Goal: Transaction & Acquisition: Purchase product/service

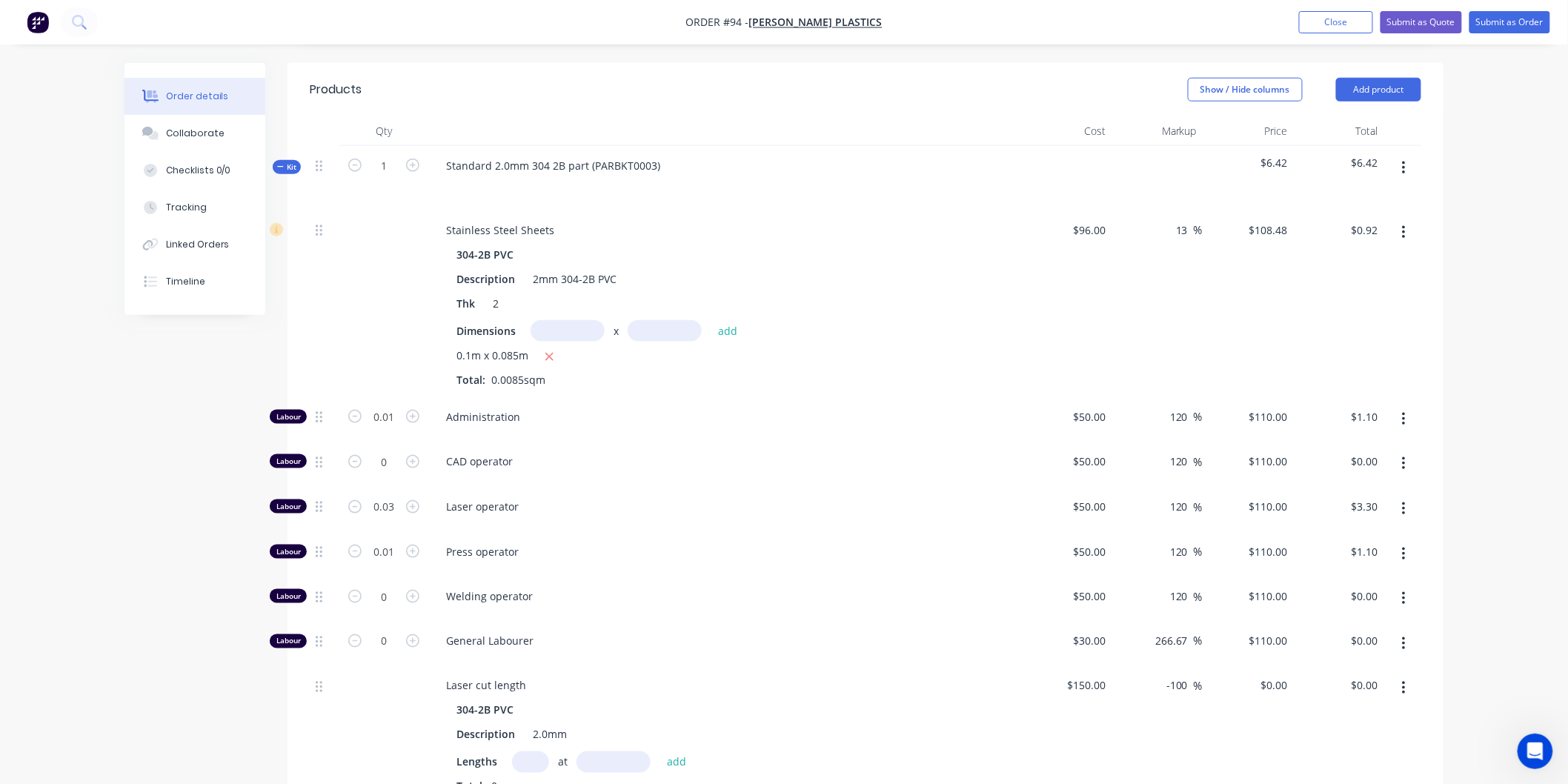
scroll to position [575, 0]
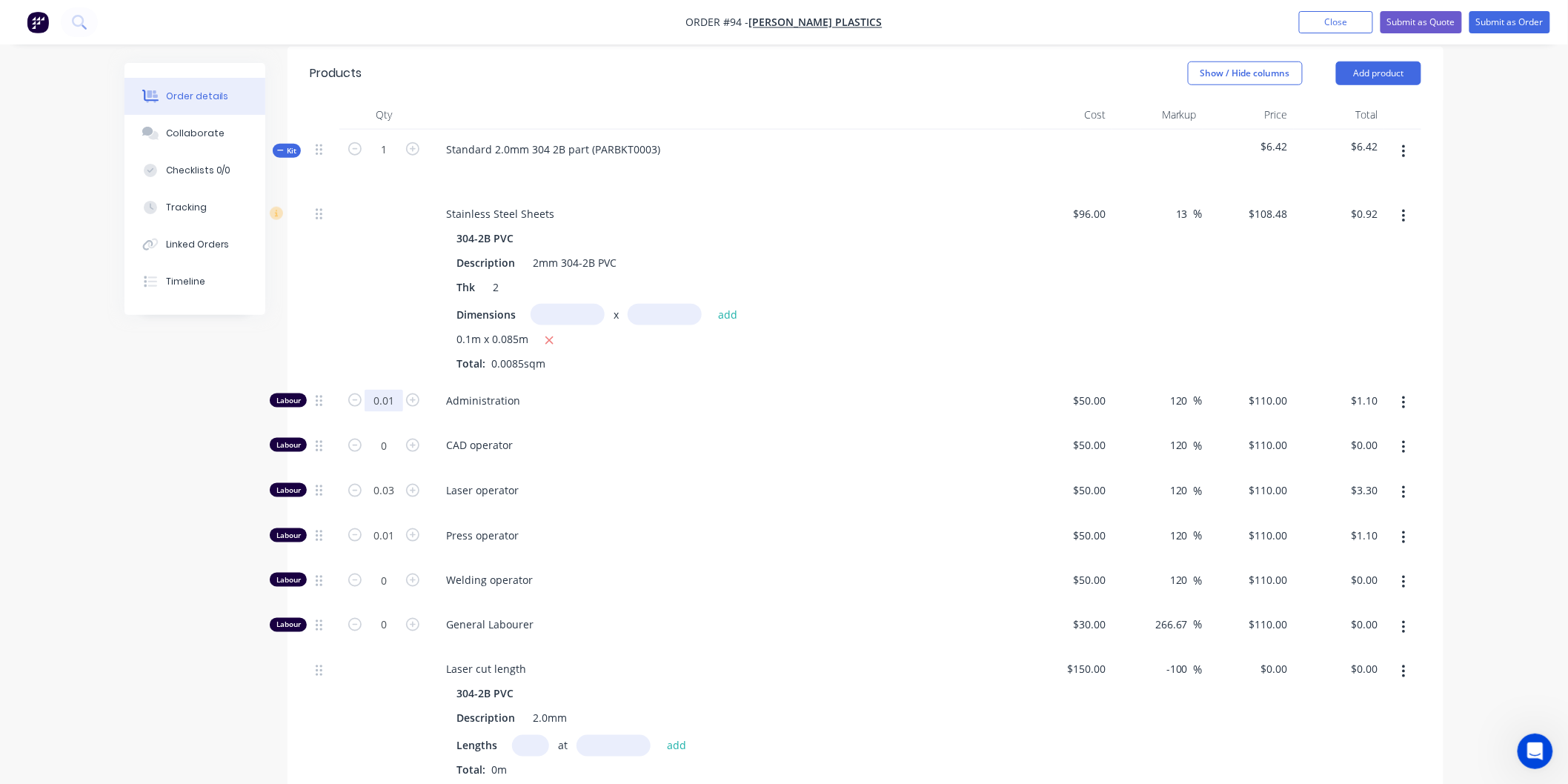
click at [397, 389] on input "0.01" at bounding box center [383, 400] width 38 height 22
type input "0.08"
click at [843, 381] on div "Administration" at bounding box center [725, 403] width 593 height 46
type input "$8.80"
click at [389, 389] on input "0.08" at bounding box center [383, 400] width 38 height 22
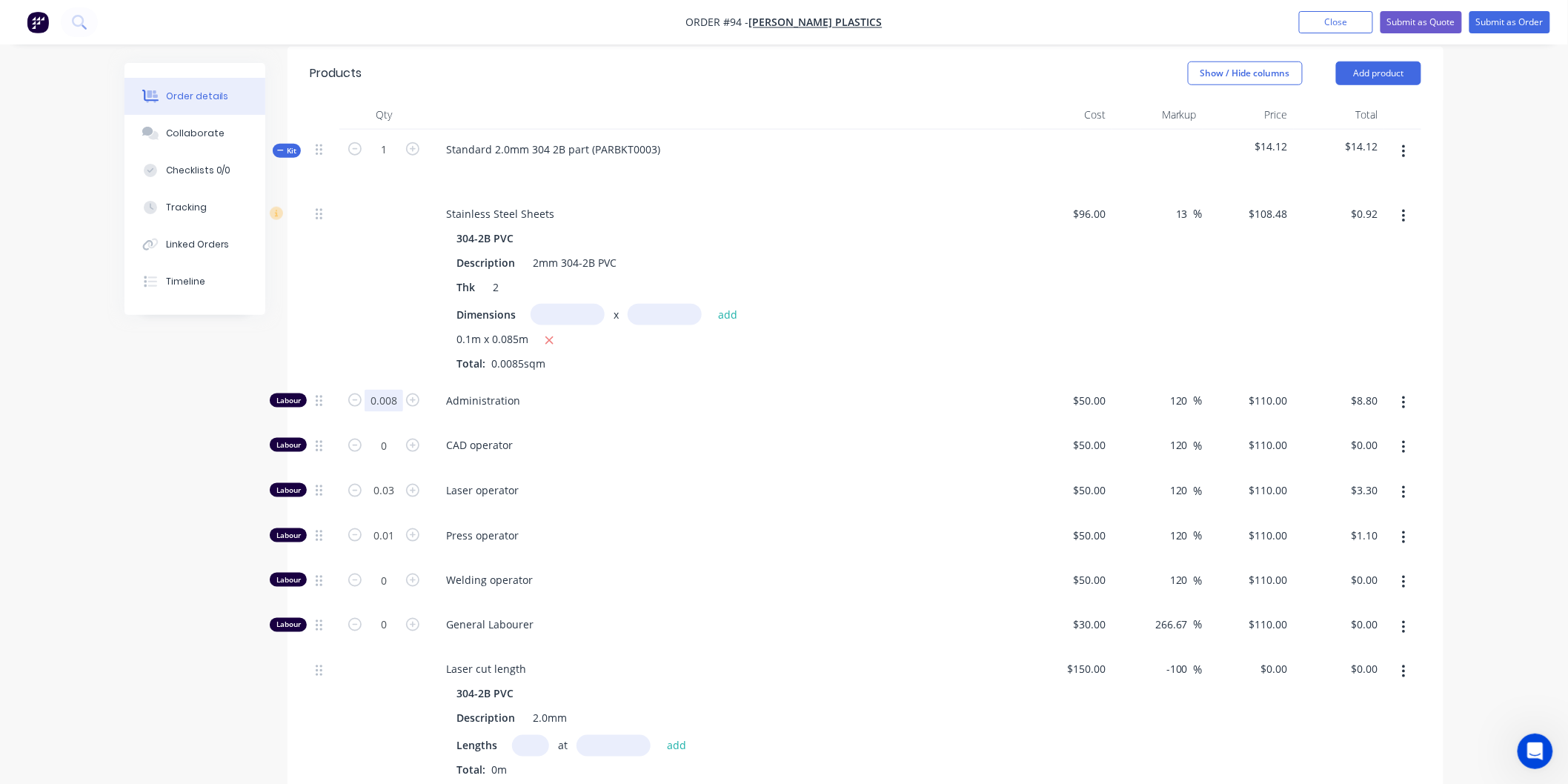
type input "0.008"
click at [709, 393] on span "Administration" at bounding box center [730, 400] width 569 height 16
type input "$0.88"
click at [395, 389] on input "0.008" at bounding box center [383, 400] width 38 height 22
type input "0.005"
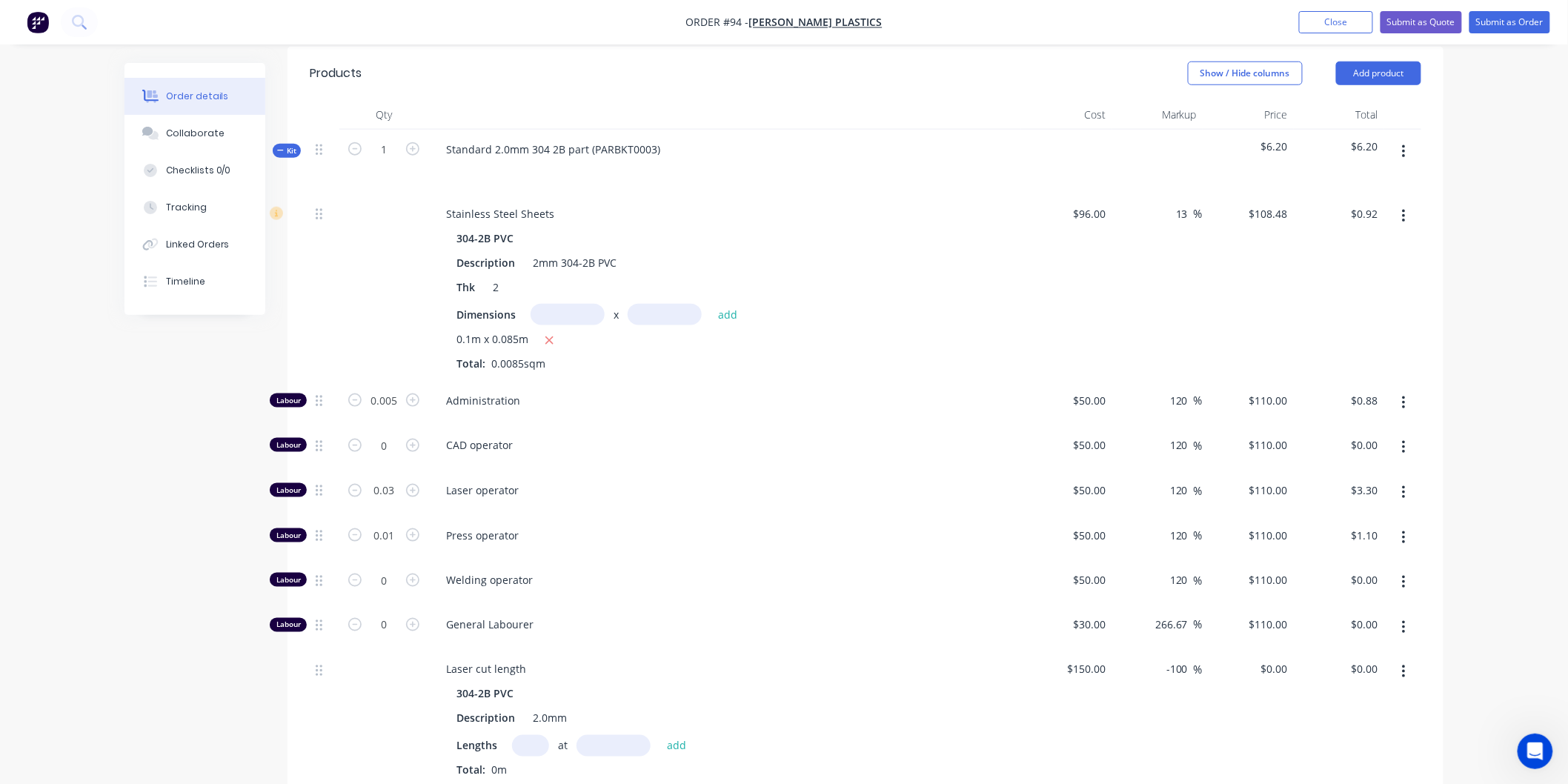
click at [776, 437] on span "CAD operator" at bounding box center [730, 444] width 569 height 16
type input "$0.55"
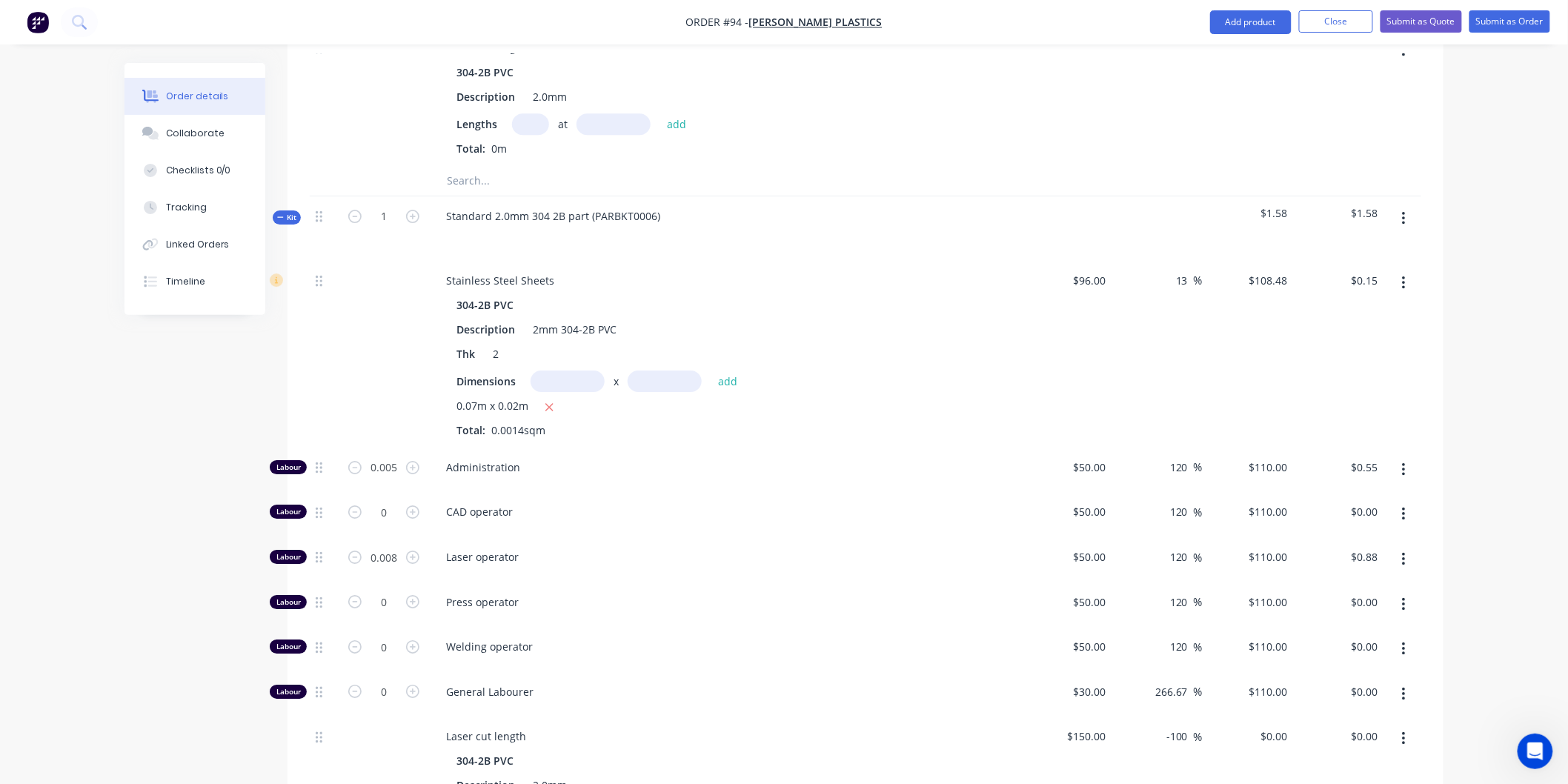
scroll to position [1892, 0]
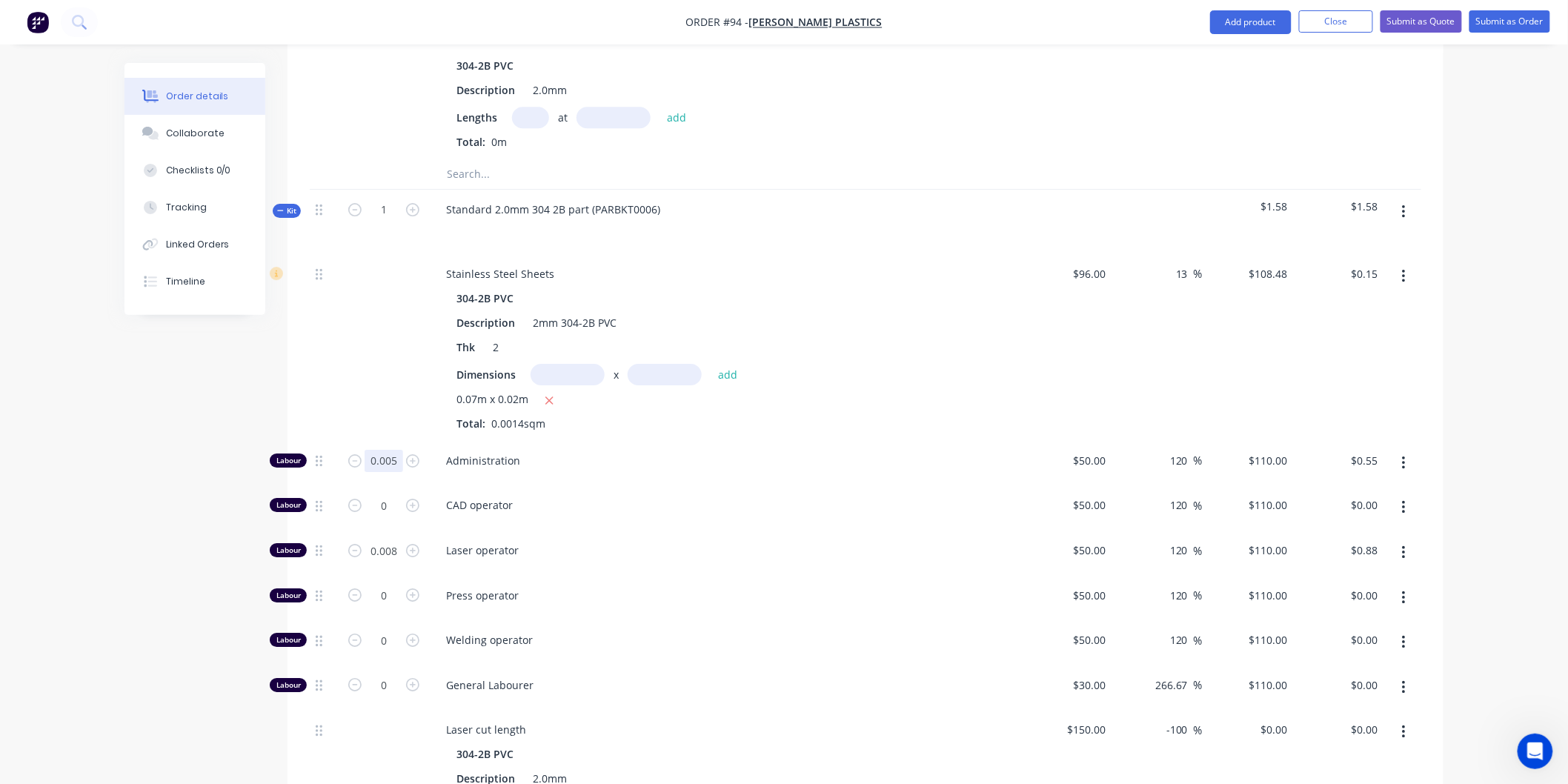
type input "0.004"
click at [785, 440] on div "Administration" at bounding box center [725, 463] width 593 height 46
type input "$0.44"
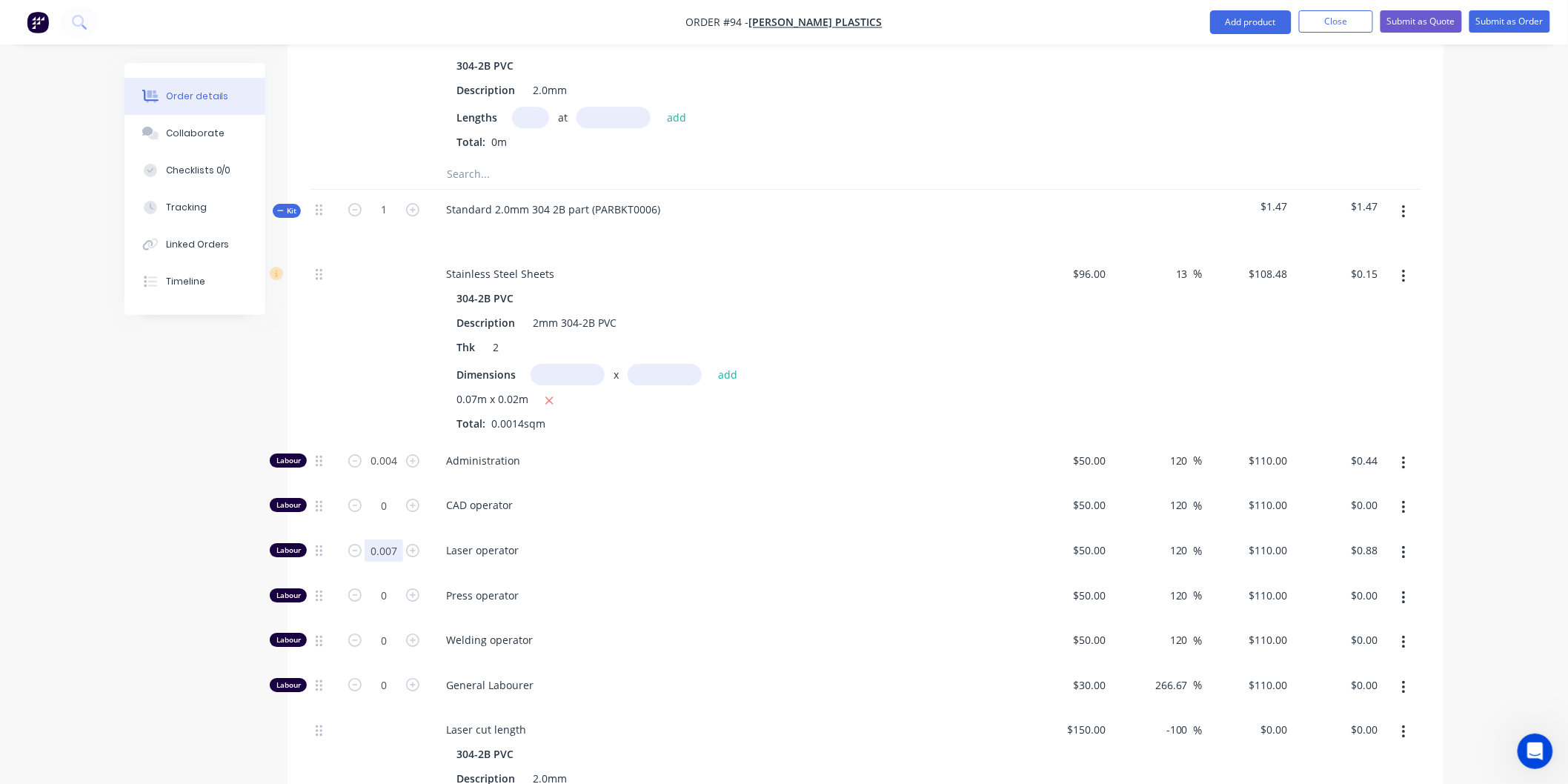
type input "0.007"
type input "$0.77"
click at [817, 497] on span "CAD operator" at bounding box center [730, 505] width 569 height 16
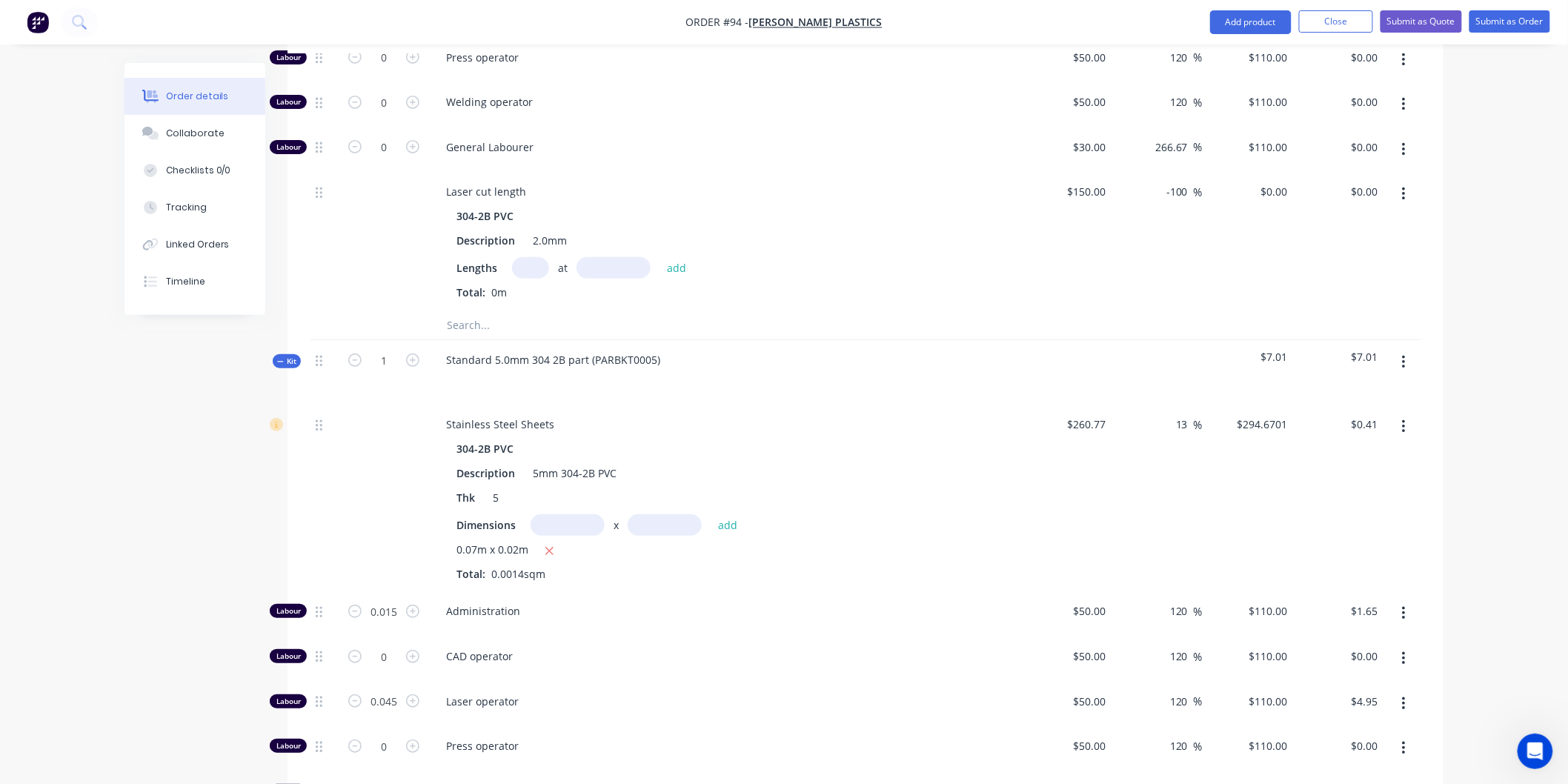
scroll to position [2468, 0]
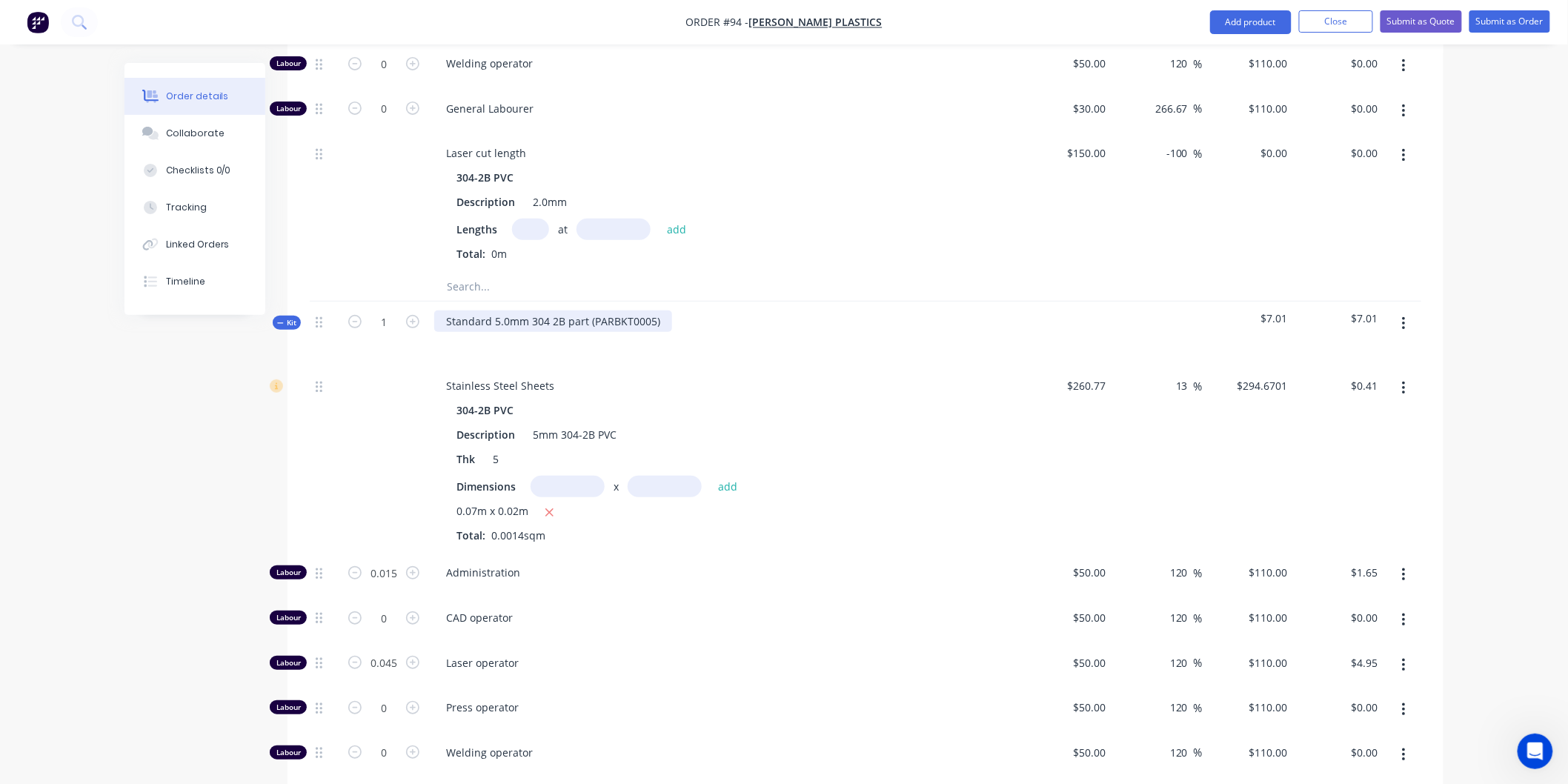
click at [650, 310] on div "Standard 5.0mm 304 2B part (PARBKT0005)" at bounding box center [552, 320] width 238 height 21
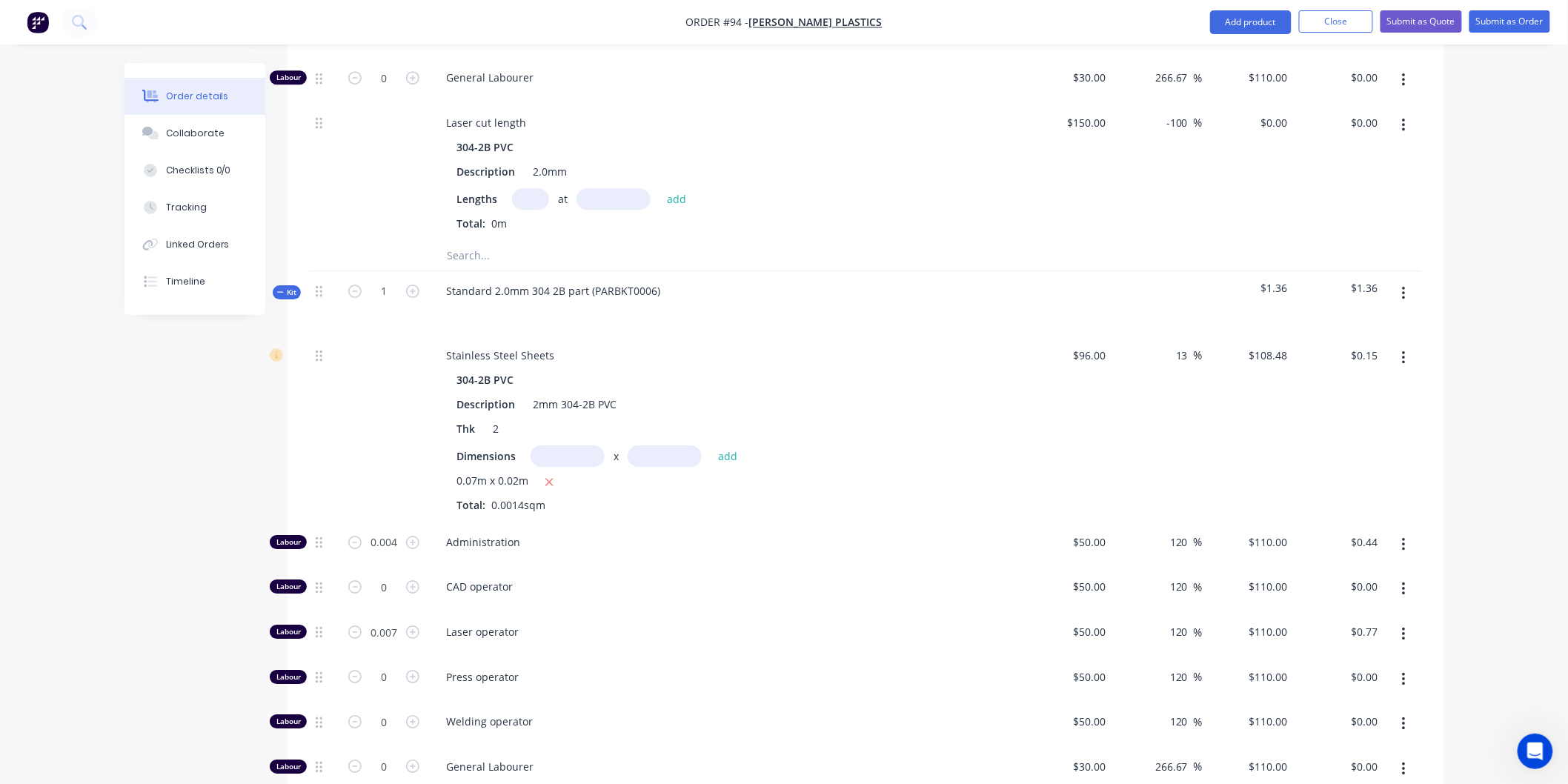
scroll to position [1810, 0]
click at [650, 280] on div "Standard 2.0mm 304 2B part (PARBKT0006)" at bounding box center [552, 291] width 238 height 21
click at [790, 345] on div "Stainless Steel Sheets" at bounding box center [725, 356] width 581 height 21
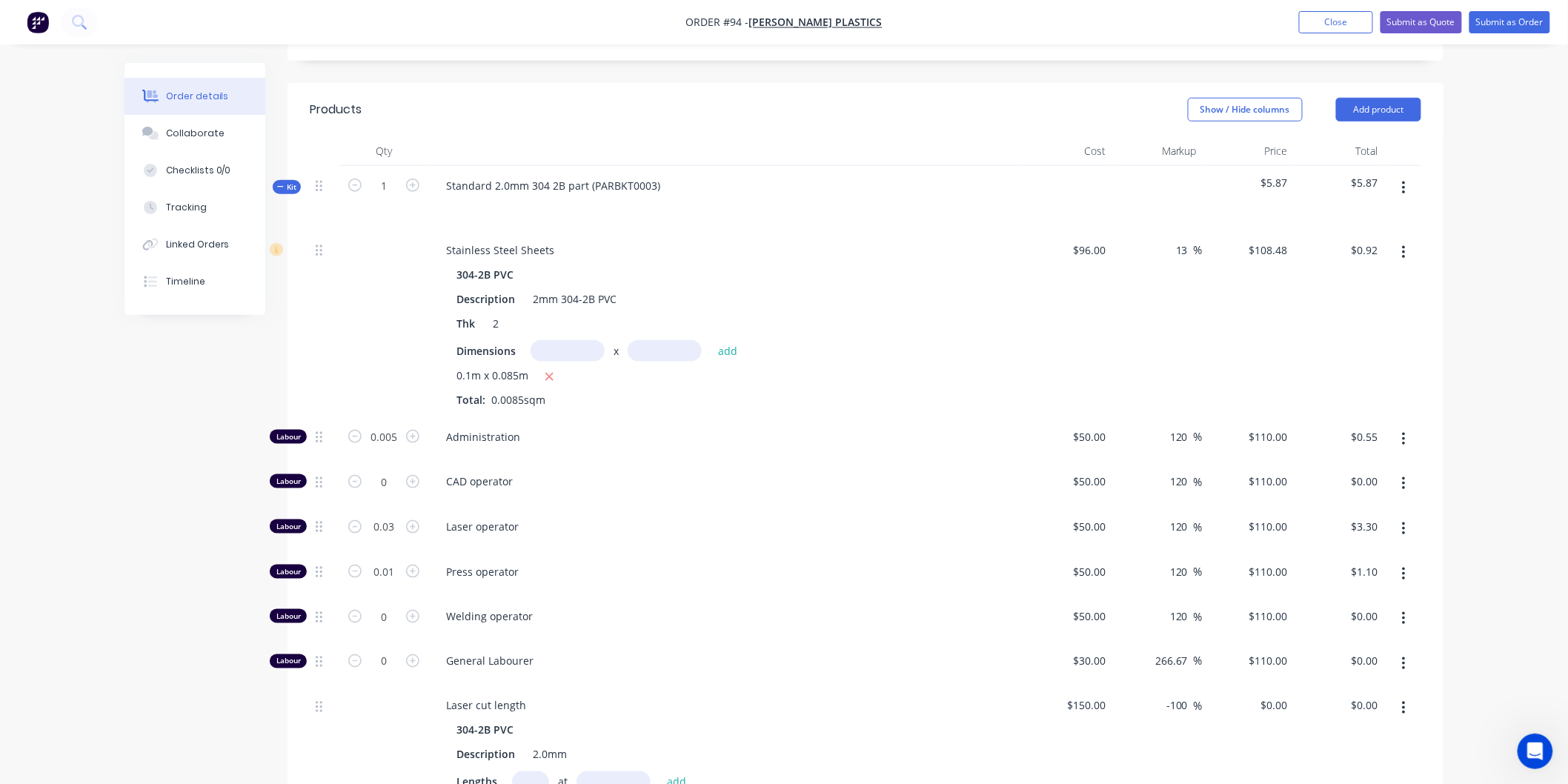
scroll to position [575, 0]
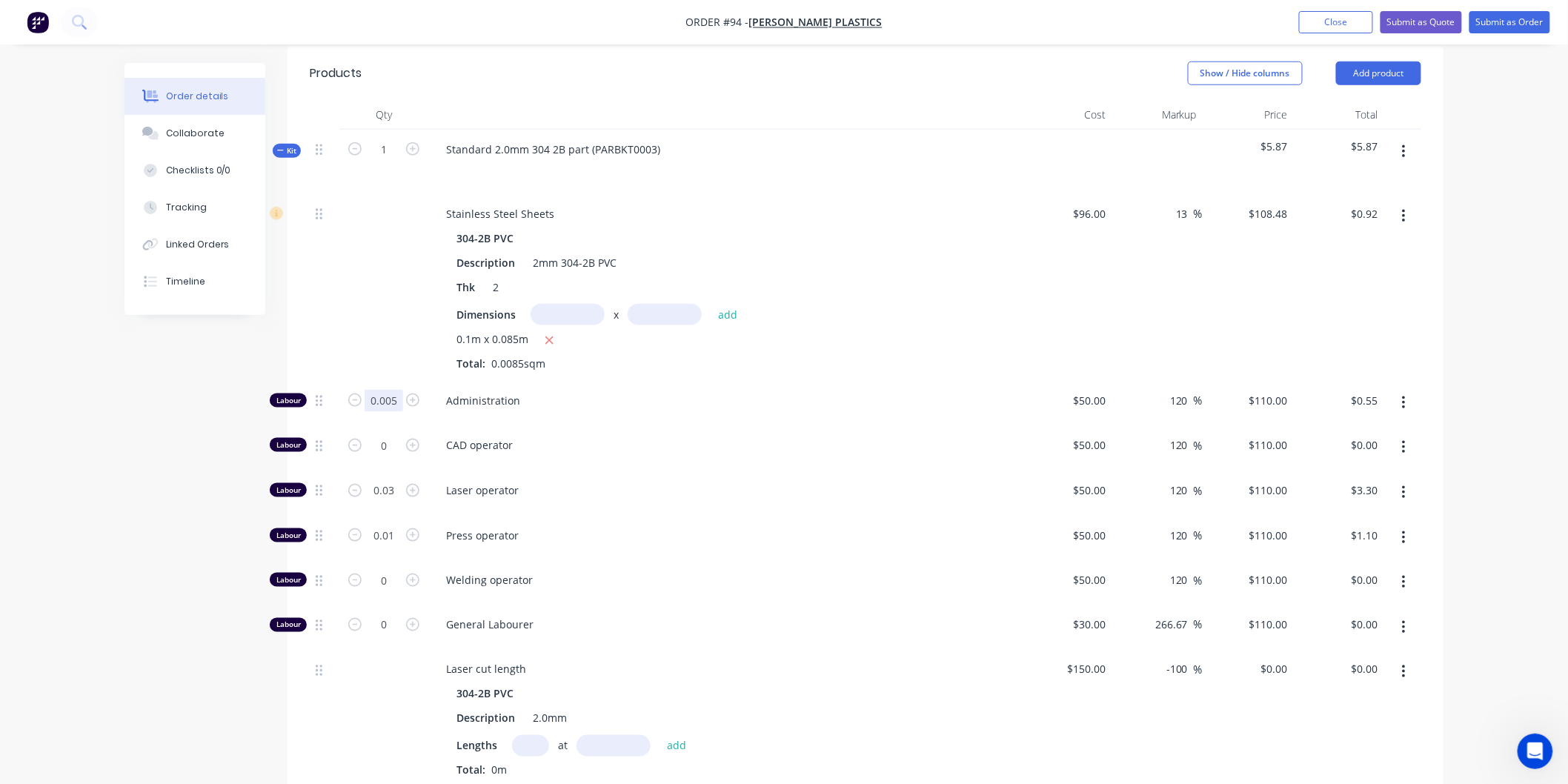
click at [394, 389] on input "0.005" at bounding box center [383, 400] width 38 height 22
type input "0"
click at [390, 412] on input "0.03" at bounding box center [383, 400] width 38 height 22
type input "$0.00"
type input "0"
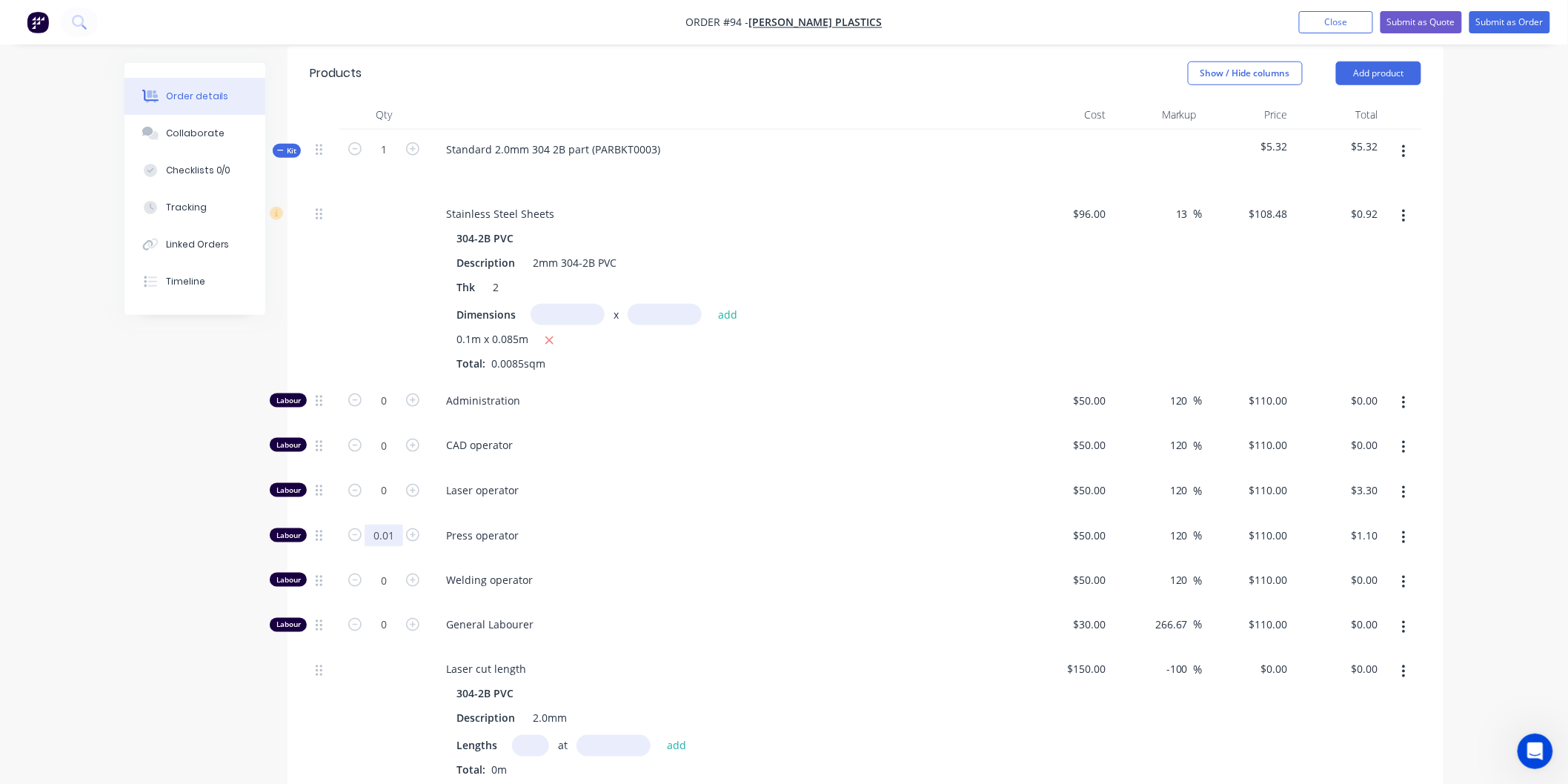
click at [389, 412] on input "0.01" at bounding box center [383, 400] width 38 height 22
type input "$0.00"
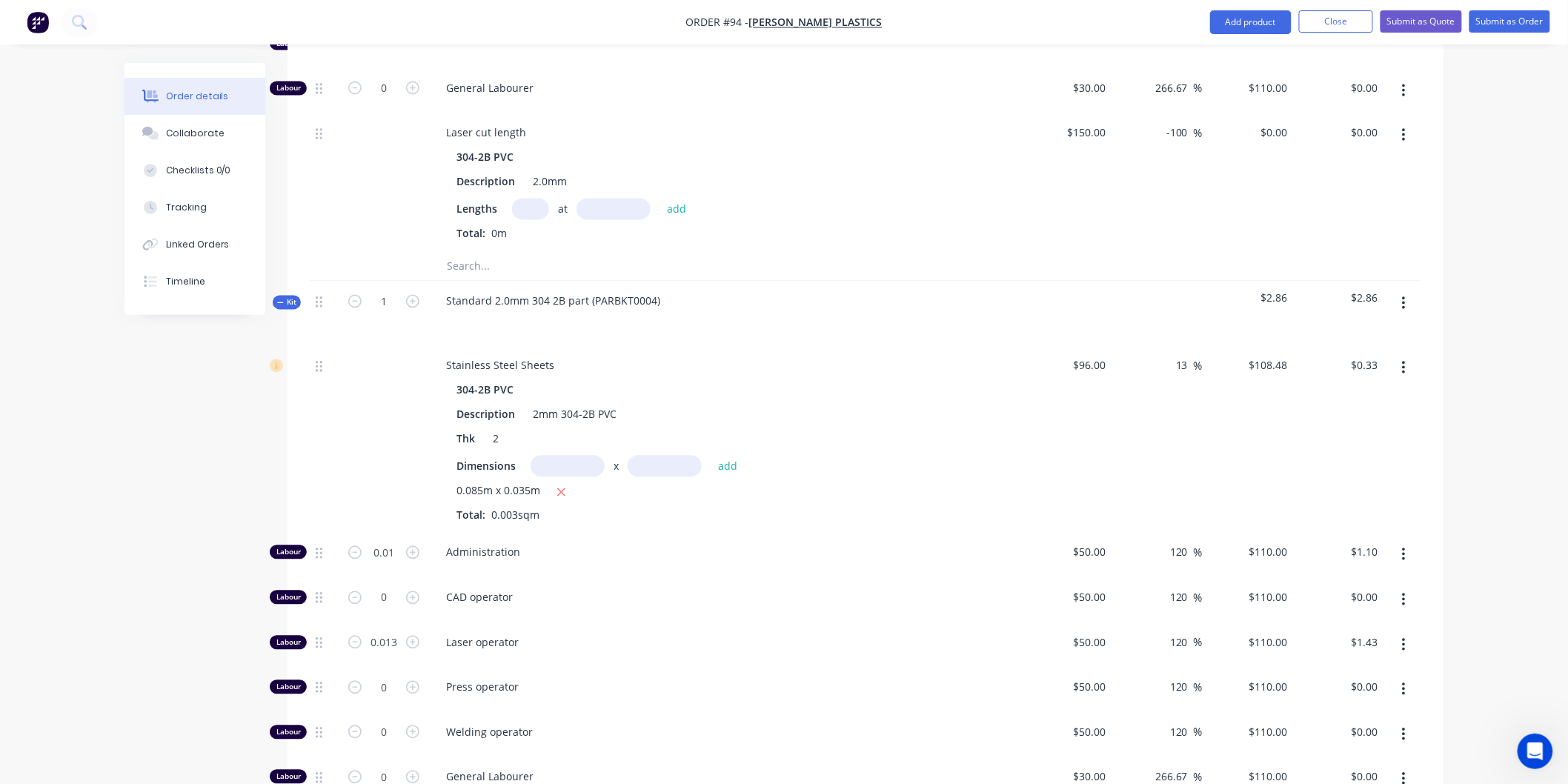
scroll to position [1152, 0]
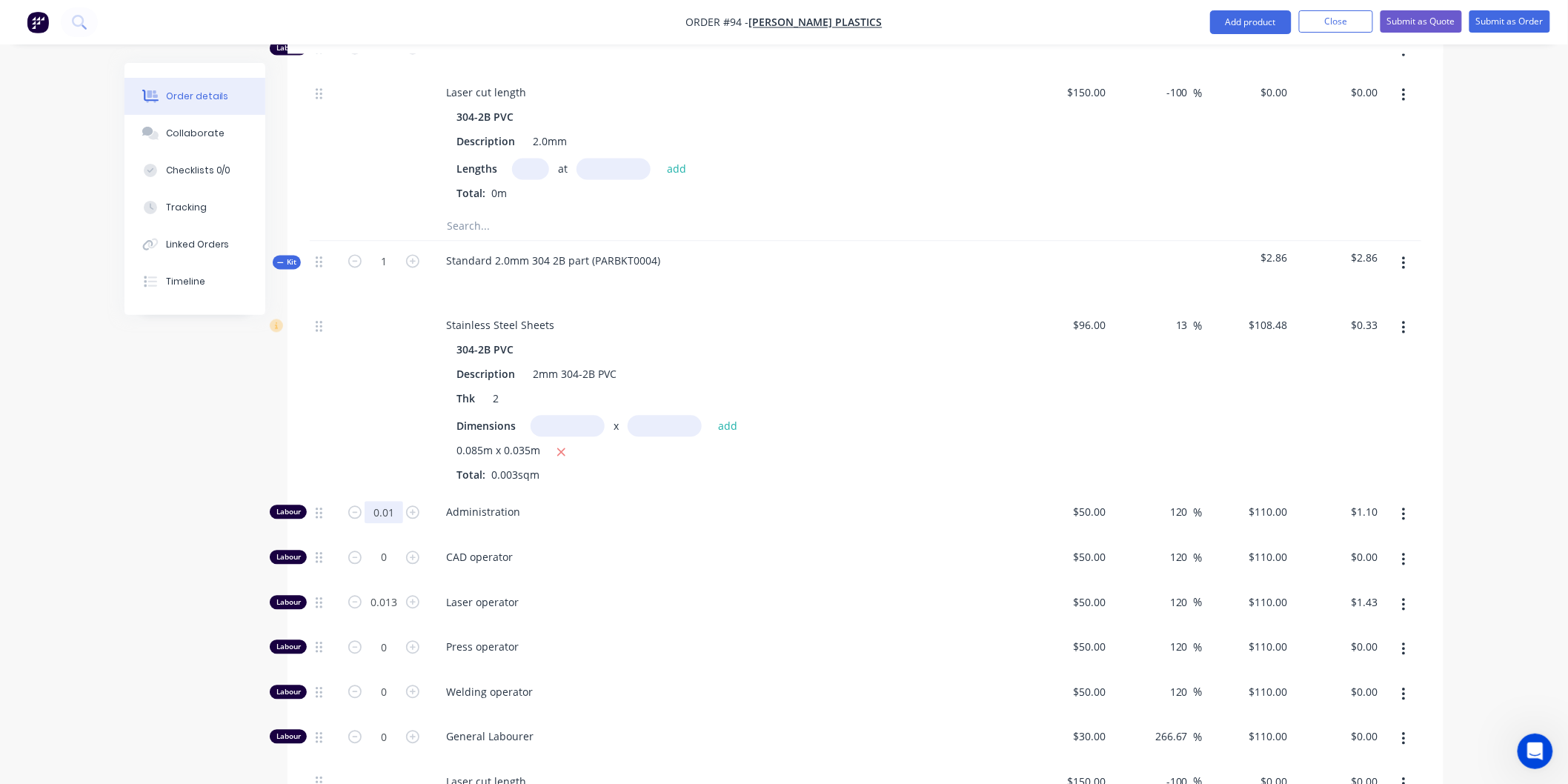
type input "0"
type input "$0.00"
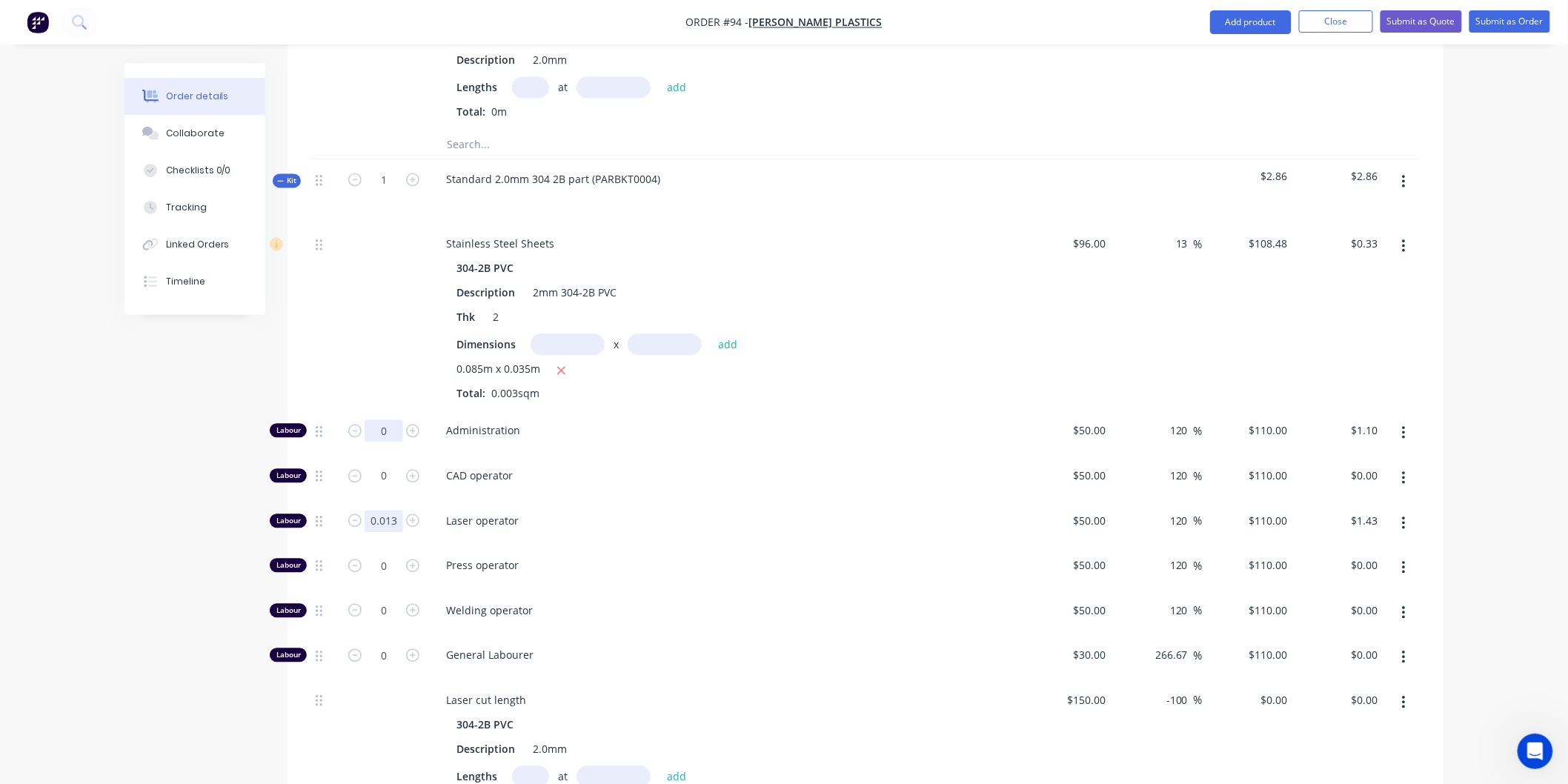
type input "0"
type input "$0.00"
type input "1"
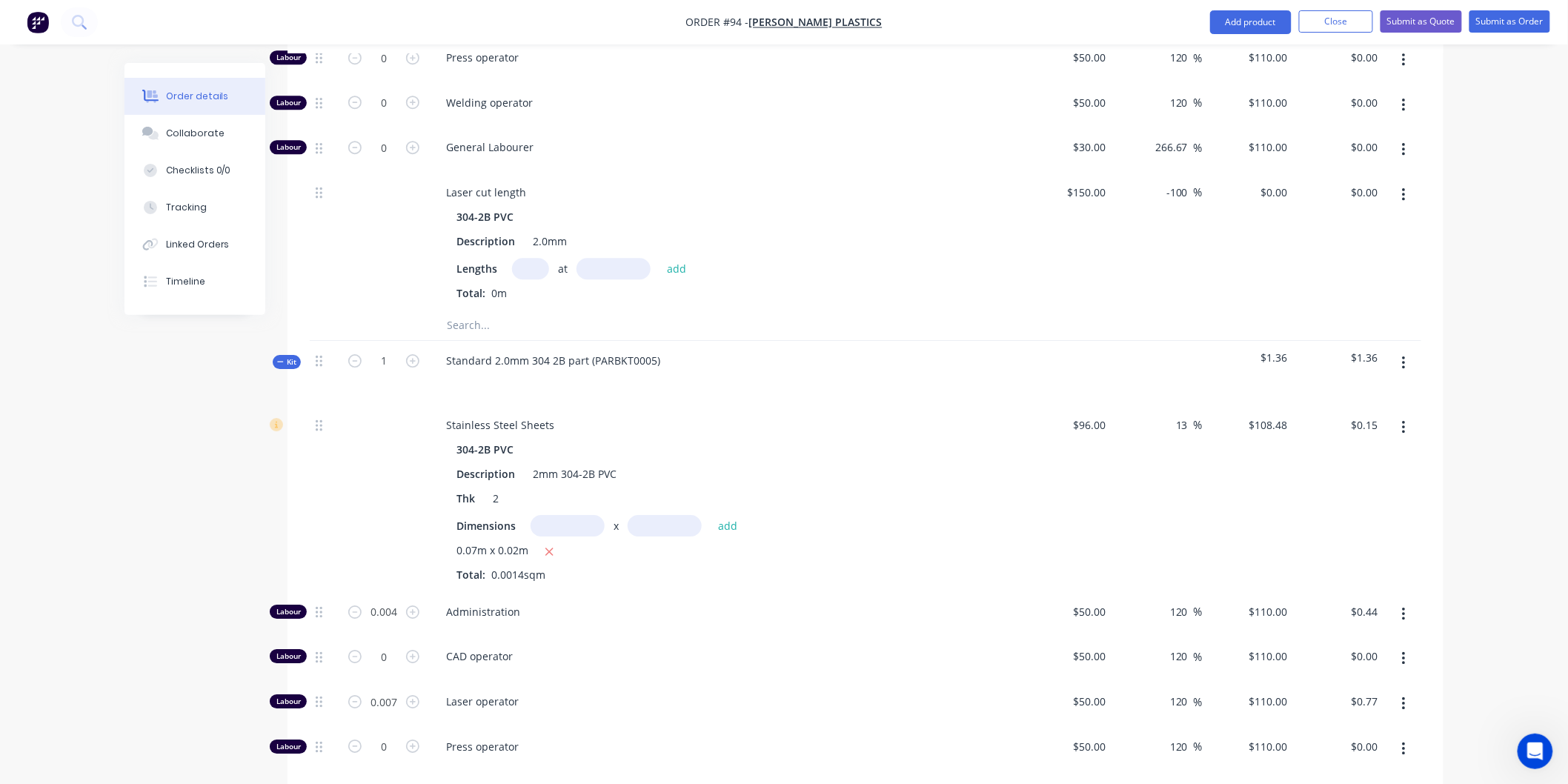
scroll to position [1975, 0]
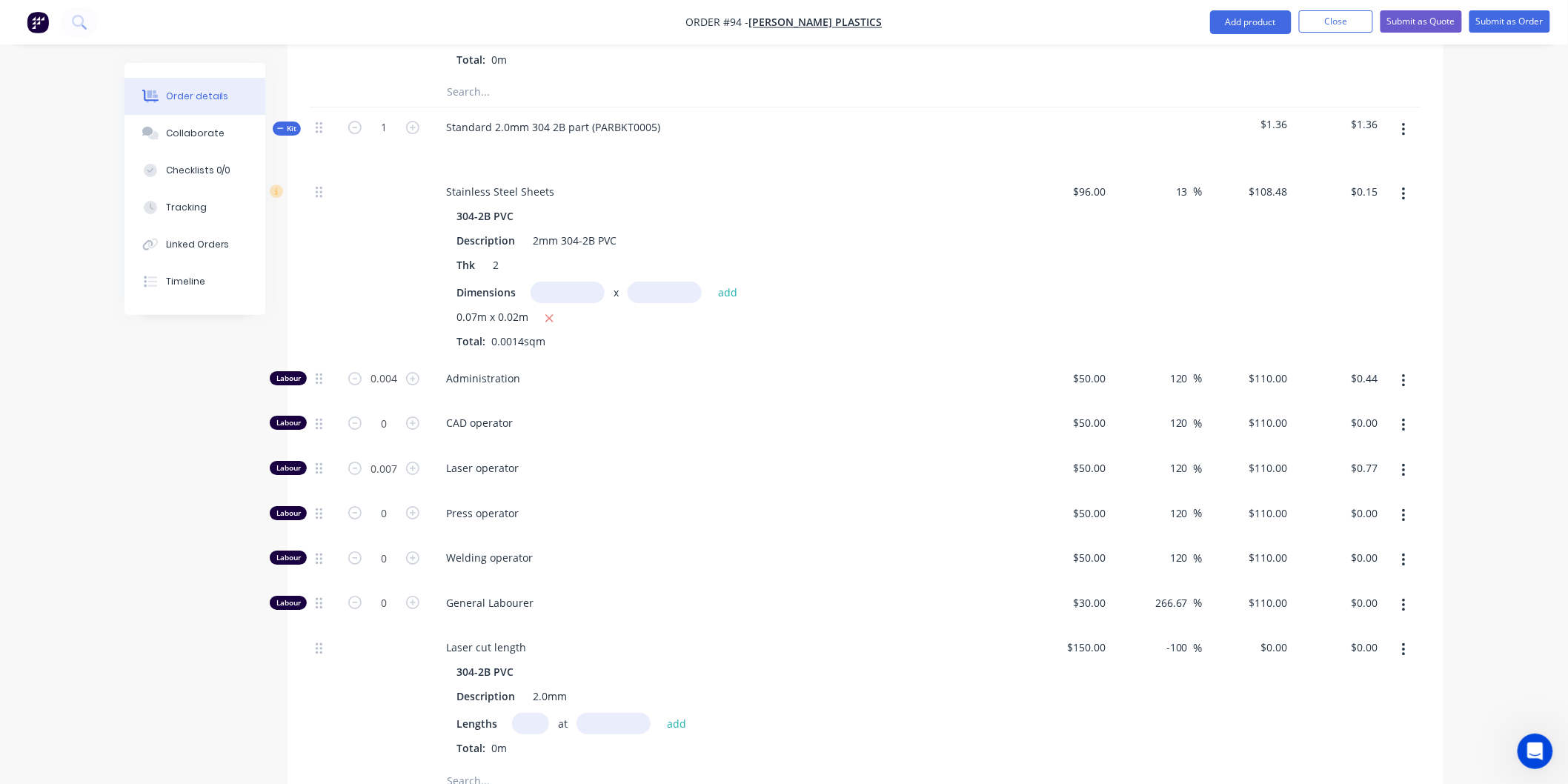
type input "0"
type input "$0.00"
type input "0"
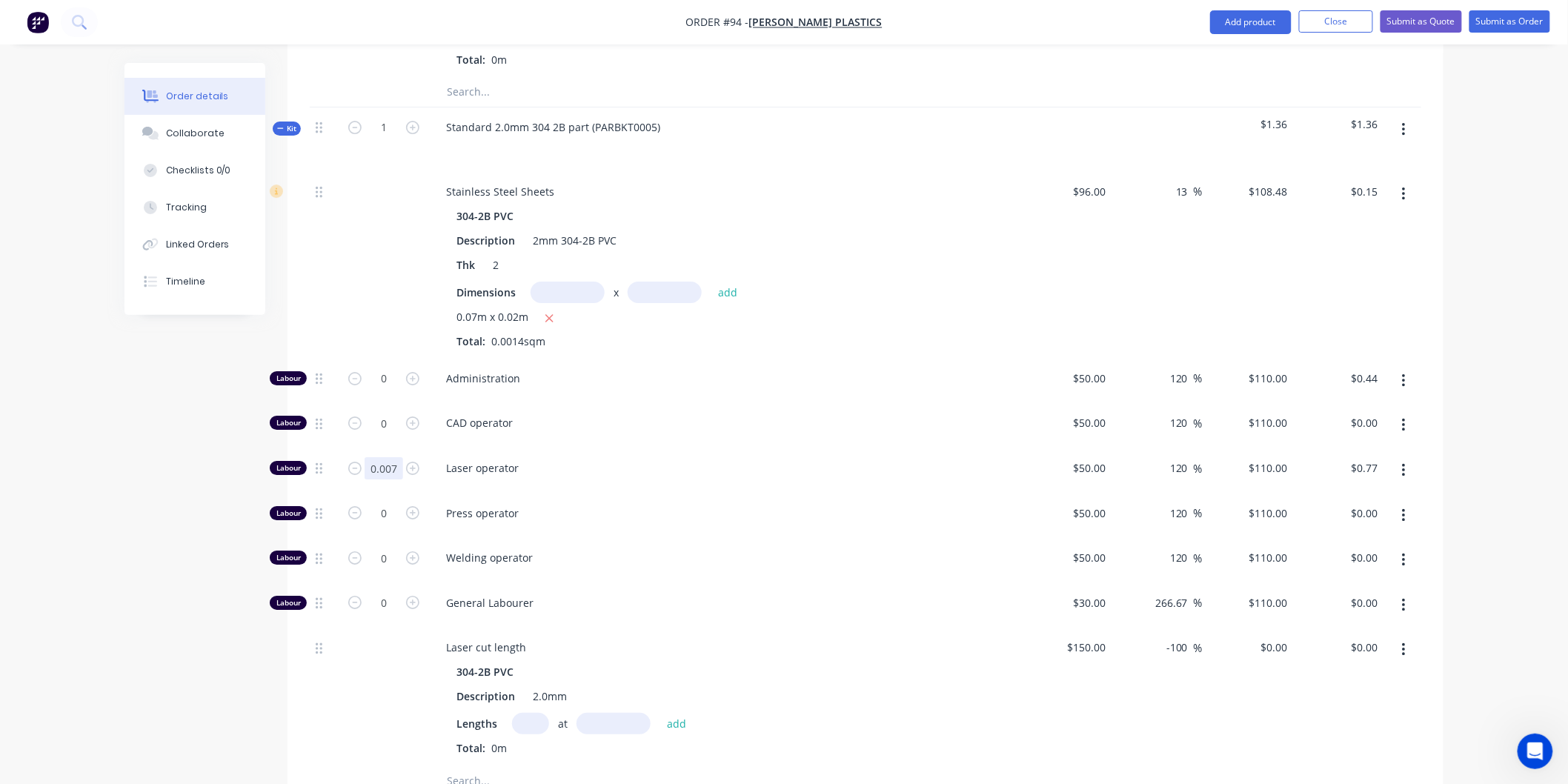
type input "$0.00"
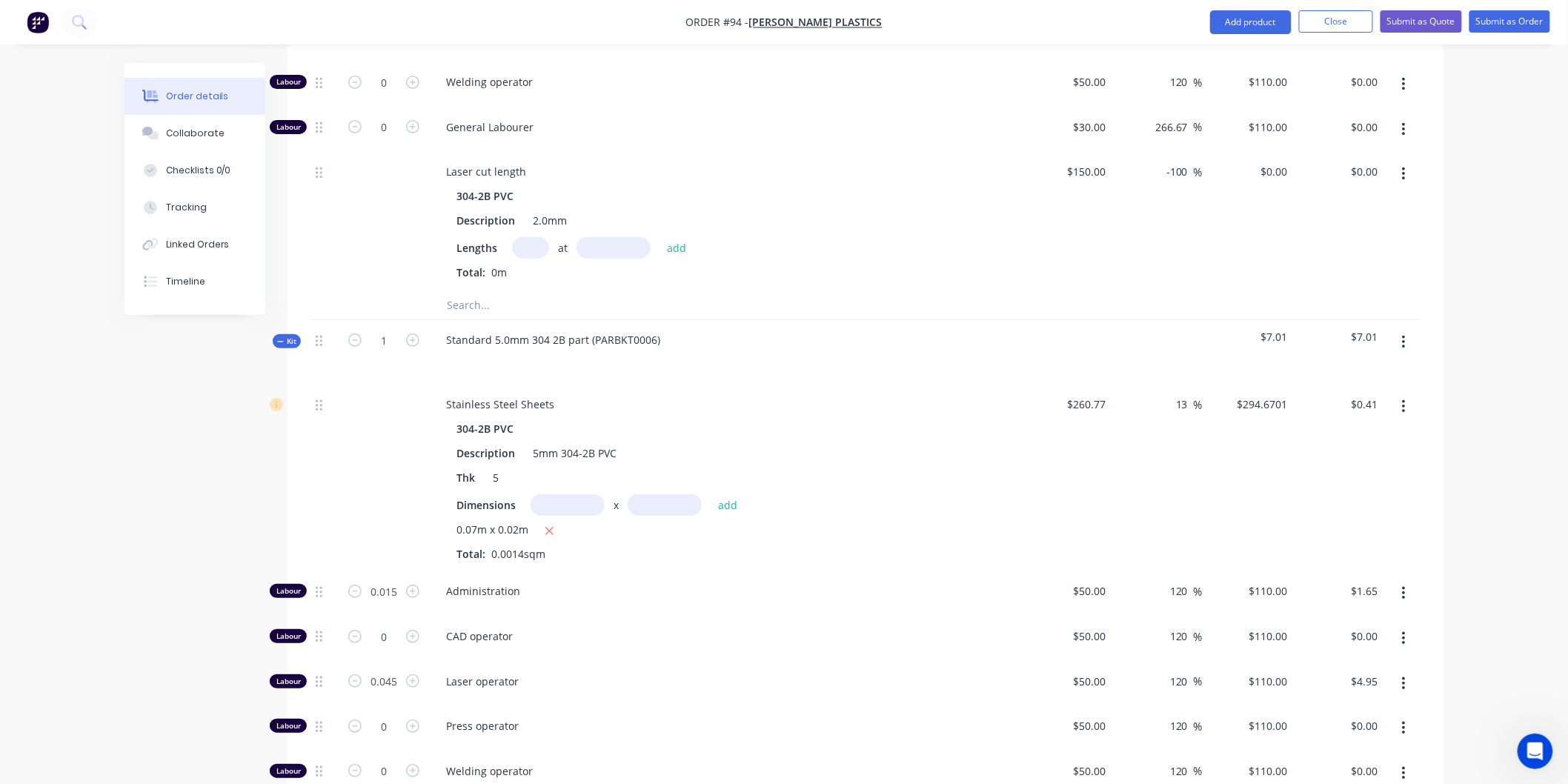
scroll to position [2633, 0]
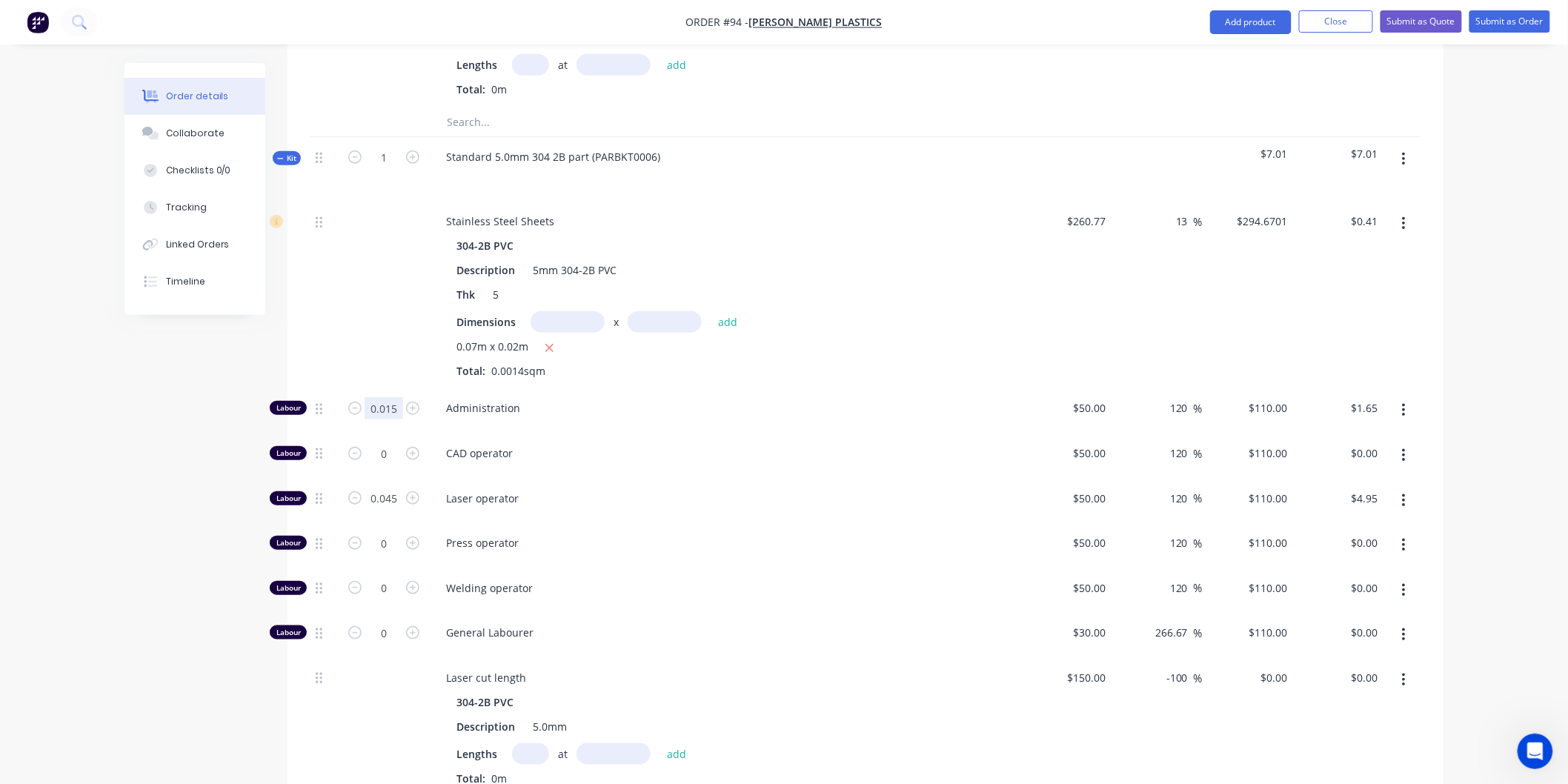
type input "0"
type input "$0.00"
type input "0"
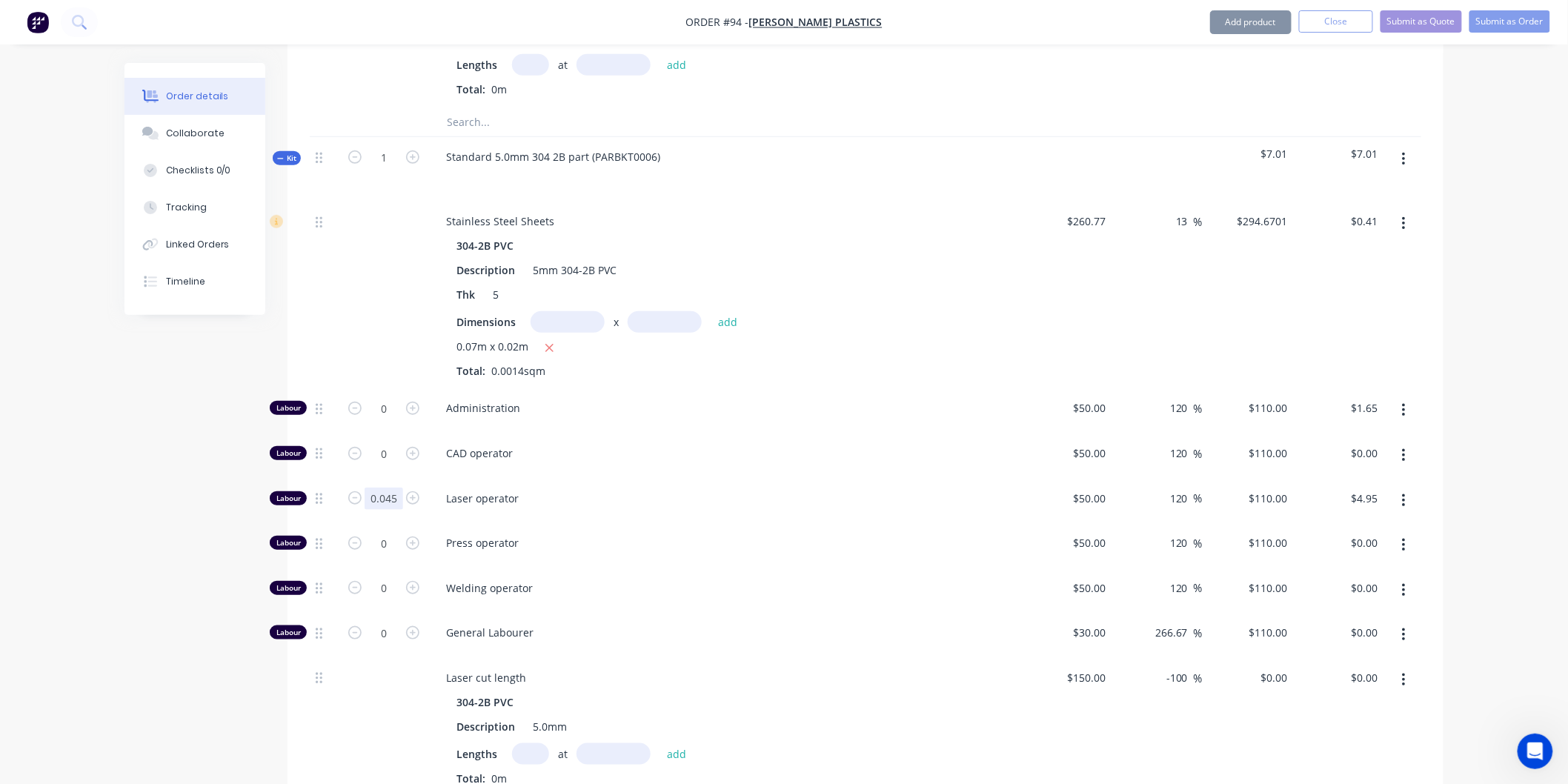
type input "$0.00"
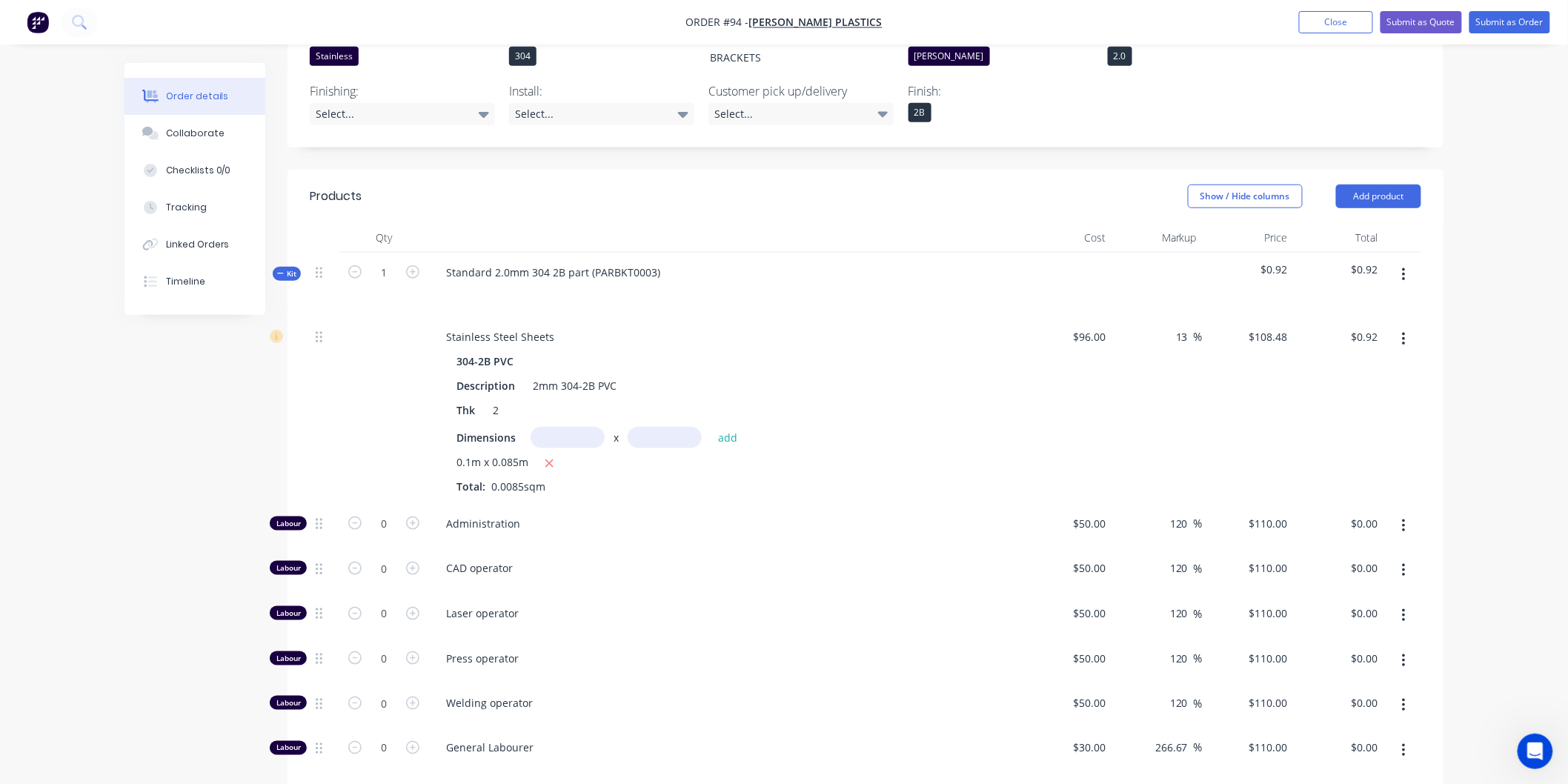
scroll to position [493, 0]
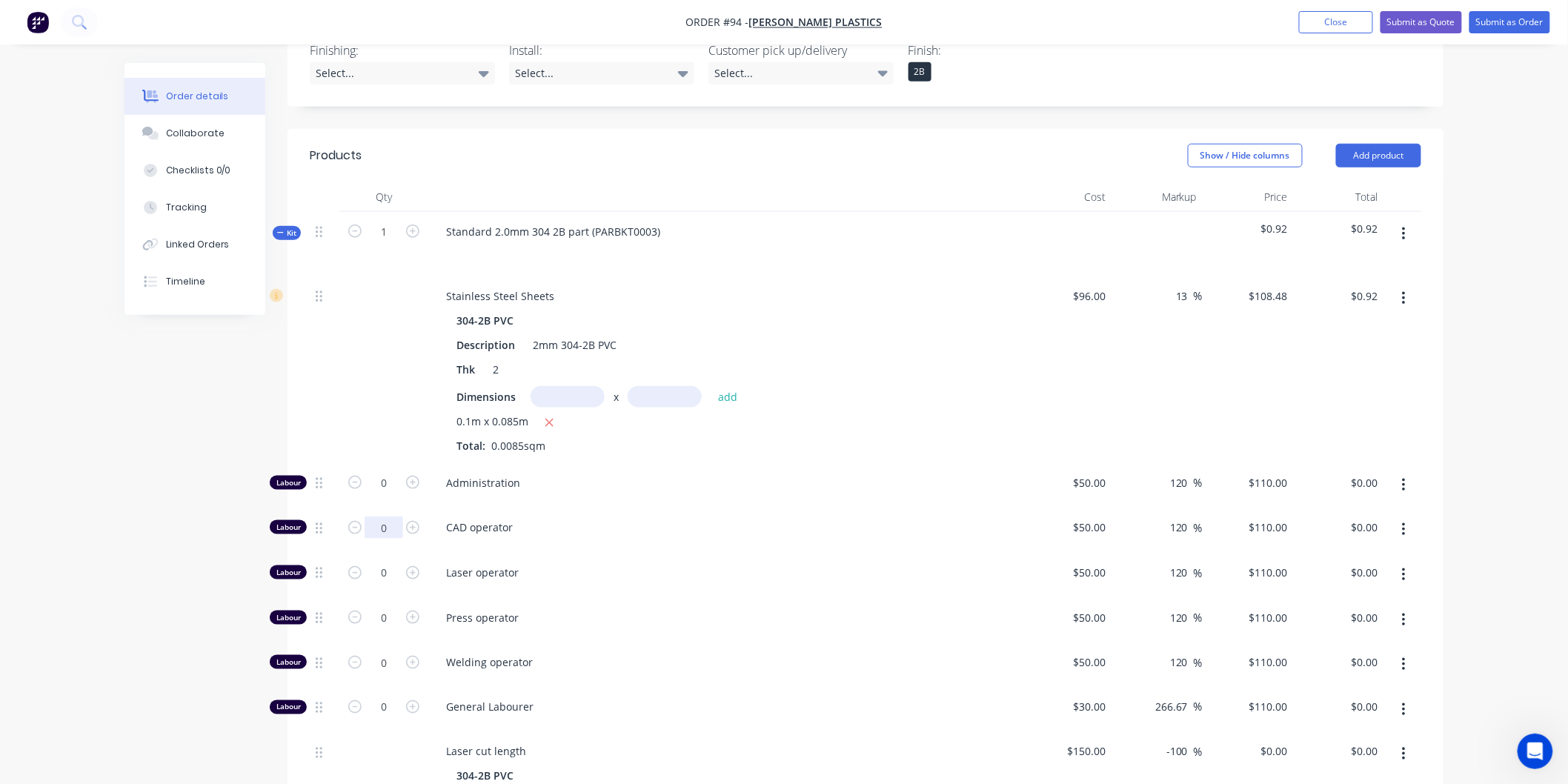
type input "0"
click at [393, 483] on input "0" at bounding box center [383, 483] width 38 height 22
type input "$0.00"
click at [397, 494] on input "0" at bounding box center [383, 483] width 38 height 22
click at [389, 494] on input "0" at bounding box center [383, 483] width 38 height 22
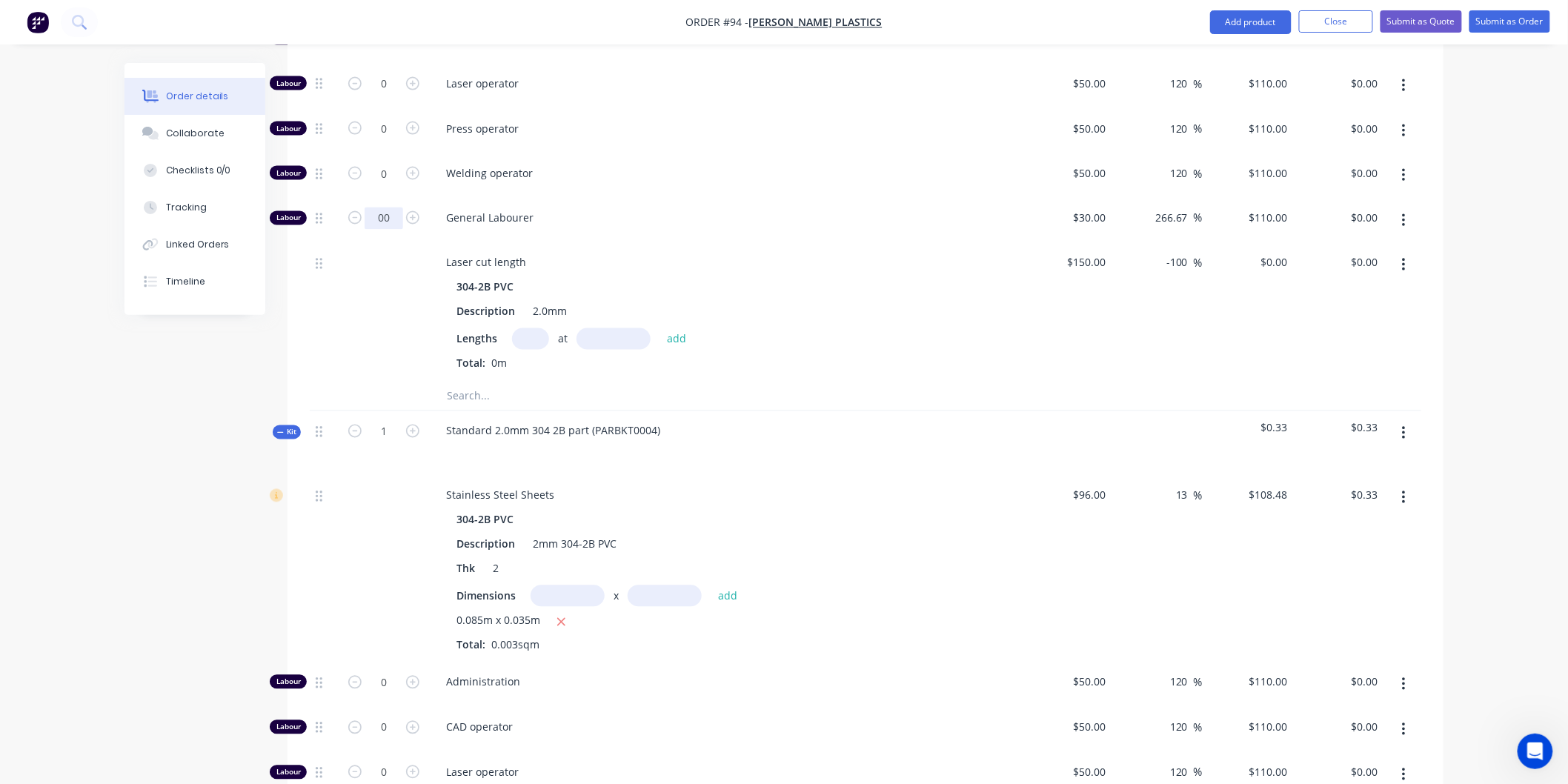
scroll to position [987, 0]
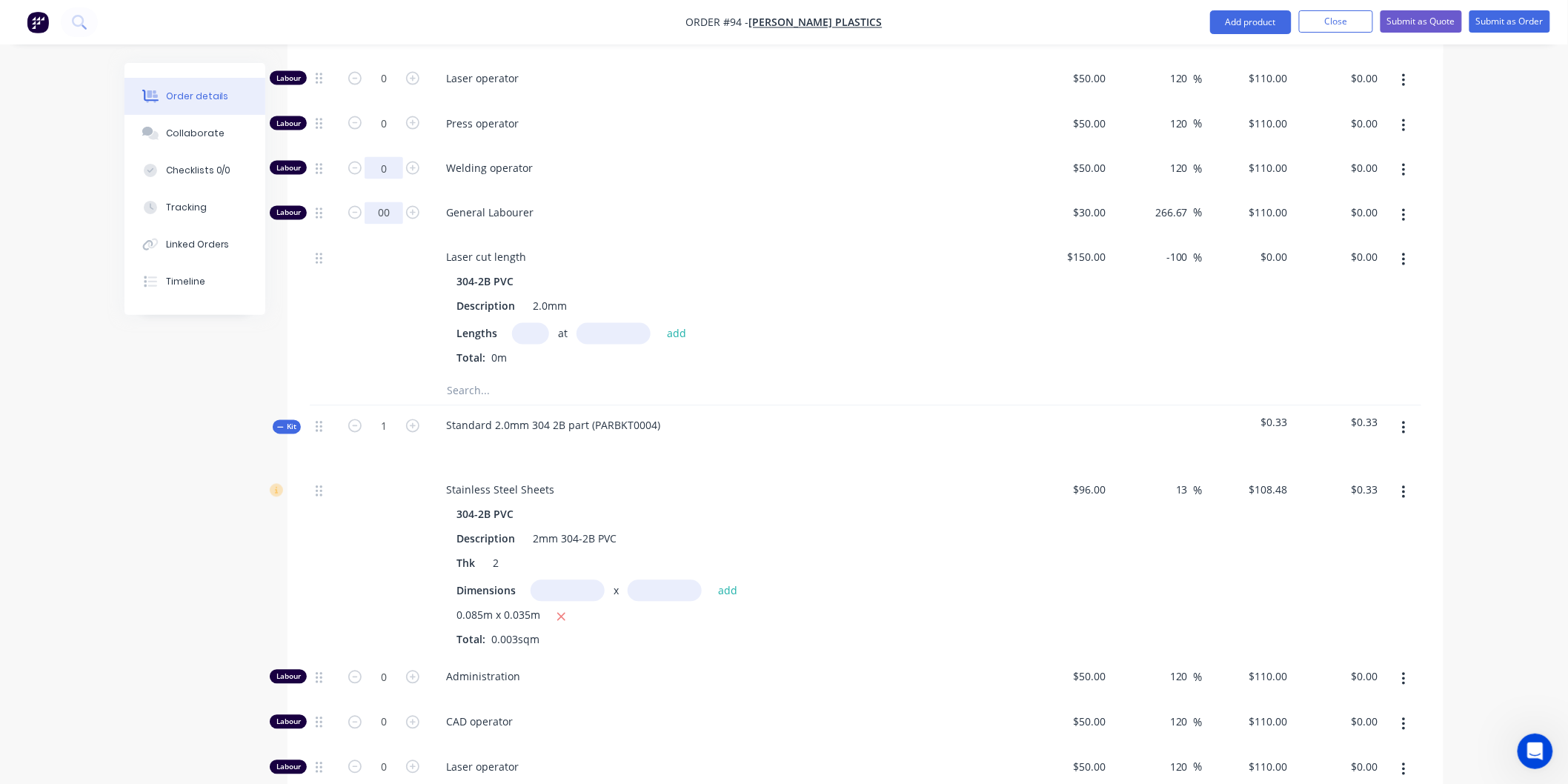
type input "0"
click at [724, 247] on div "Laser cut length" at bounding box center [725, 257] width 581 height 21
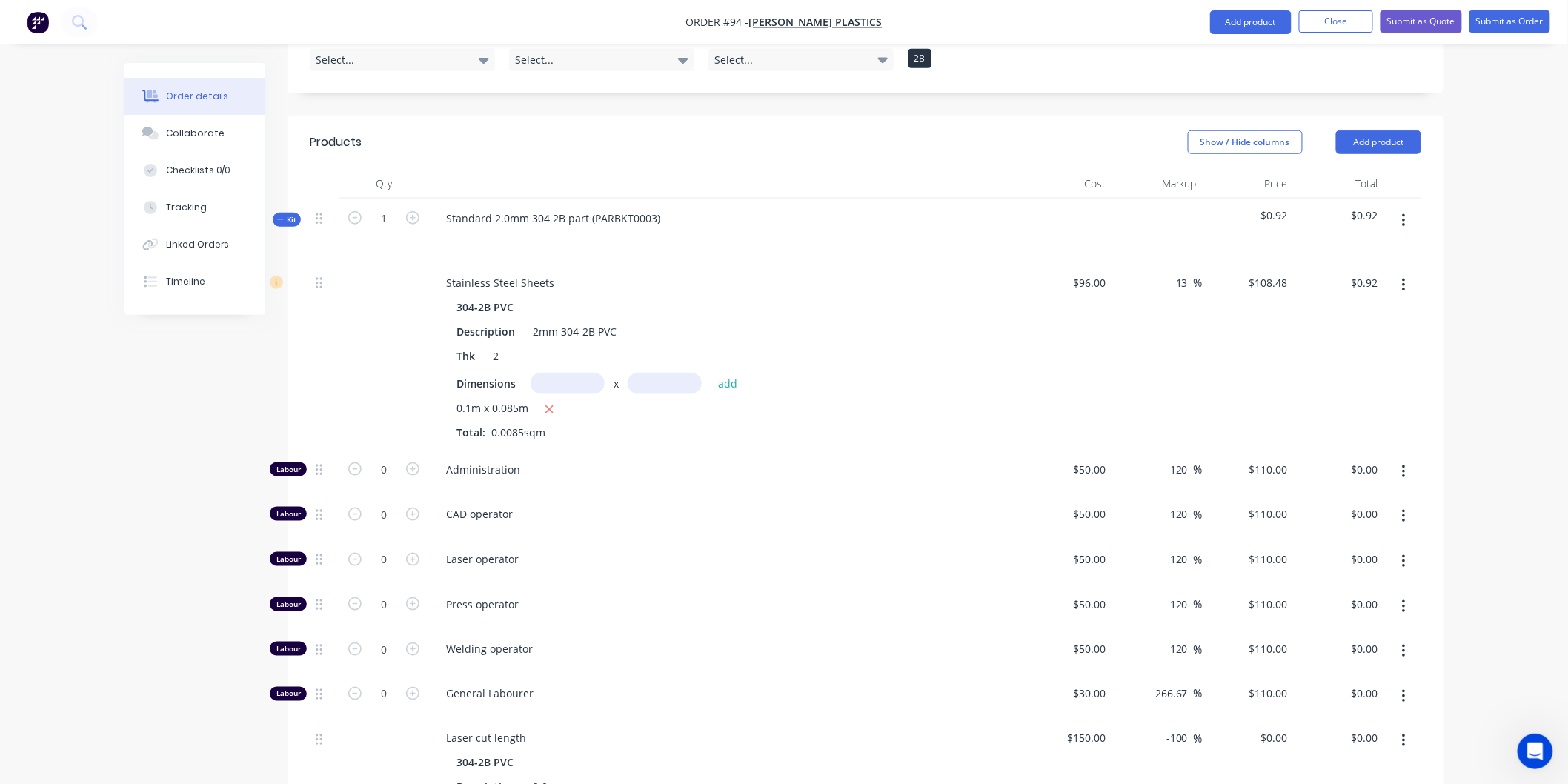
scroll to position [493, 0]
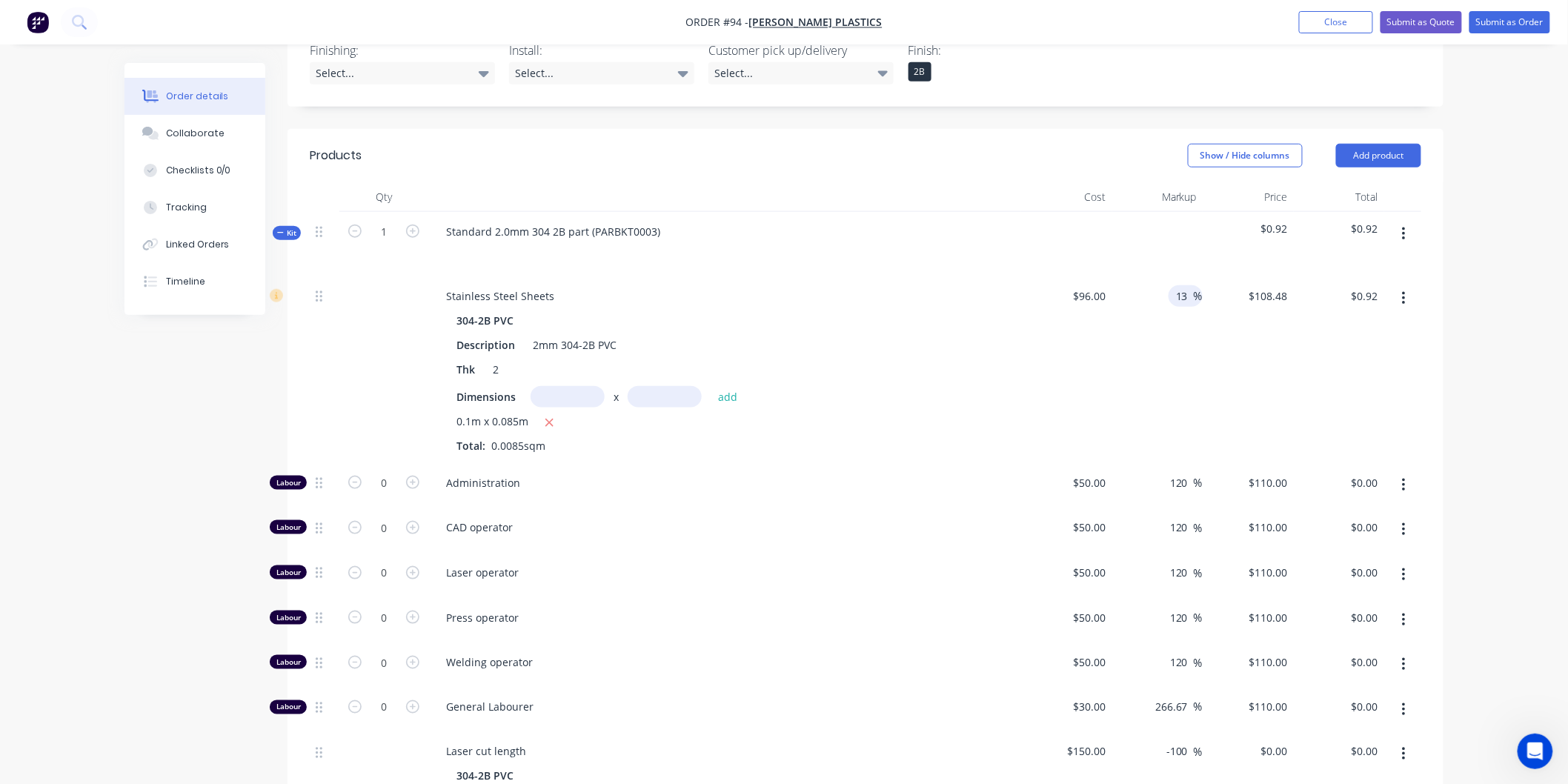
click at [1190, 285] on input "13" at bounding box center [1184, 295] width 20 height 21
type input "10"
click at [1219, 314] on div "$108.48 $108.48" at bounding box center [1248, 370] width 91 height 186
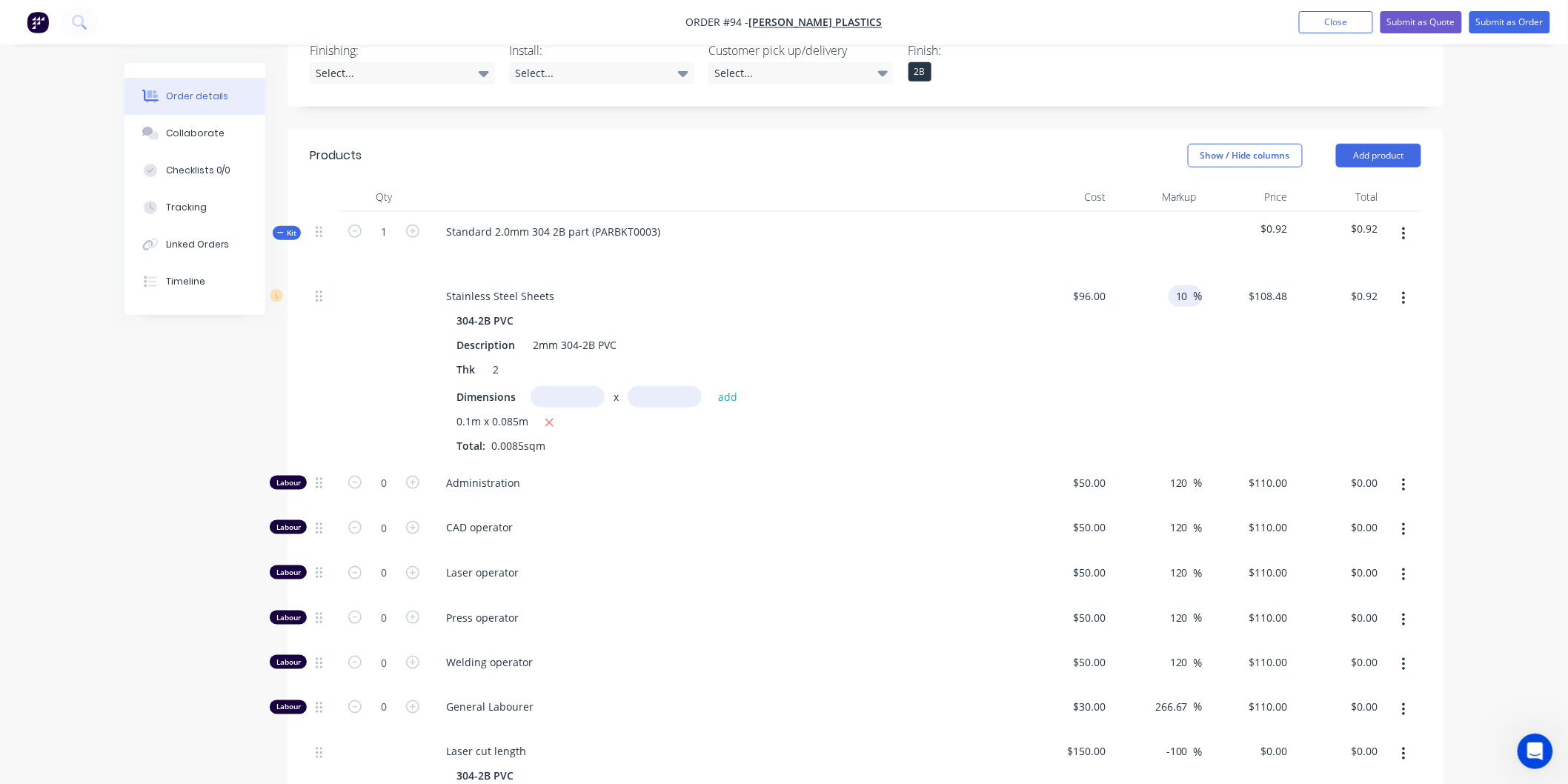
type input "$105.60"
type input "$0.90"
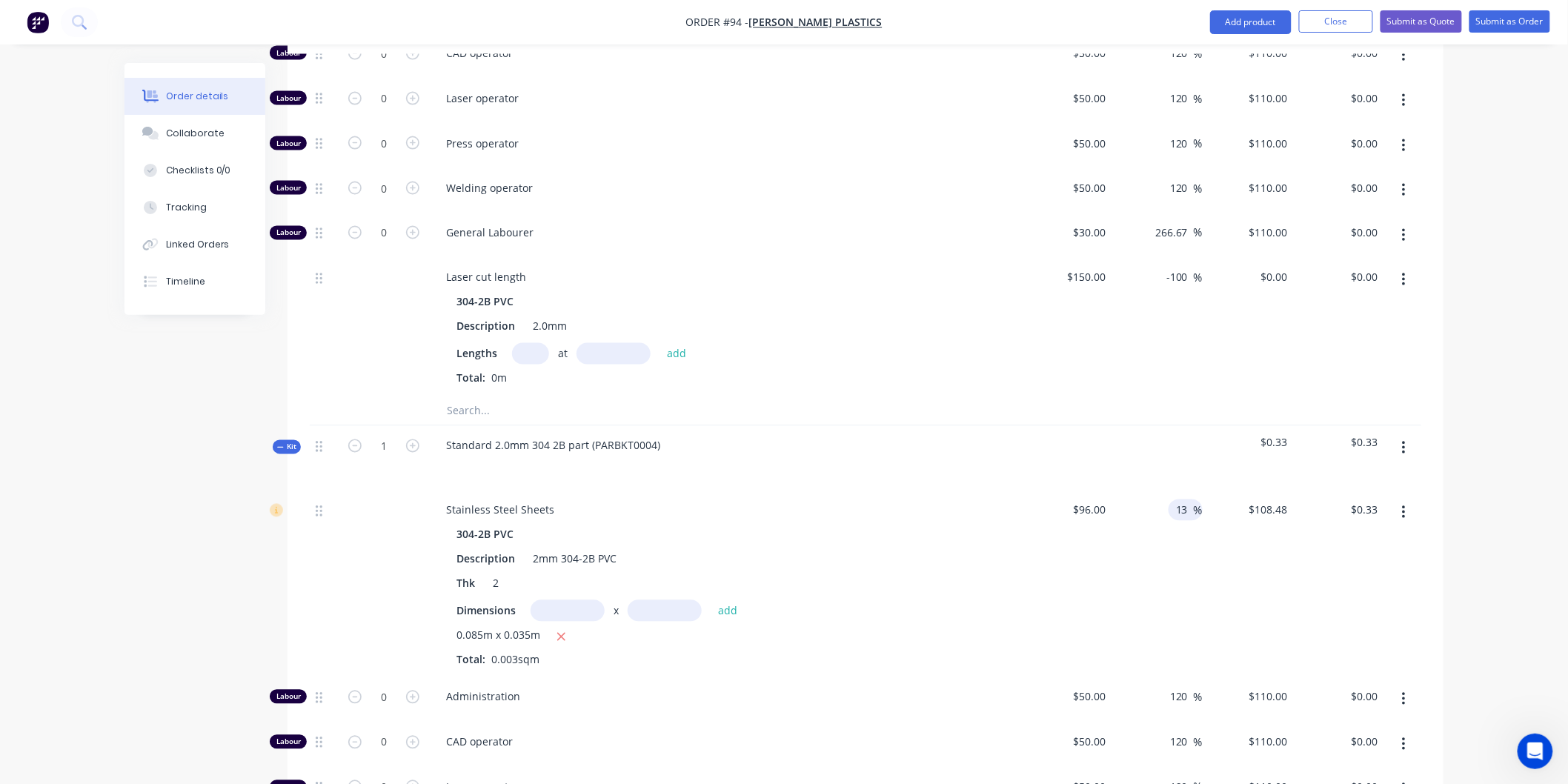
scroll to position [987, 0]
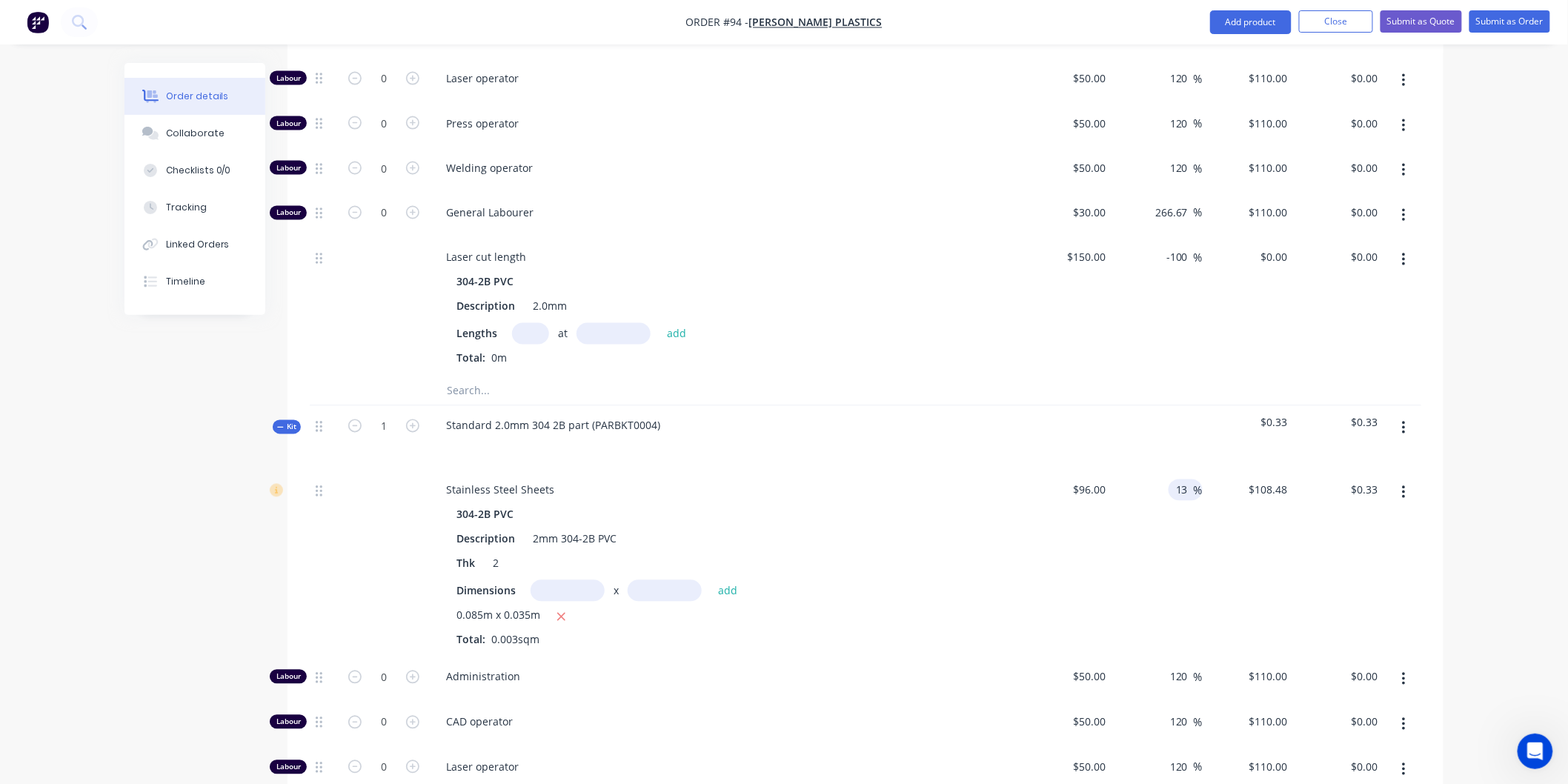
click at [1190, 480] on input "13" at bounding box center [1184, 490] width 20 height 21
type input "10"
click at [1184, 516] on div "10 10 %" at bounding box center [1158, 563] width 91 height 186
type input "$105.60"
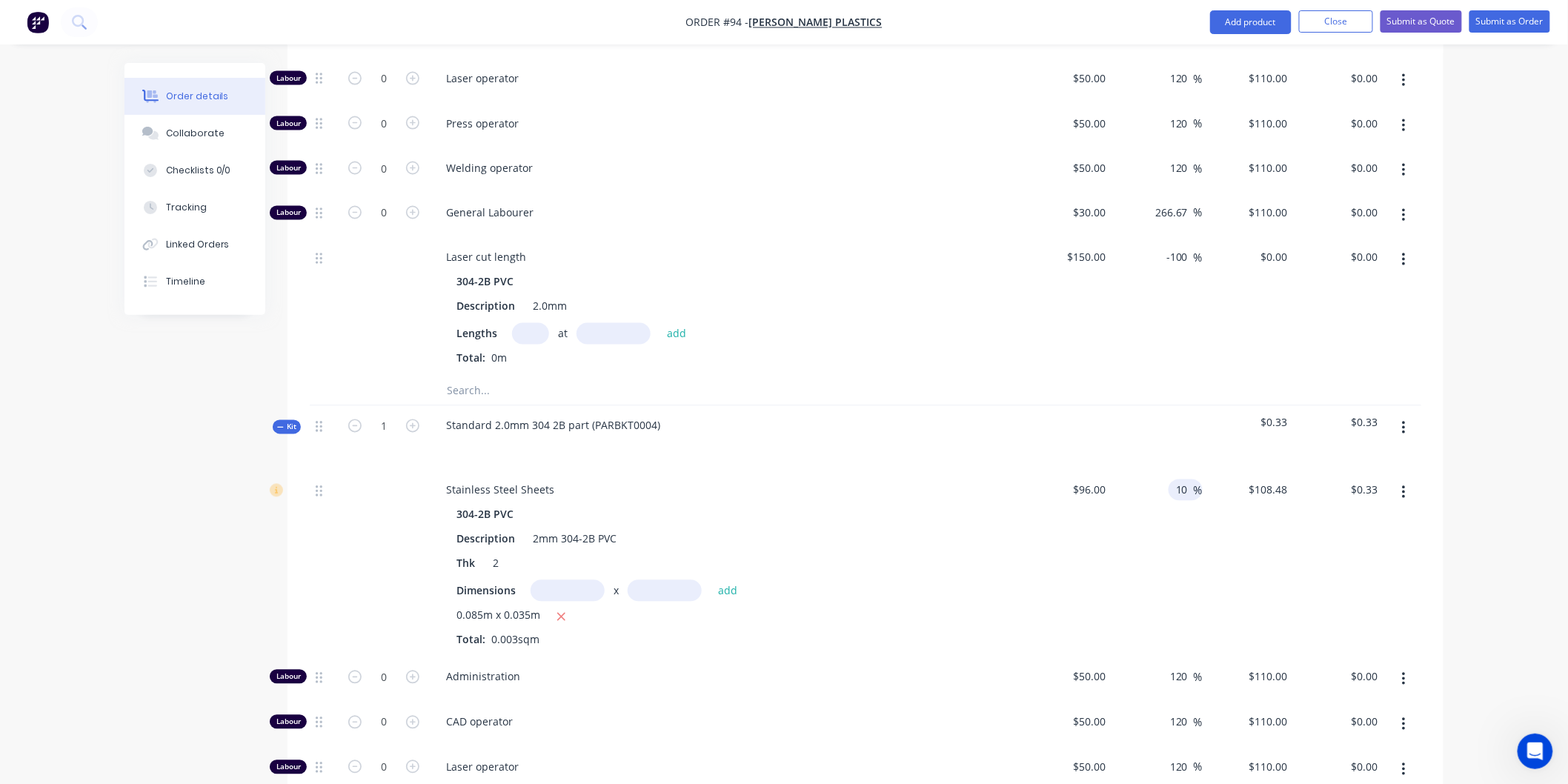
type input "$0.32"
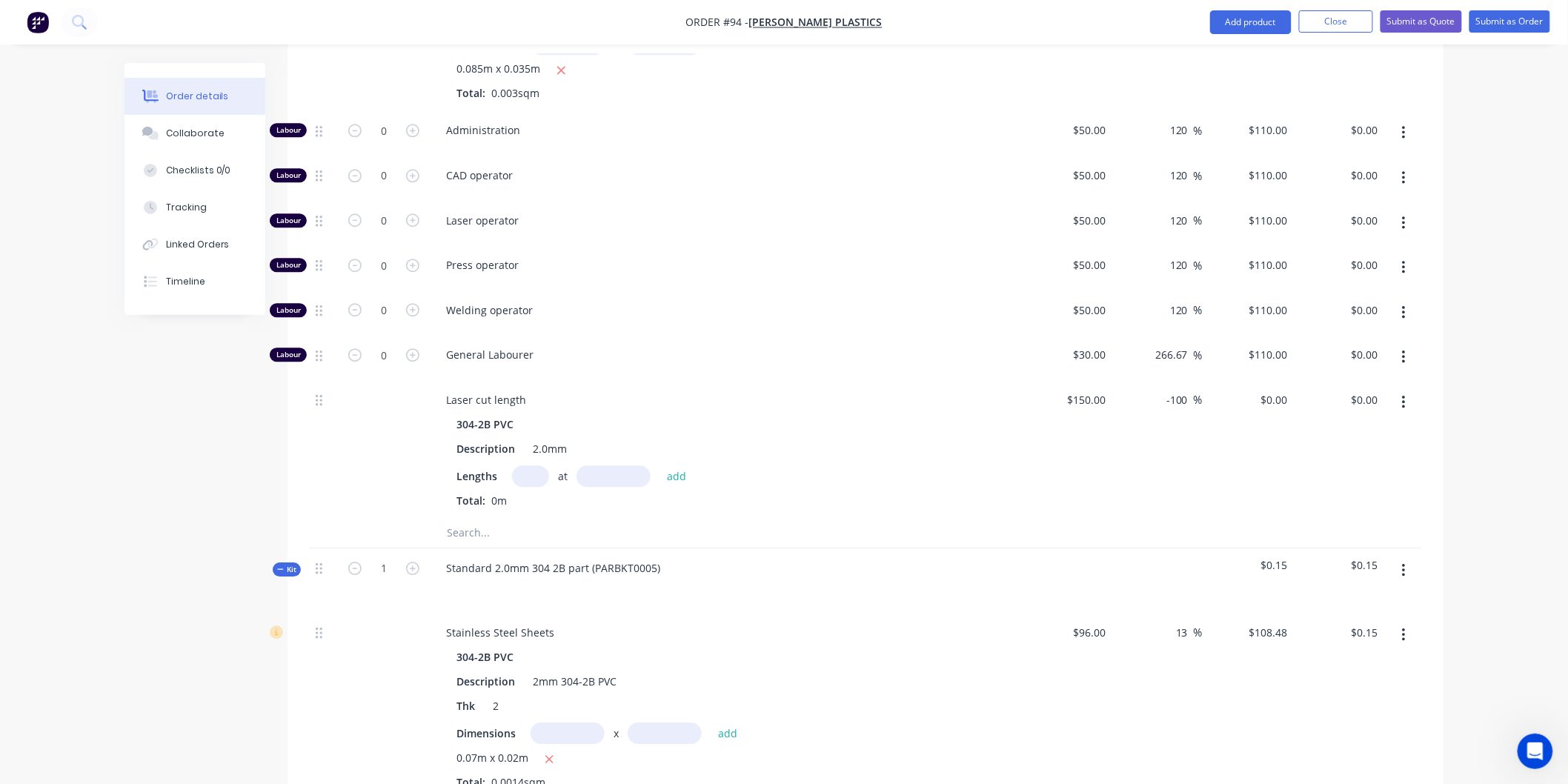
scroll to position [1563, 0]
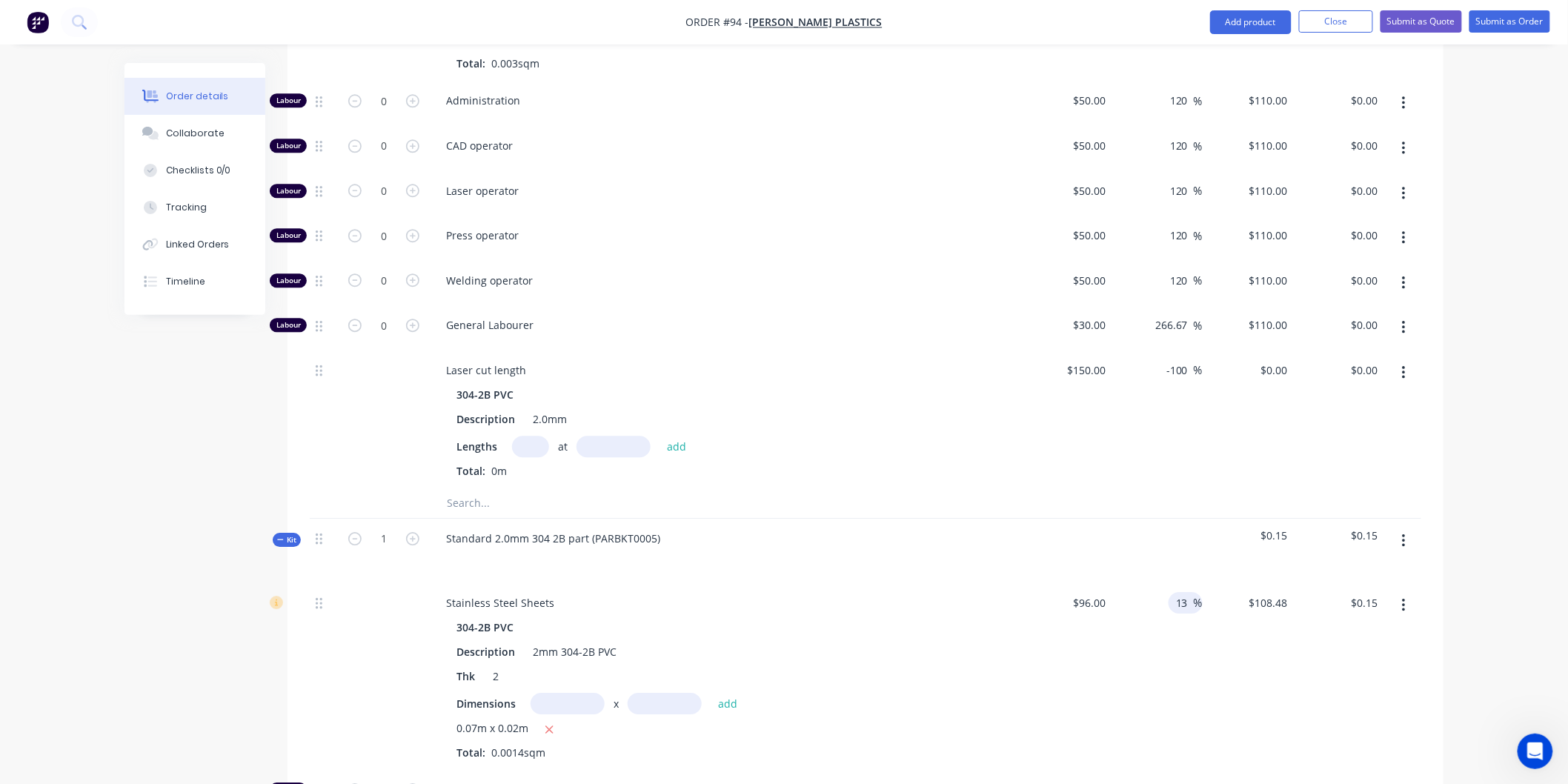
click at [1188, 592] on input "13" at bounding box center [1184, 602] width 20 height 21
type input "10"
click at [1213, 646] on div "$108.48 $108.48" at bounding box center [1248, 676] width 91 height 186
type input "$105.60"
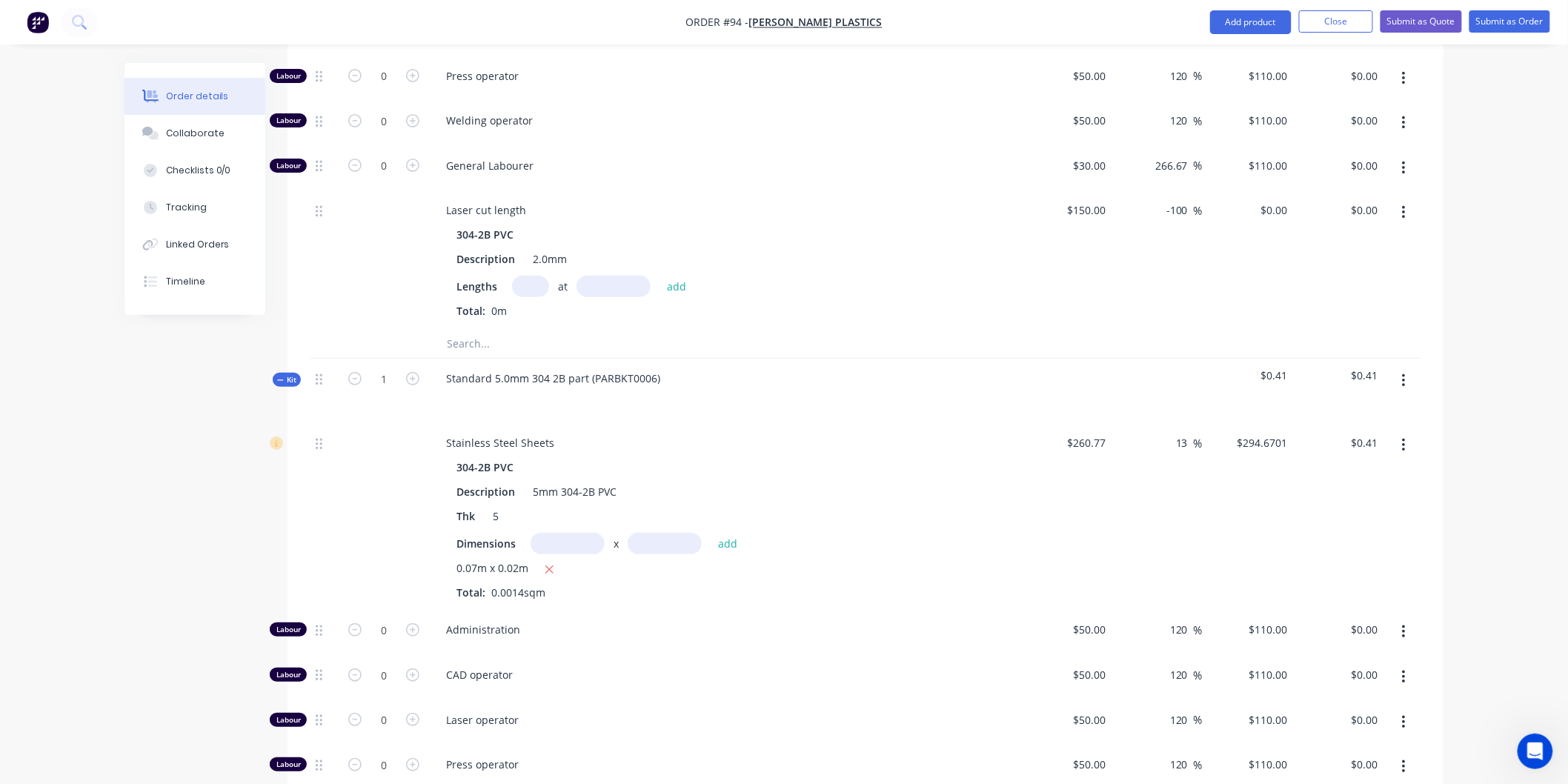
scroll to position [2468, 0]
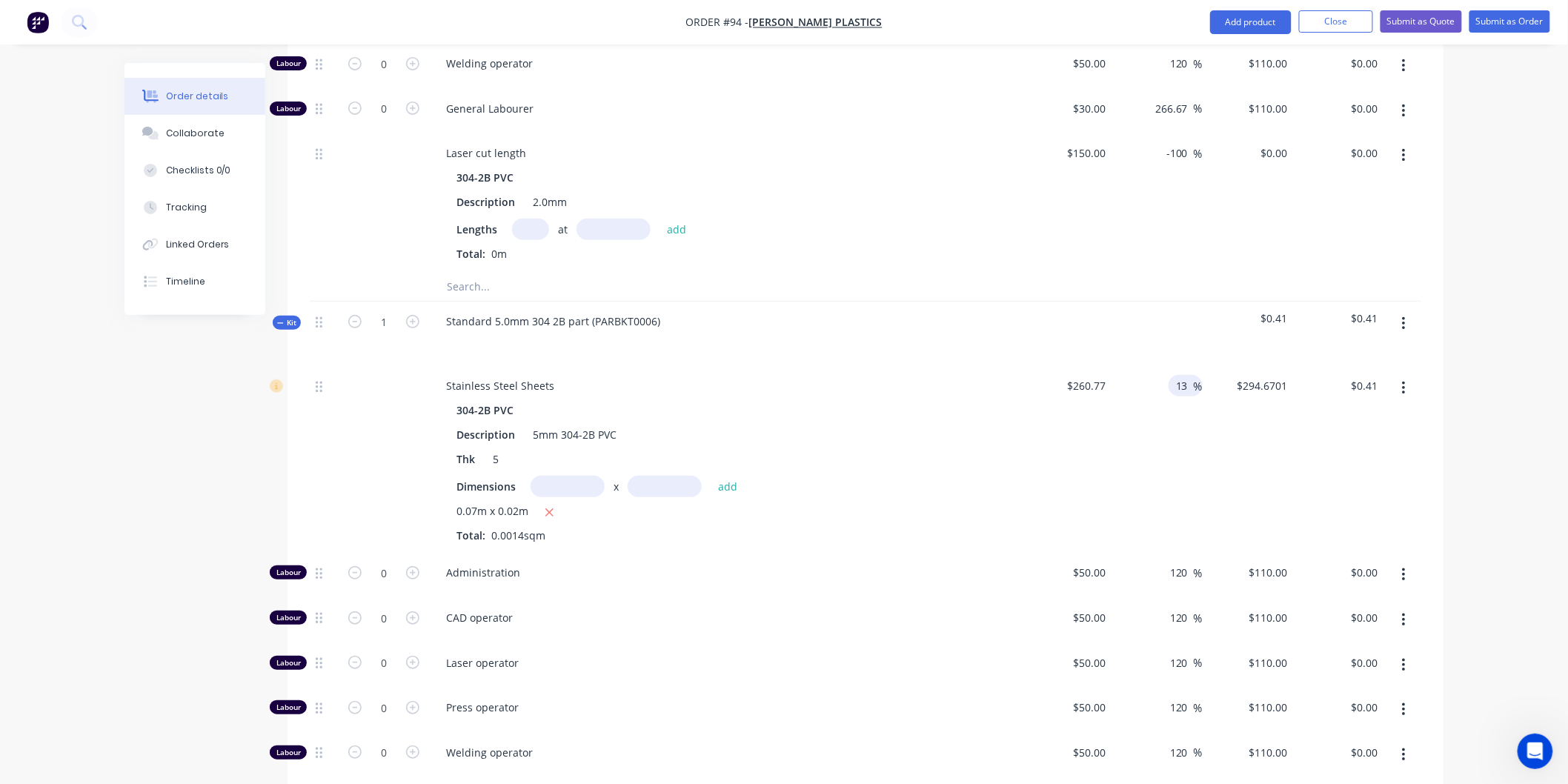
click at [1193, 378] on span "%" at bounding box center [1198, 386] width 9 height 17
click at [1190, 374] on input "13" at bounding box center [1184, 385] width 20 height 21
type input "10"
click at [1206, 426] on div "$294.6701 $294.6701" at bounding box center [1248, 459] width 91 height 186
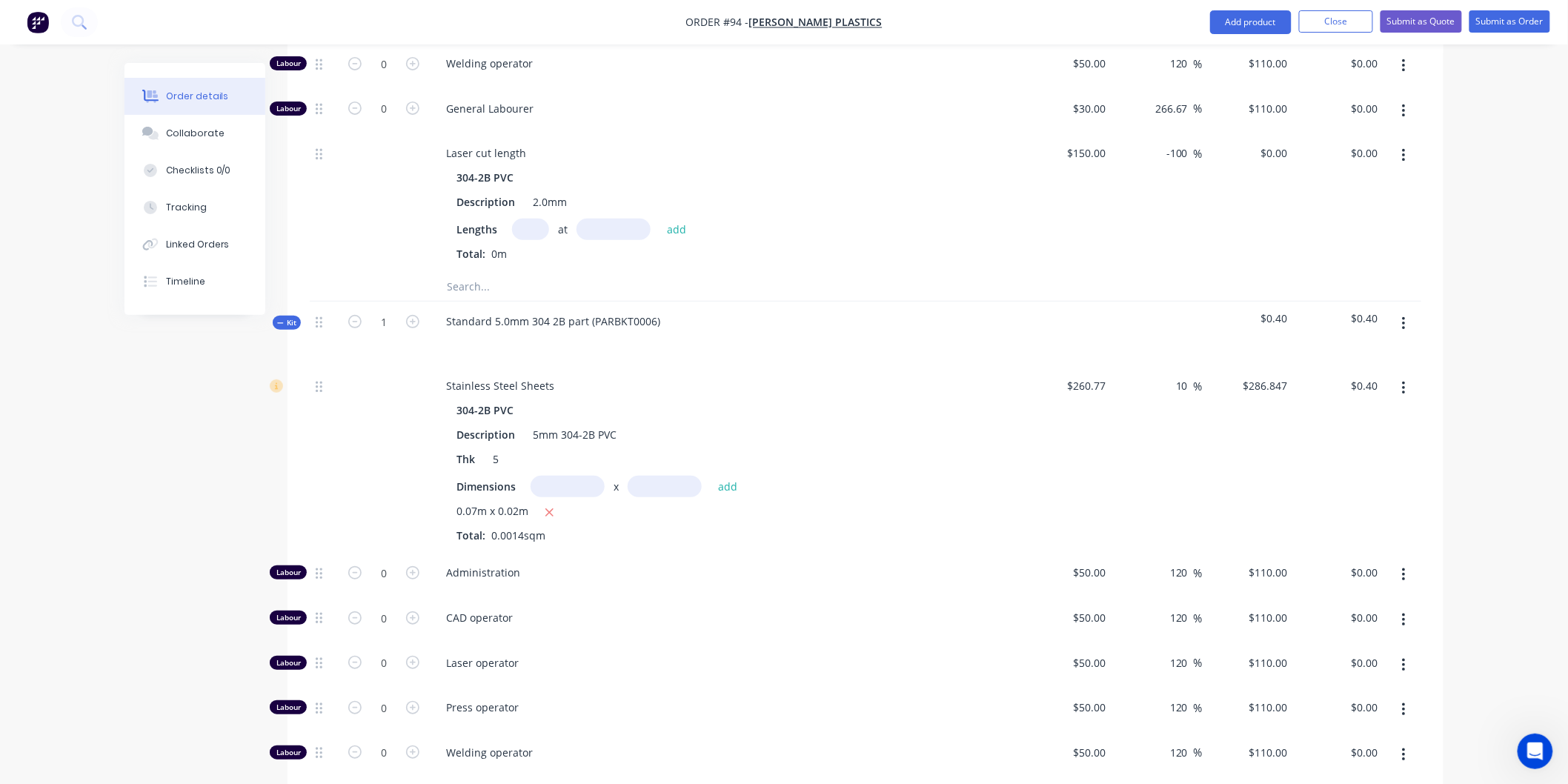
type input "$286.847"
type input "$0.40"
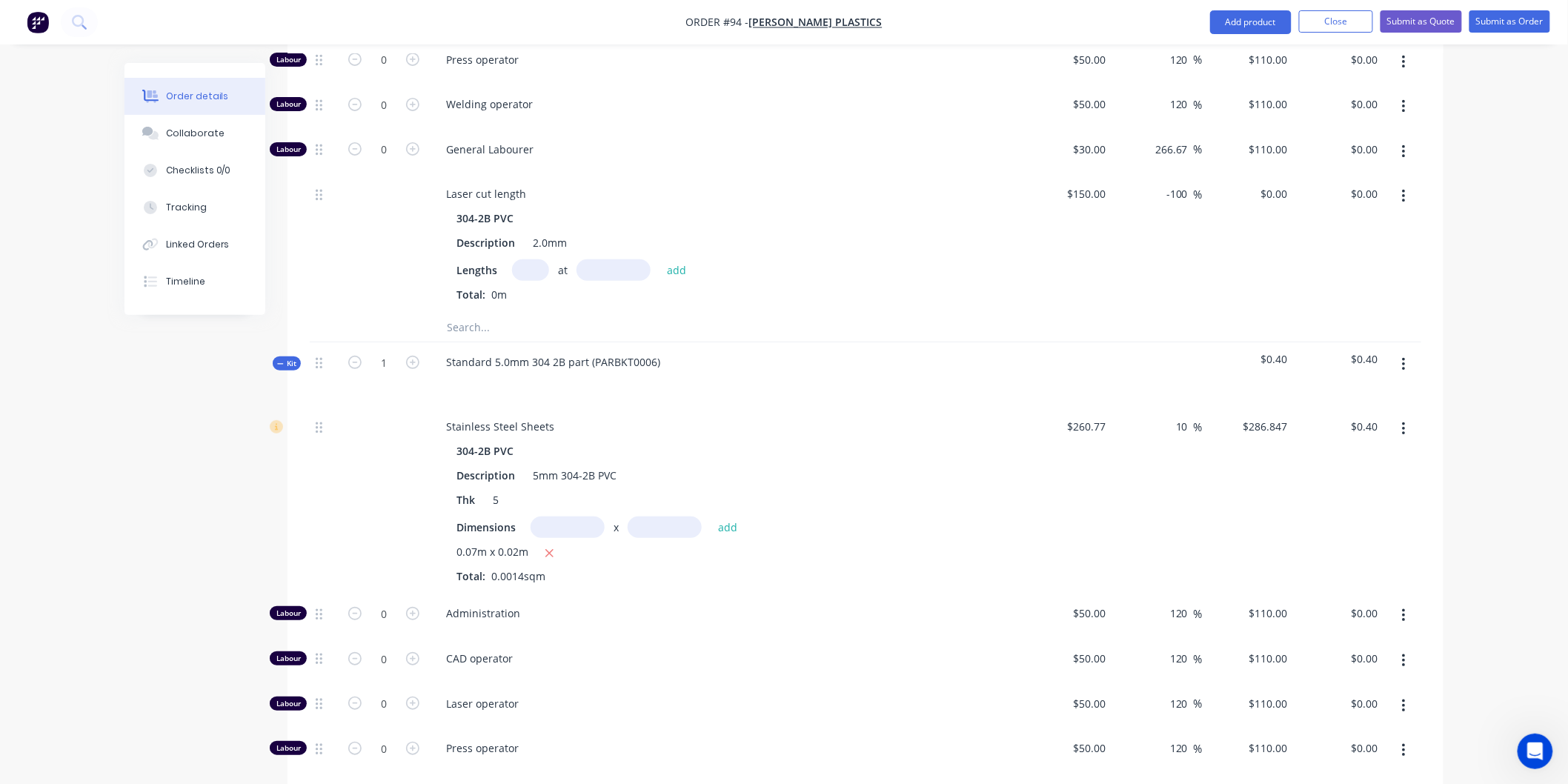
scroll to position [2407, 0]
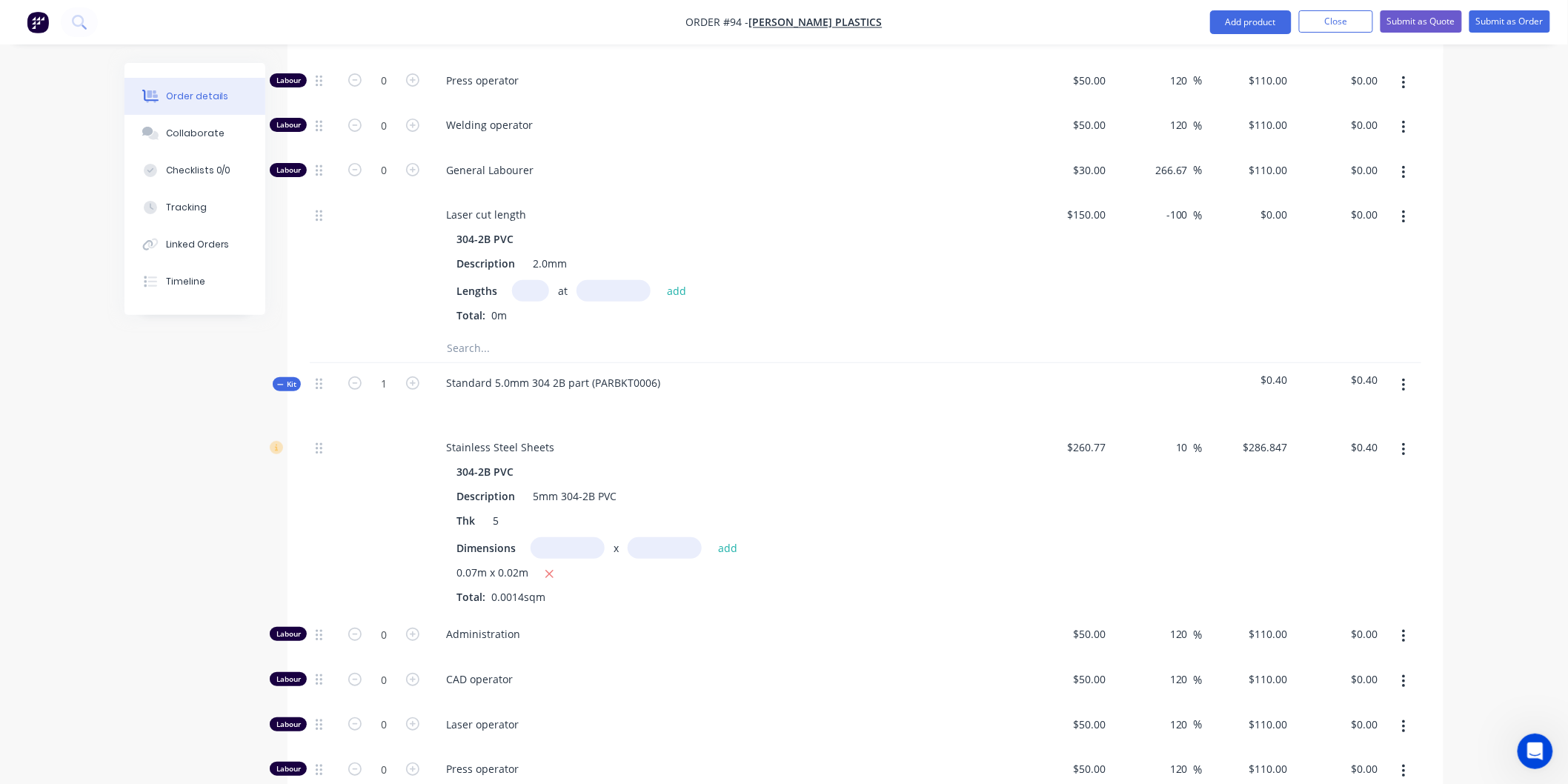
click at [1403, 377] on icon "button" at bounding box center [1404, 385] width 4 height 16
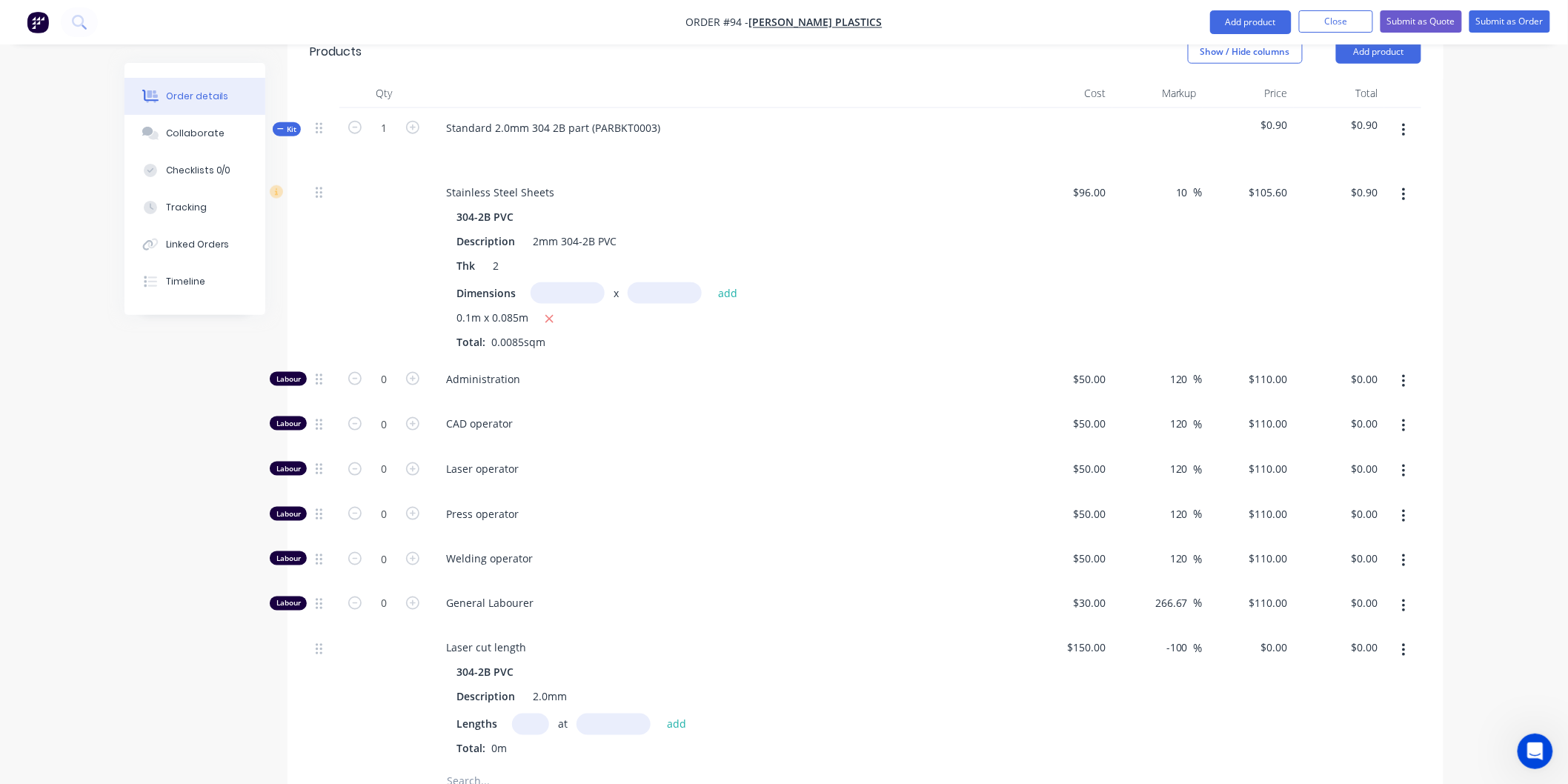
scroll to position [596, 0]
click at [389, 369] on input "0" at bounding box center [383, 380] width 38 height 22
type input "0.005"
type input "$0.55"
click at [795, 416] on span "CAD operator" at bounding box center [730, 424] width 569 height 16
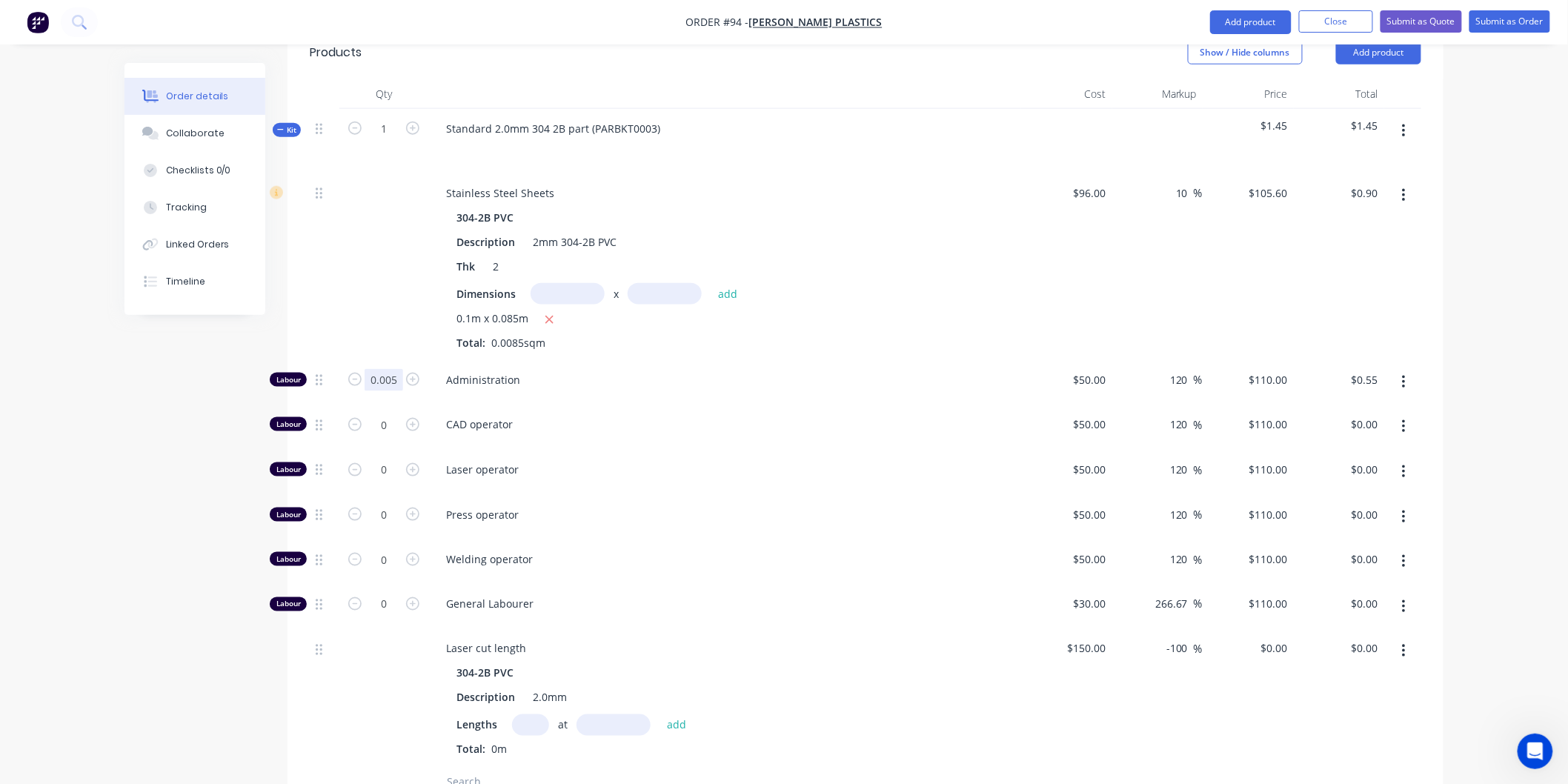
click at [397, 369] on input "0.005" at bounding box center [383, 380] width 38 height 22
type input "0.003"
type input "$0.33"
click at [727, 416] on span "CAD operator" at bounding box center [730, 424] width 569 height 16
click at [389, 391] on input "0" at bounding box center [383, 380] width 38 height 22
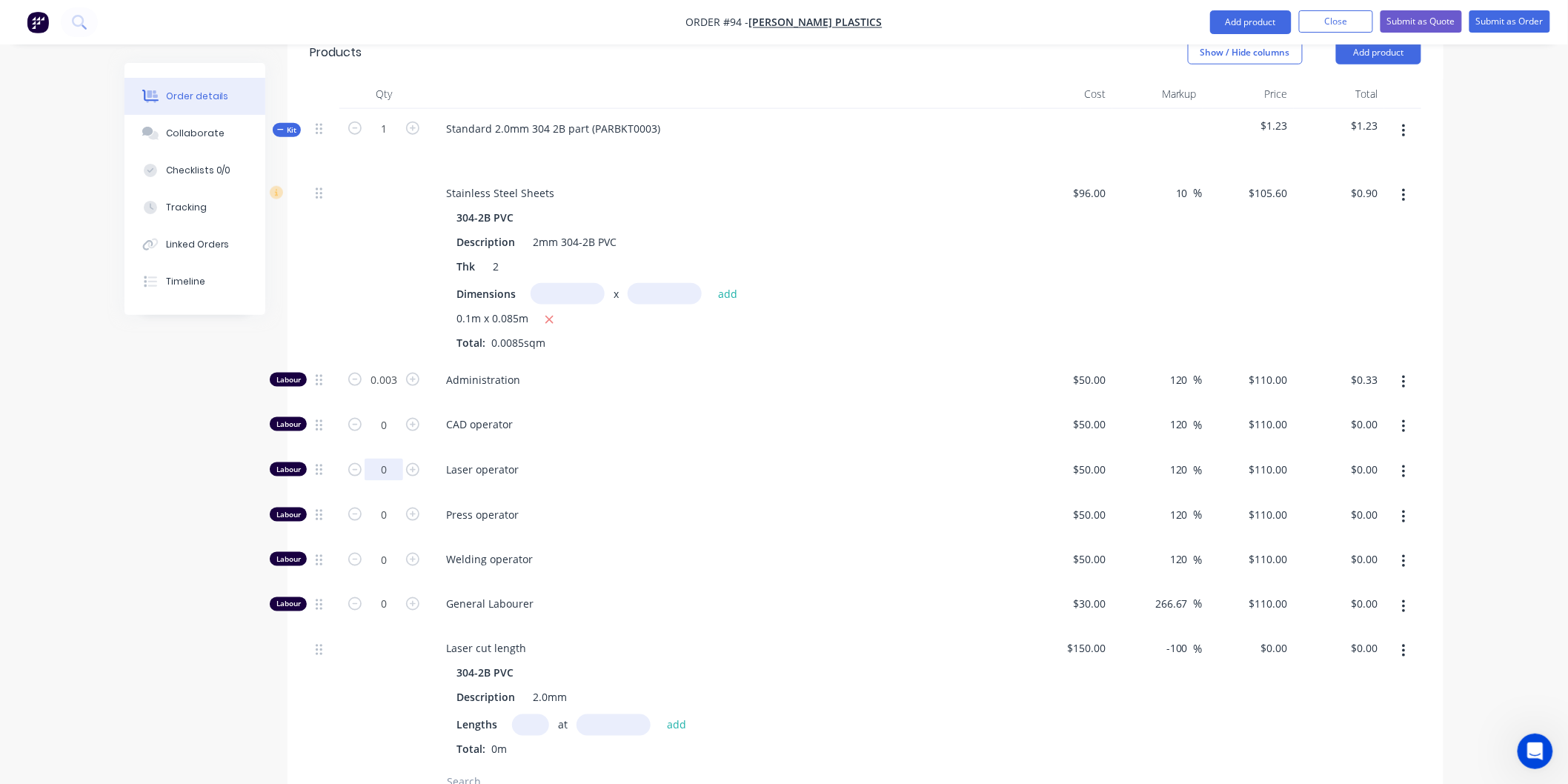
click at [389, 391] on input "0" at bounding box center [383, 380] width 38 height 22
click at [397, 369] on input "0.003" at bounding box center [383, 380] width 38 height 22
type input "0.002"
click at [614, 360] on div "Administration" at bounding box center [725, 383] width 593 height 46
type input "$0.22"
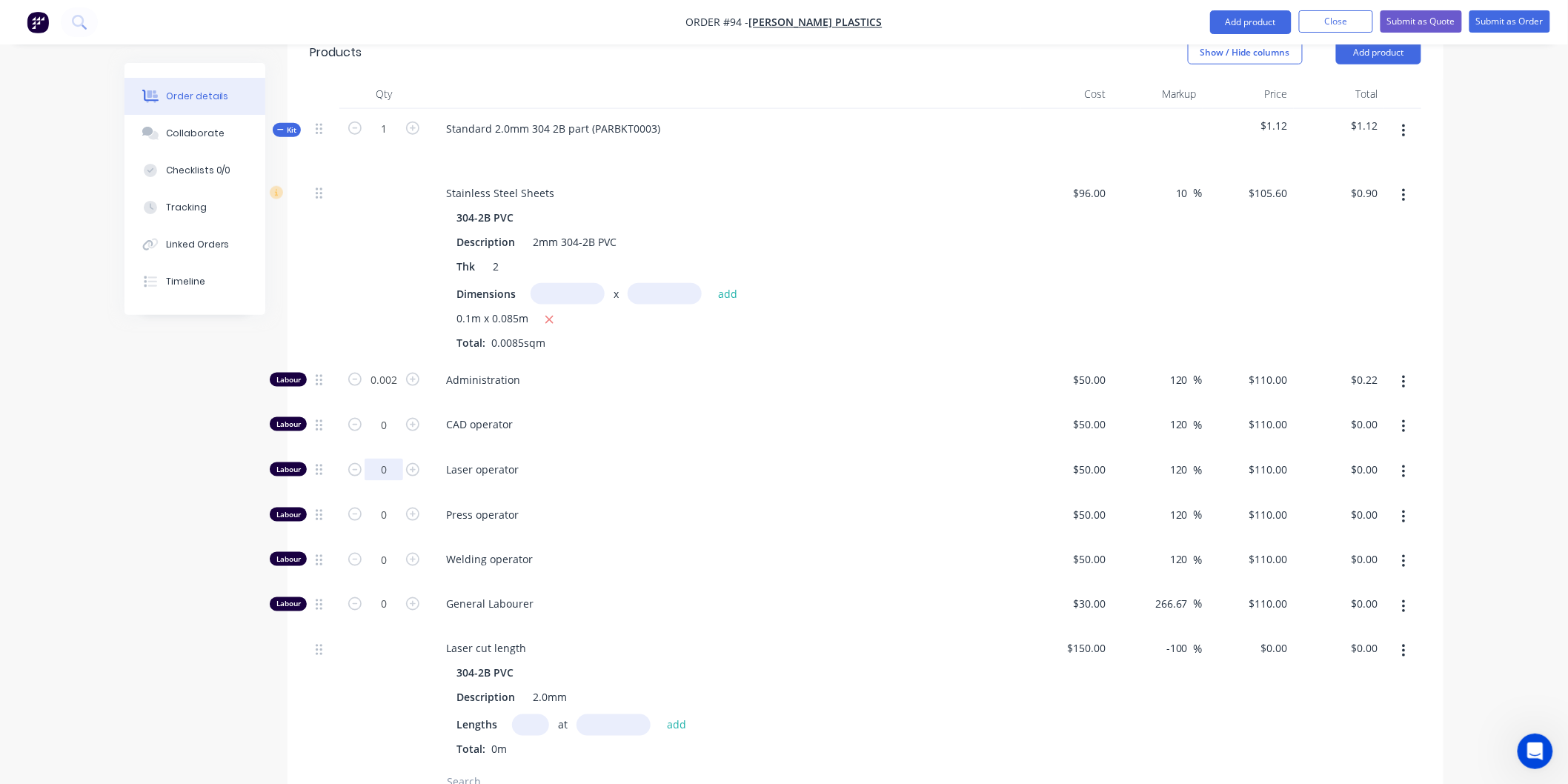
click at [390, 391] on input "0" at bounding box center [383, 380] width 38 height 22
type input "0.004"
click at [728, 462] on span "Laser operator" at bounding box center [730, 469] width 569 height 16
type input "$0.44"
click at [396, 369] on input "0.002" at bounding box center [383, 380] width 38 height 22
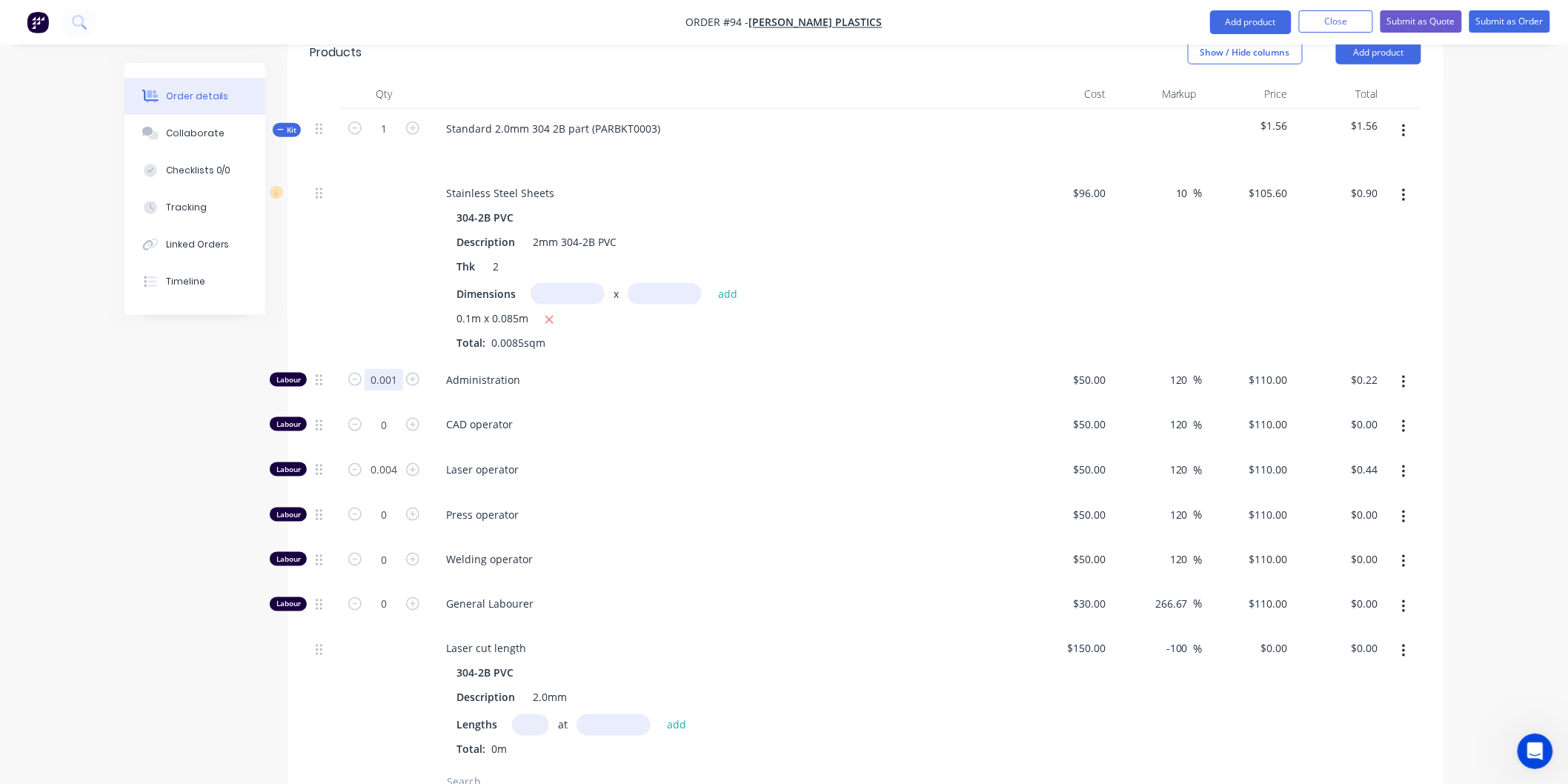
type input "0.001"
type input "$0.11"
click at [719, 416] on span "CAD operator" at bounding box center [730, 424] width 569 height 16
click at [397, 391] on input "0.004" at bounding box center [383, 380] width 38 height 22
type input "0.003"
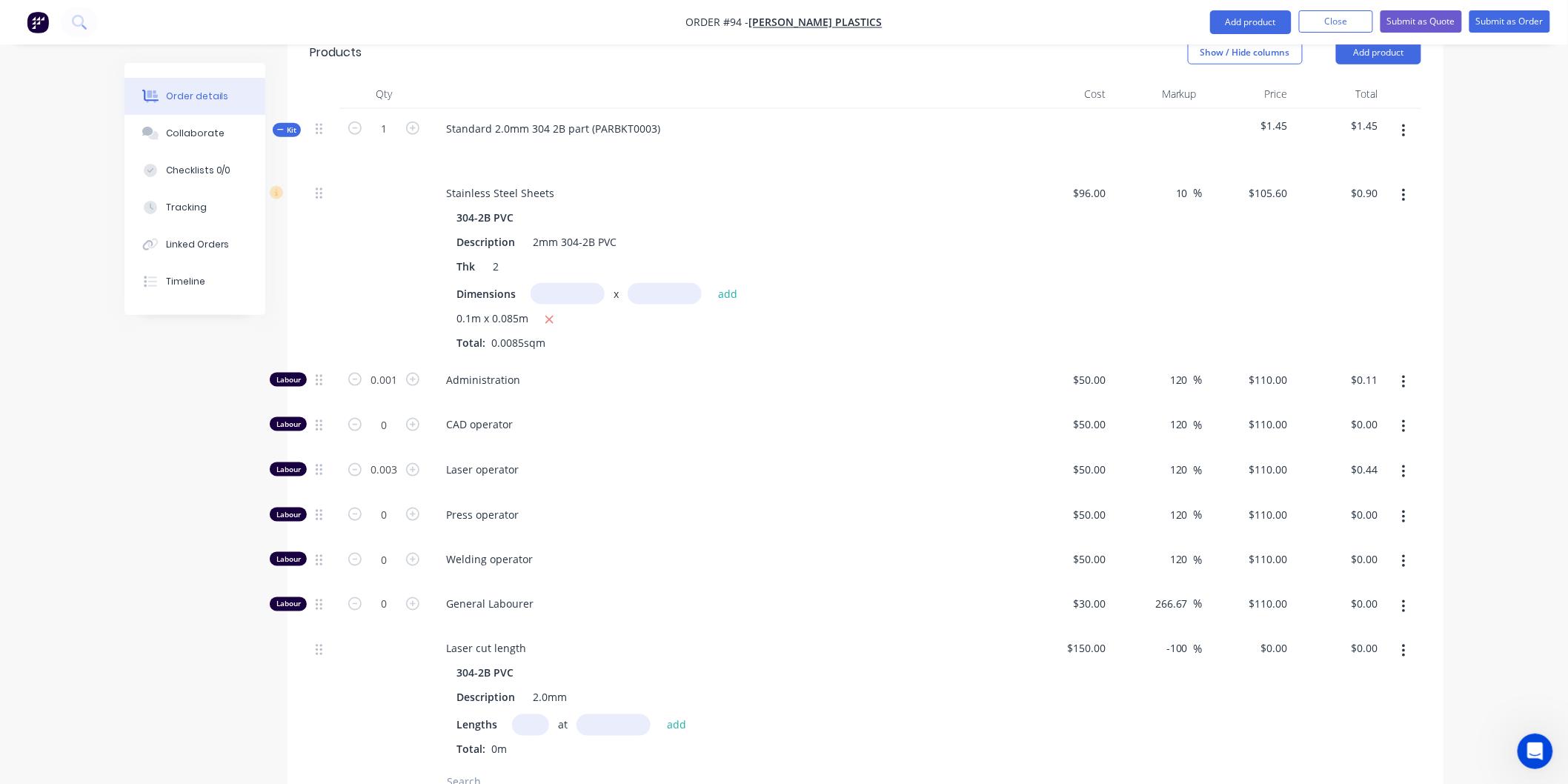
click at [638, 450] on div "Laser operator" at bounding box center [725, 472] width 593 height 46
type input "$0.33"
click at [395, 391] on input "0" at bounding box center [383, 380] width 38 height 22
type input "0.003"
type input "$0.33"
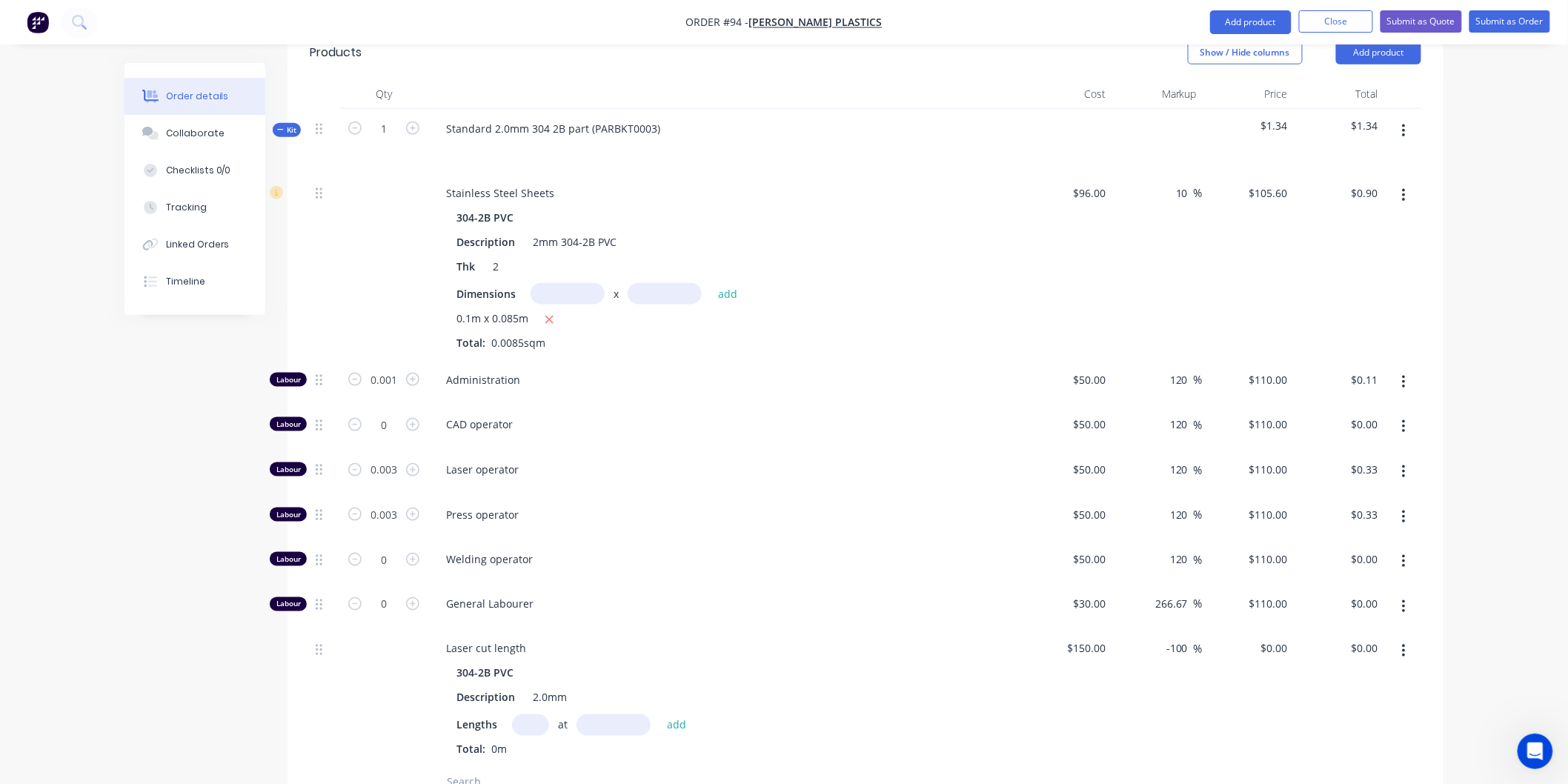
click at [743, 451] on div "Laser operator" at bounding box center [725, 472] width 593 height 46
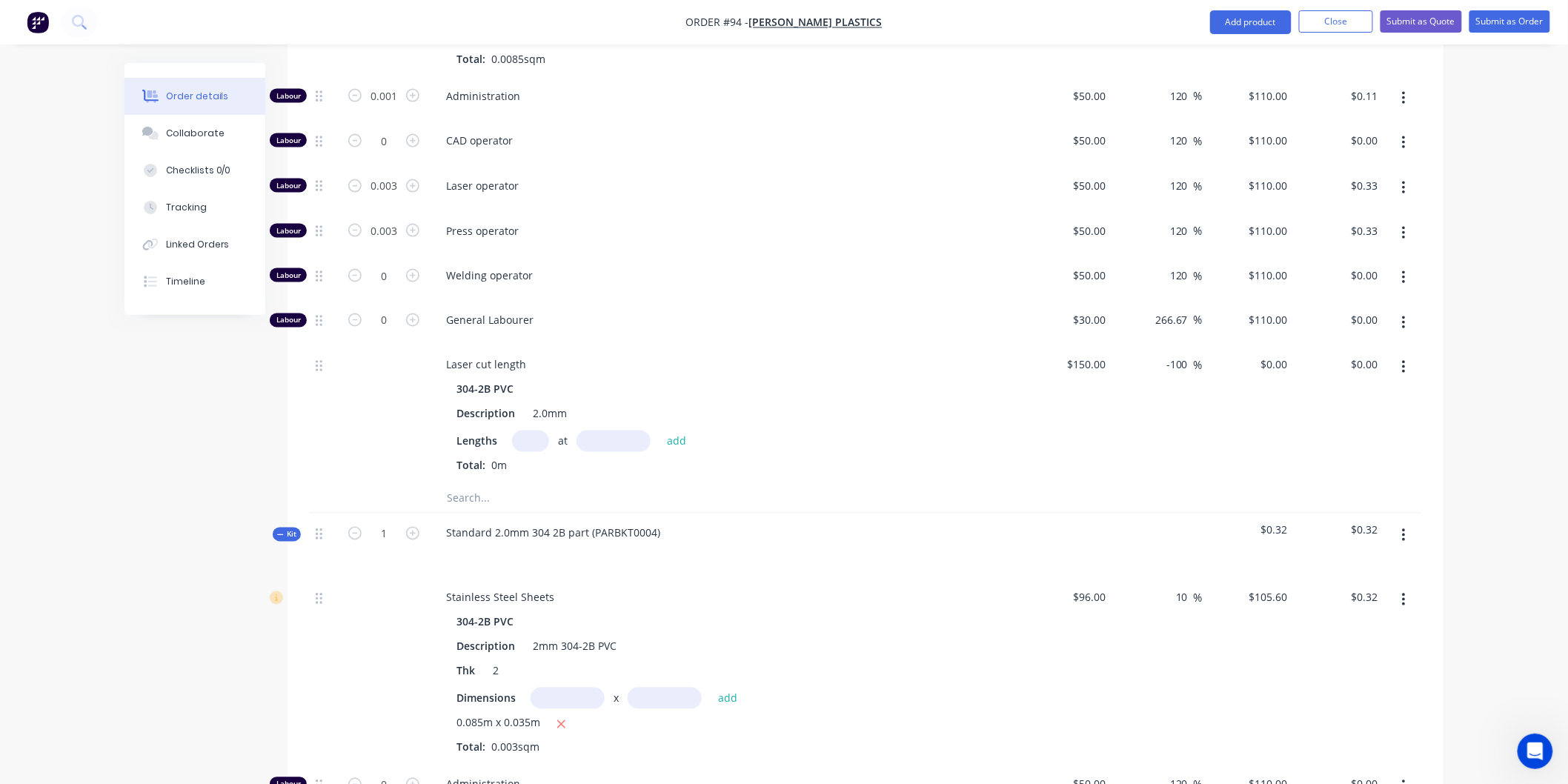
scroll to position [1172, 0]
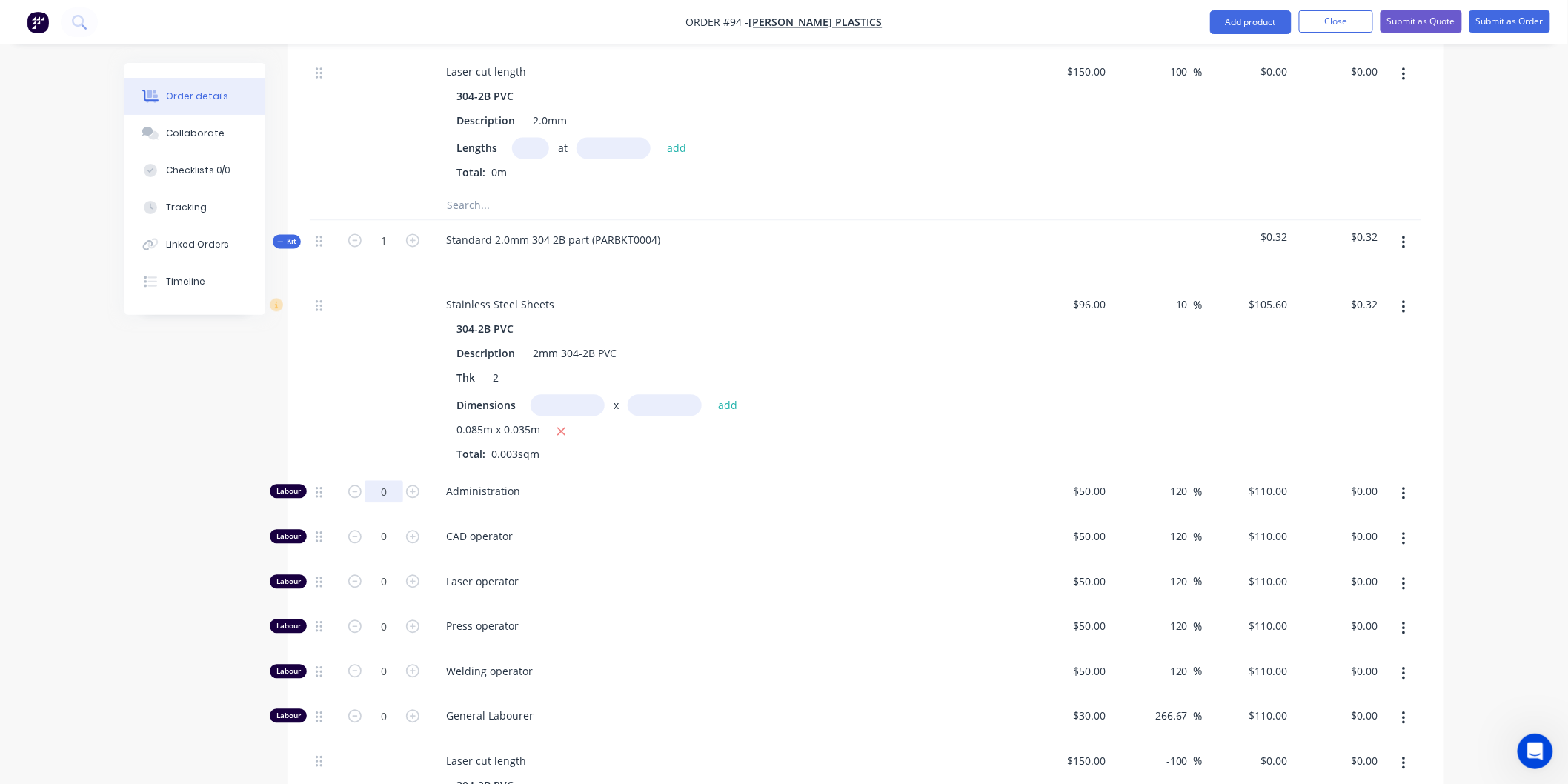
type input "0.001"
click at [824, 475] on div "Administration" at bounding box center [725, 494] width 593 height 46
type input "$0.11"
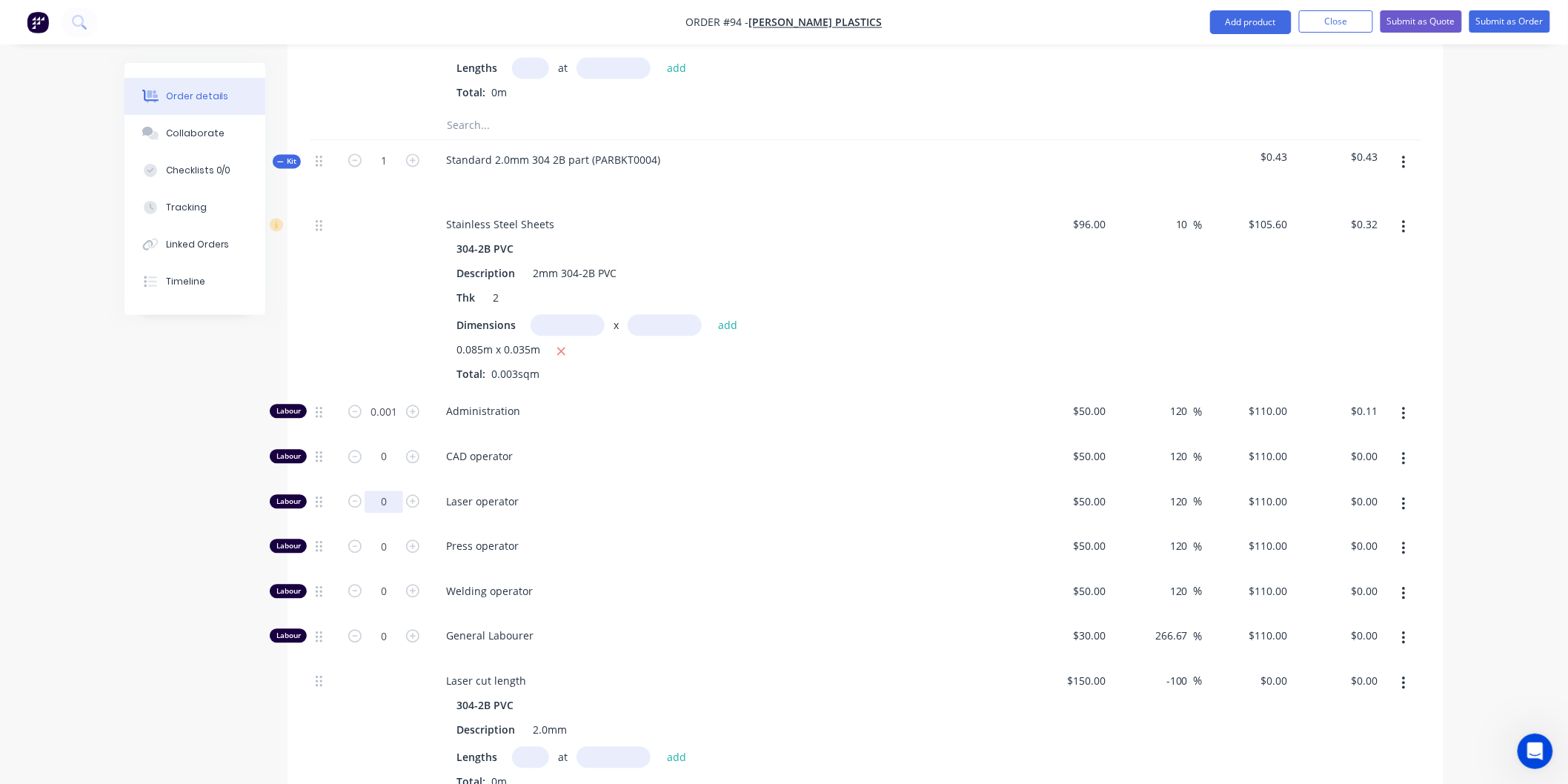
scroll to position [1254, 0]
type input "0.003"
click at [748, 480] on div "Laser operator" at bounding box center [725, 502] width 593 height 46
type input "$0.33"
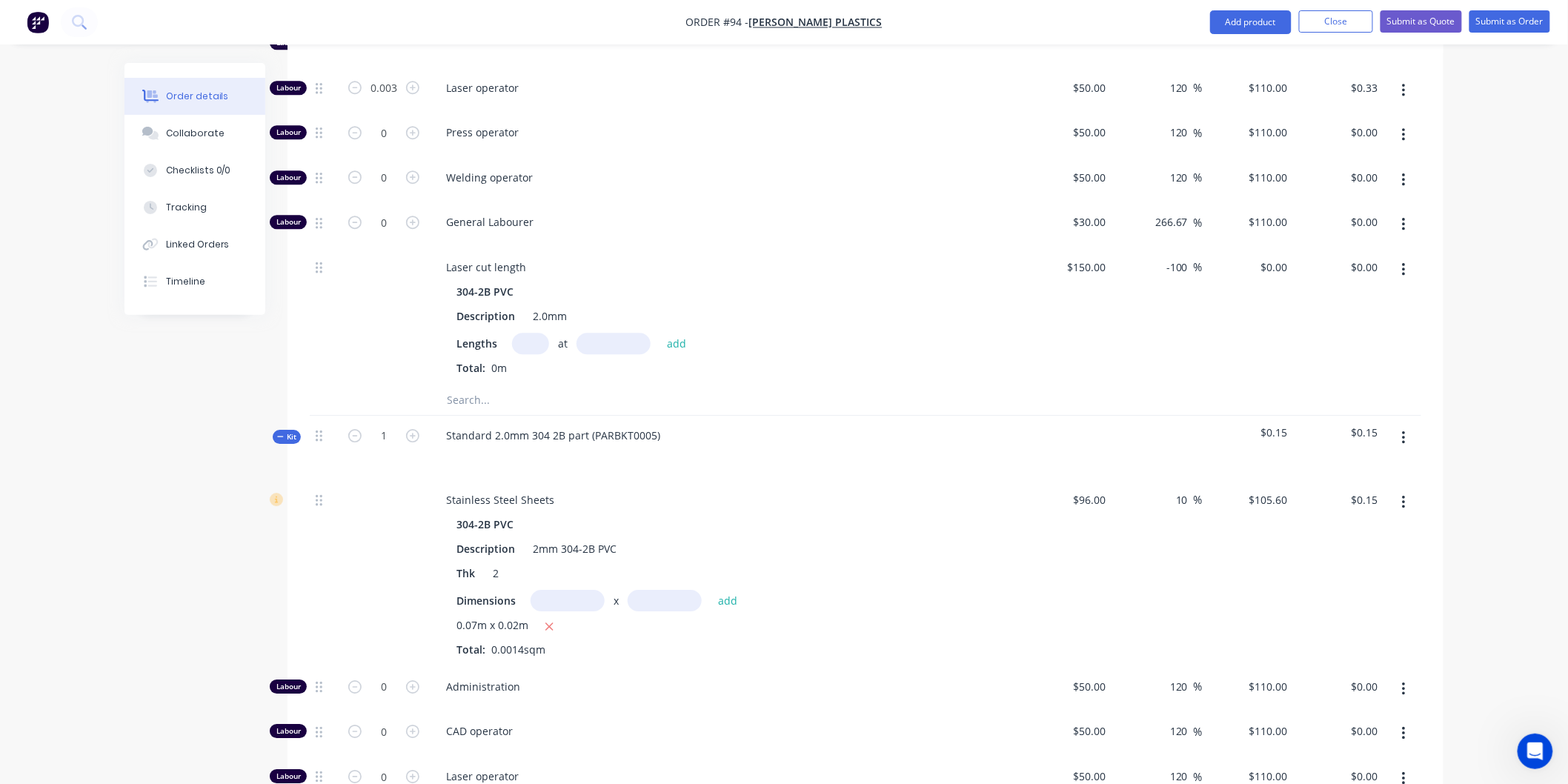
scroll to position [1831, 0]
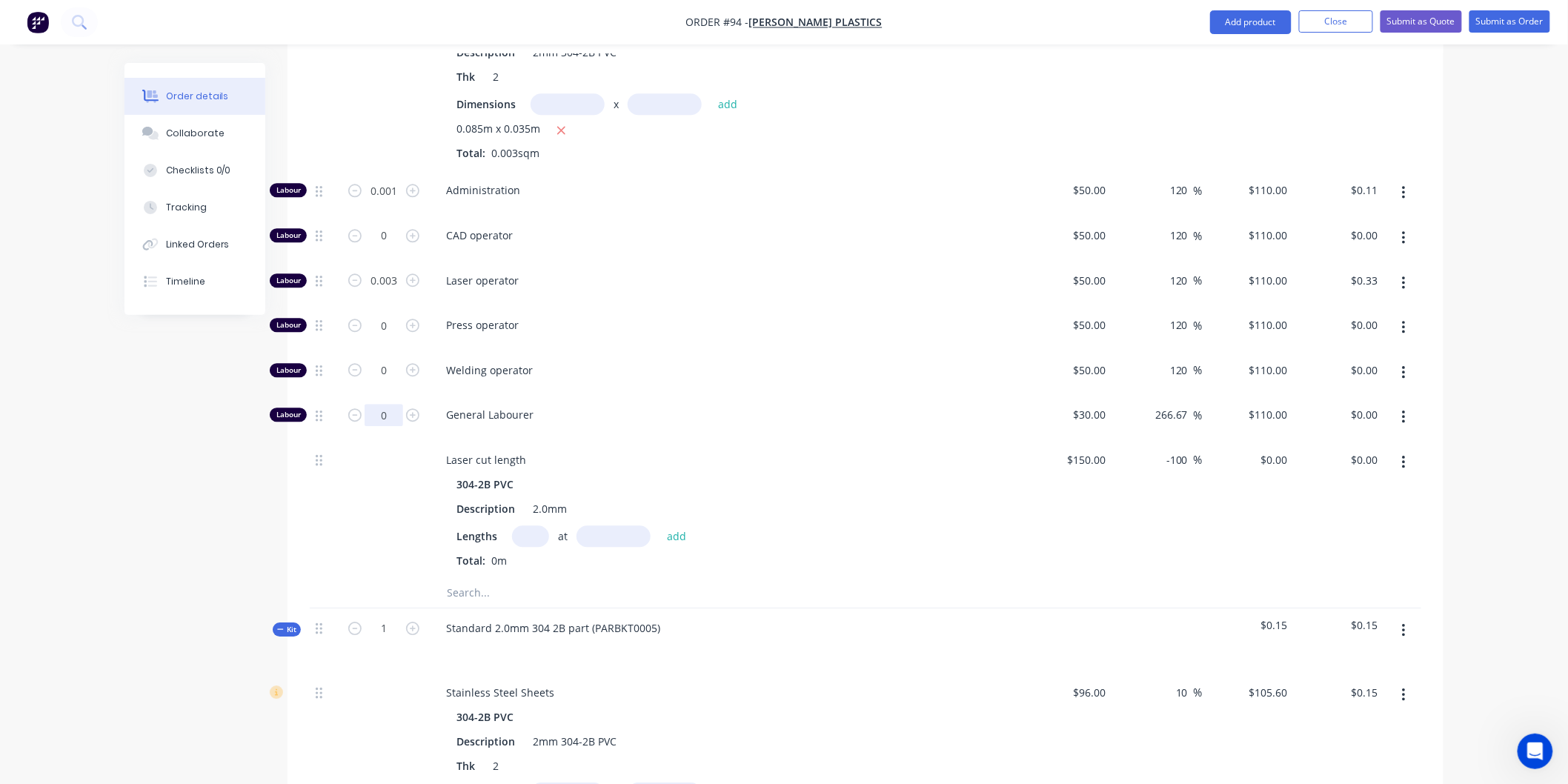
scroll to position [1749, 0]
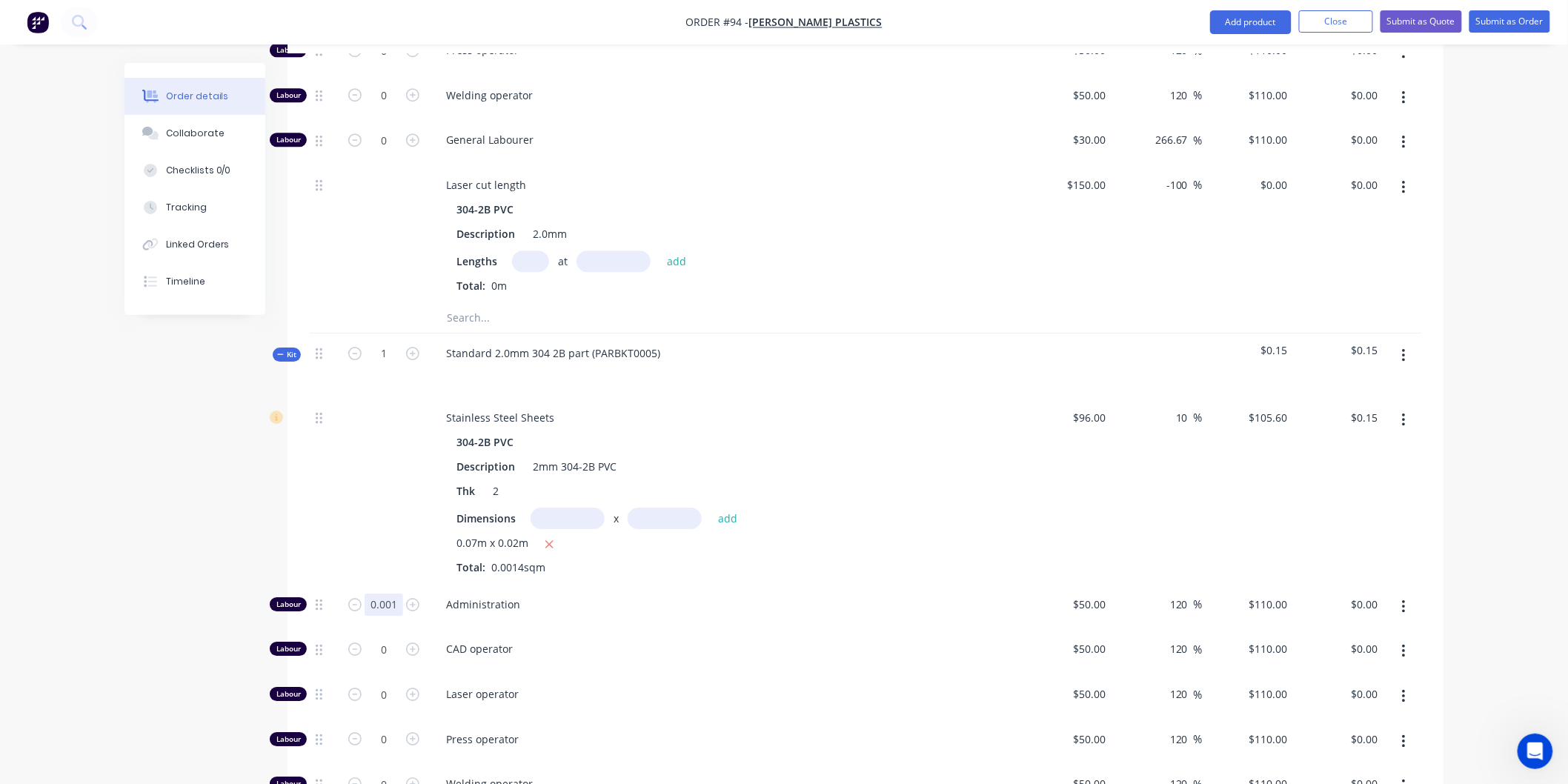
type input "0.001"
click at [795, 585] on div "Administration" at bounding box center [725, 607] width 593 height 46
type input "$0.11"
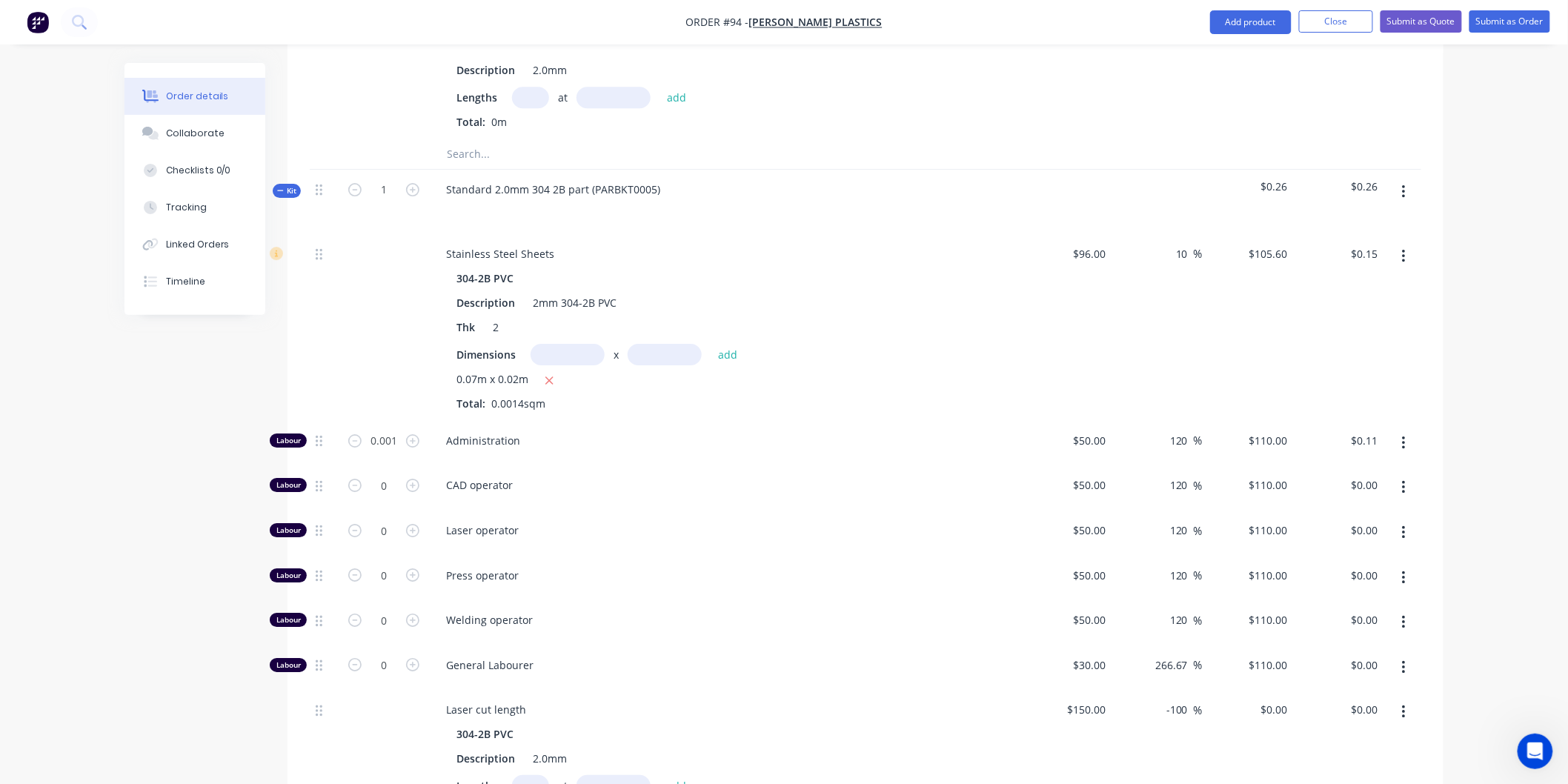
scroll to position [1913, 0]
type input "0.003"
click at [705, 509] on div "Laser operator" at bounding box center [725, 532] width 593 height 46
type input "$0.33"
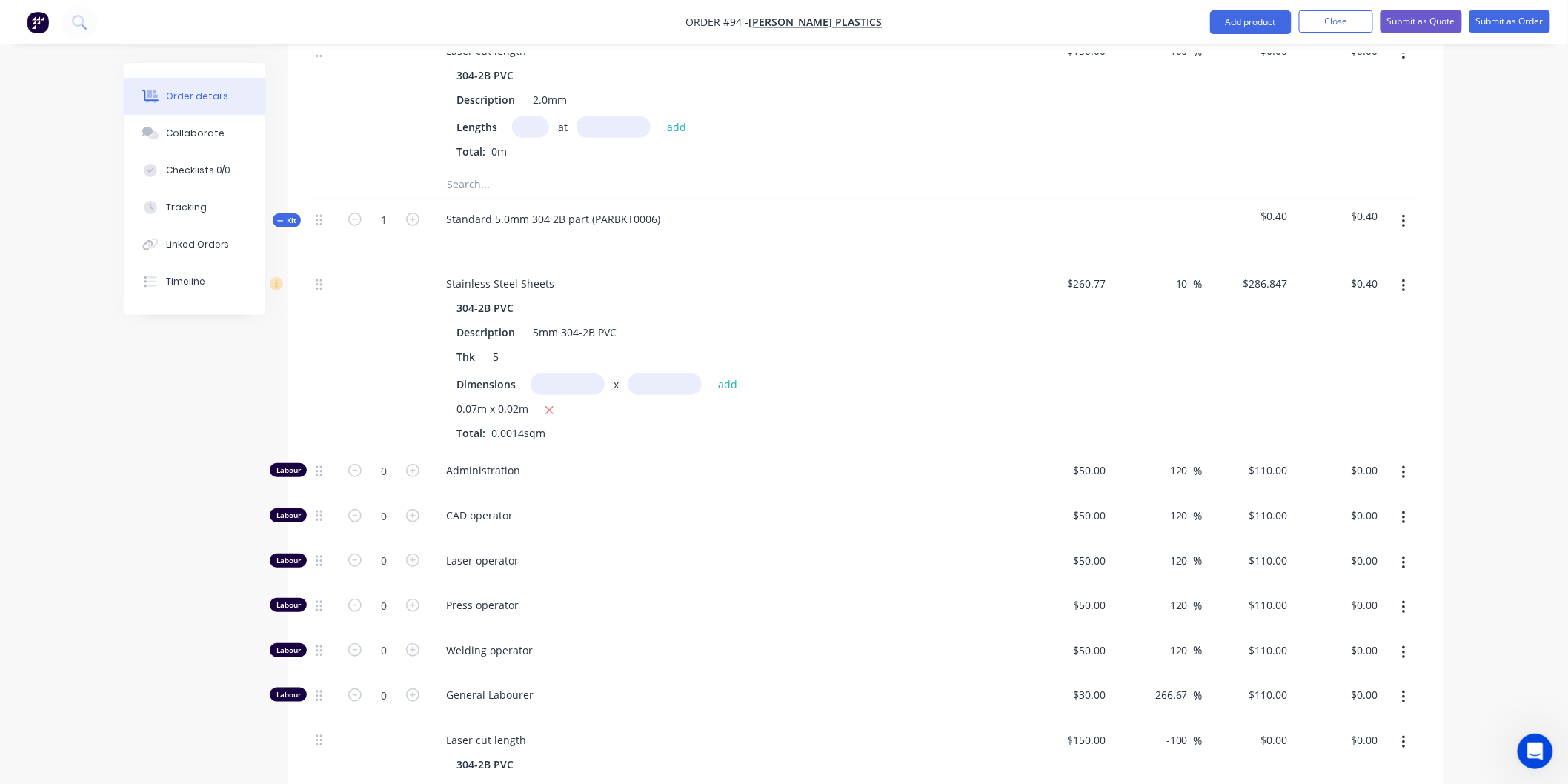
scroll to position [2572, 0]
type input "0.001"
type input "$0.11"
click at [729, 596] on span "Press operator" at bounding box center [730, 603] width 569 height 16
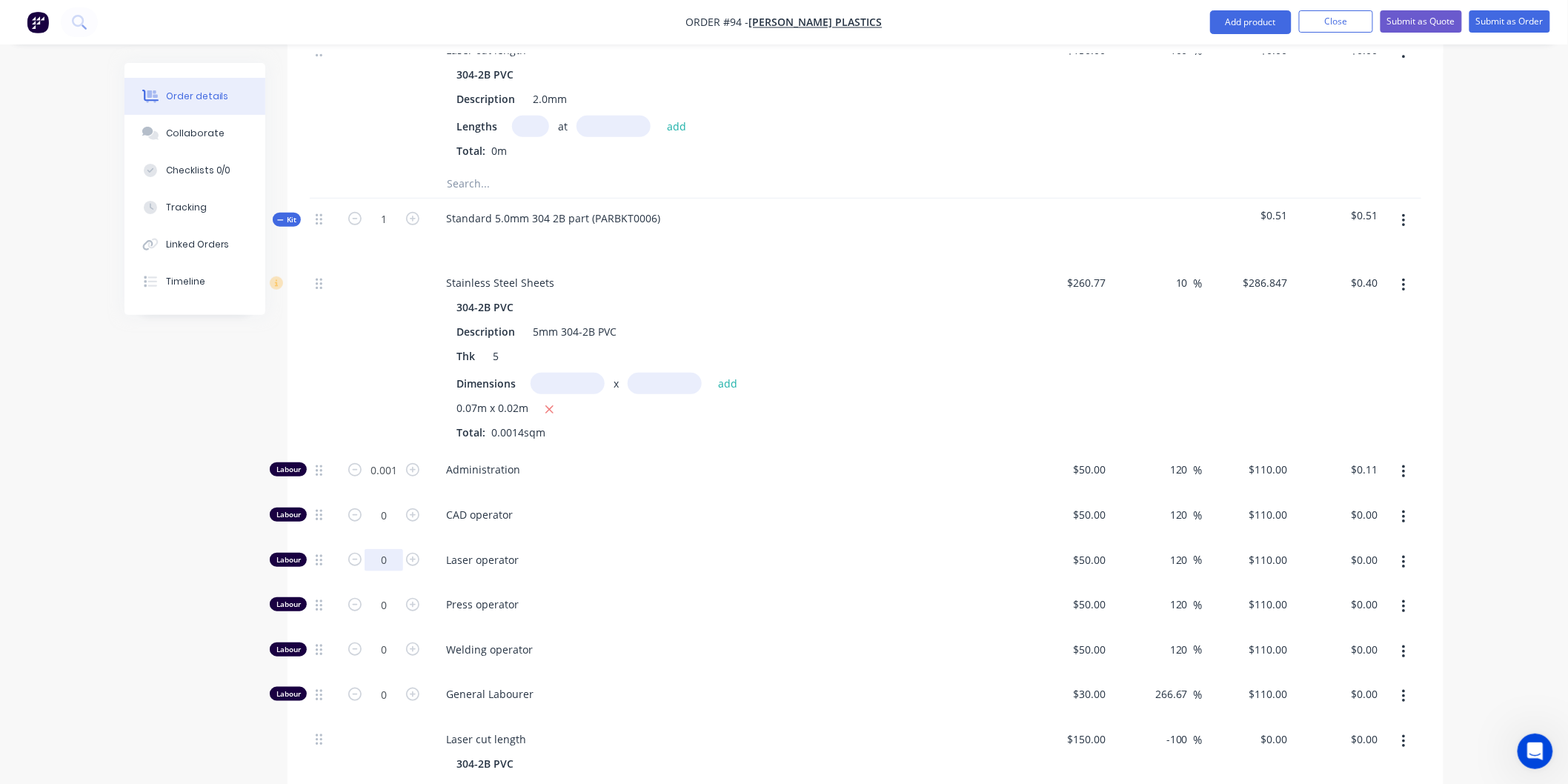
type input "0.008"
type input "$0.88"
click at [786, 596] on span "Press operator" at bounding box center [730, 603] width 569 height 16
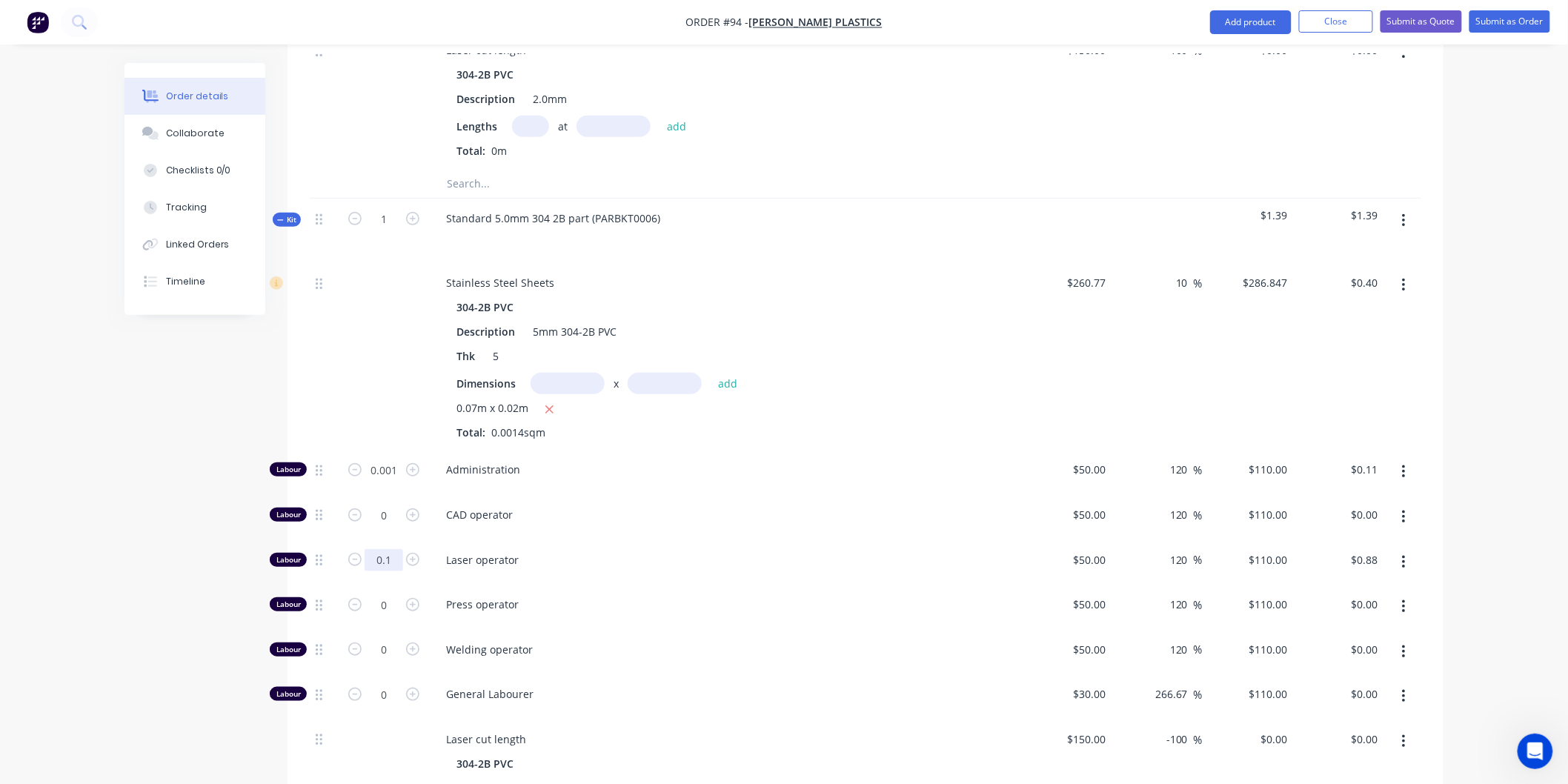
type input "0.1"
click at [760, 552] on span "Laser operator" at bounding box center [730, 560] width 569 height 16
type input "$11.00"
type input "0.01"
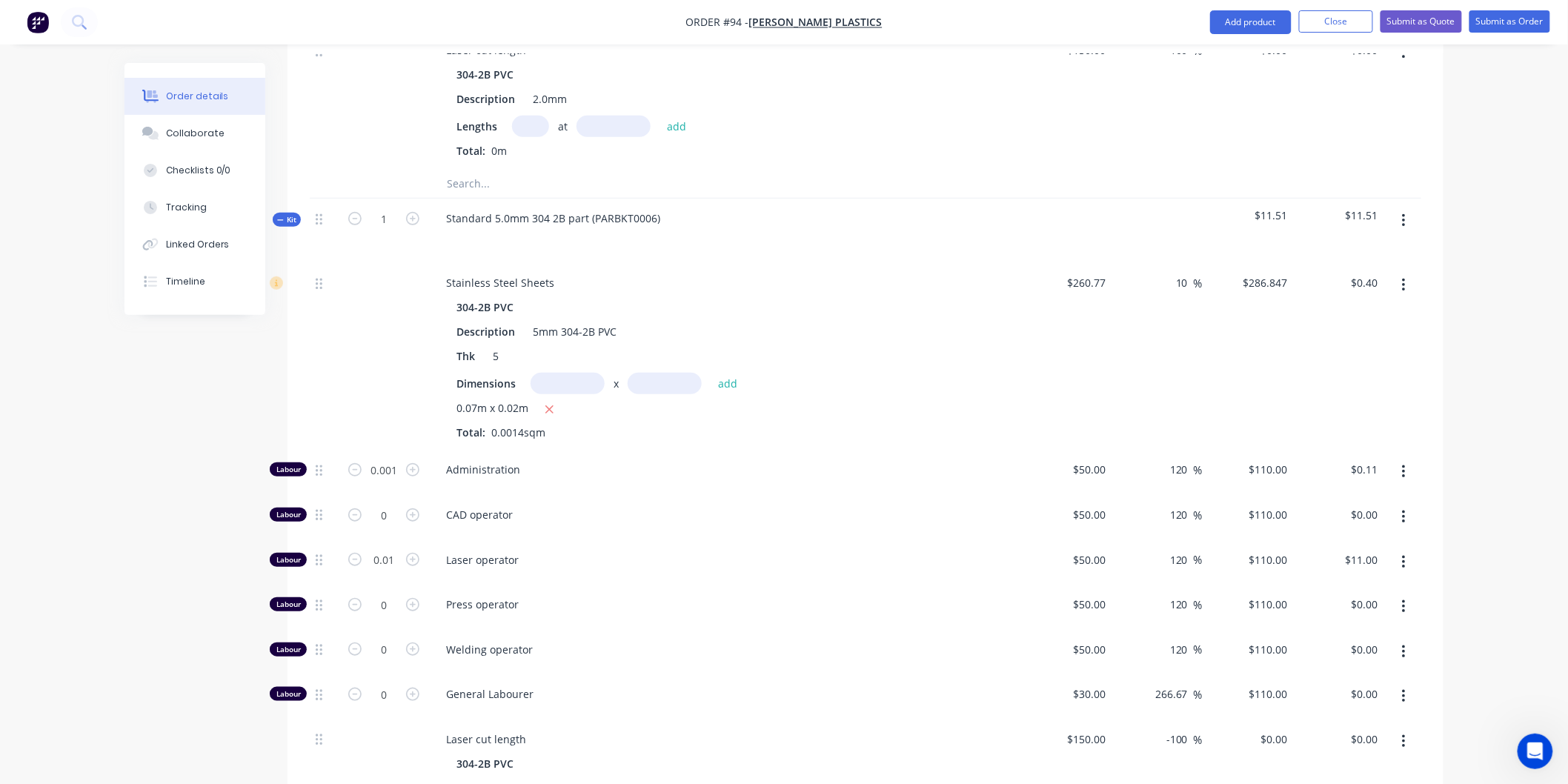
click at [673, 494] on div "CAD operator" at bounding box center [725, 517] width 593 height 46
type input "$1.10"
type input "0.009"
type input "$0.99"
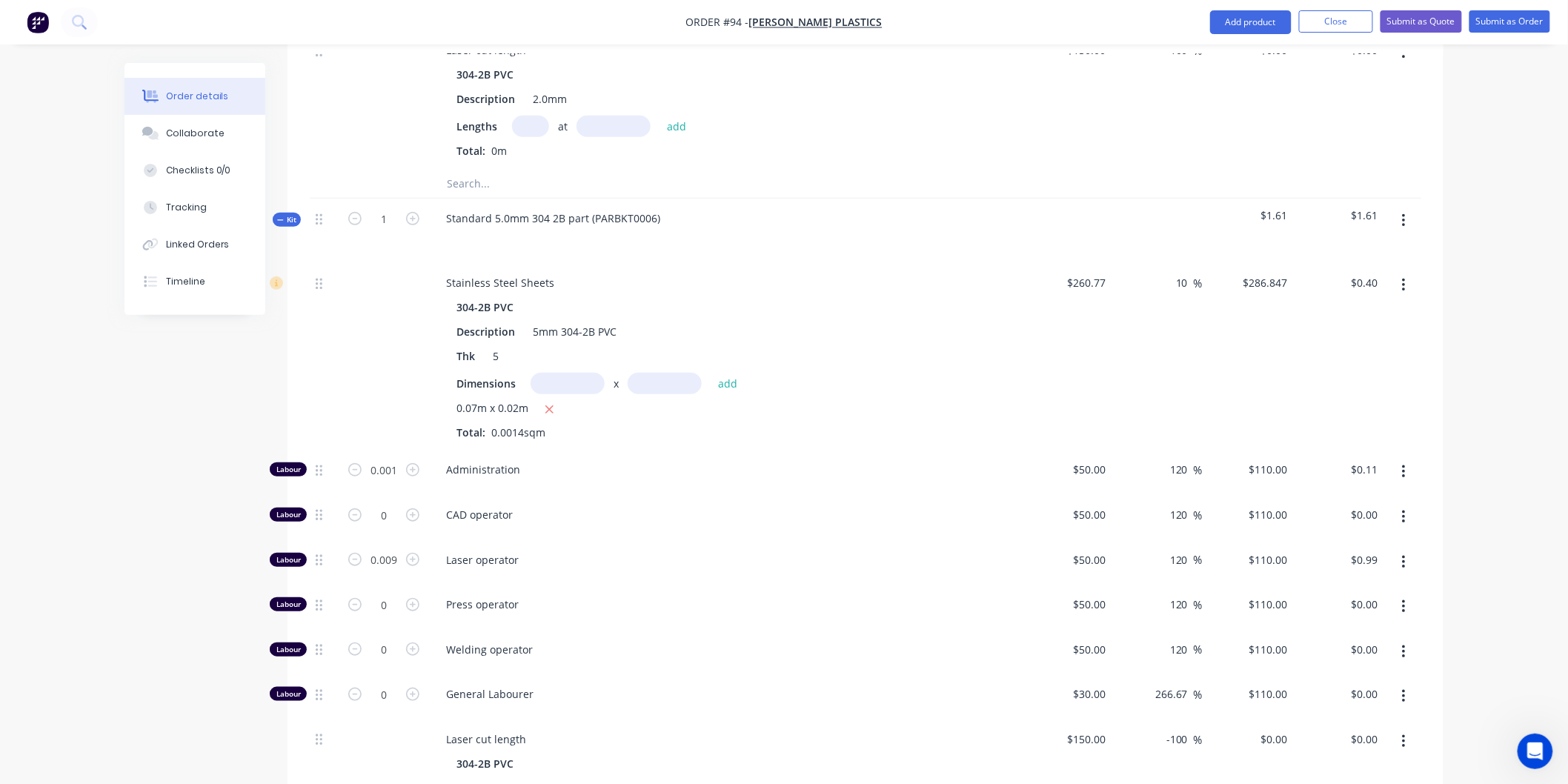
click at [744, 546] on div "Laser operator" at bounding box center [725, 562] width 593 height 46
type input "0.015"
click at [851, 552] on span "Laser operator" at bounding box center [730, 560] width 569 height 16
type input "$1.65"
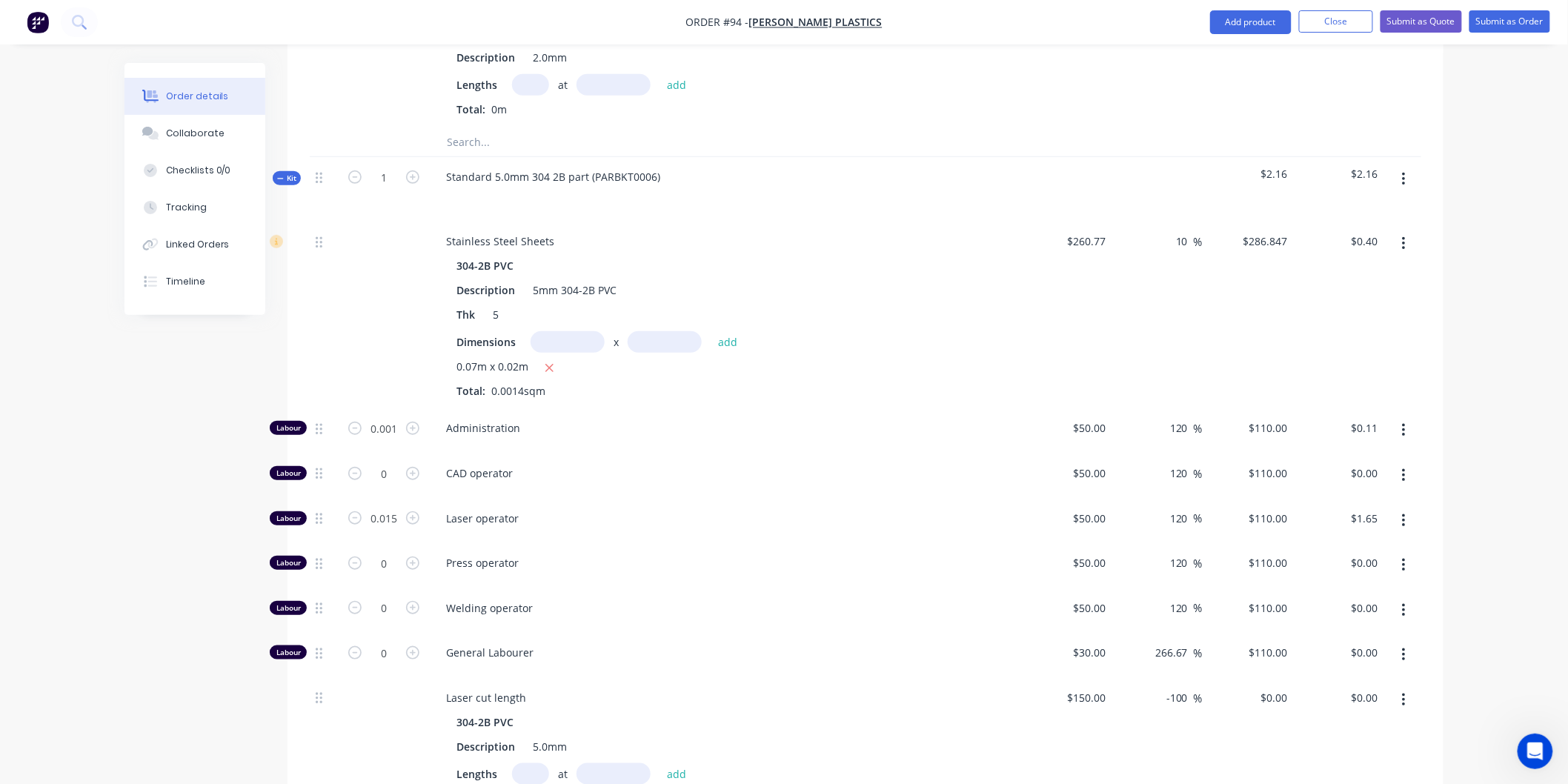
scroll to position [2654, 0]
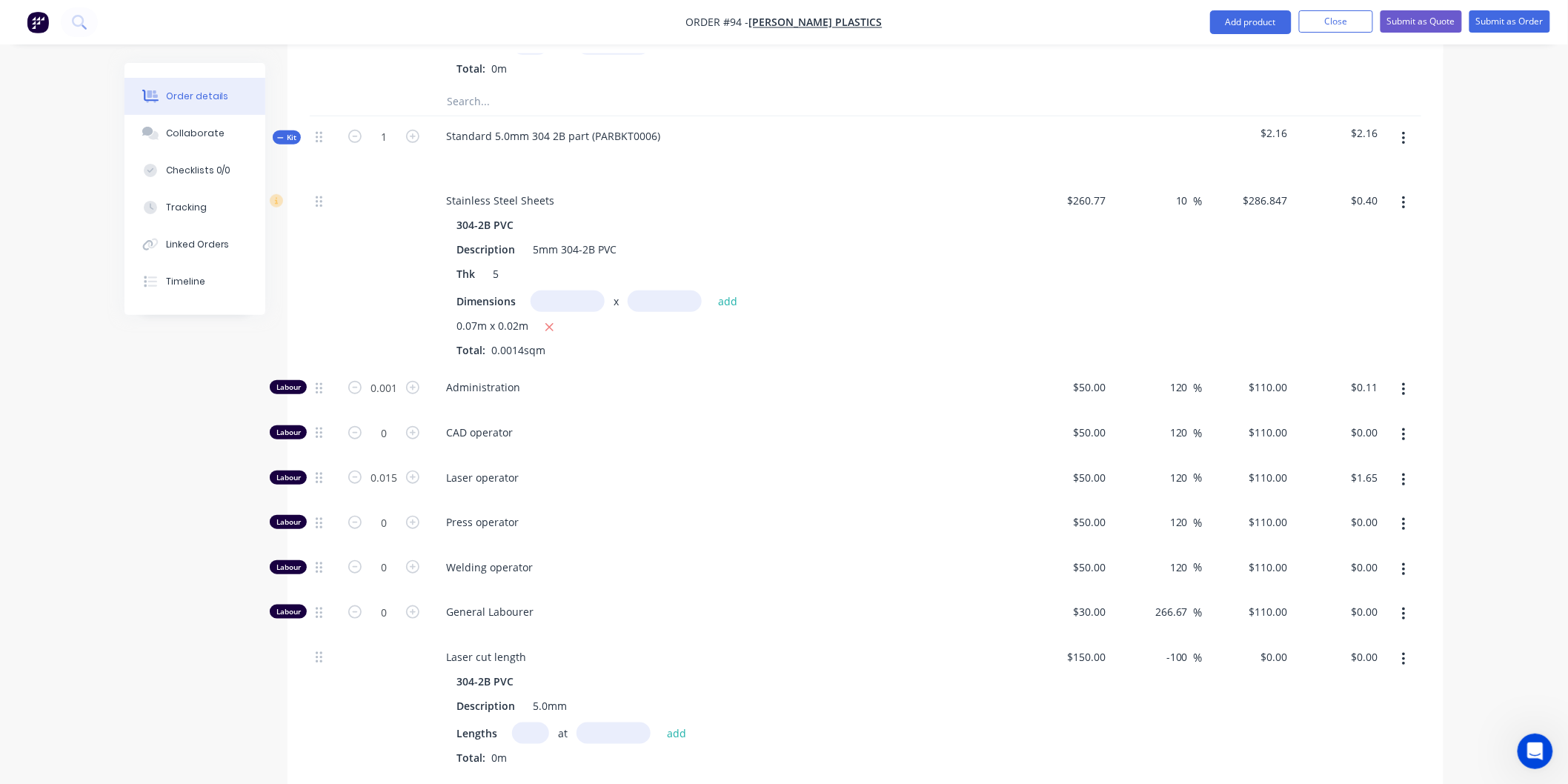
click at [795, 459] on div "Laser operator" at bounding box center [725, 480] width 593 height 46
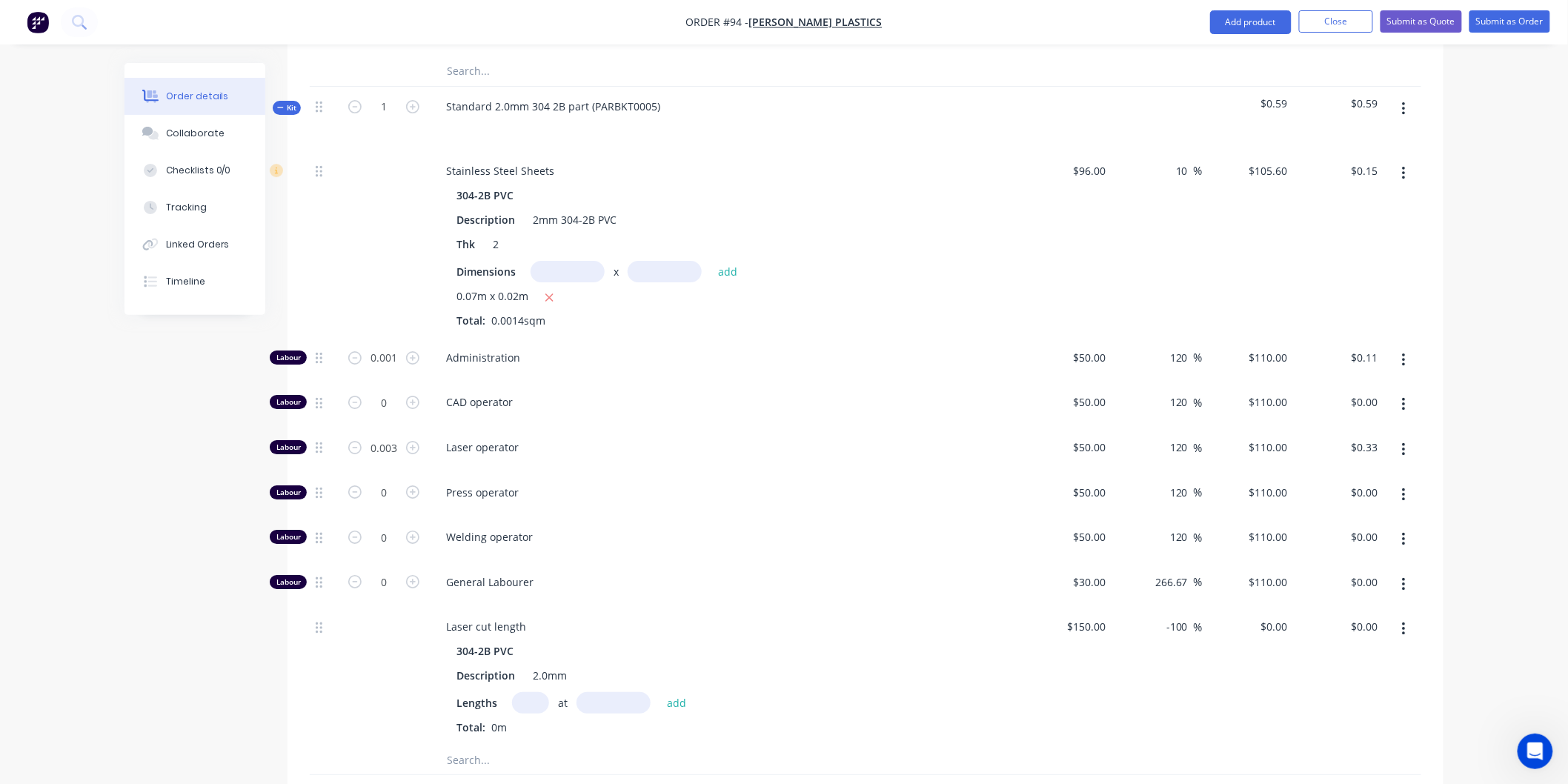
scroll to position [1913, 0]
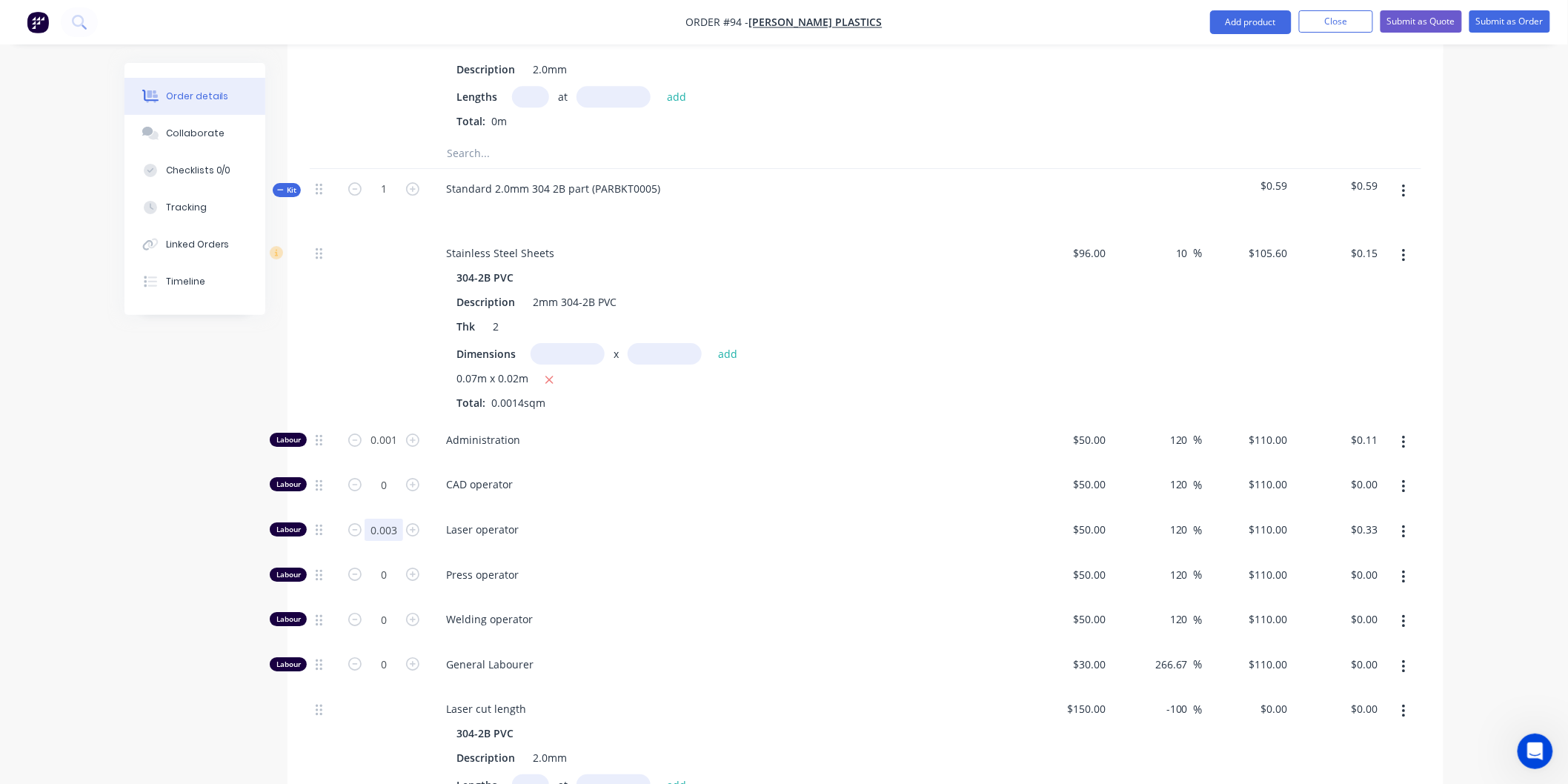
type input "0.005"
type input "$0.55"
click at [751, 466] on div "CAD operator" at bounding box center [725, 487] width 593 height 46
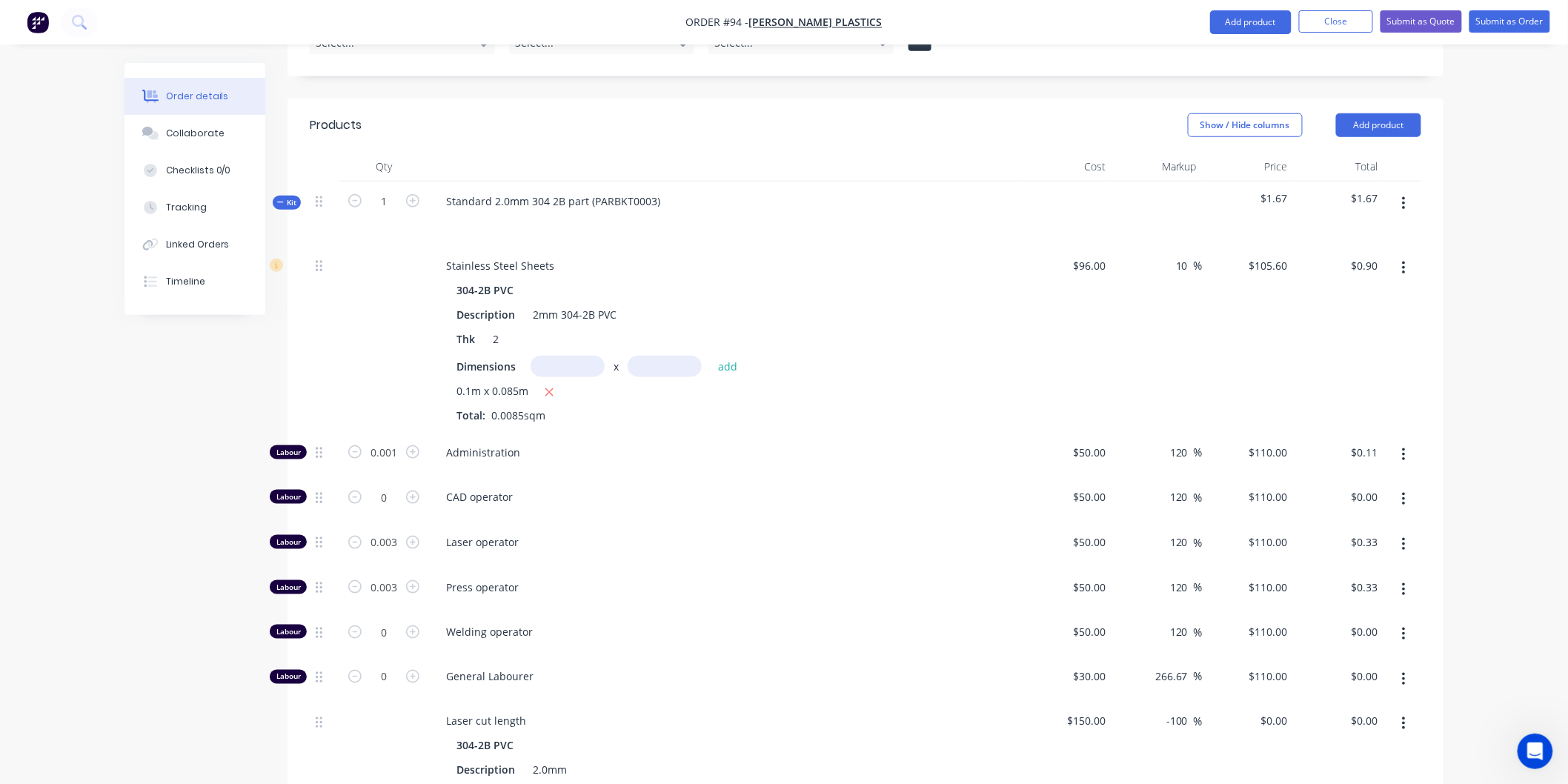
scroll to position [596, 0]
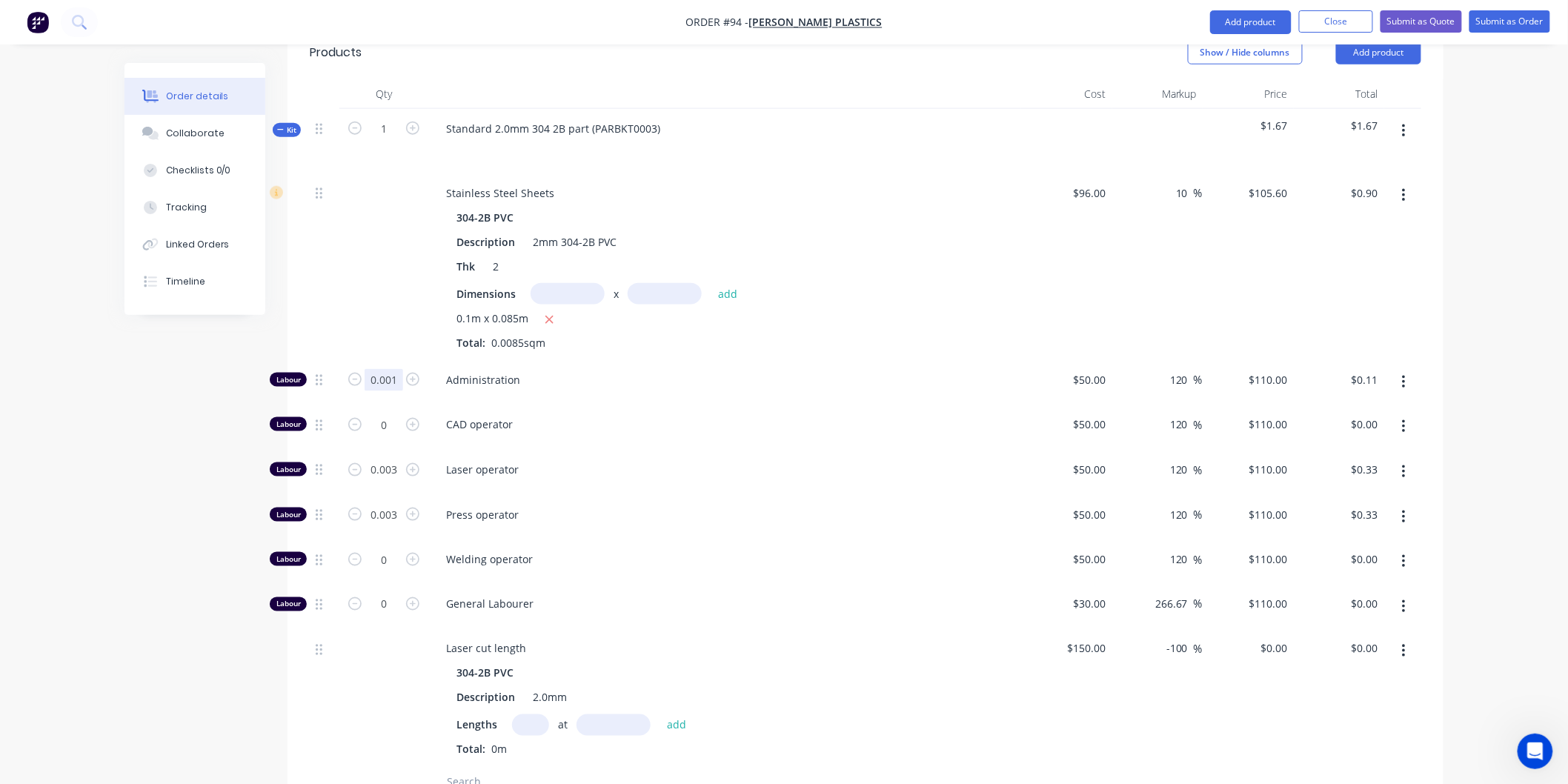
click at [394, 369] on input "0.001" at bounding box center [383, 380] width 38 height 22
type input "0"
click at [401, 391] on input "0.003" at bounding box center [383, 380] width 38 height 22
type input "$0.00"
type input "0"
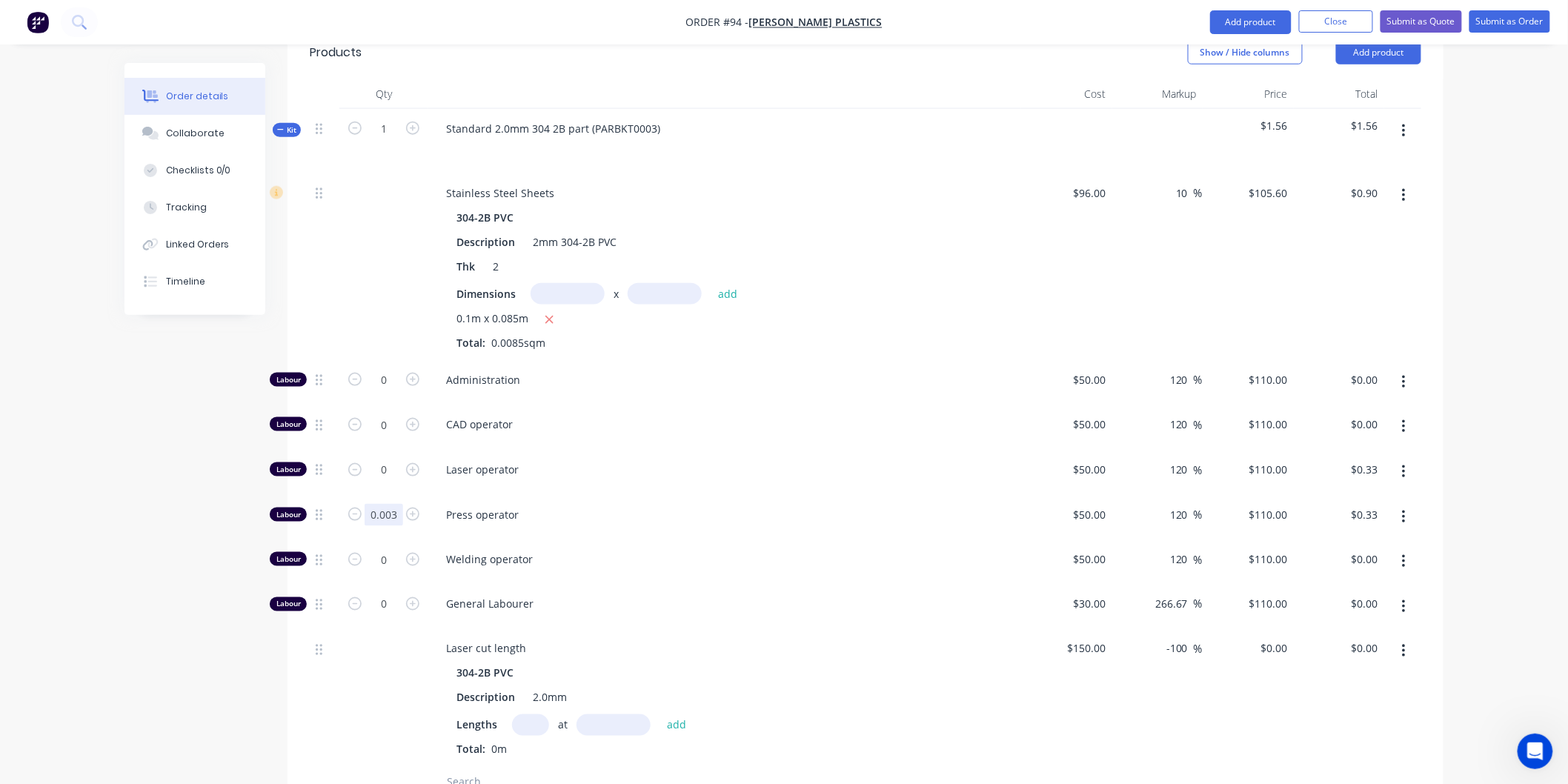
click at [397, 391] on input "0.003" at bounding box center [383, 380] width 38 height 22
type input "$0.00"
type input "0"
type input "$0.00"
click at [388, 369] on input "0" at bounding box center [383, 380] width 38 height 22
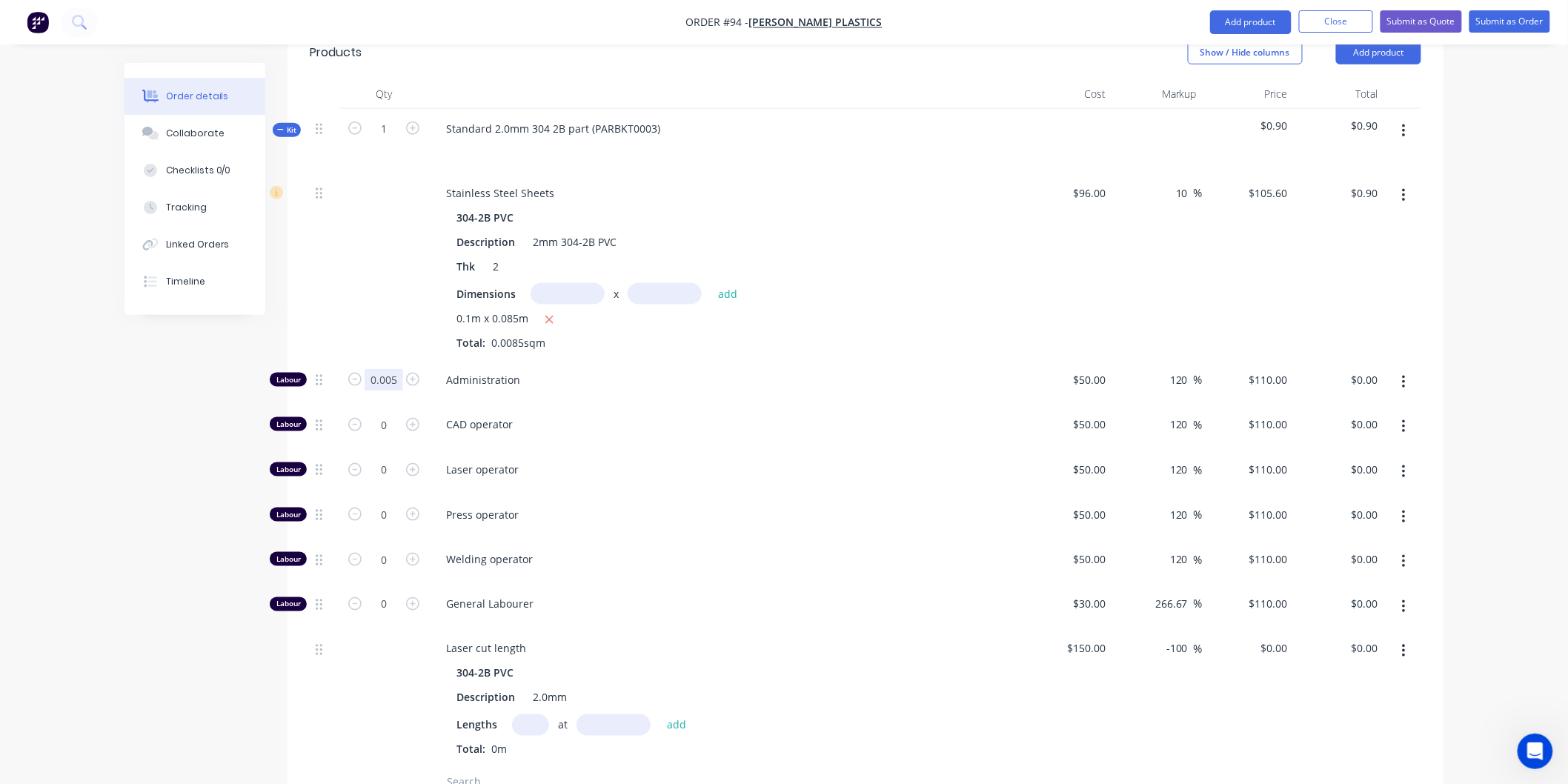
type input "0.005"
type input "$0.55"
click at [752, 310] on div "0.1m x 0.085m Total: 0.0085sqm" at bounding box center [725, 330] width 537 height 40
click at [389, 391] on input "0" at bounding box center [383, 380] width 38 height 22
type input "0.005"
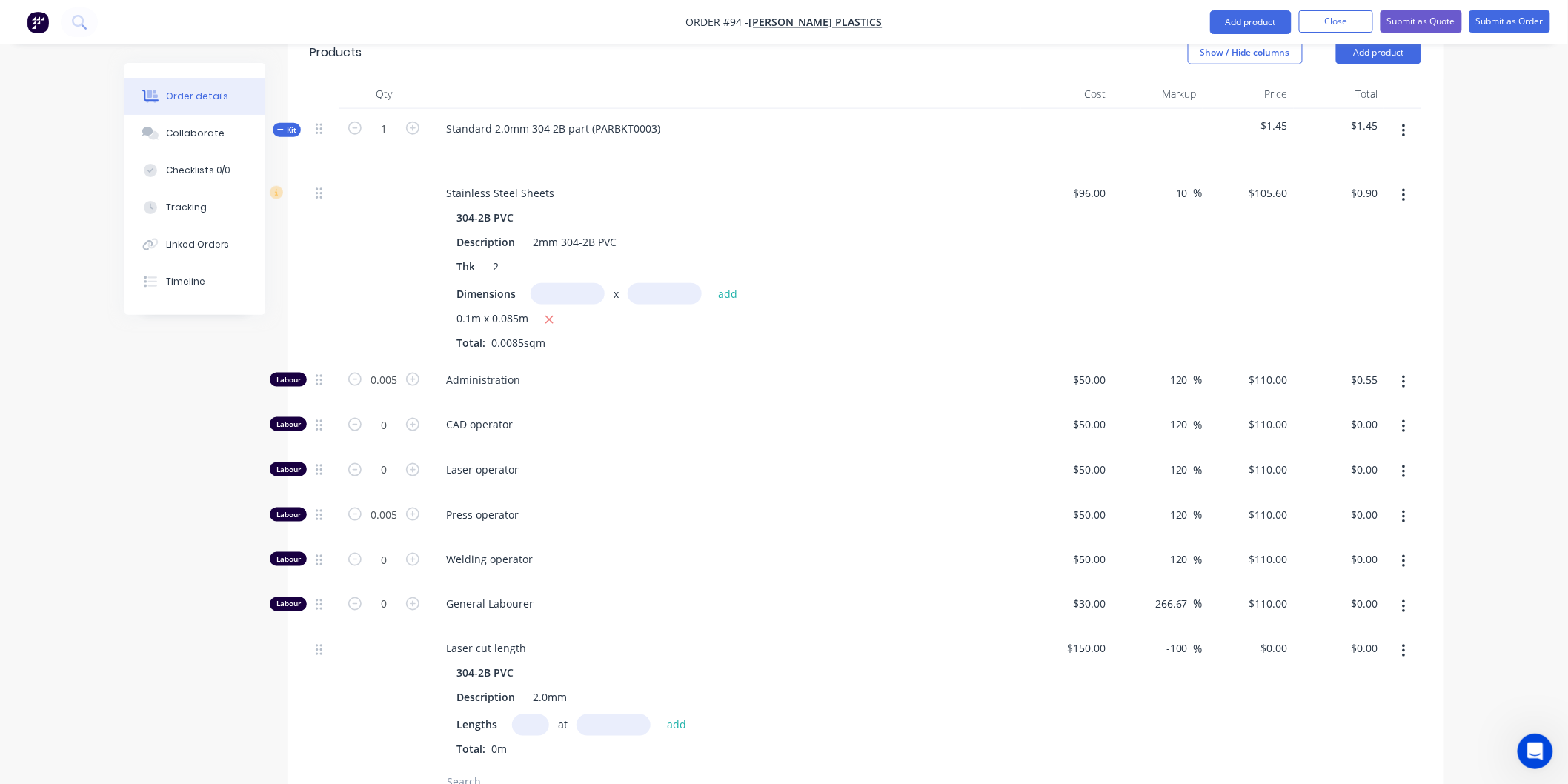
type input "$0.55"
click at [702, 551] on span "Welding operator" at bounding box center [730, 559] width 569 height 16
click at [401, 391] on input "0.005" at bounding box center [383, 380] width 38 height 22
type input "0.008"
type input "$0.88"
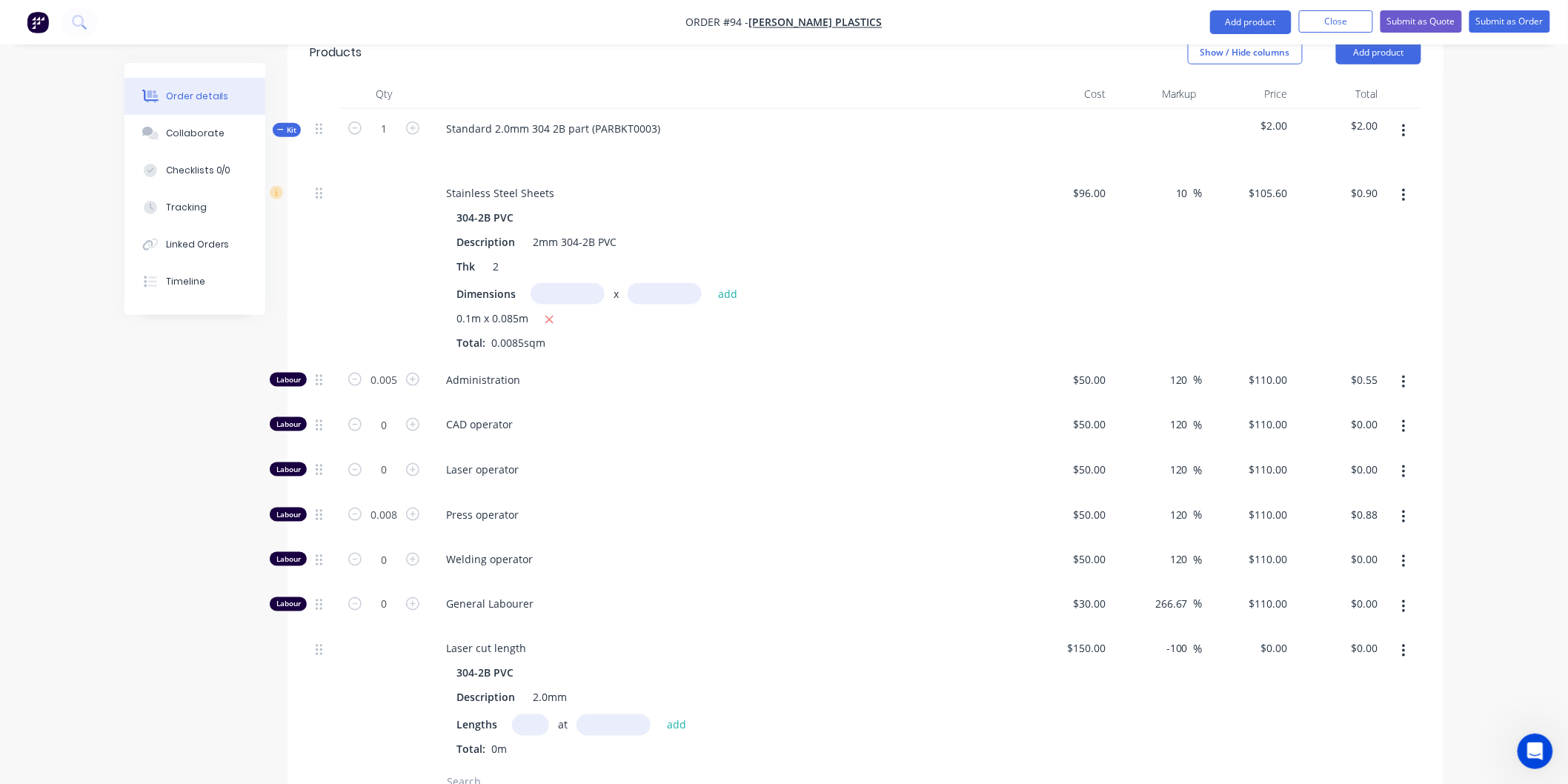
click at [777, 539] on div "Welding operator" at bounding box center [725, 561] width 593 height 46
click at [401, 391] on input "0.008" at bounding box center [383, 380] width 38 height 22
type input "0.009"
type input "$0.99"
click at [610, 507] on span "Press operator" at bounding box center [730, 514] width 569 height 16
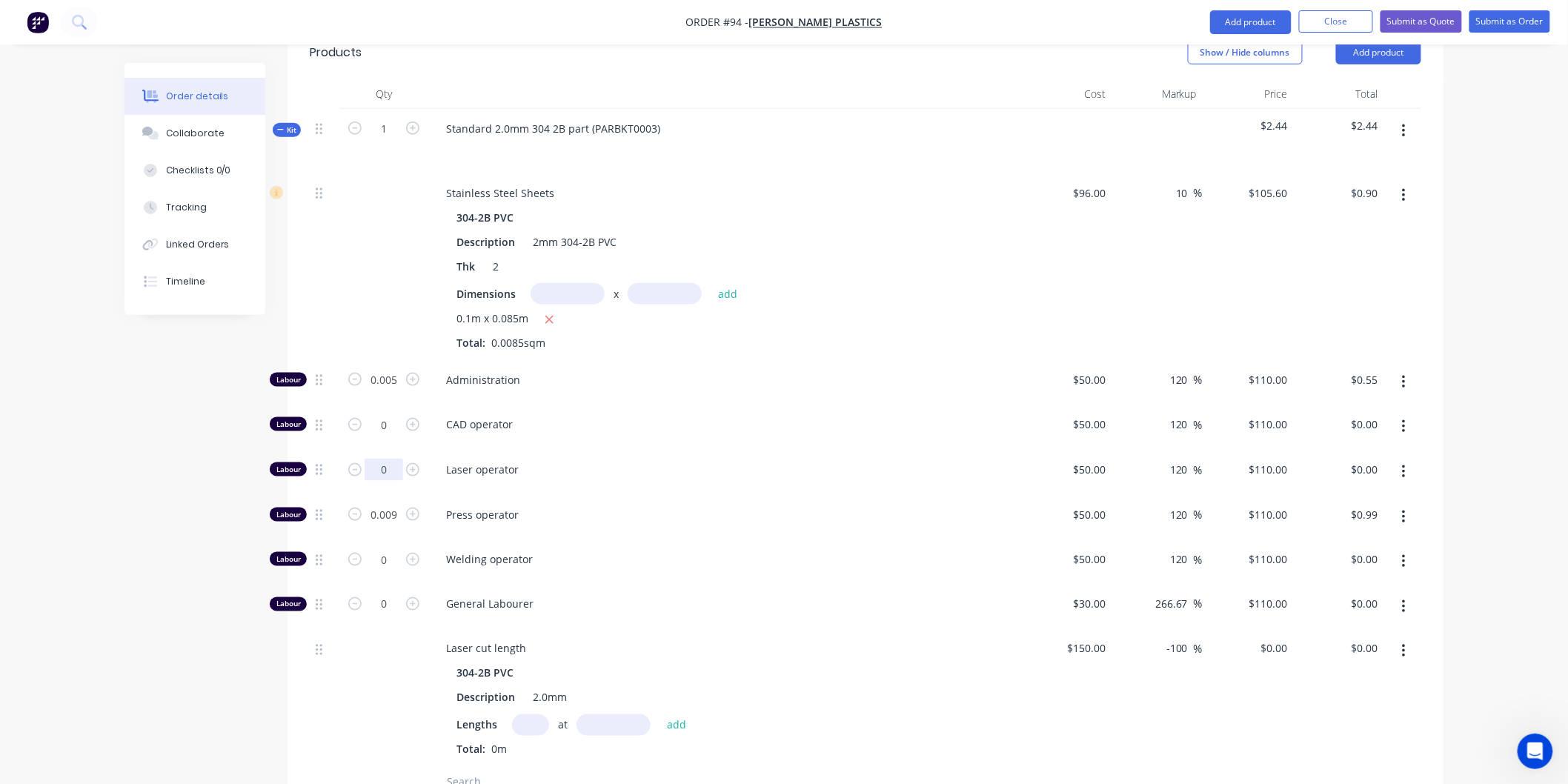
click at [389, 391] on input "0" at bounding box center [383, 380] width 38 height 22
type input "0.003"
type input "$0.33"
click at [630, 450] on div "Laser operator" at bounding box center [725, 472] width 593 height 46
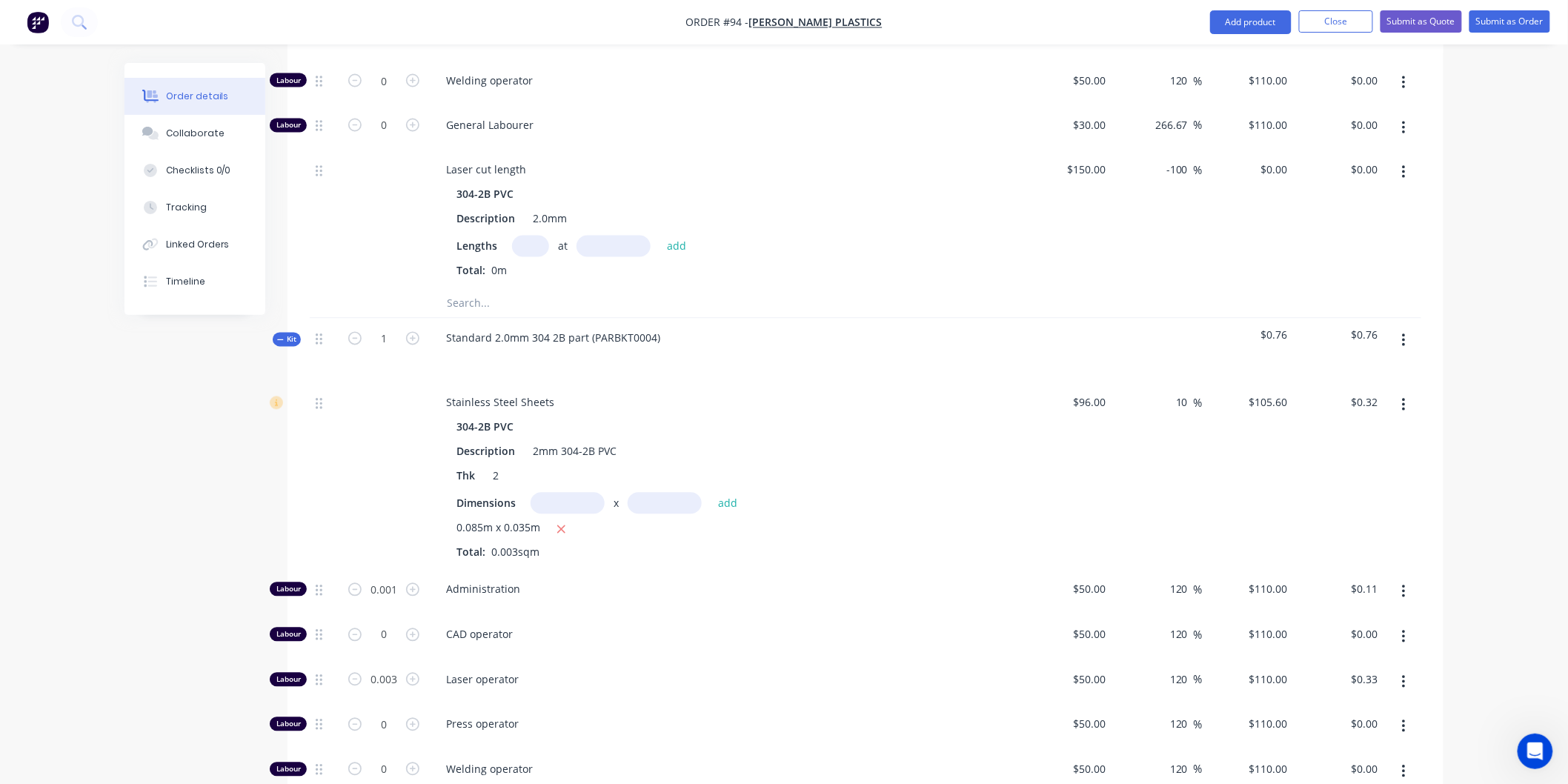
scroll to position [1090, 0]
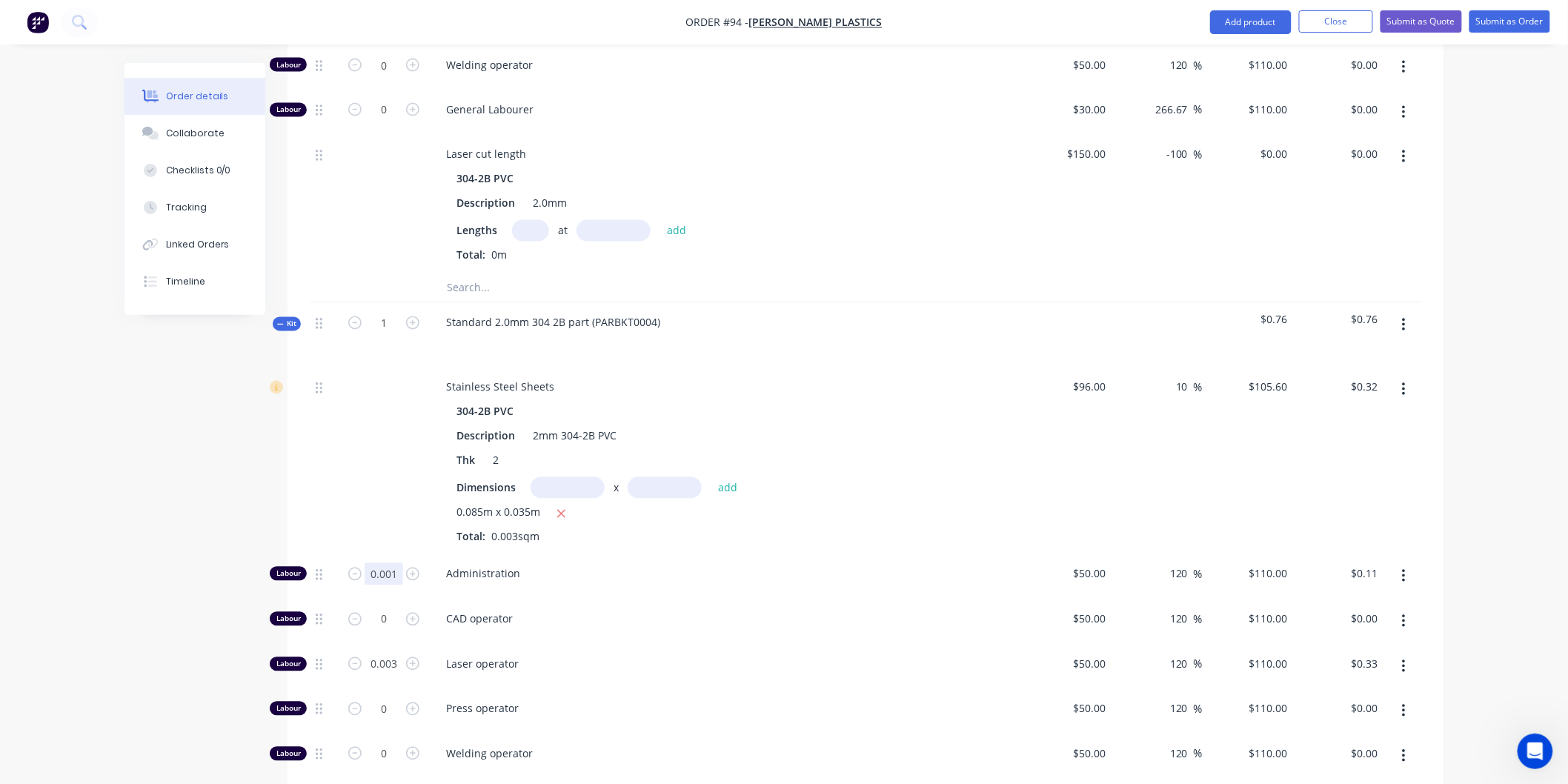
type input "0.005"
type input "$0.55"
click at [726, 566] on span "Administration" at bounding box center [730, 574] width 569 height 16
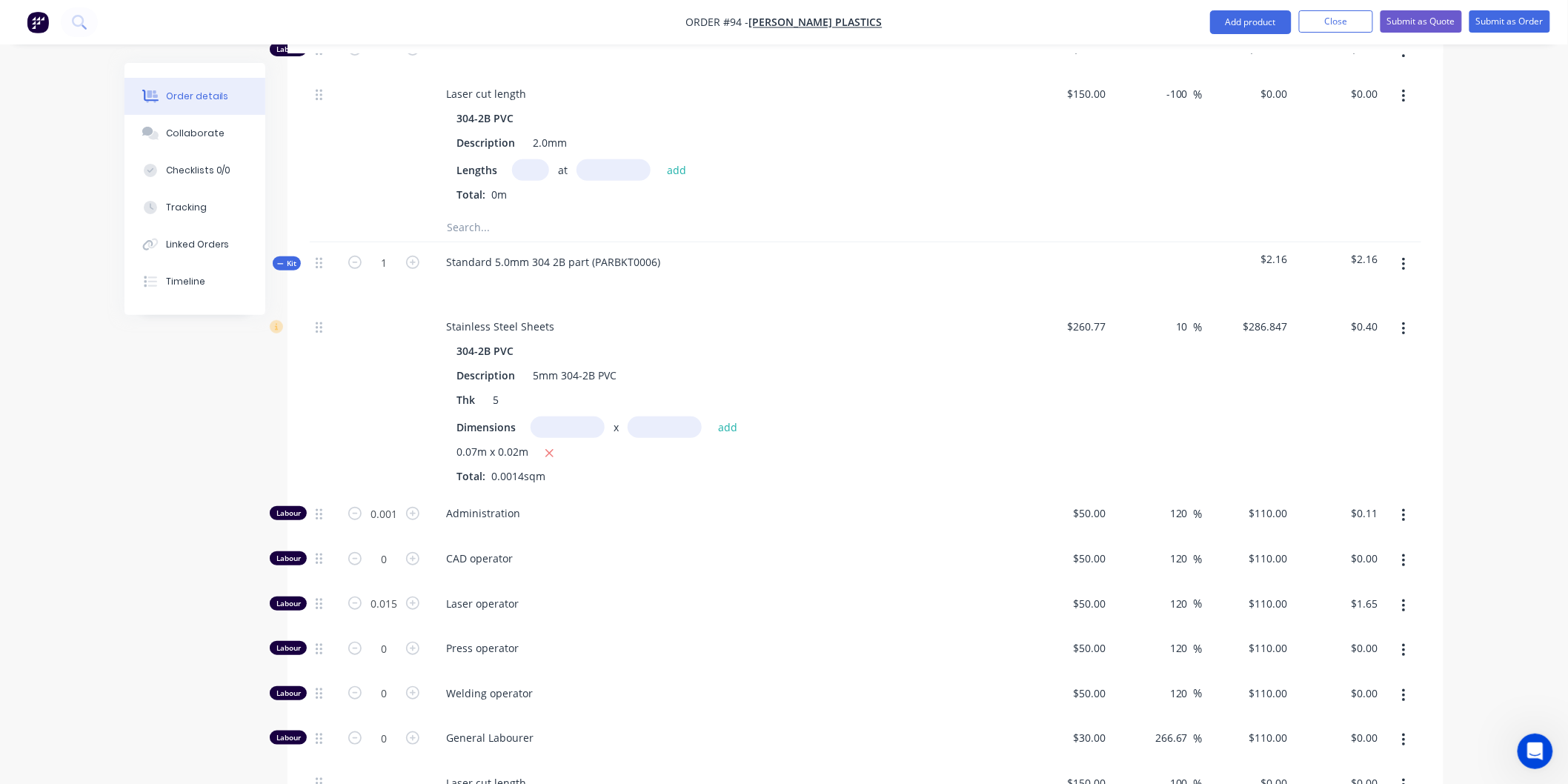
scroll to position [2572, 0]
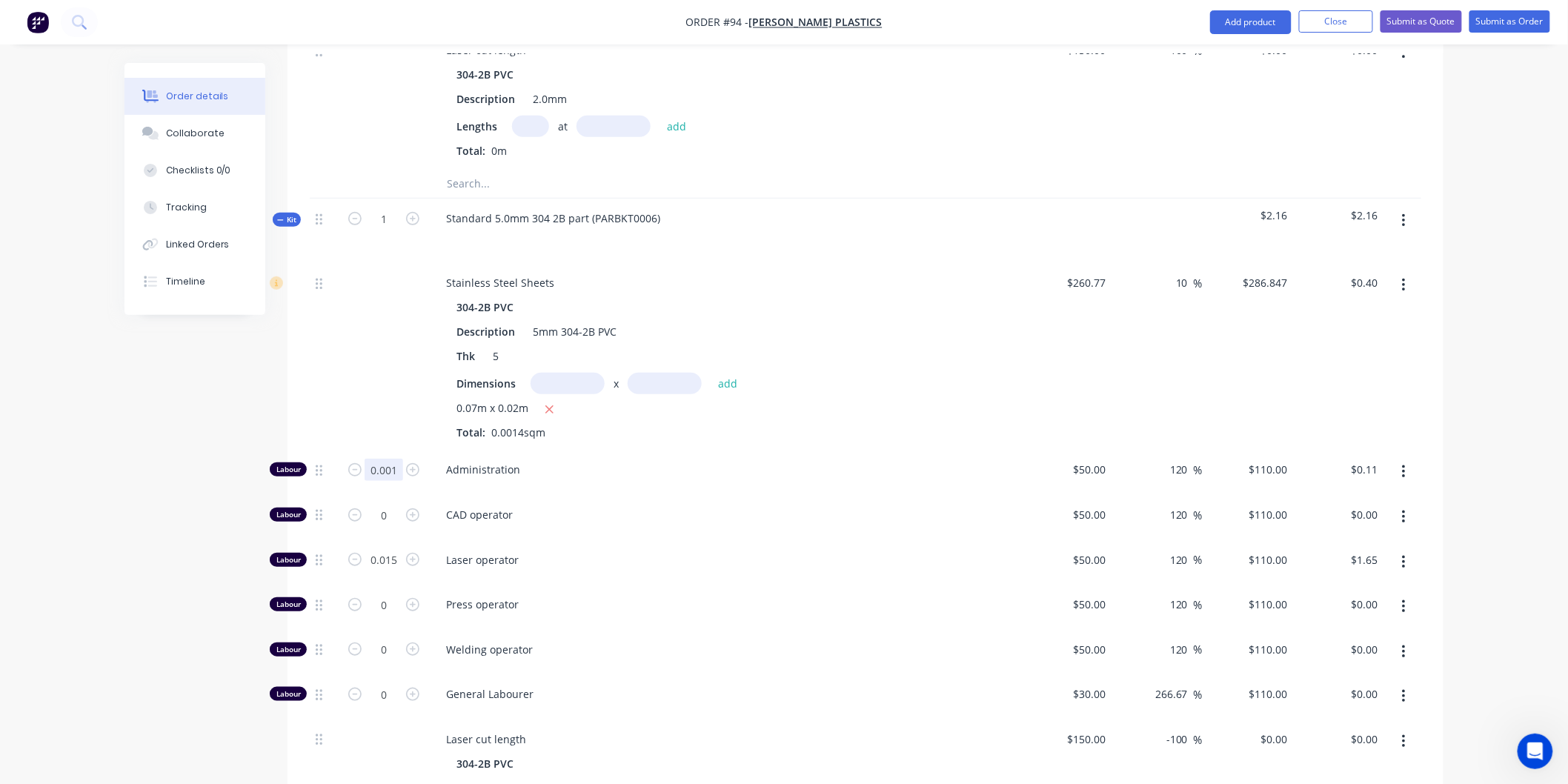
type input "0.005"
type input "$0.55"
click at [668, 540] on div "Laser operator" at bounding box center [725, 562] width 593 height 46
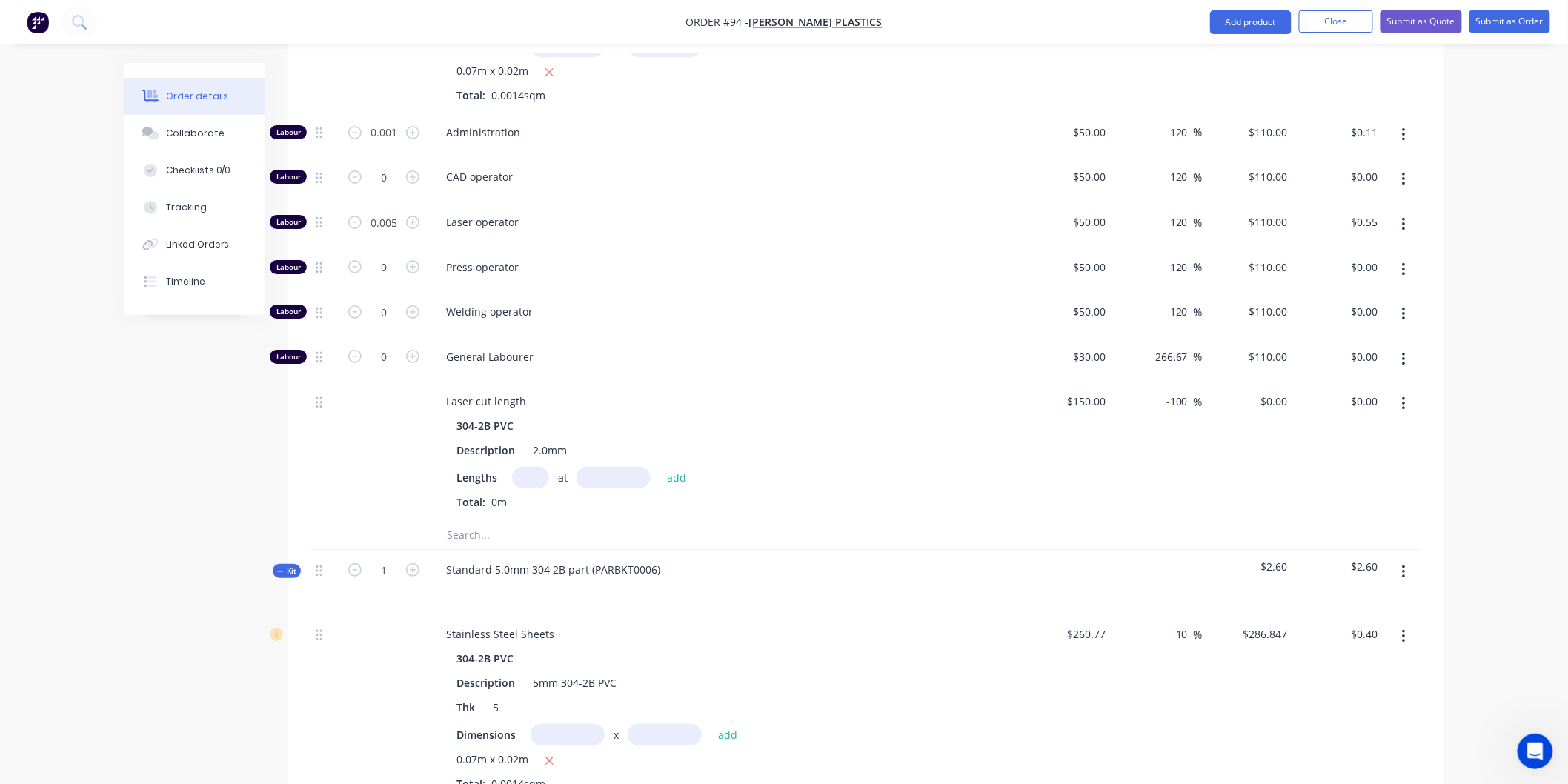
scroll to position [2324, 0]
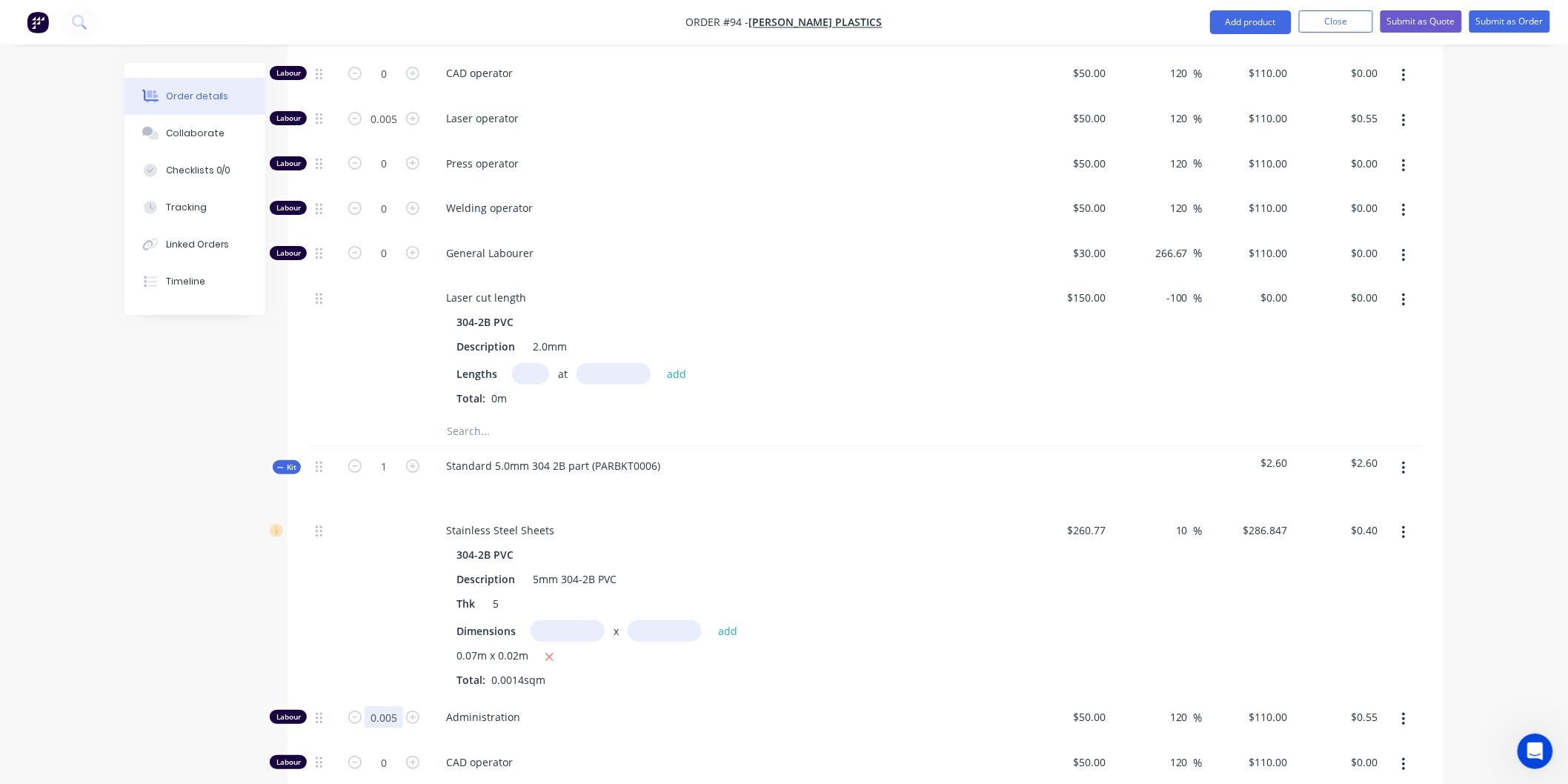
type input "0.001"
type input "$0.11"
click at [930, 620] on div "Dimensions x add" at bounding box center [725, 630] width 537 height 21
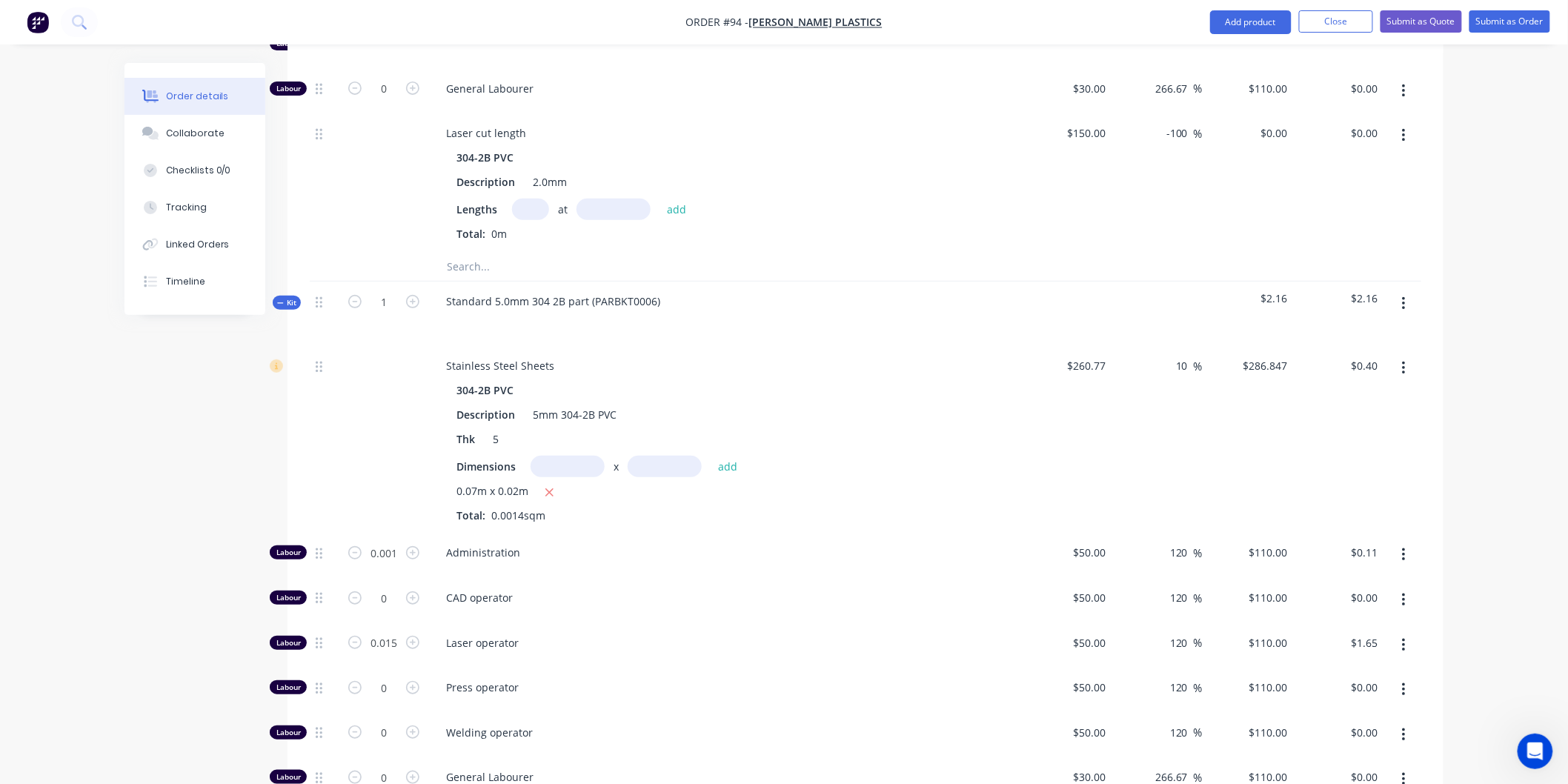
scroll to position [2489, 0]
type input "0.005"
type input "$0.55"
click at [697, 577] on div "CAD operator" at bounding box center [725, 600] width 593 height 46
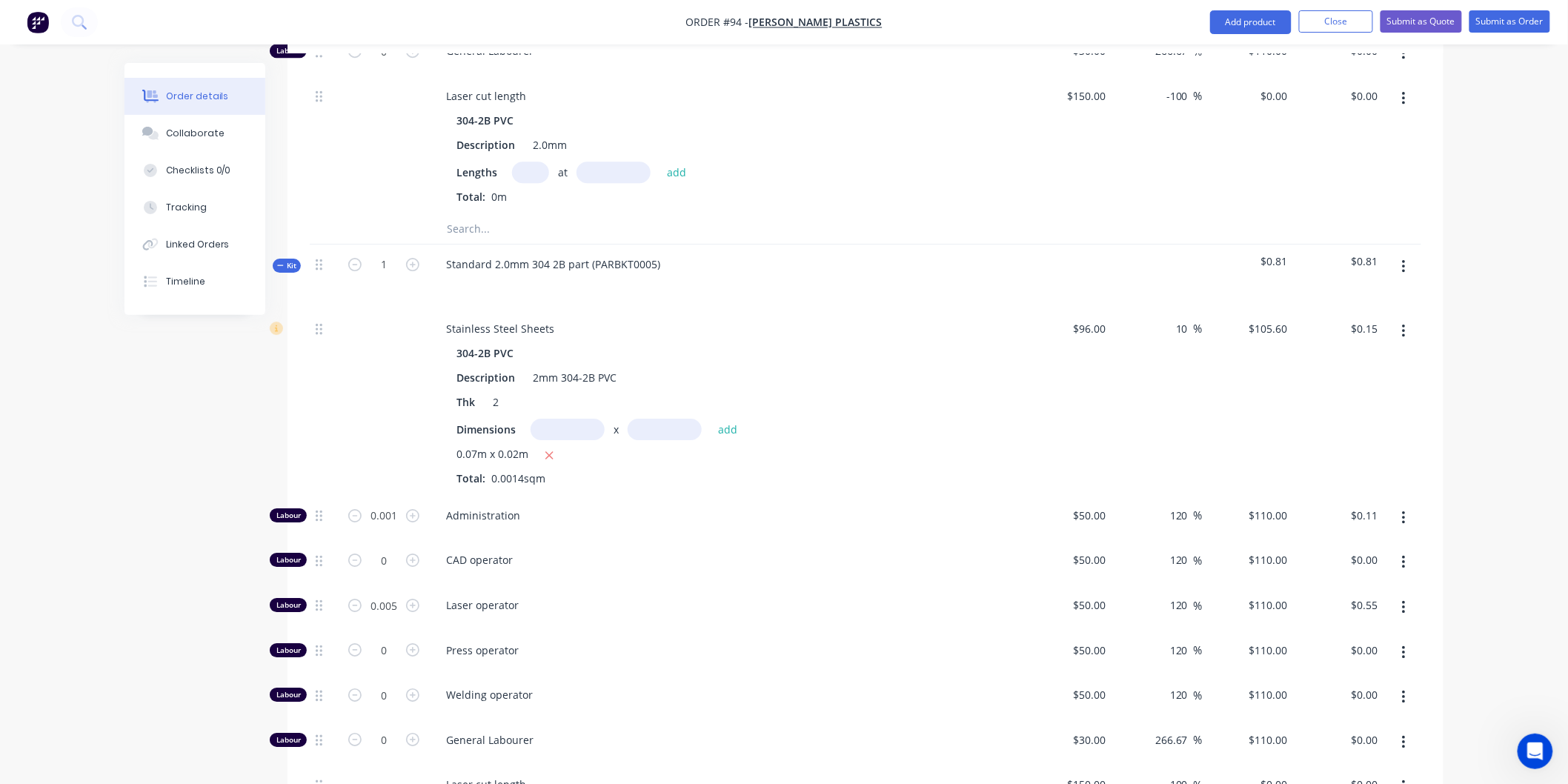
scroll to position [1831, 0]
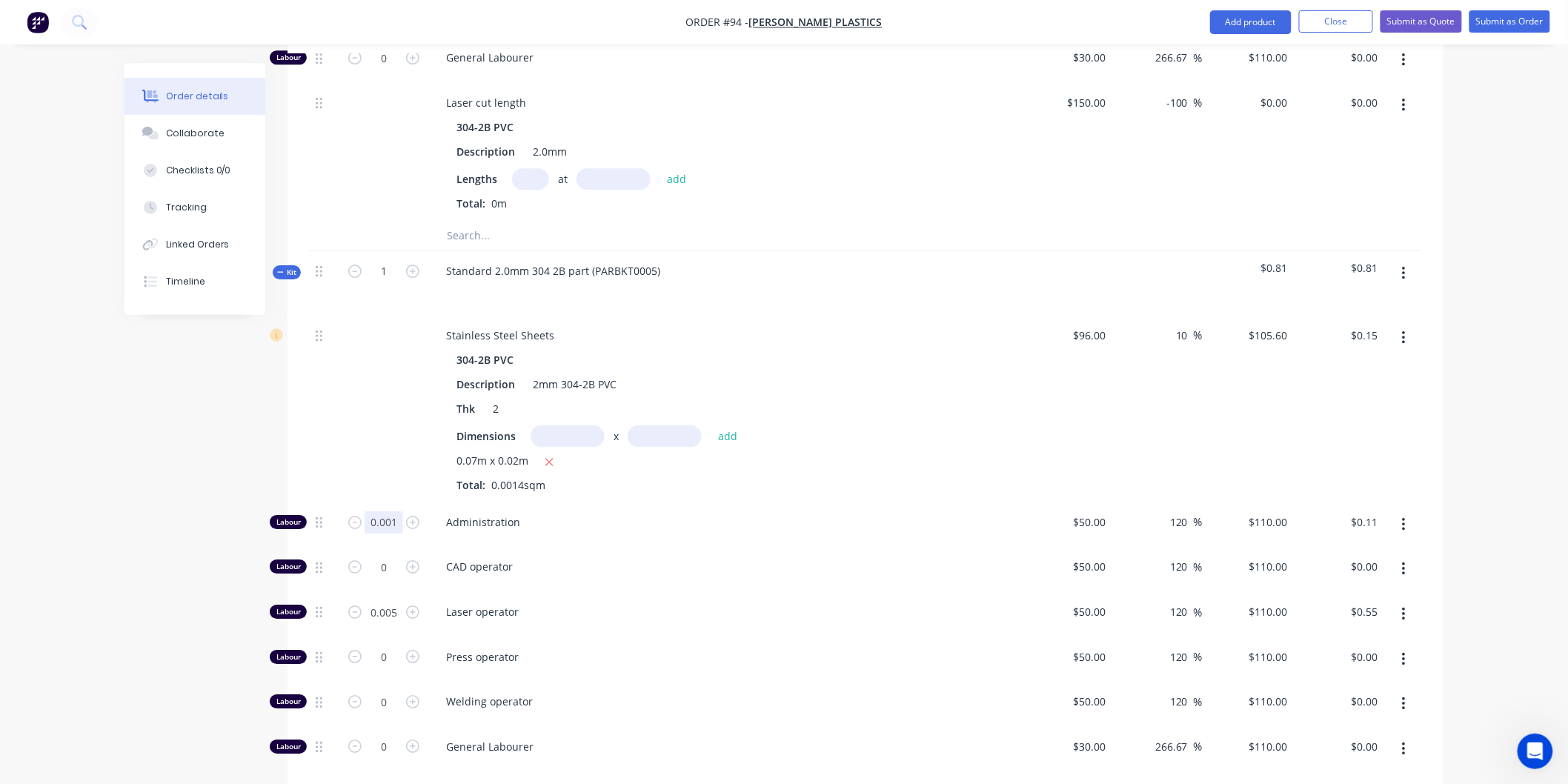
type input "0.005"
type input "$0.55"
click at [777, 559] on span "CAD operator" at bounding box center [730, 566] width 569 height 16
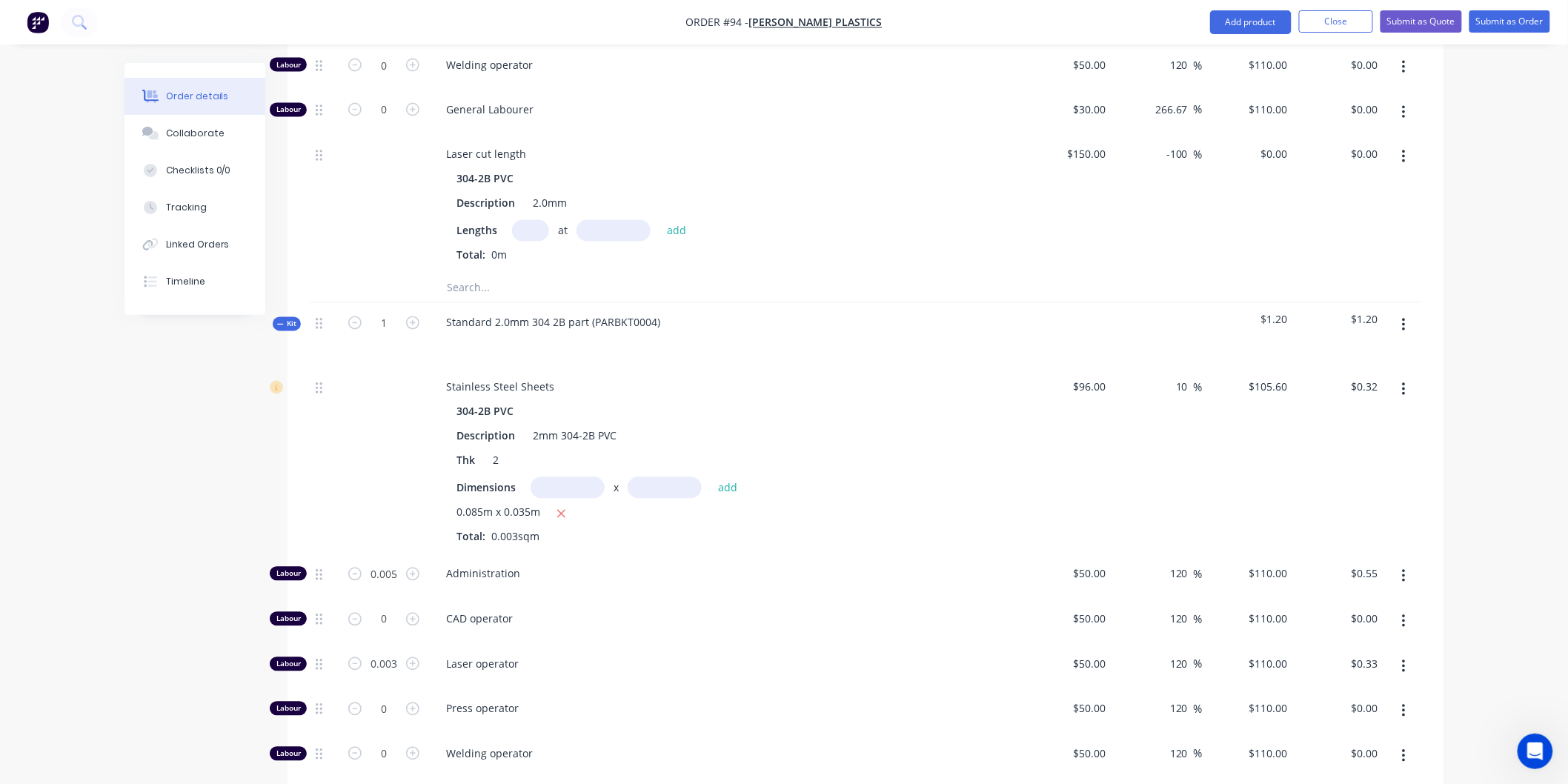
scroll to position [1172, 0]
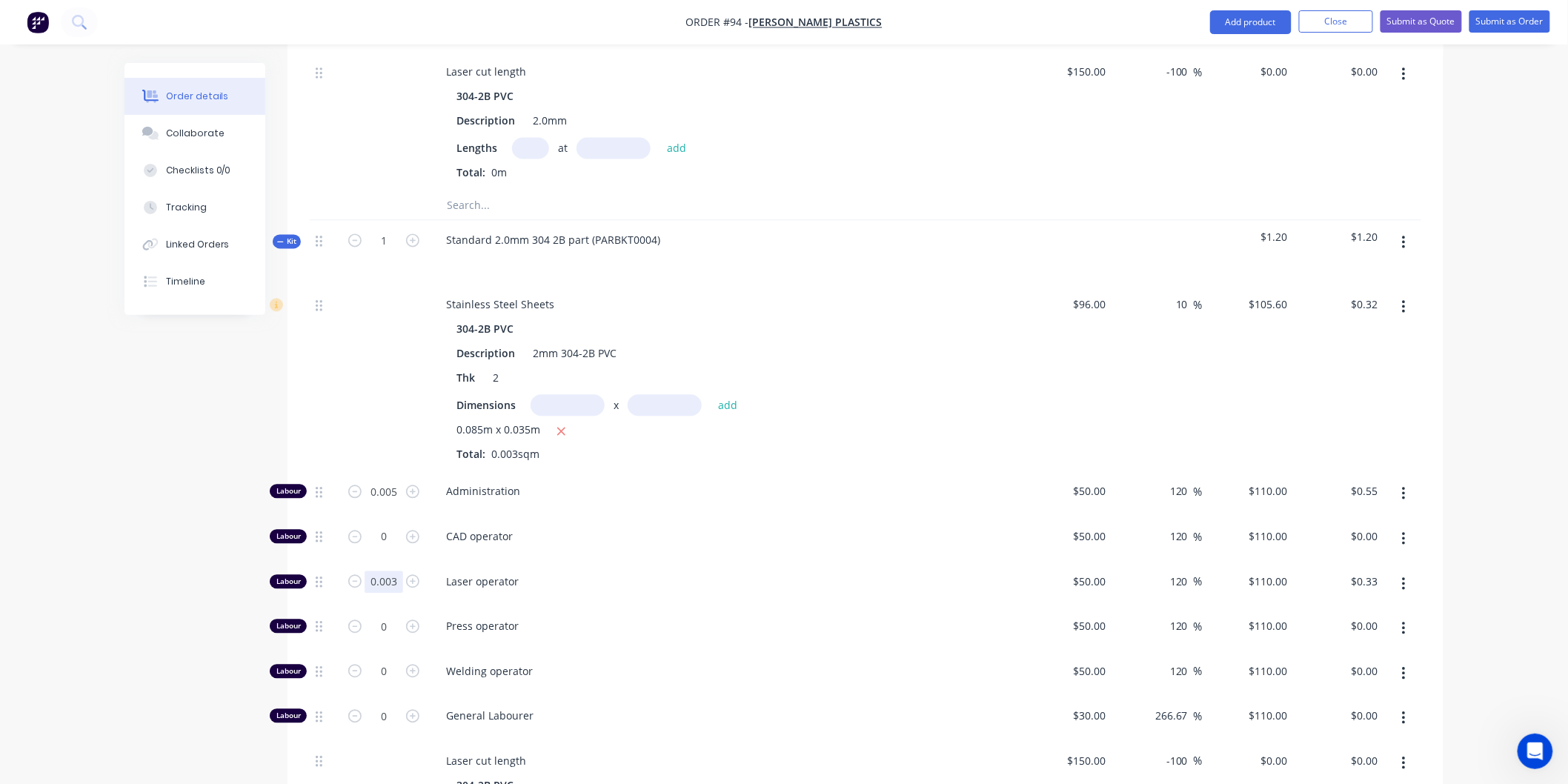
type input "0.005"
type input "$0.55"
click at [613, 517] on div "CAD operator" at bounding box center [725, 539] width 593 height 46
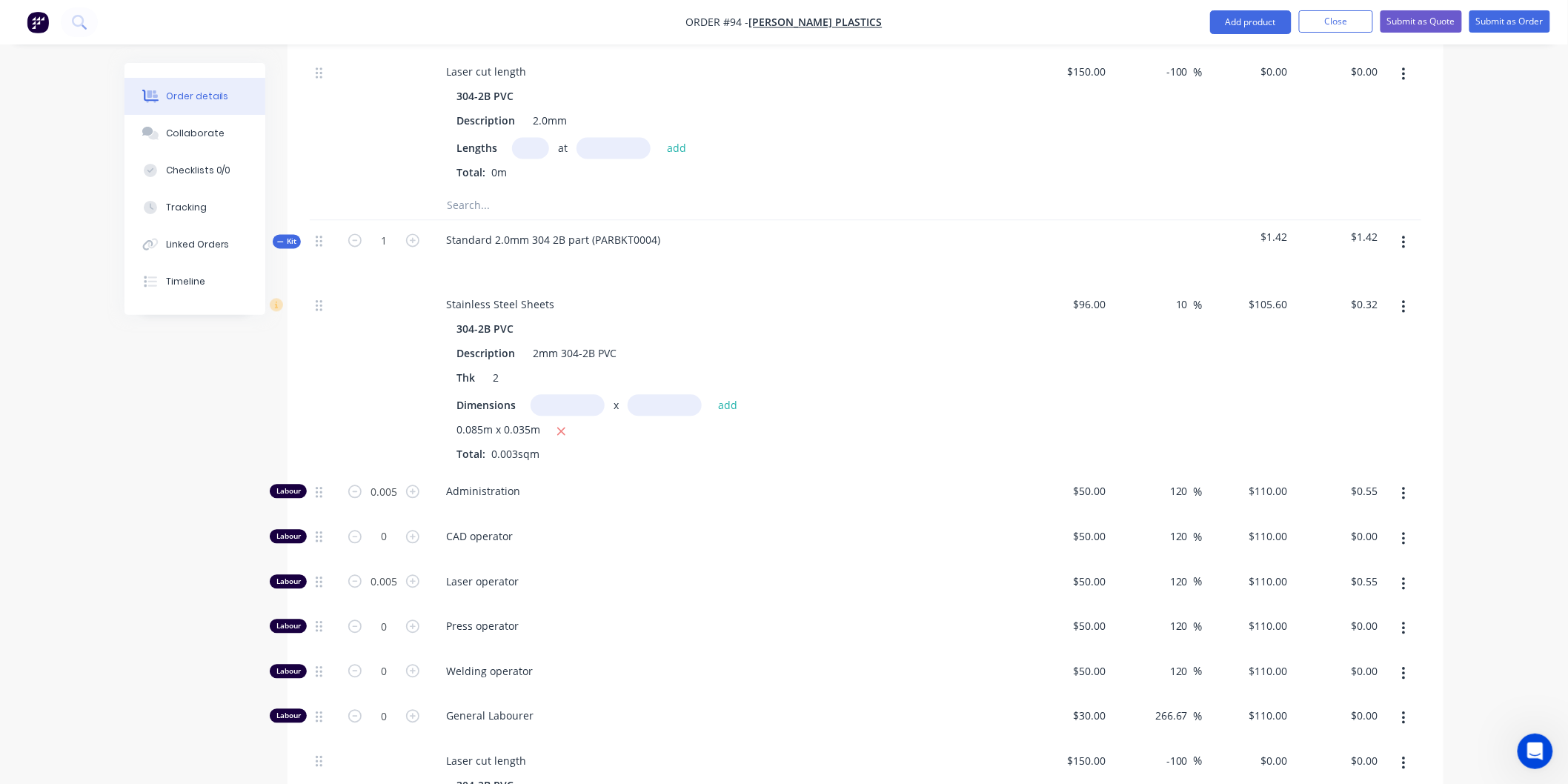
click at [719, 606] on div "Press operator" at bounding box center [725, 629] width 593 height 46
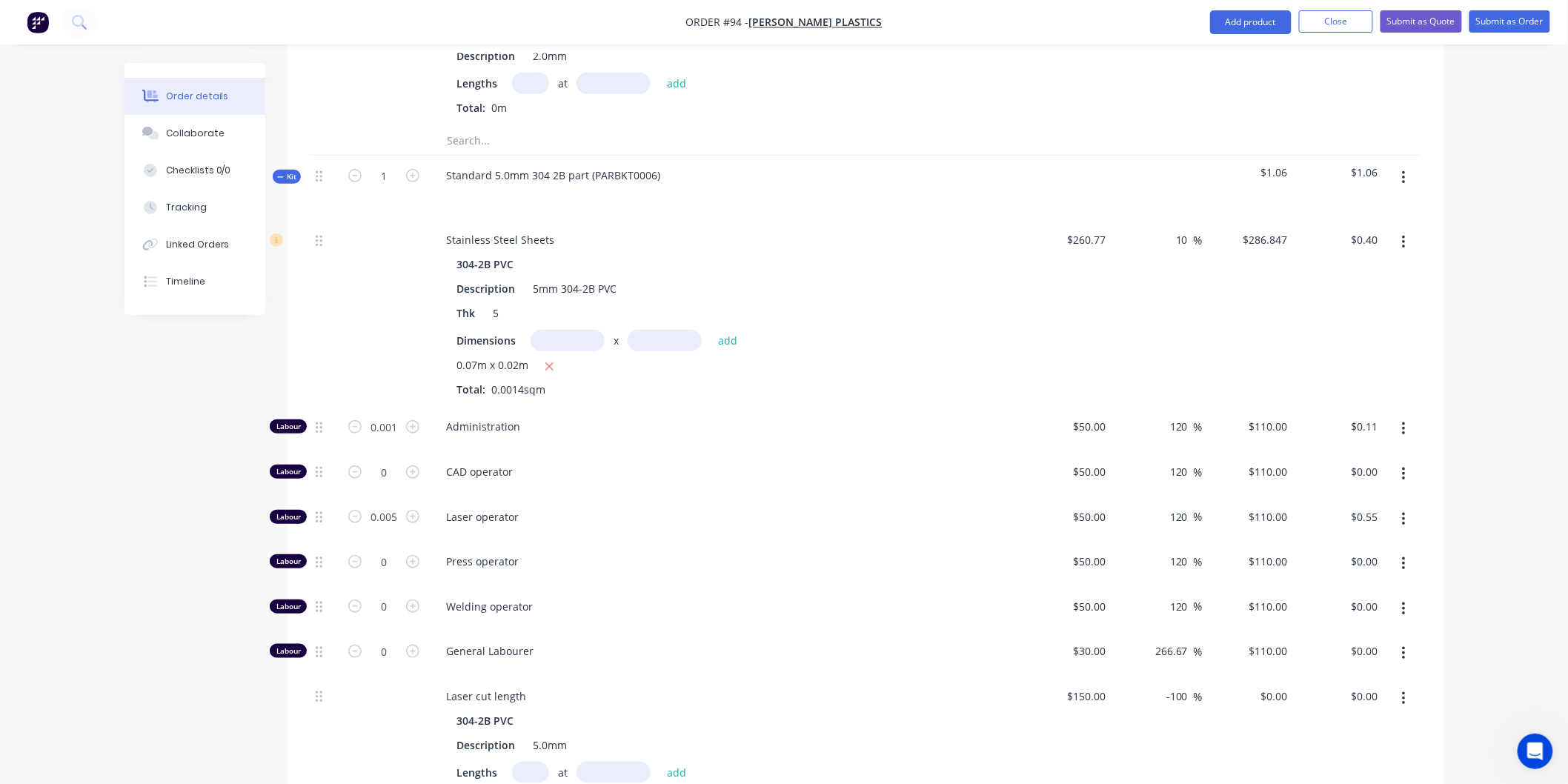
scroll to position [2654, 0]
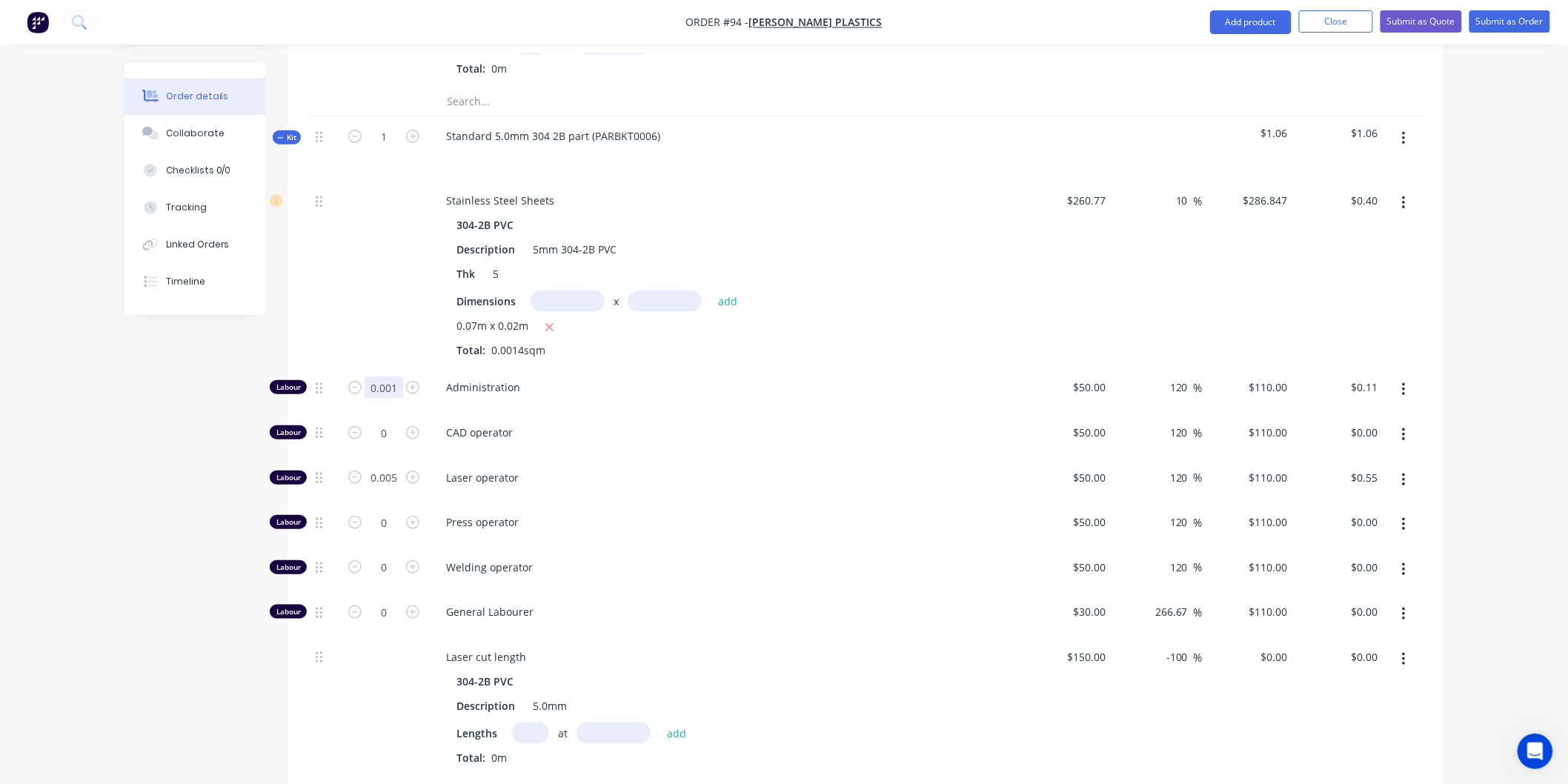
type input "0.005"
click at [683, 412] on div "CAD operator" at bounding box center [725, 435] width 593 height 46
type input "$0.55"
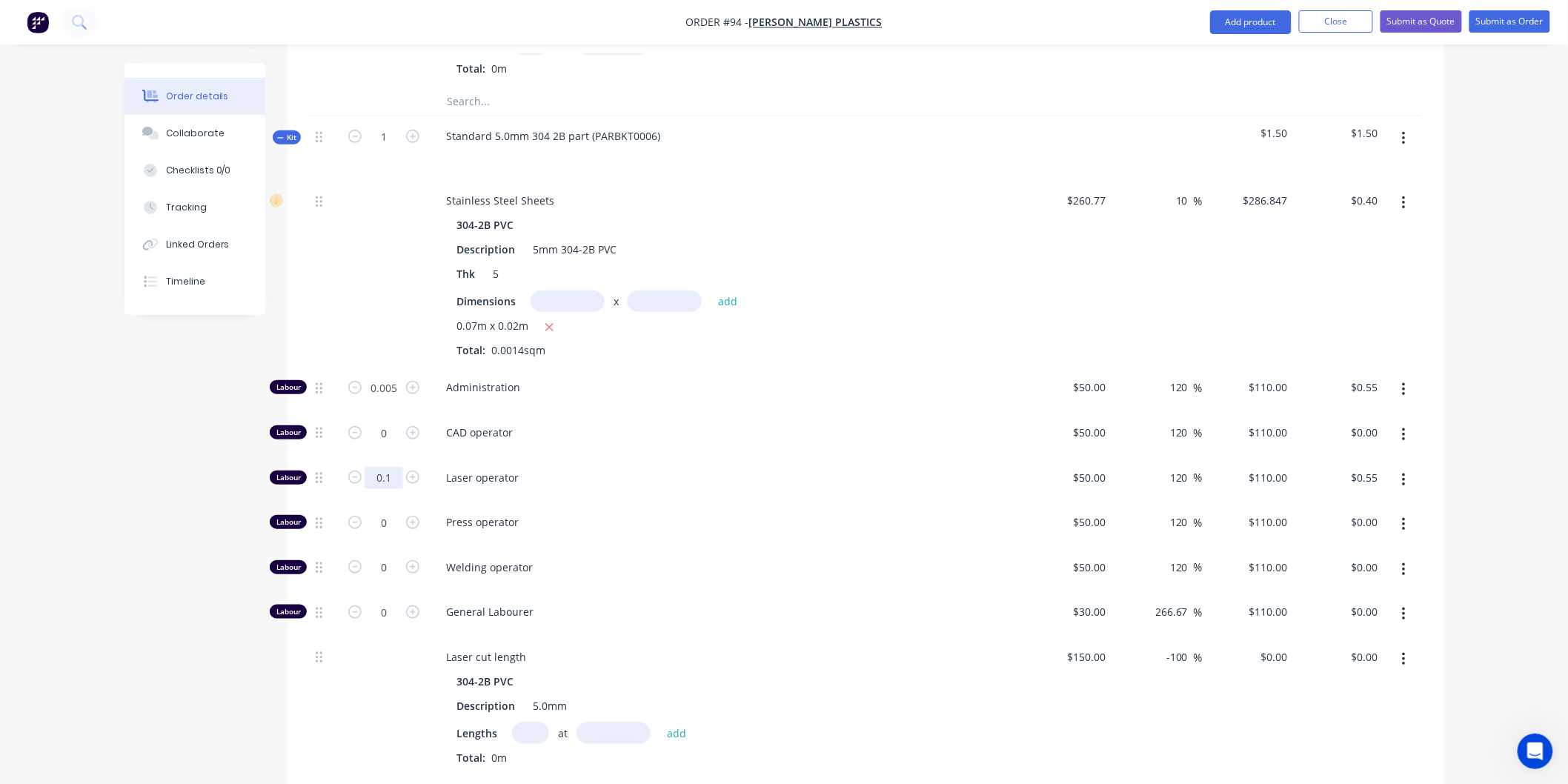
type input "0.1"
click at [770, 469] on span "Laser operator" at bounding box center [730, 477] width 569 height 16
type input "$11.00"
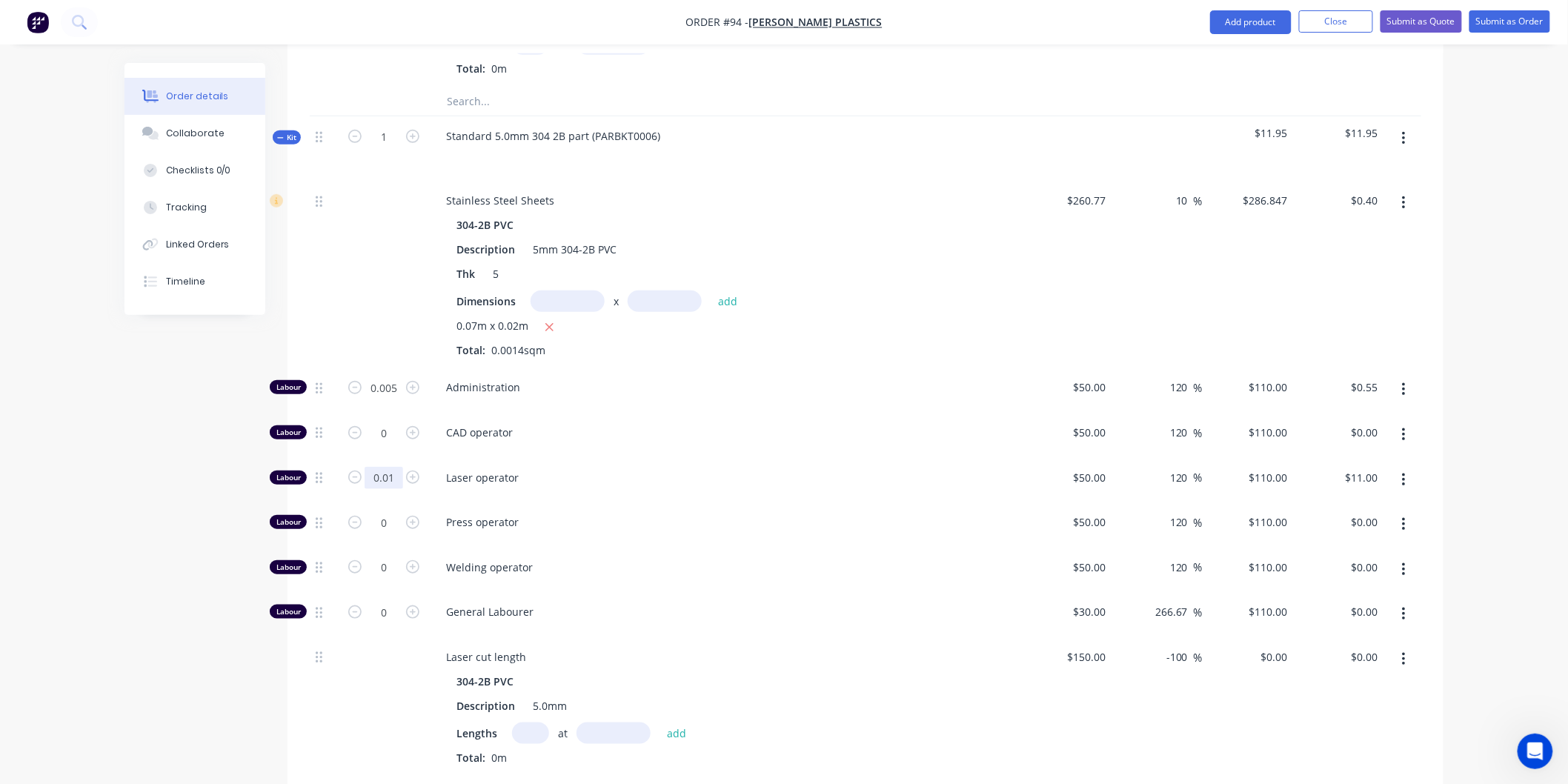
type input "0.01"
click at [738, 458] on div "Laser operator" at bounding box center [725, 480] width 593 height 46
type input "$1.10"
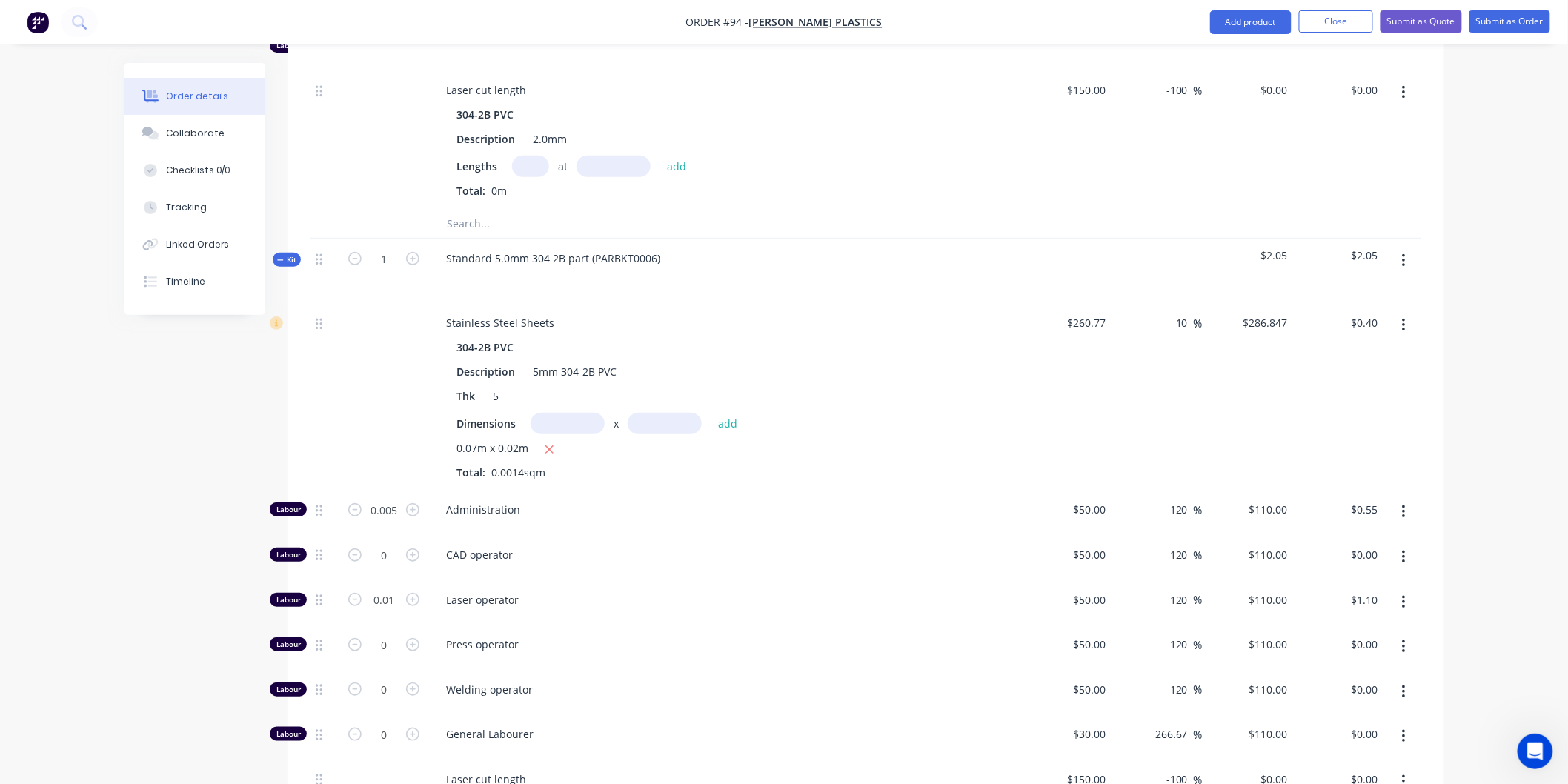
scroll to position [2572, 0]
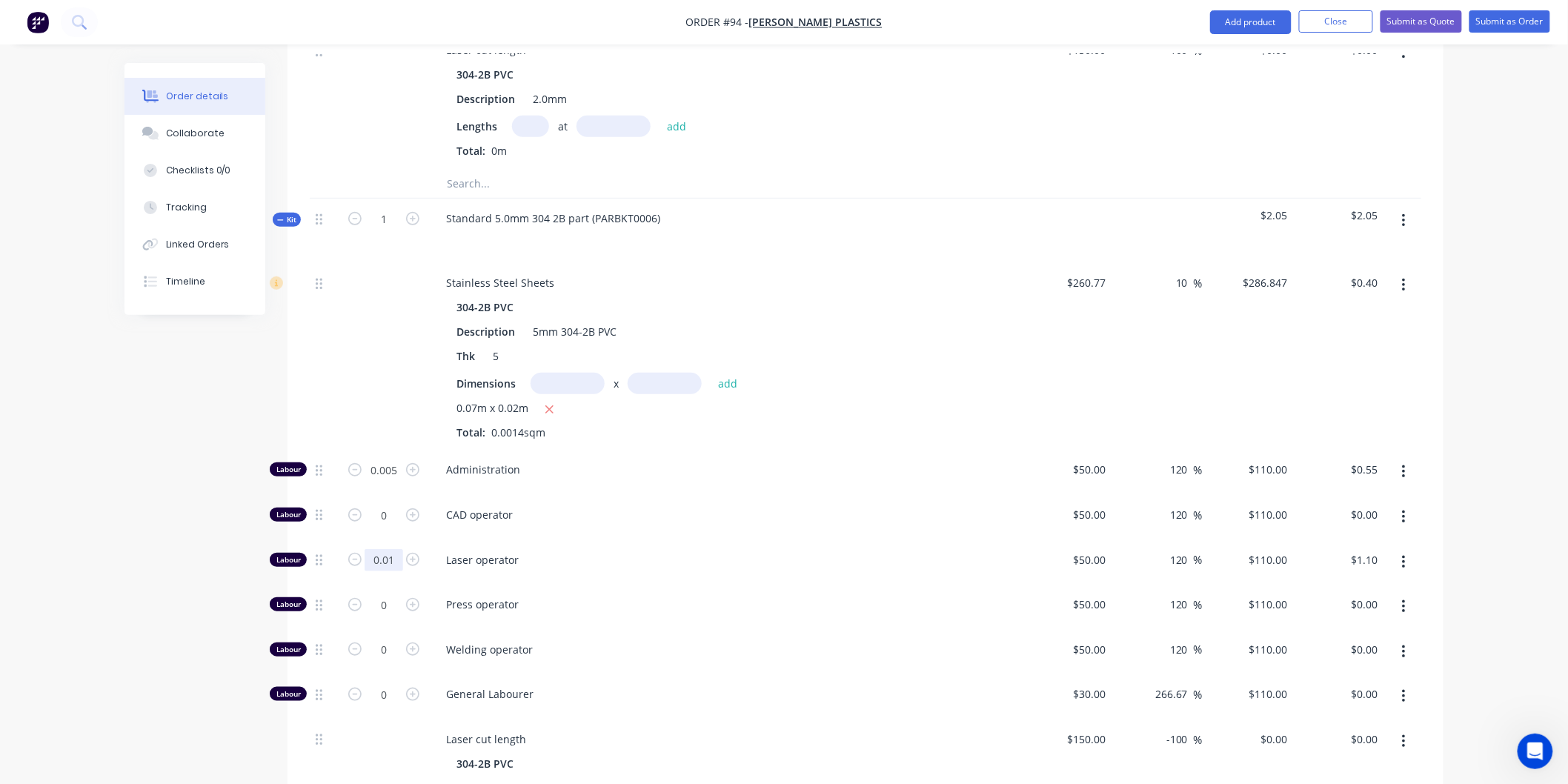
type input "0.018"
click at [697, 540] on div "Laser operator" at bounding box center [725, 562] width 593 height 46
type input "$1.98"
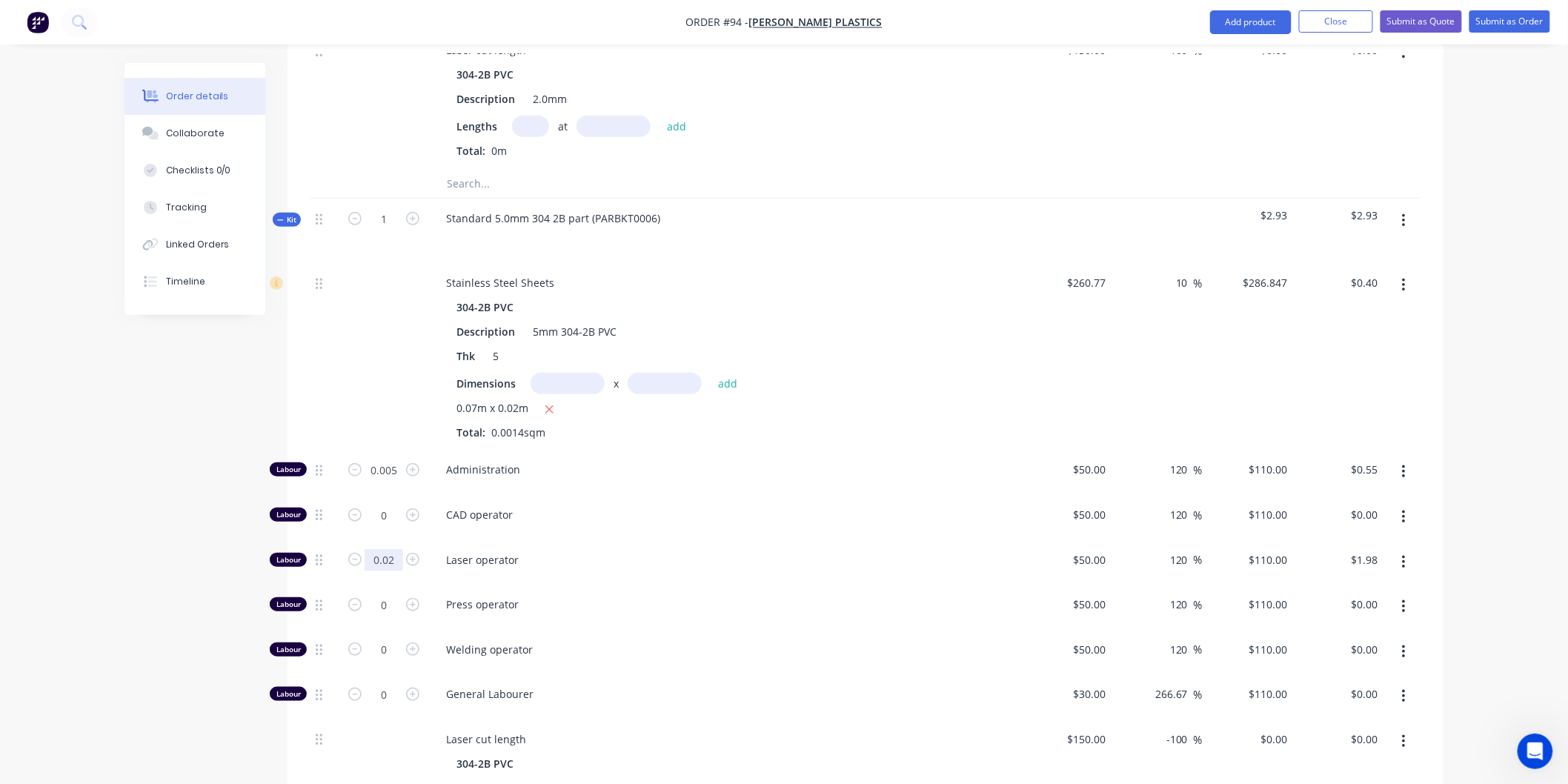
type input "0.02"
type input "$2.20"
click at [683, 552] on span "Laser operator" at bounding box center [730, 560] width 569 height 16
type input "0.007"
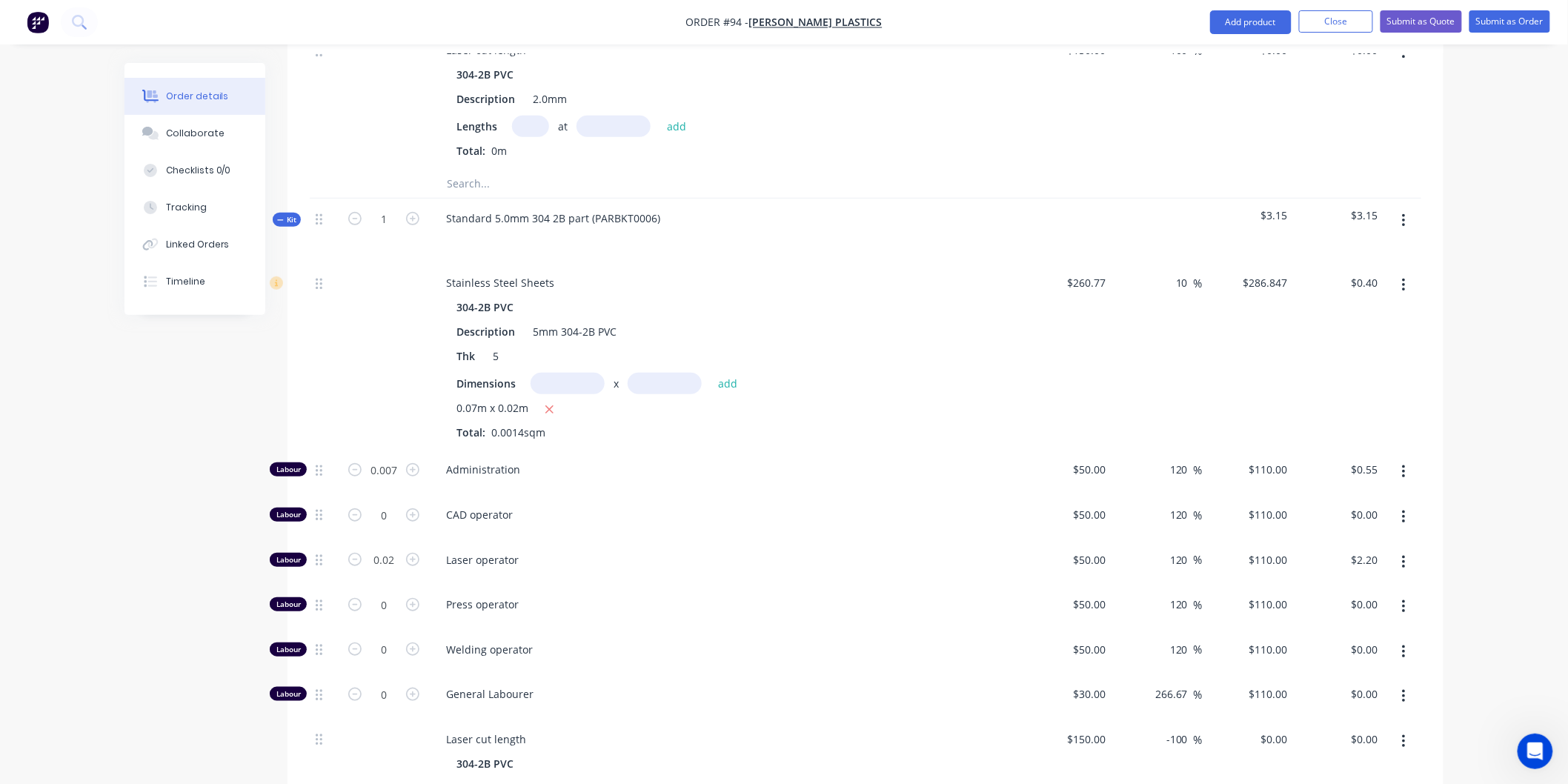
type input "$0.77"
click at [658, 494] on div "CAD operator" at bounding box center [725, 517] width 593 height 46
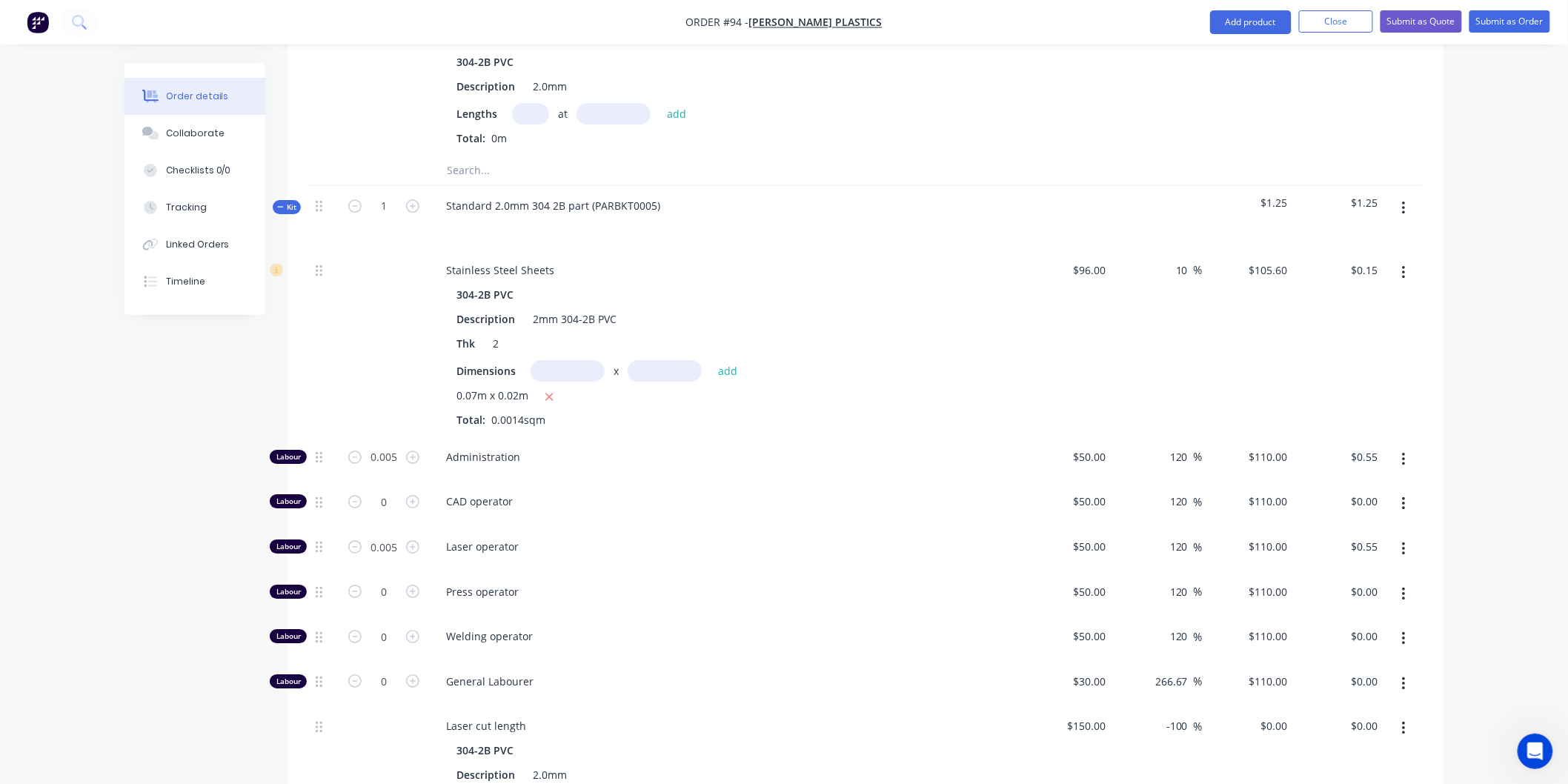
scroll to position [1913, 0]
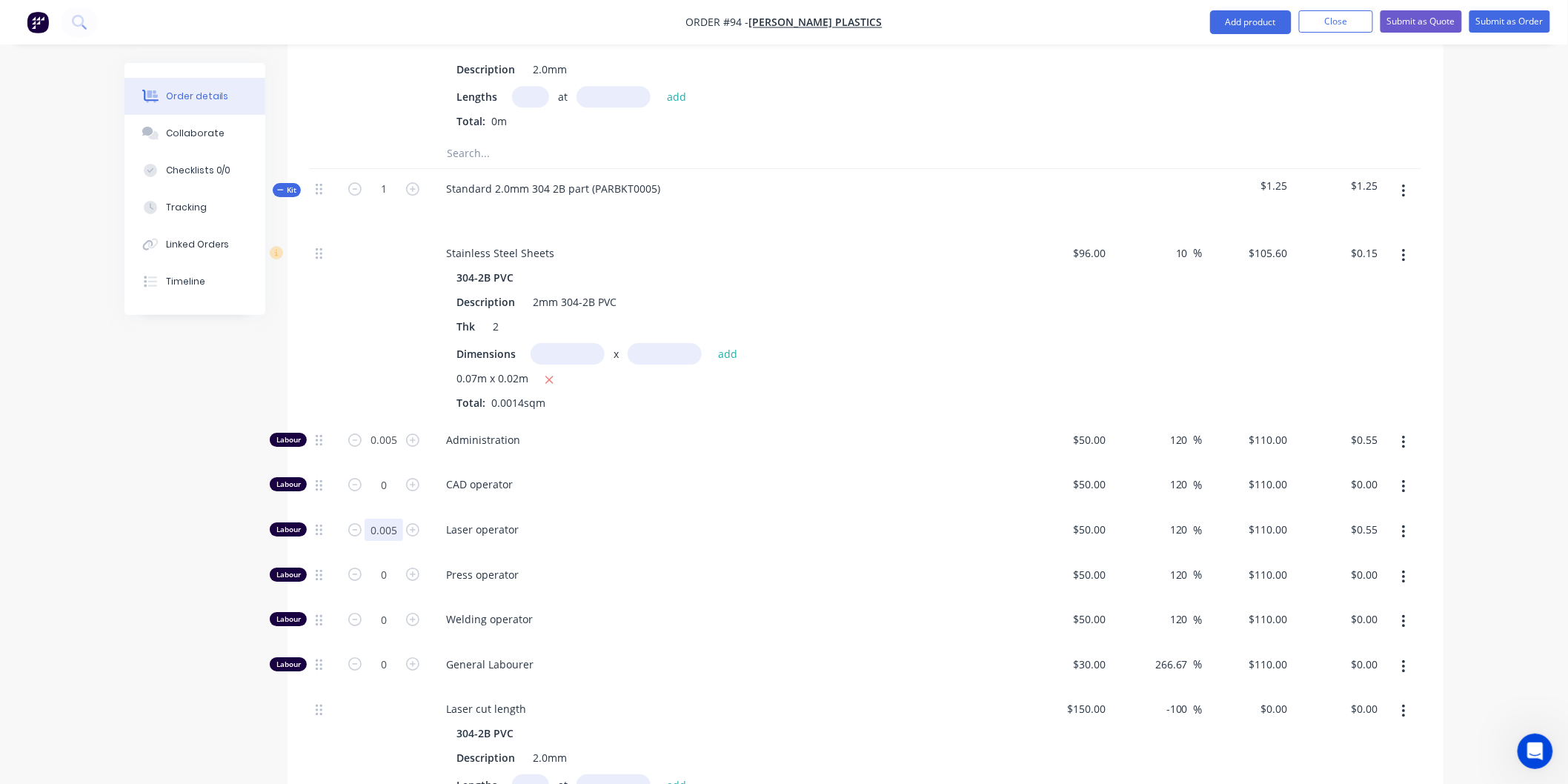
type input "0.008"
click at [714, 509] on div "Laser operator" at bounding box center [725, 532] width 593 height 46
type input "$0.88"
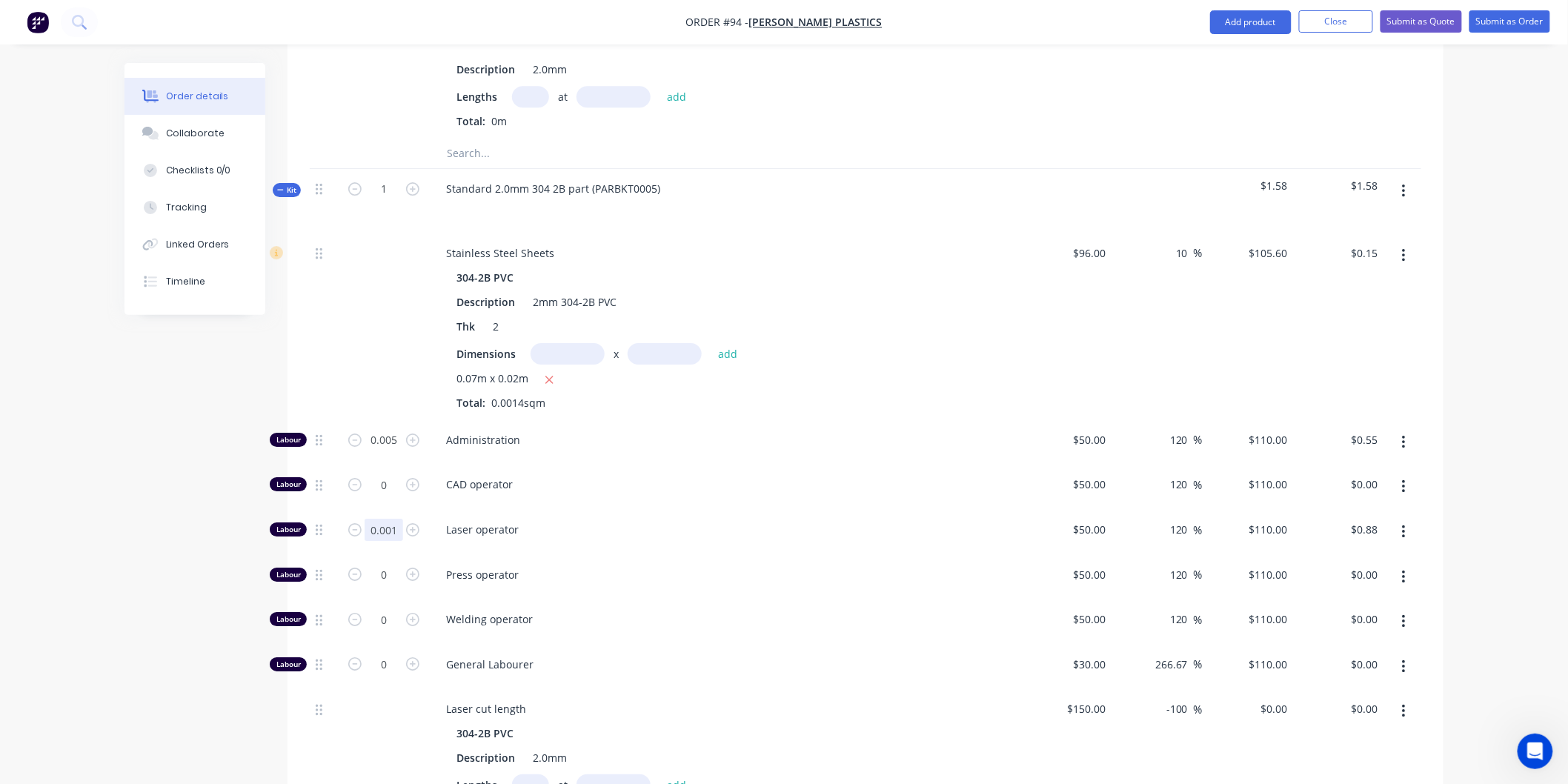
type input "0.001"
type input "$0.11"
click at [793, 509] on div "Laser operator" at bounding box center [725, 532] width 593 height 46
type input "0.01"
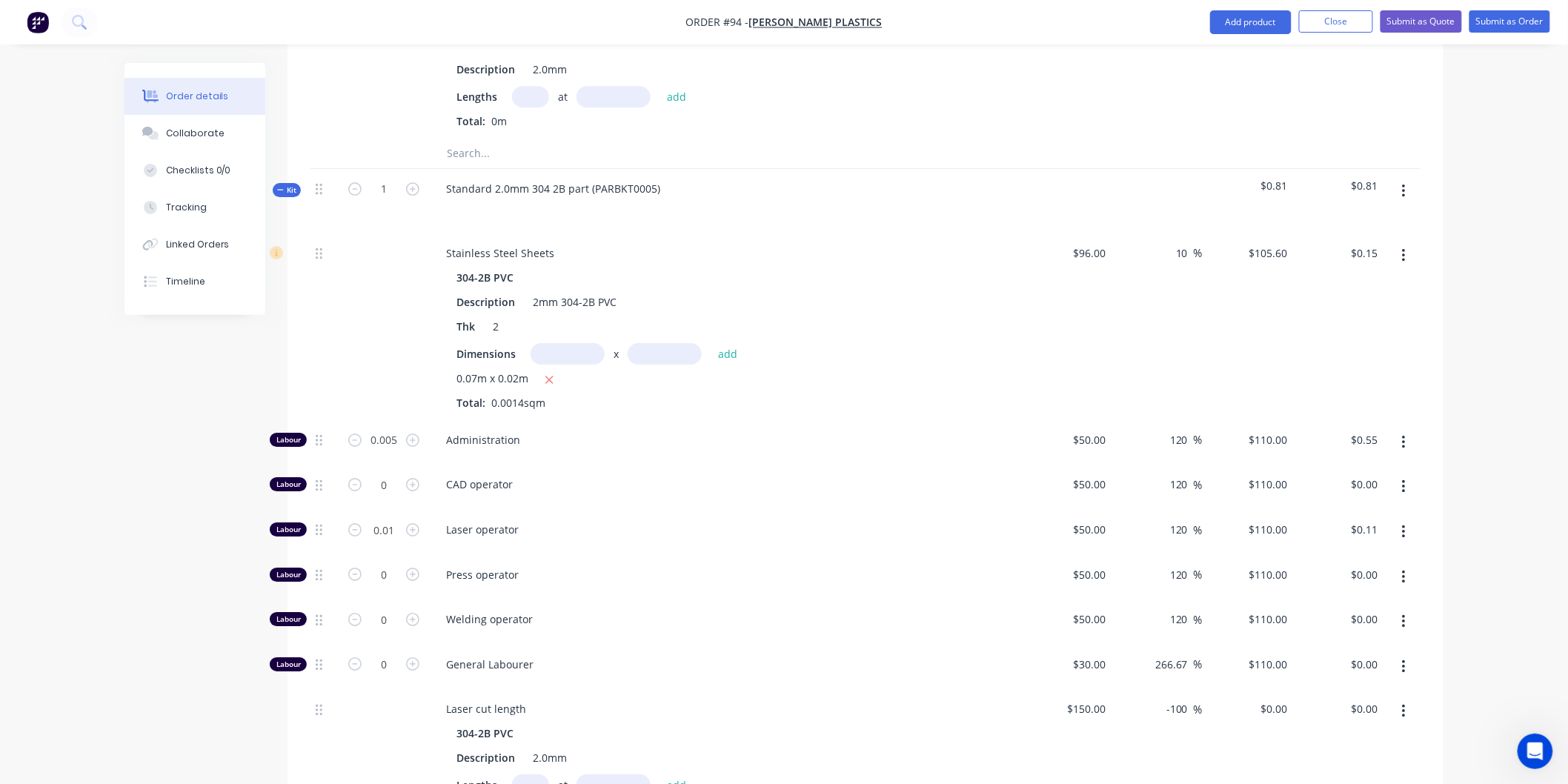
click at [701, 521] on span "Laser operator" at bounding box center [730, 529] width 569 height 16
type input "$1.10"
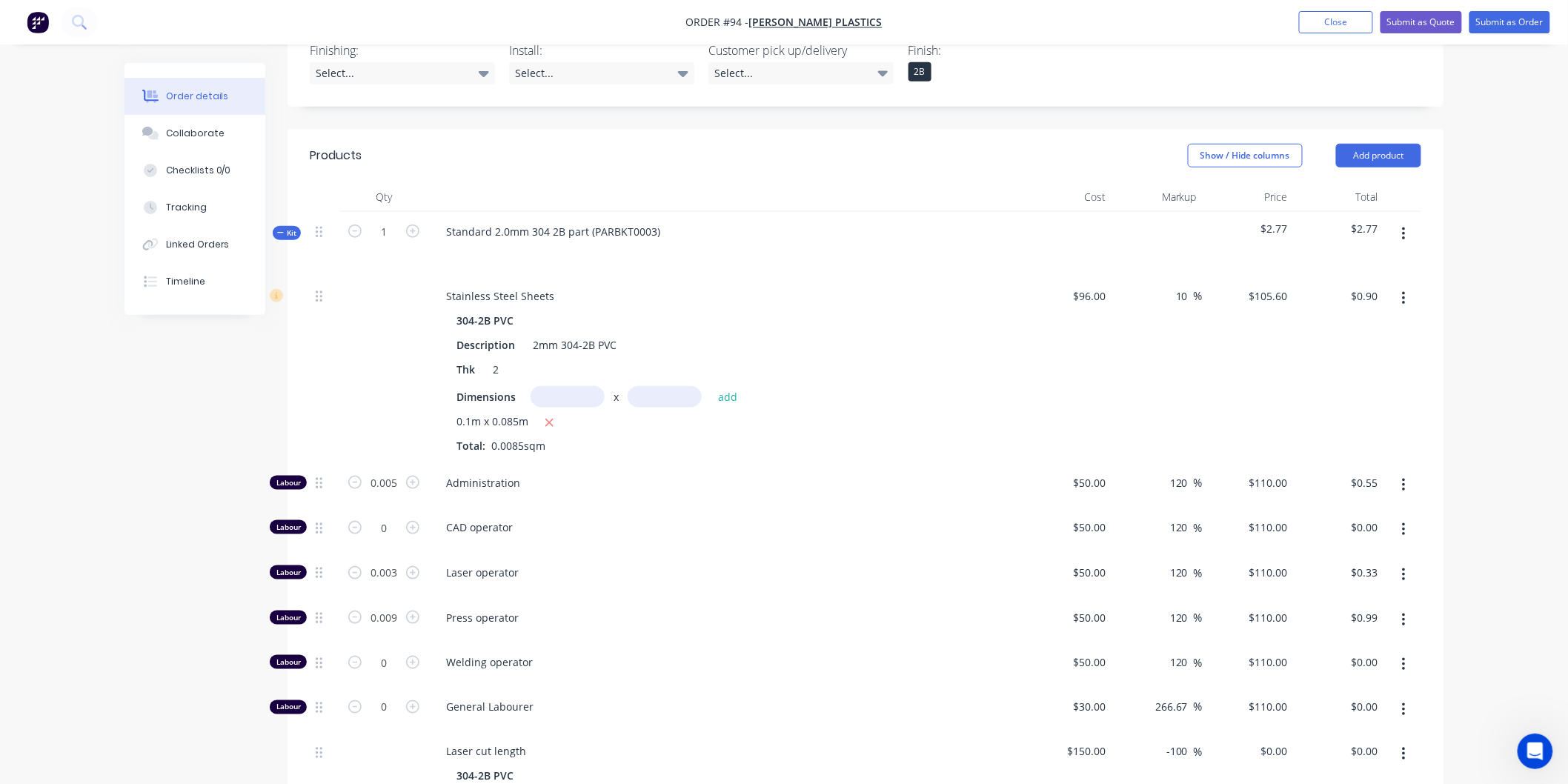
scroll to position [575, 0]
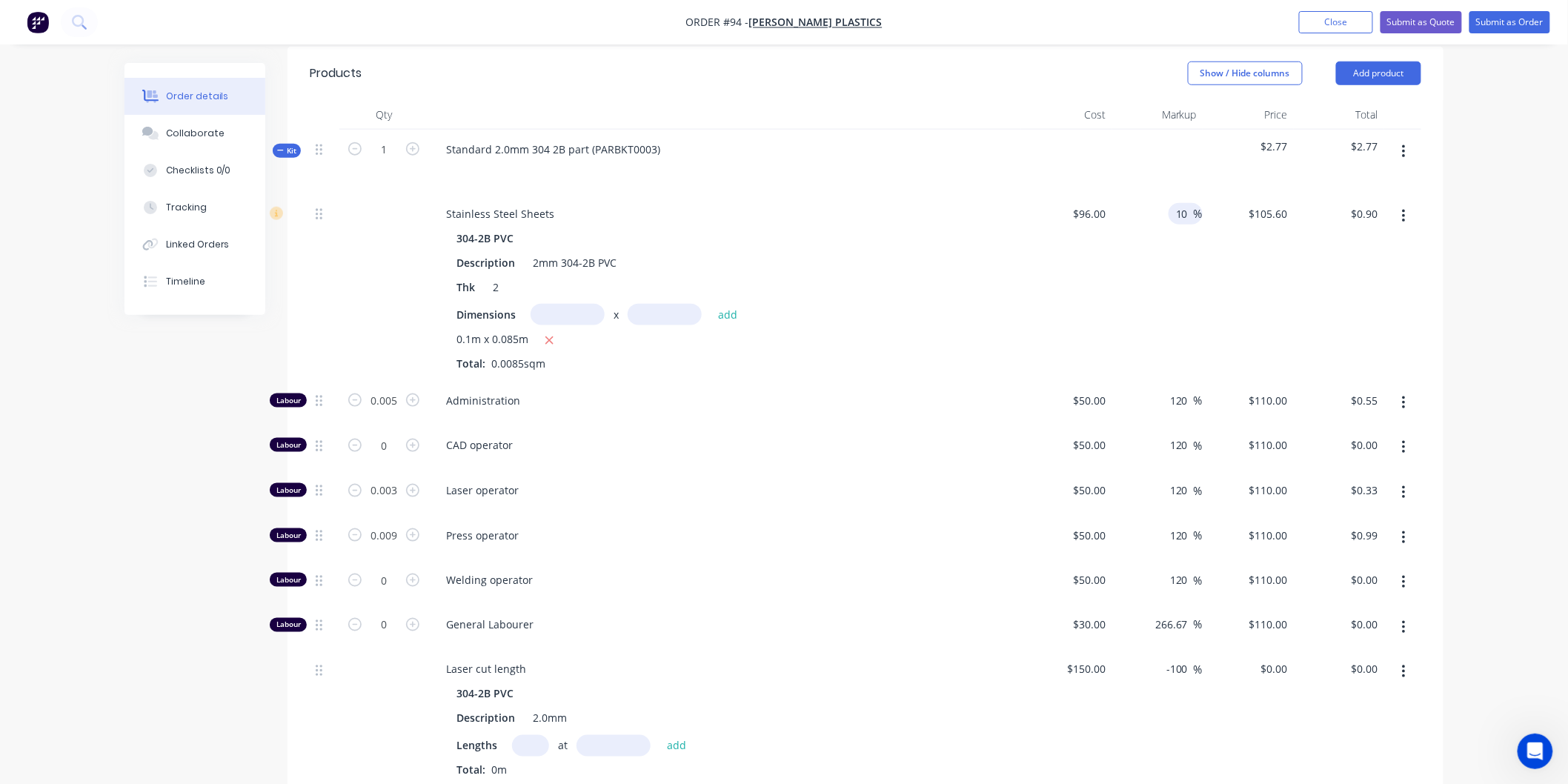
click at [1190, 203] on input "10" at bounding box center [1184, 213] width 20 height 21
type input "1"
type input "13"
click at [1215, 239] on div "$105.60 $105.60" at bounding box center [1248, 287] width 91 height 186
type input "$108.48"
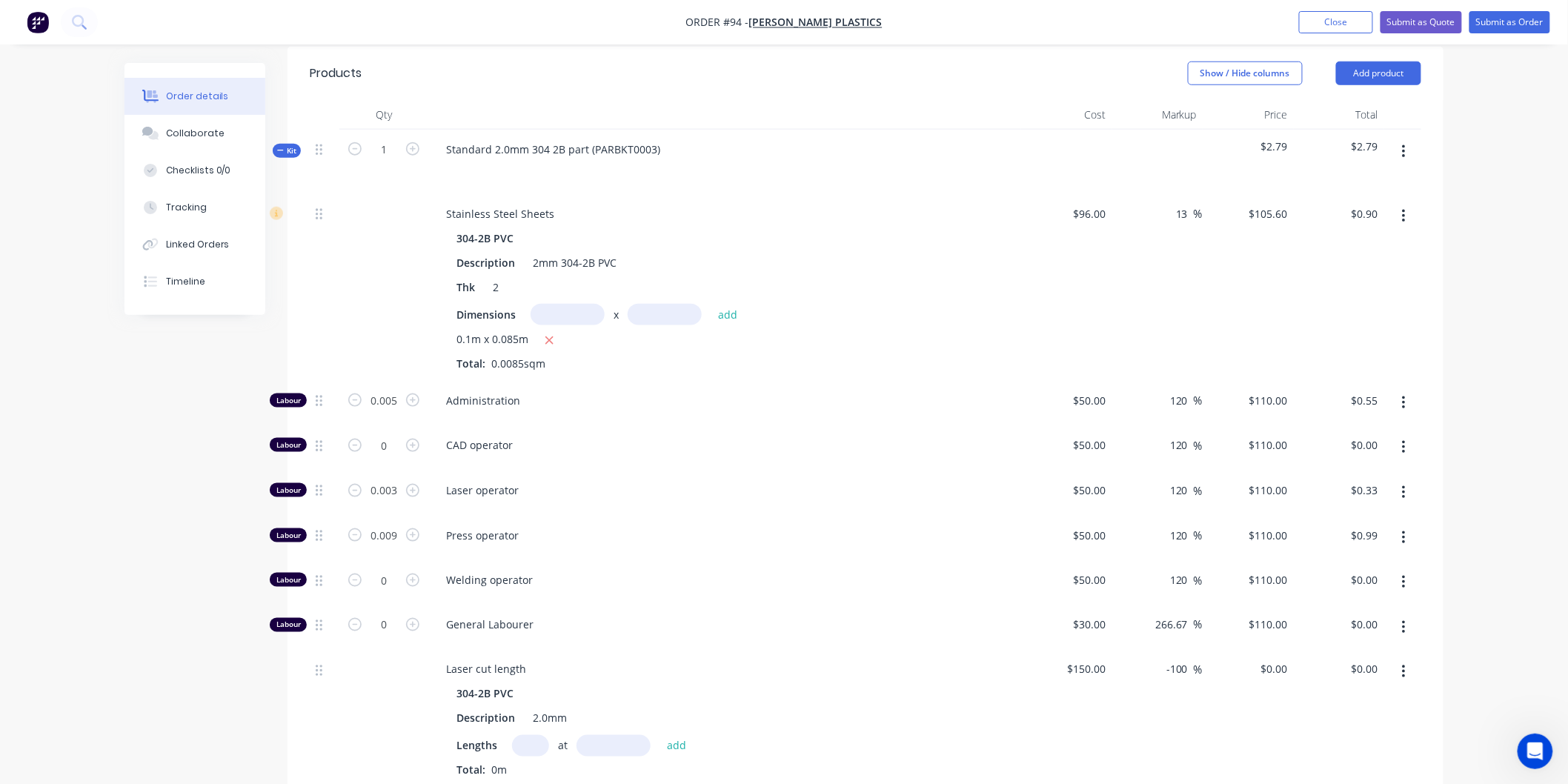
type input "$0.92"
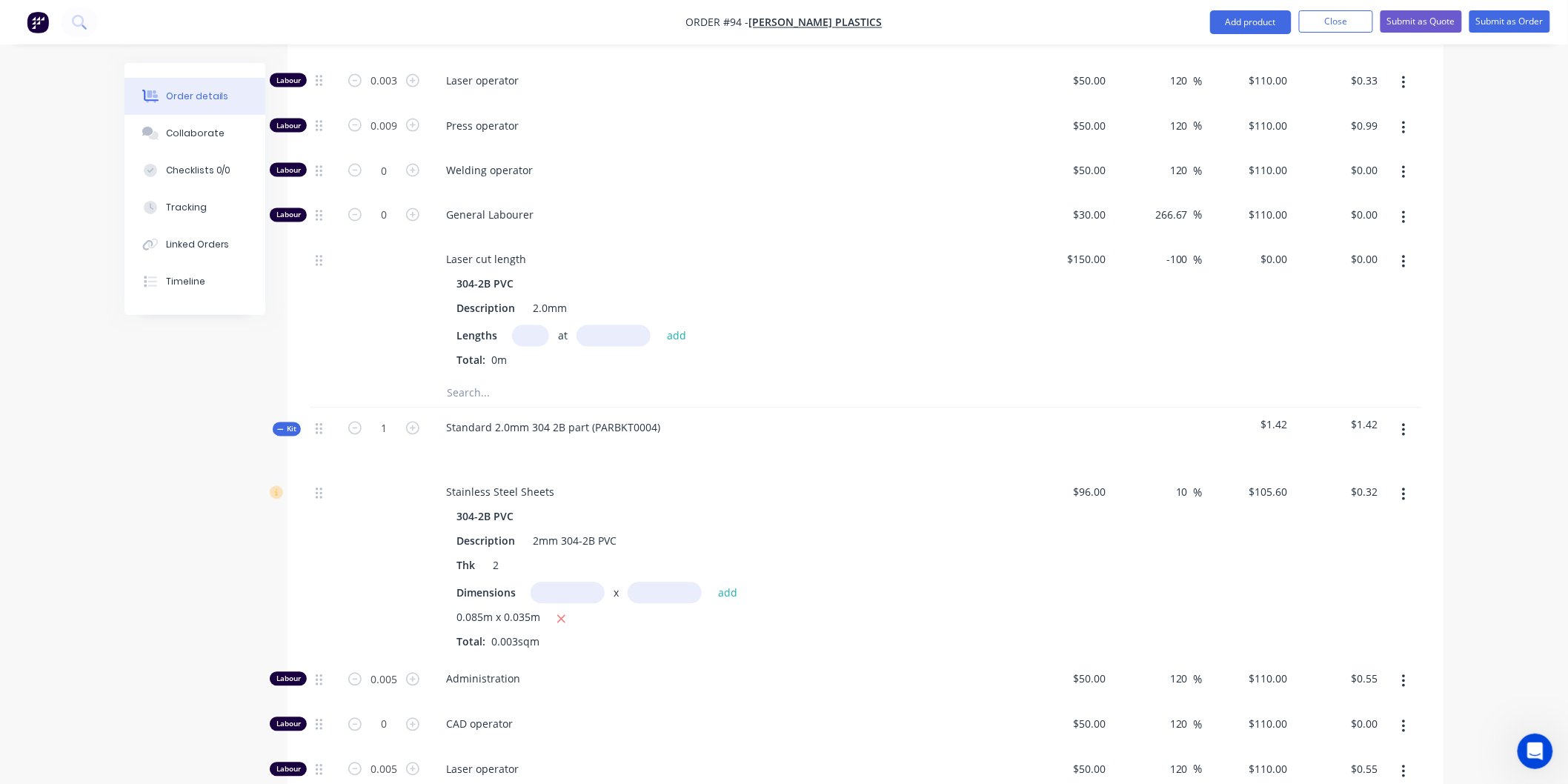
scroll to position [987, 0]
click at [1187, 480] on input "10" at bounding box center [1184, 490] width 20 height 21
type input "13"
type input "$108.48"
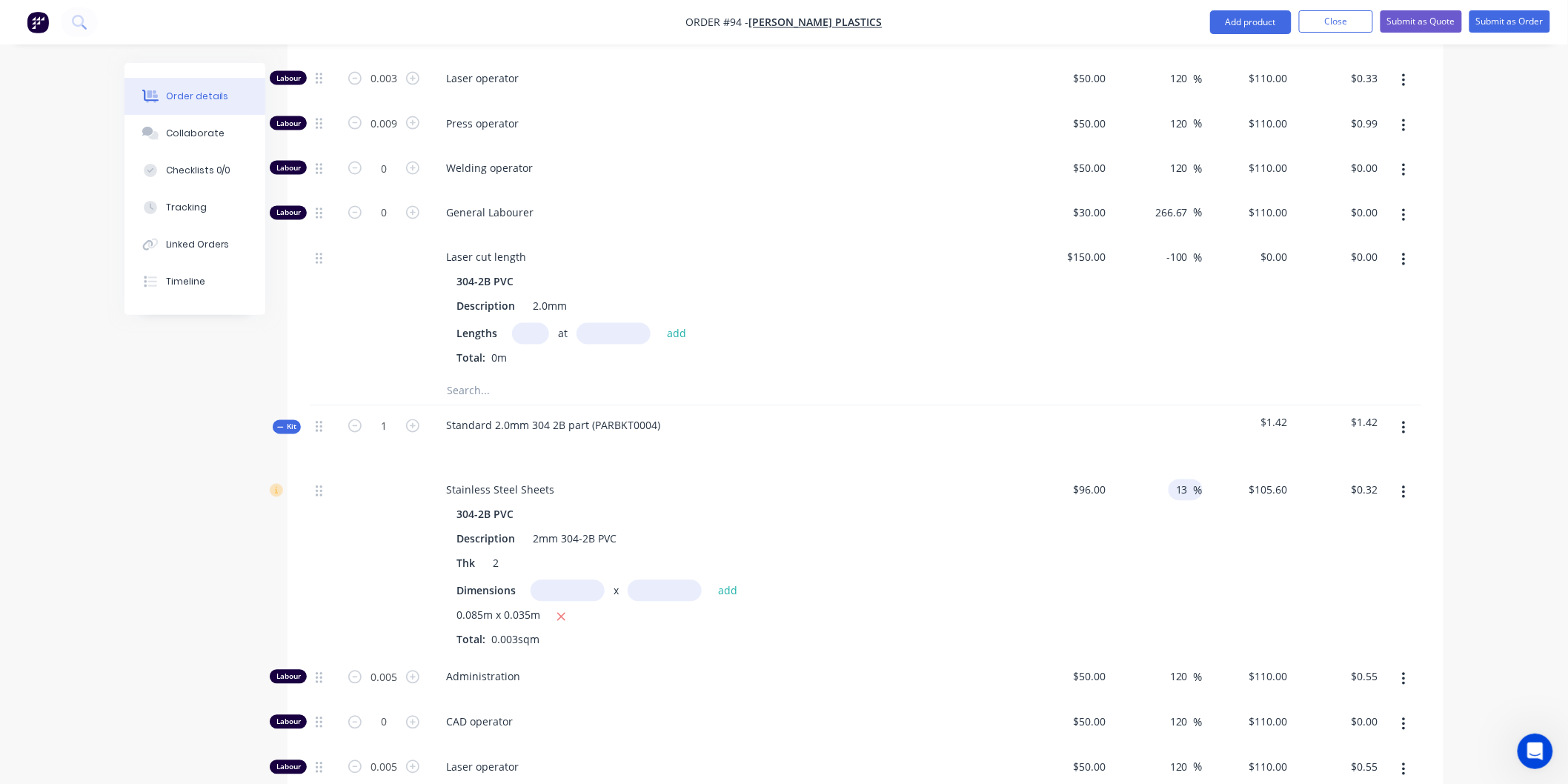
type input "$0.33"
click at [1205, 544] on div "$108.48 $108.48" at bounding box center [1248, 563] width 91 height 186
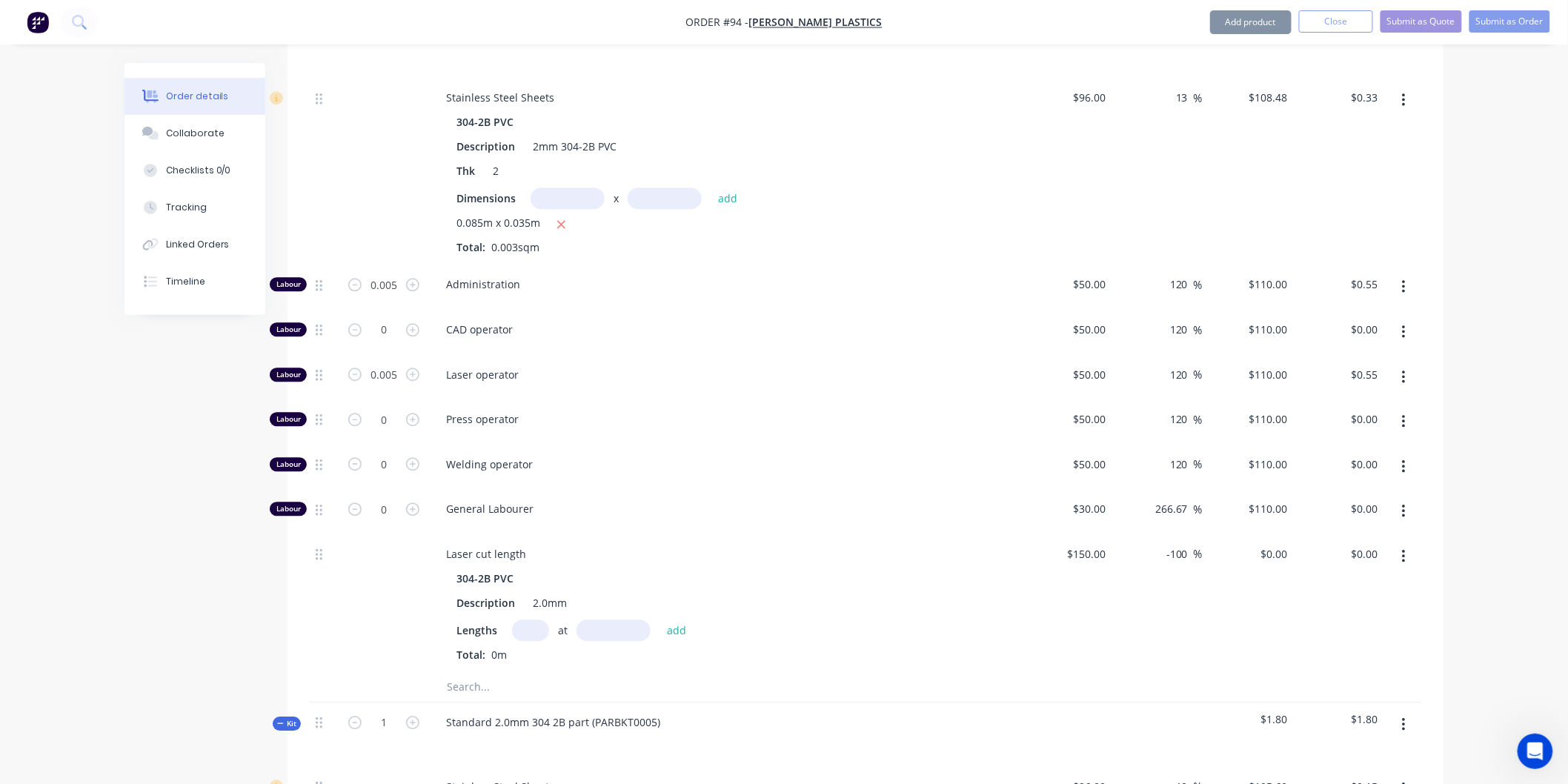
scroll to position [1481, 0]
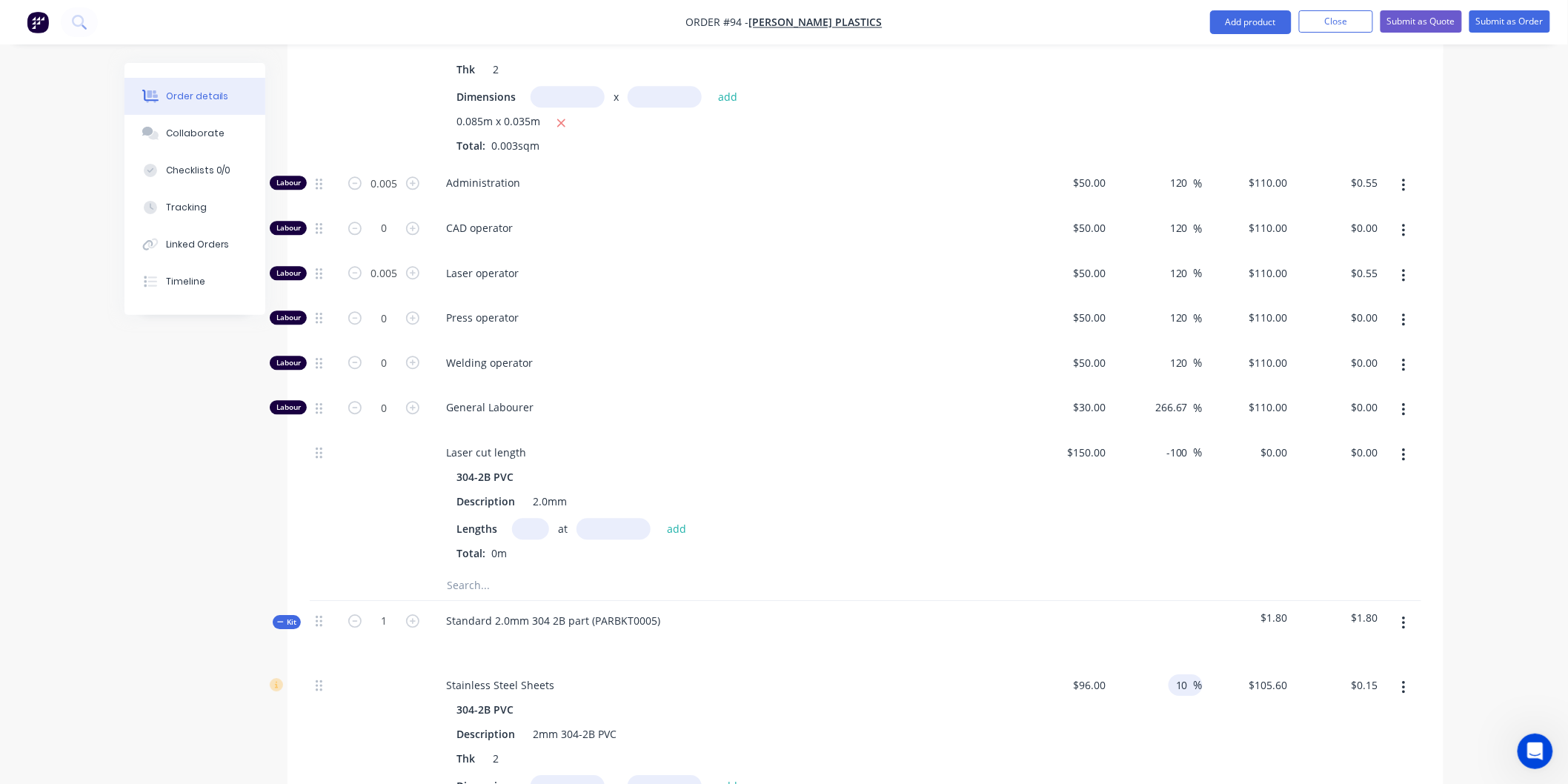
click at [1188, 674] on input "10" at bounding box center [1184, 684] width 20 height 21
click at [1189, 674] on input "10" at bounding box center [1184, 684] width 20 height 21
type input "13"
click at [1086, 527] on div "$150.00 $150.00" at bounding box center [1067, 502] width 91 height 138
type input "$108.48"
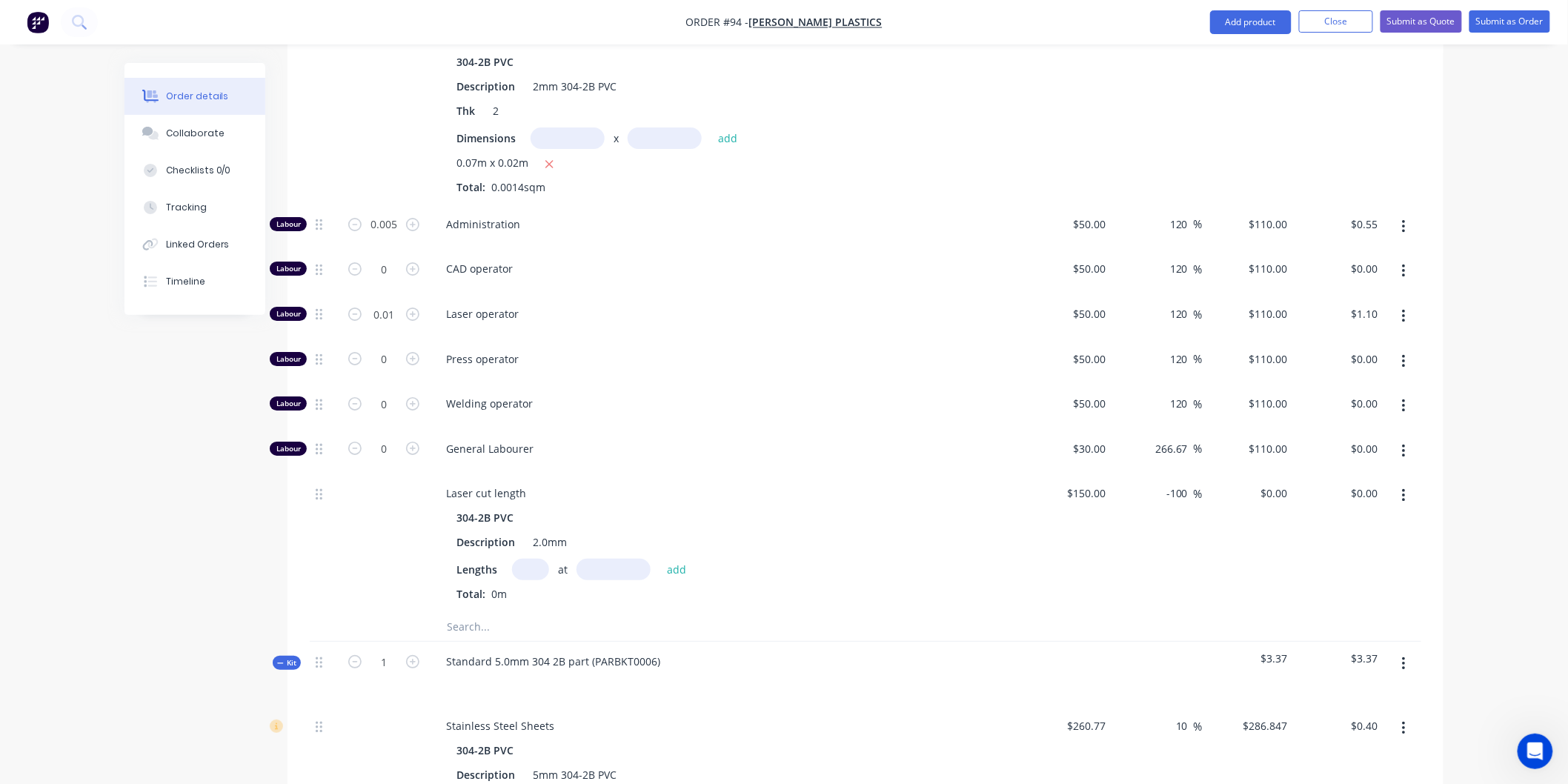
scroll to position [2386, 0]
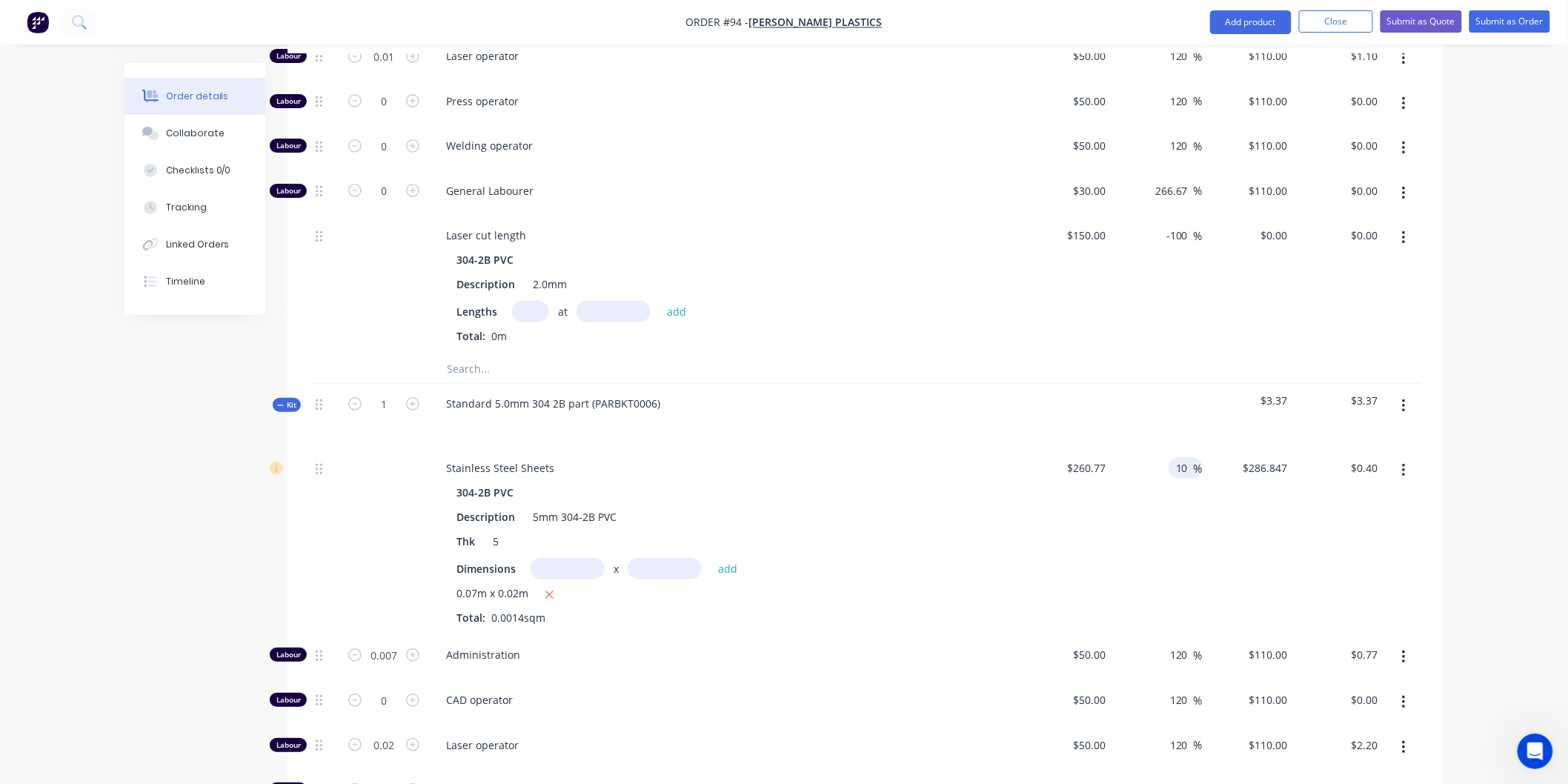
click at [1190, 457] on input "10" at bounding box center [1184, 467] width 20 height 21
type input "13"
click at [1136, 306] on div "-100 -100 %" at bounding box center [1158, 284] width 91 height 138
type input "$294.6701"
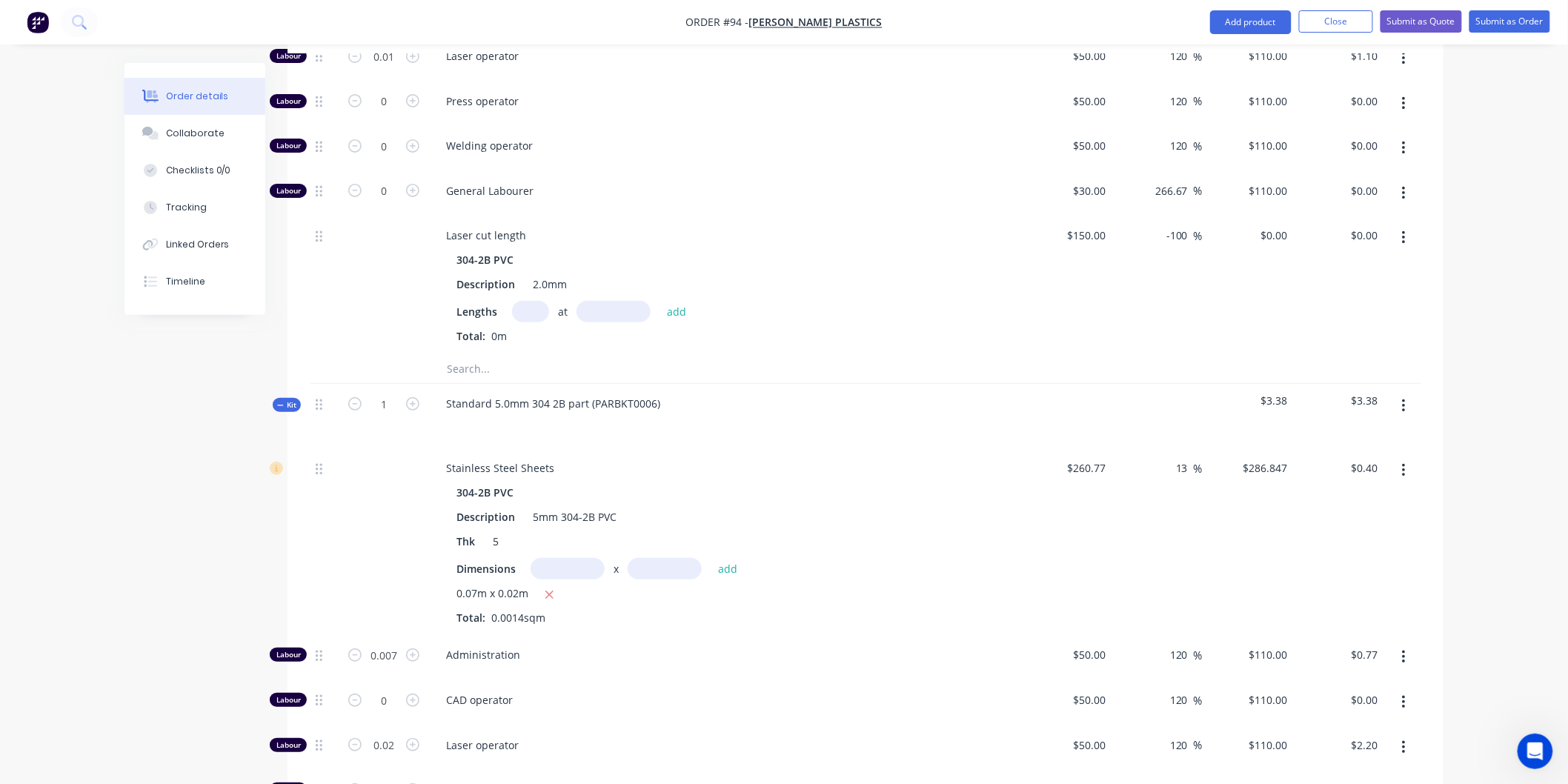
type input "$0.41"
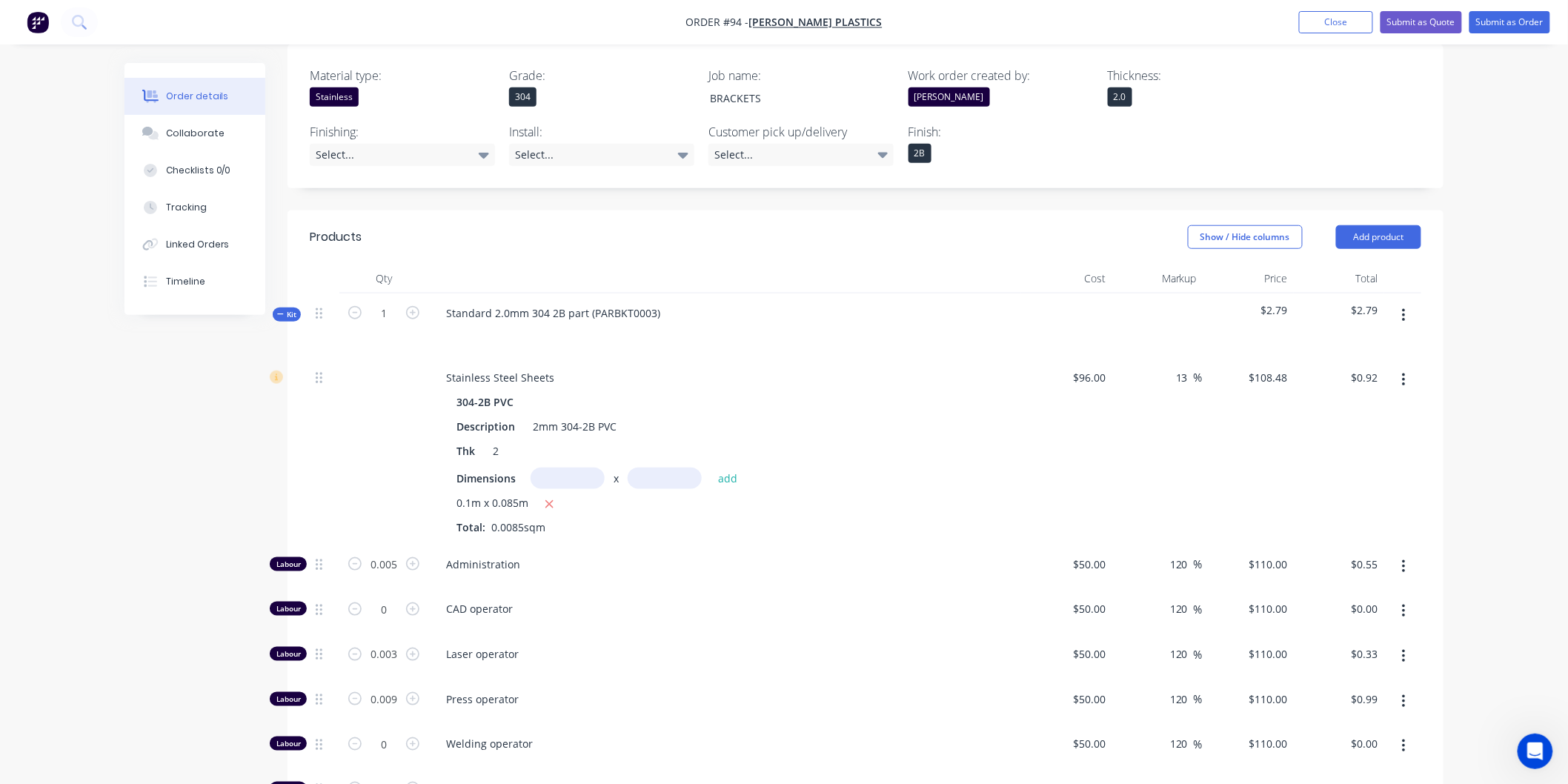
scroll to position [411, 0]
click at [401, 576] on input "0.003" at bounding box center [383, 565] width 38 height 22
type input "0.005"
type input "$0.55"
click at [689, 589] on div "CAD operator" at bounding box center [725, 612] width 593 height 46
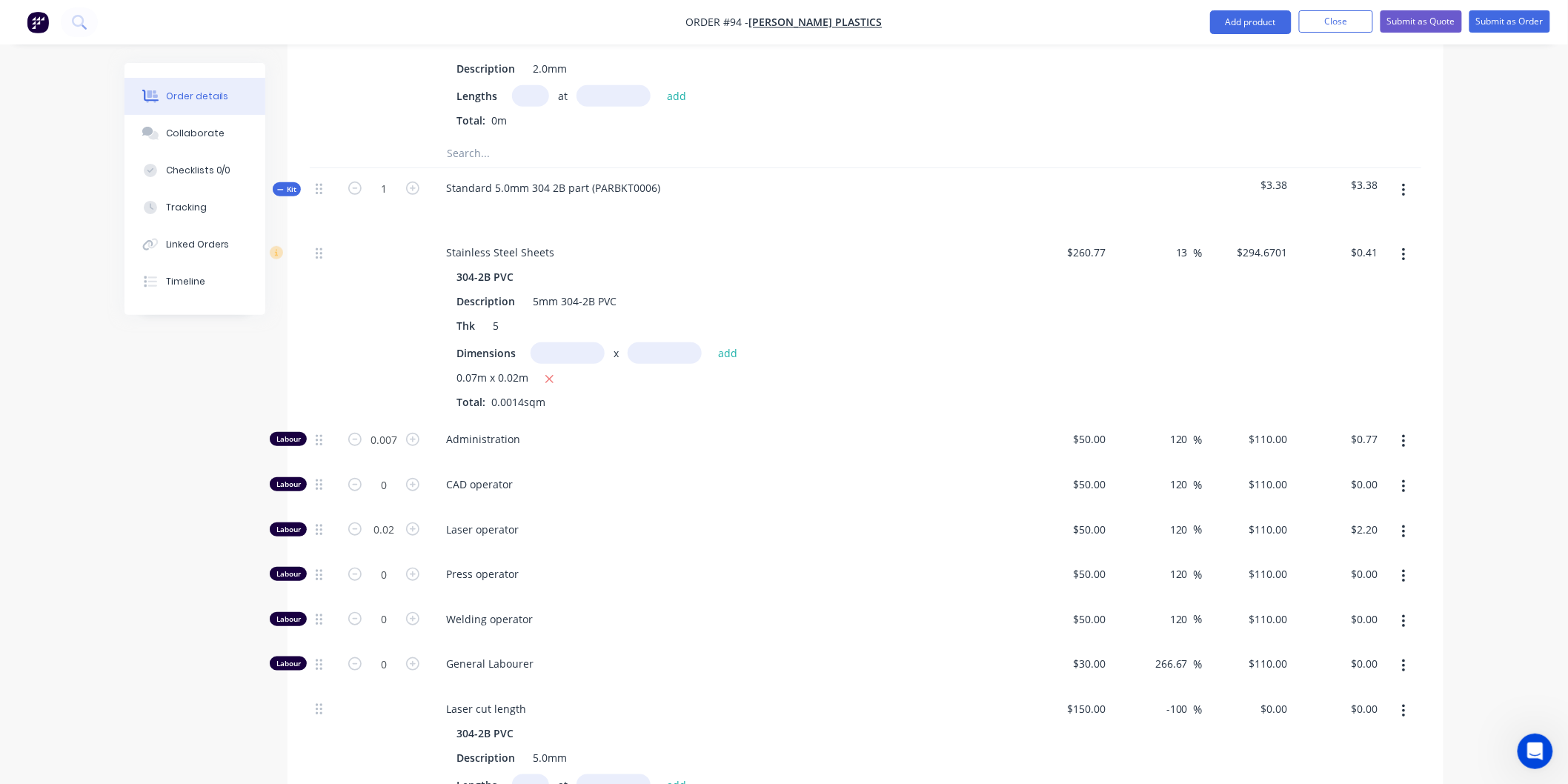
scroll to position [2633, 0]
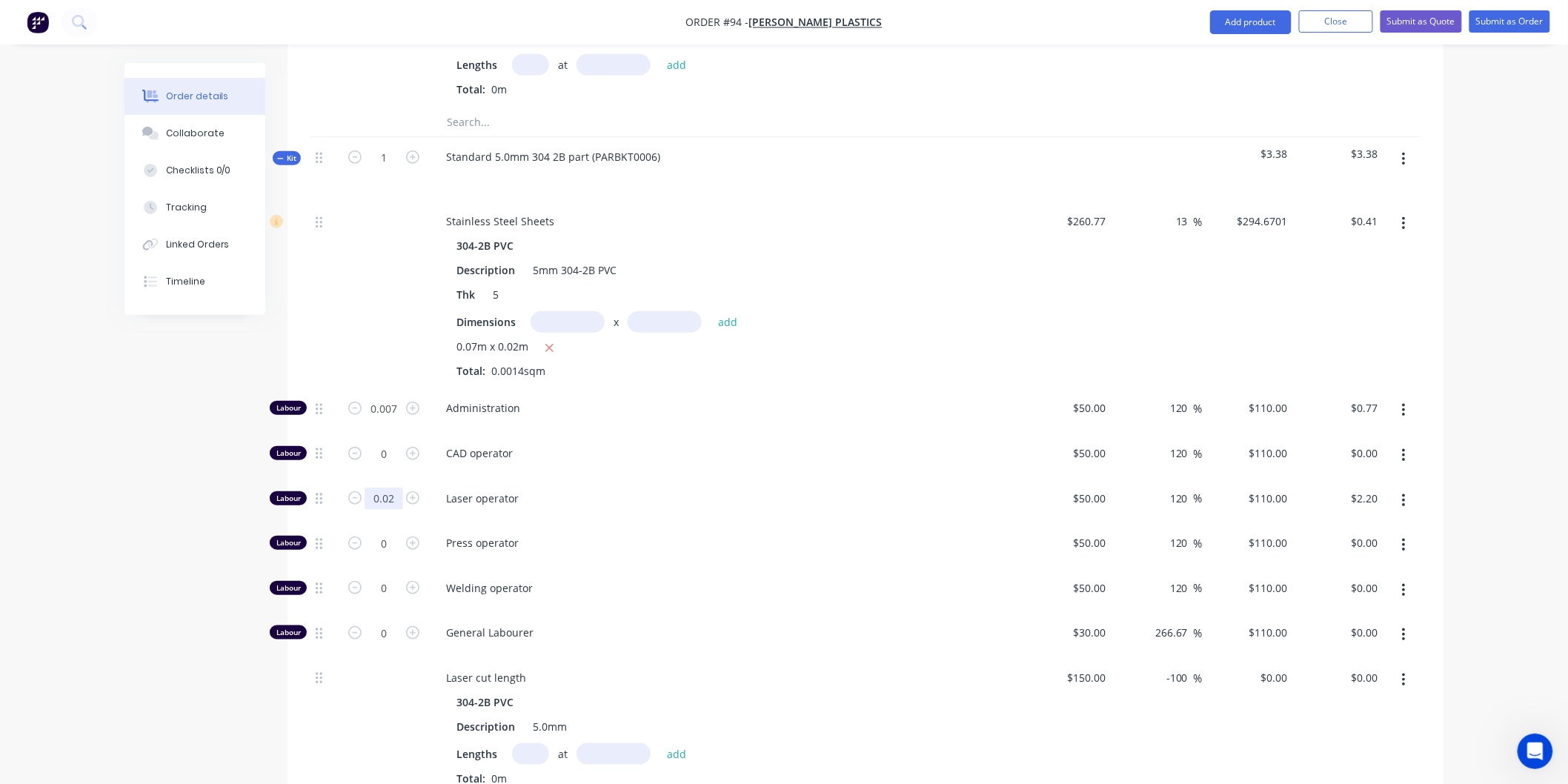
type input "0.04"
click at [698, 480] on div "Laser operator" at bounding box center [725, 501] width 593 height 46
type input "$4.40"
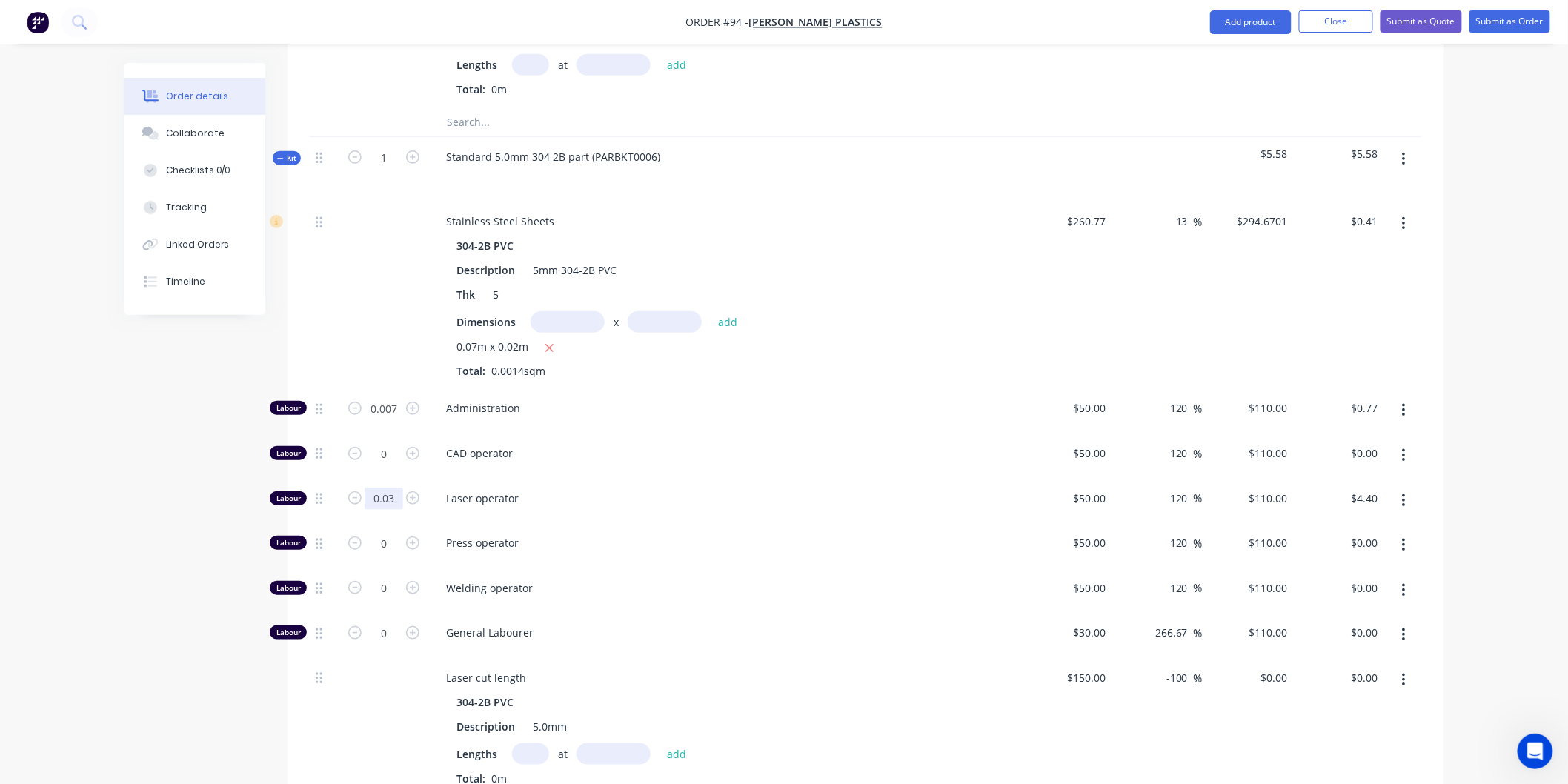
type input "0.03"
type input "$3.30"
click at [697, 445] on span "CAD operator" at bounding box center [730, 453] width 569 height 16
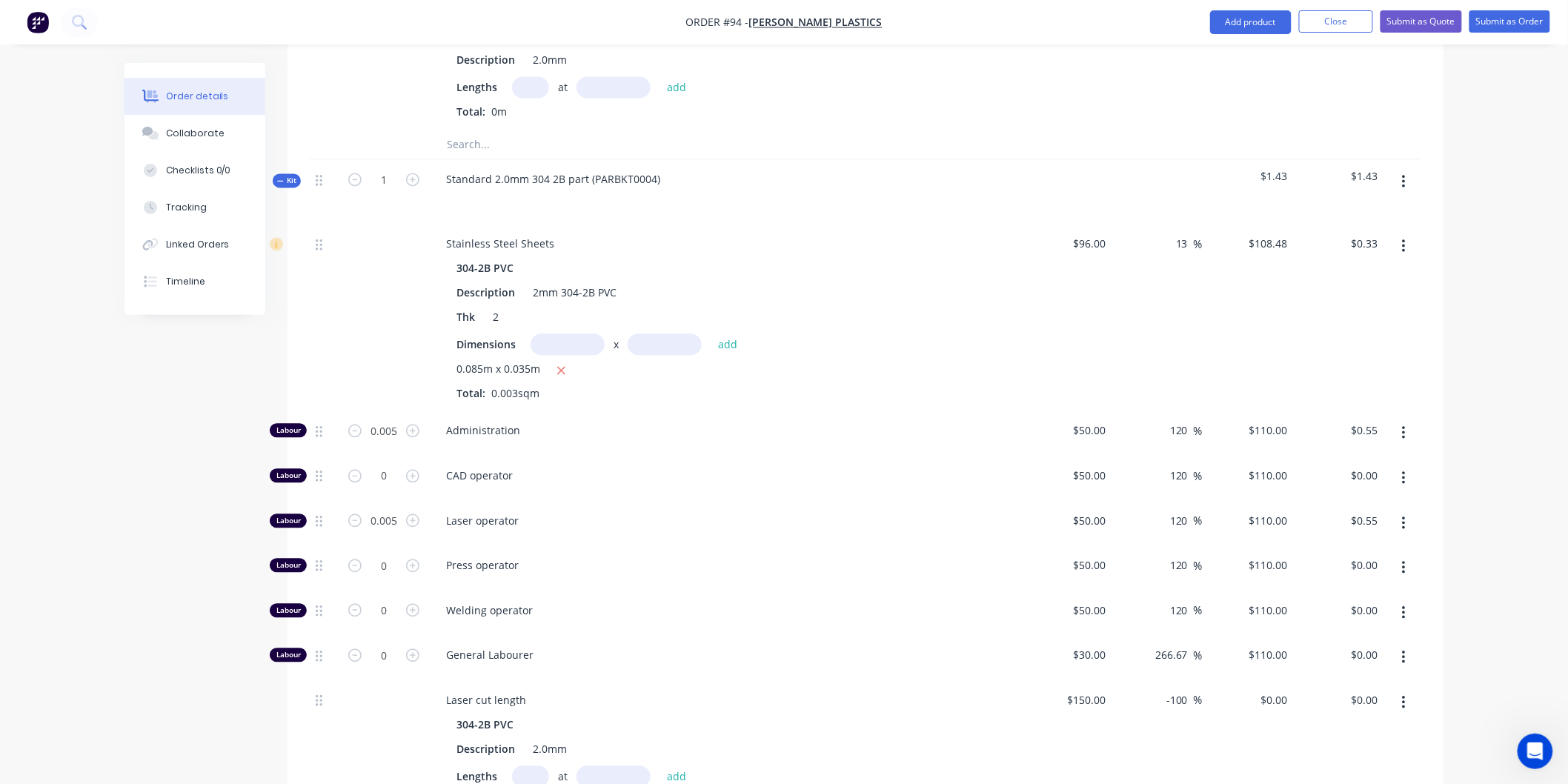
scroll to position [1152, 0]
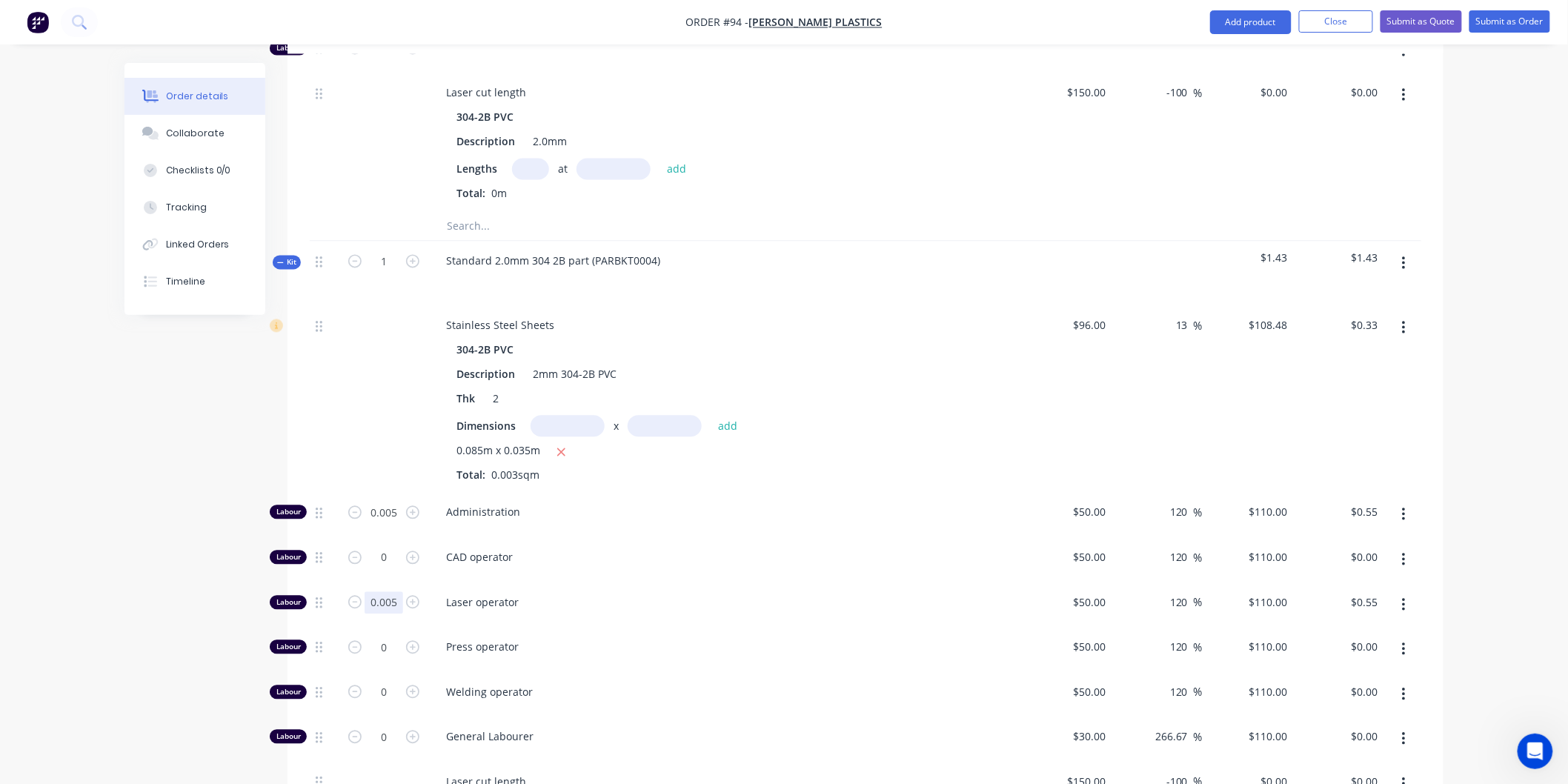
type input "0.008"
type input "$0.88"
click at [707, 595] on span "Laser operator" at bounding box center [730, 602] width 569 height 16
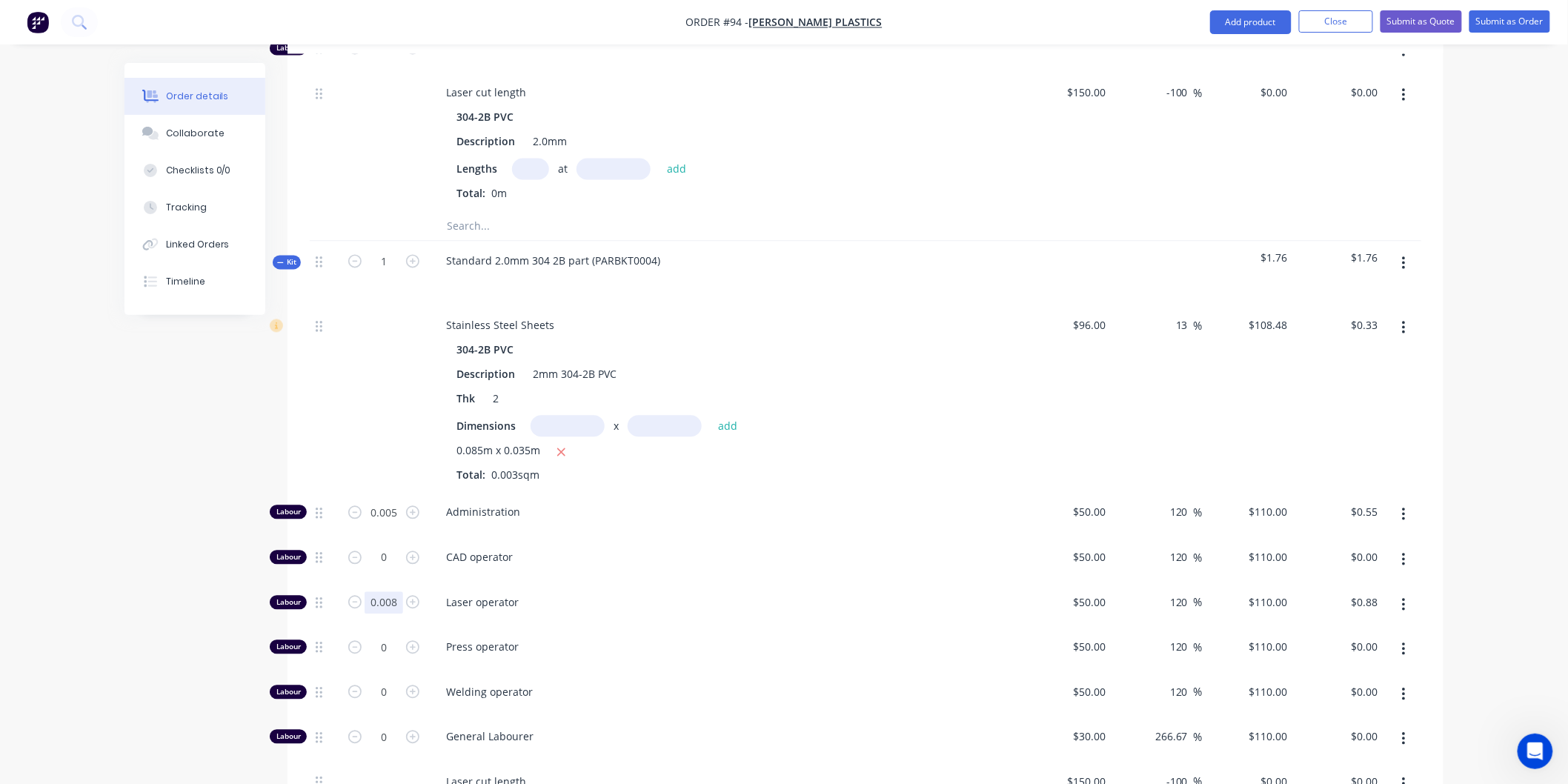
type input "0.01"
type input "$1.10"
click at [621, 583] on div "Laser operator" at bounding box center [725, 605] width 593 height 46
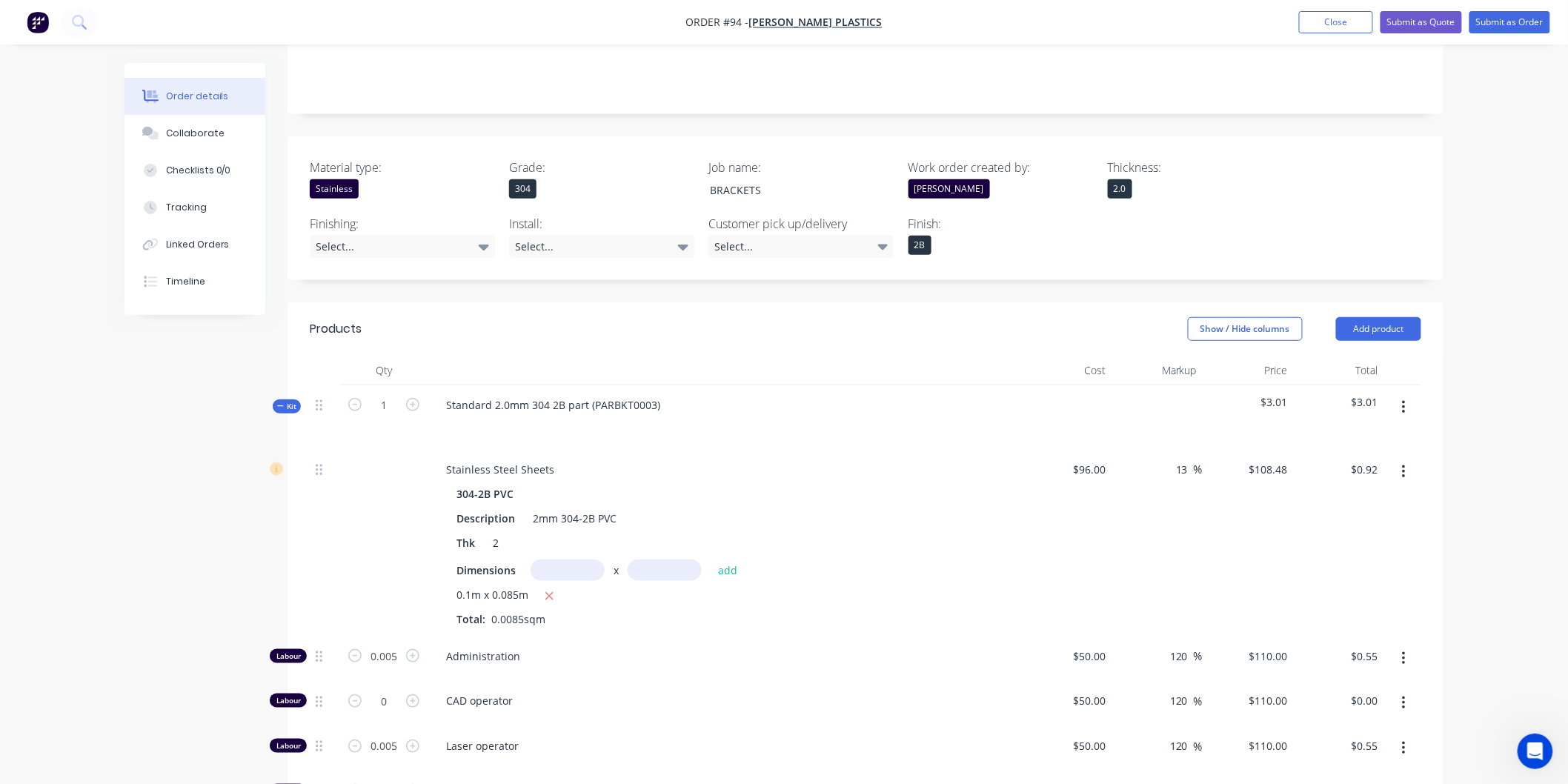
scroll to position [432, 0]
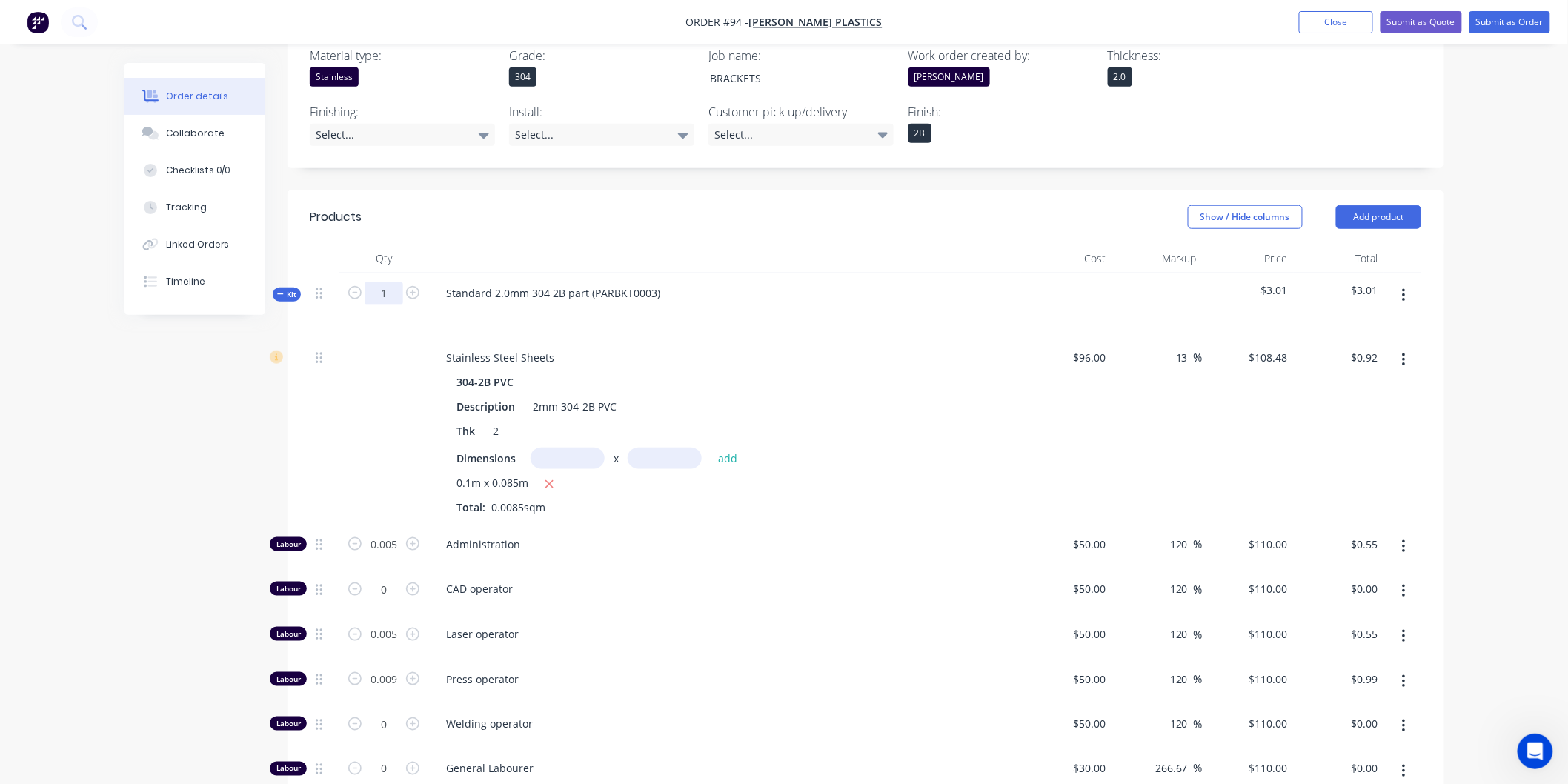
click at [388, 282] on input "1" at bounding box center [383, 293] width 38 height 22
type input "216"
click at [933, 346] on div "Stainless Steel Sheets" at bounding box center [725, 357] width 581 height 21
type input "1.08"
type input "$118.80"
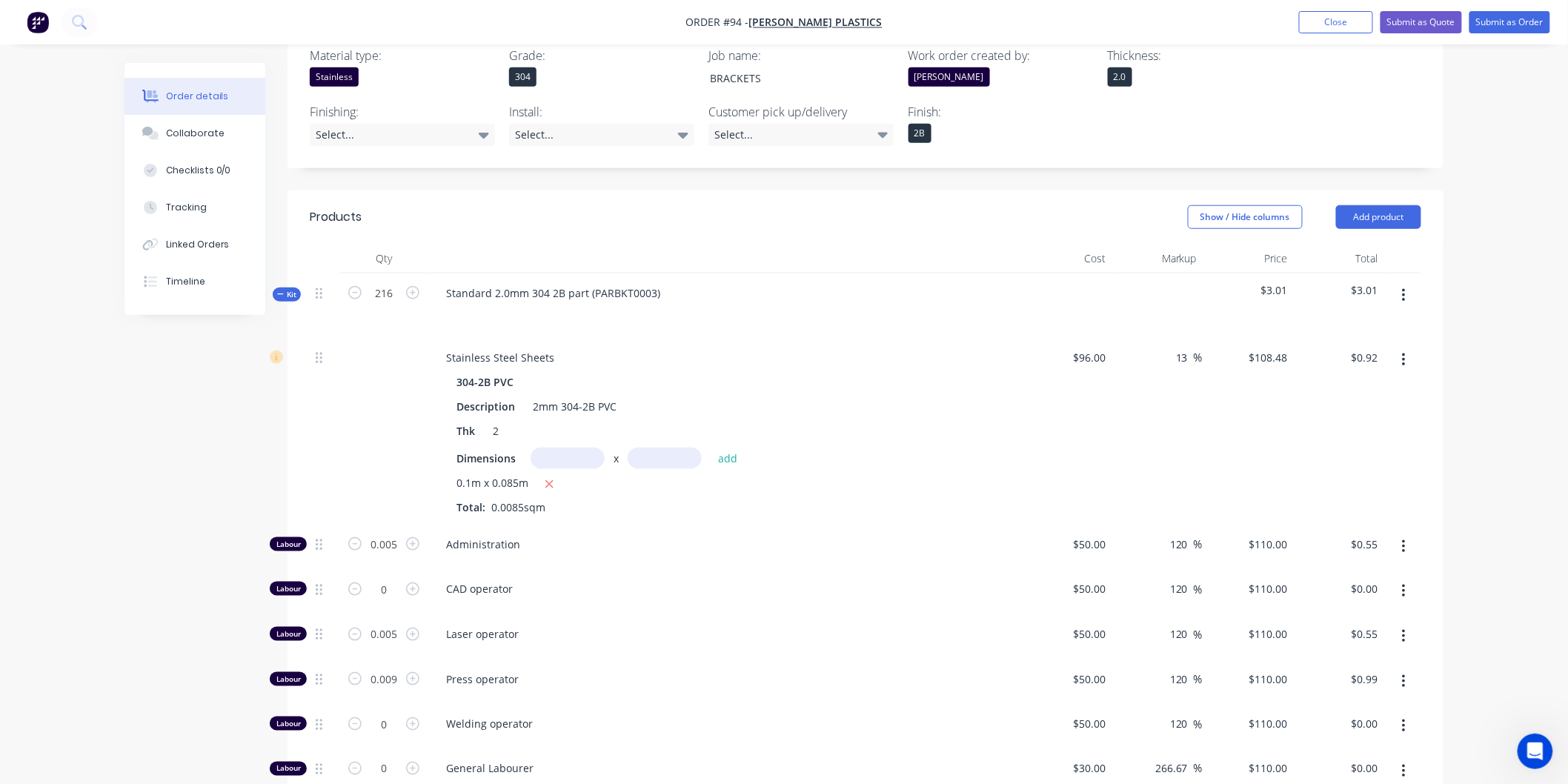
type input "1.08"
type input "$118.80"
type input "1.944"
type input "$213.84"
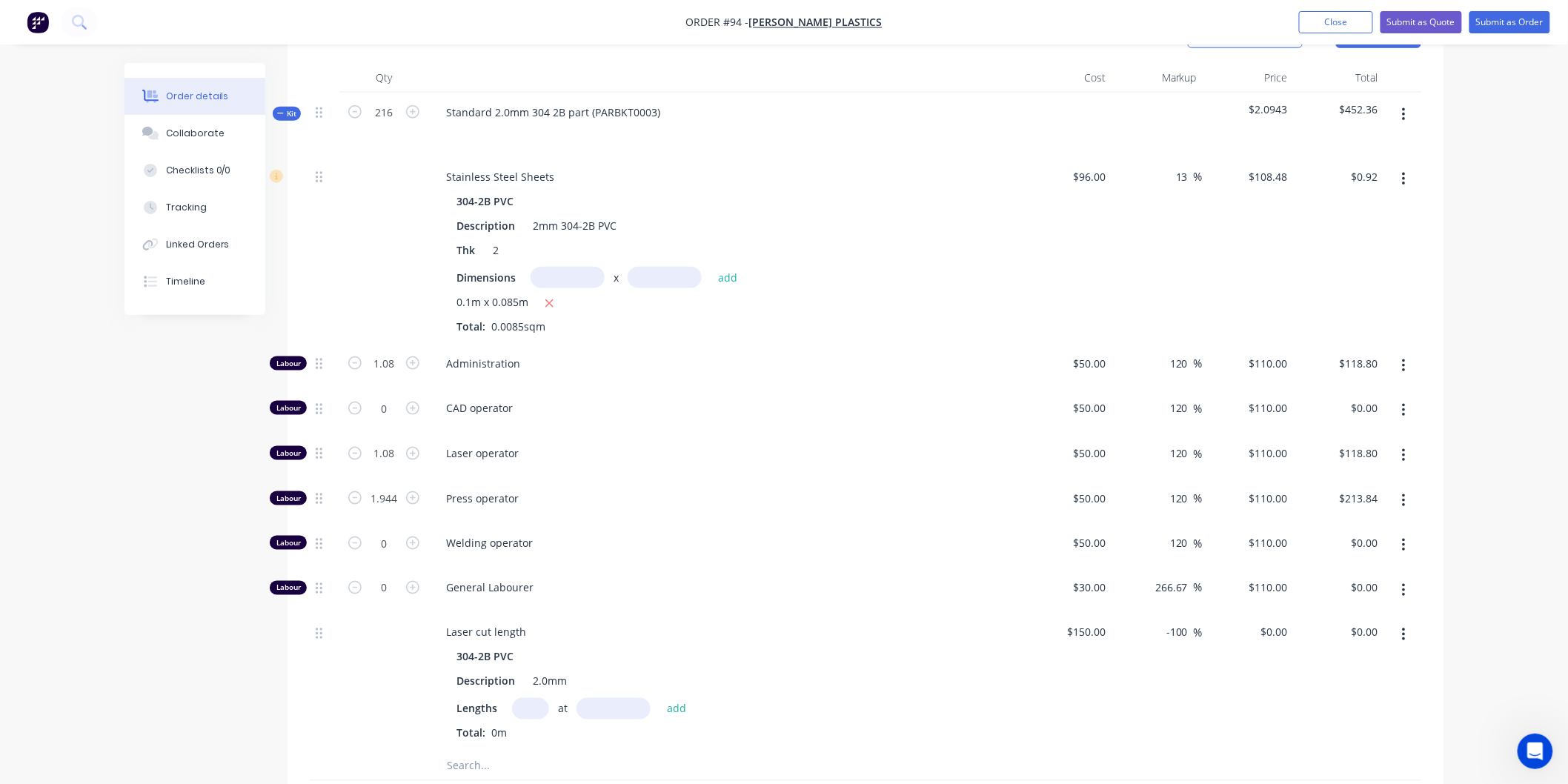
scroll to position [926, 0]
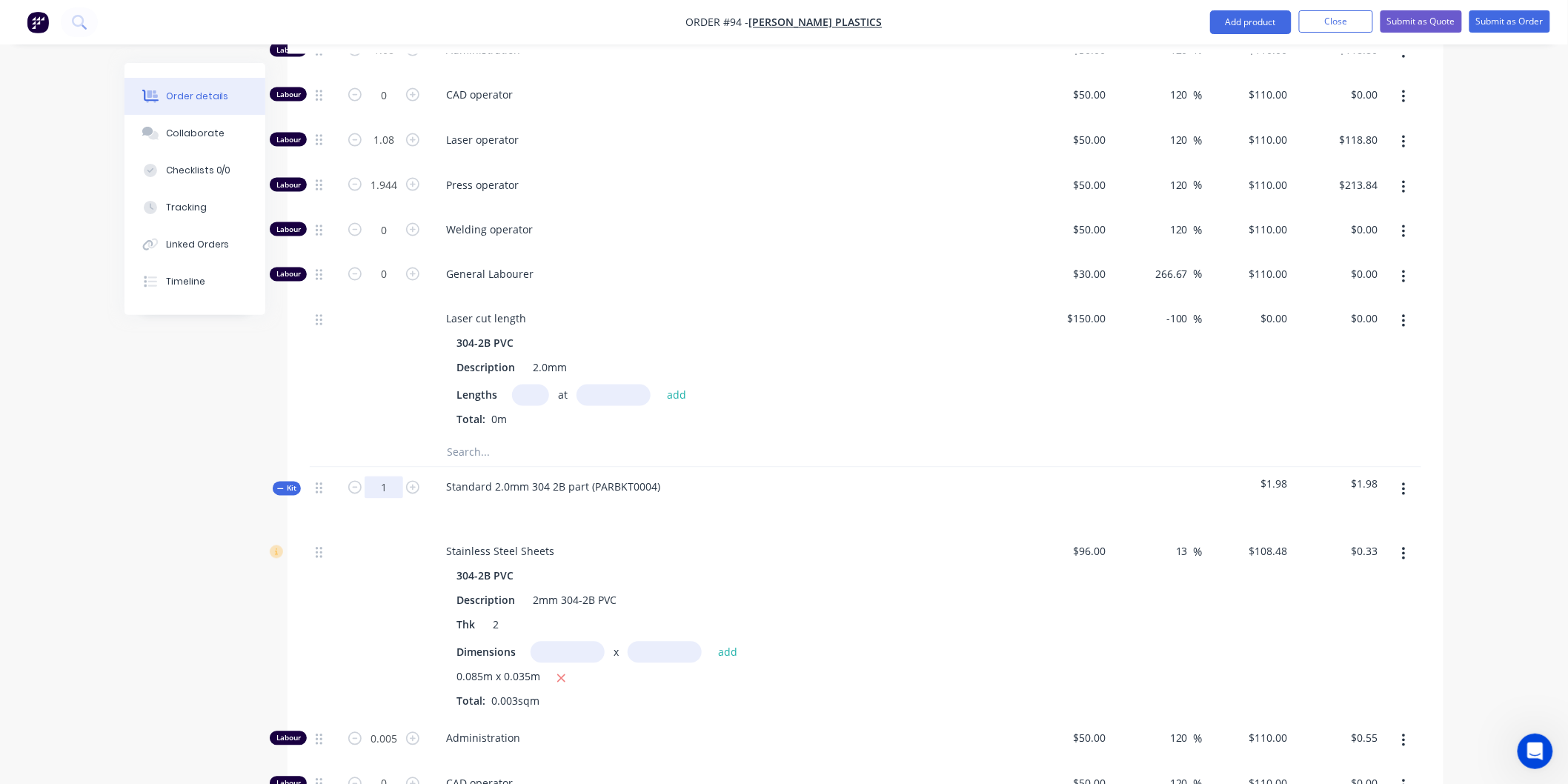
type input "216"
click at [827, 541] on div "Stainless Steel Sheets" at bounding box center [725, 551] width 581 height 21
type input "1.08"
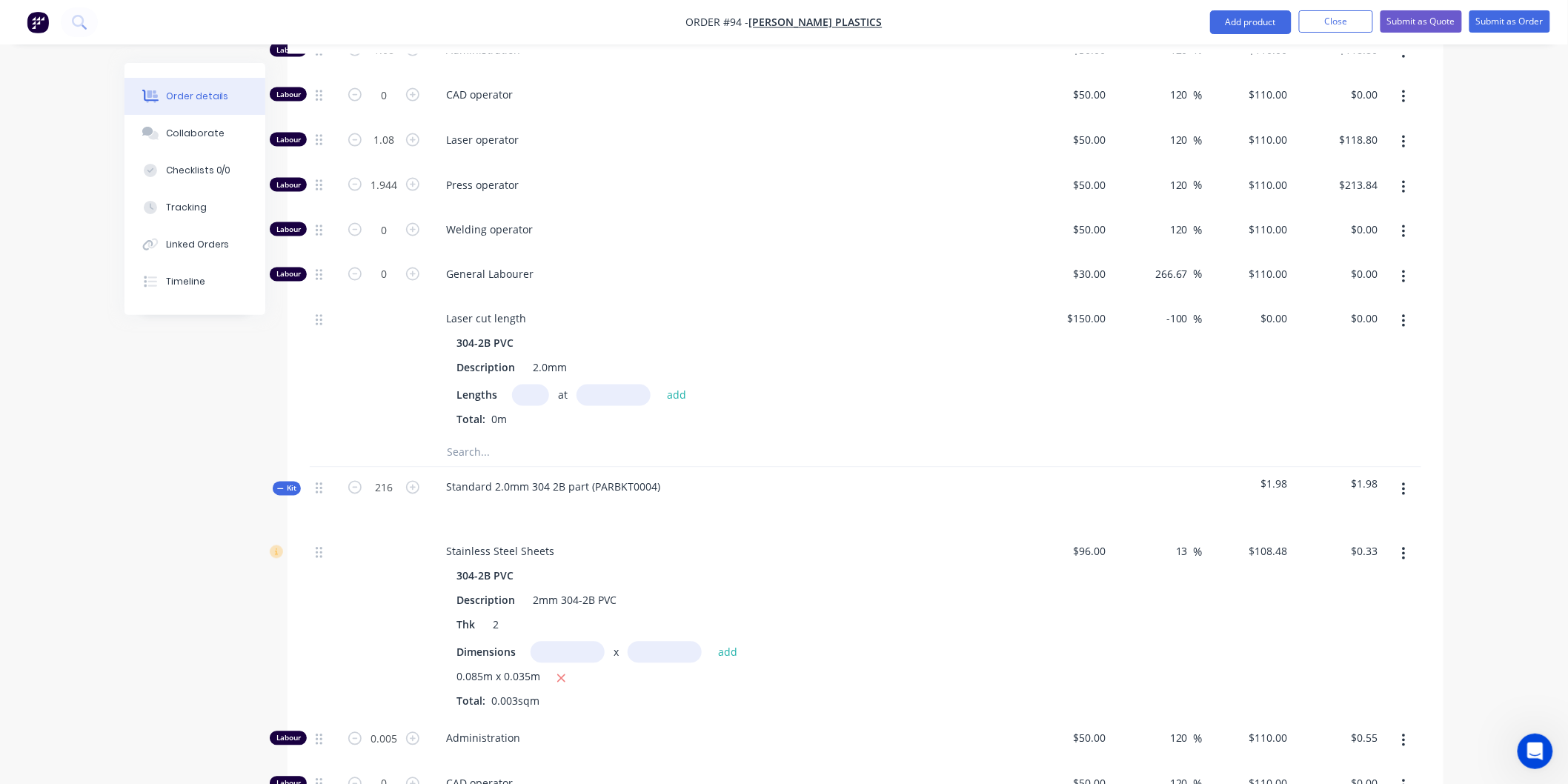
type input "$118.80"
type input "2.16"
type input "$237.60"
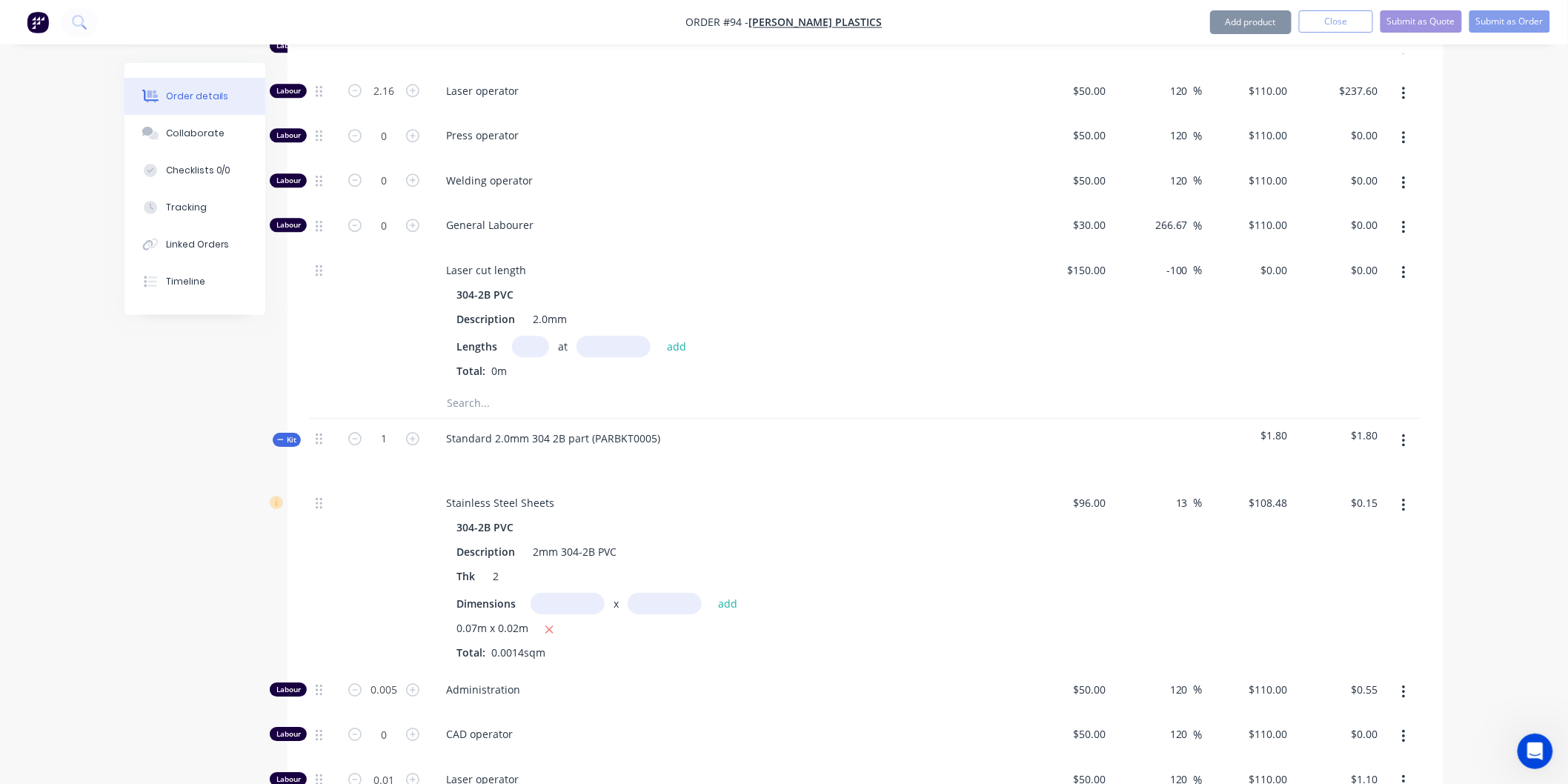
scroll to position [1667, 0]
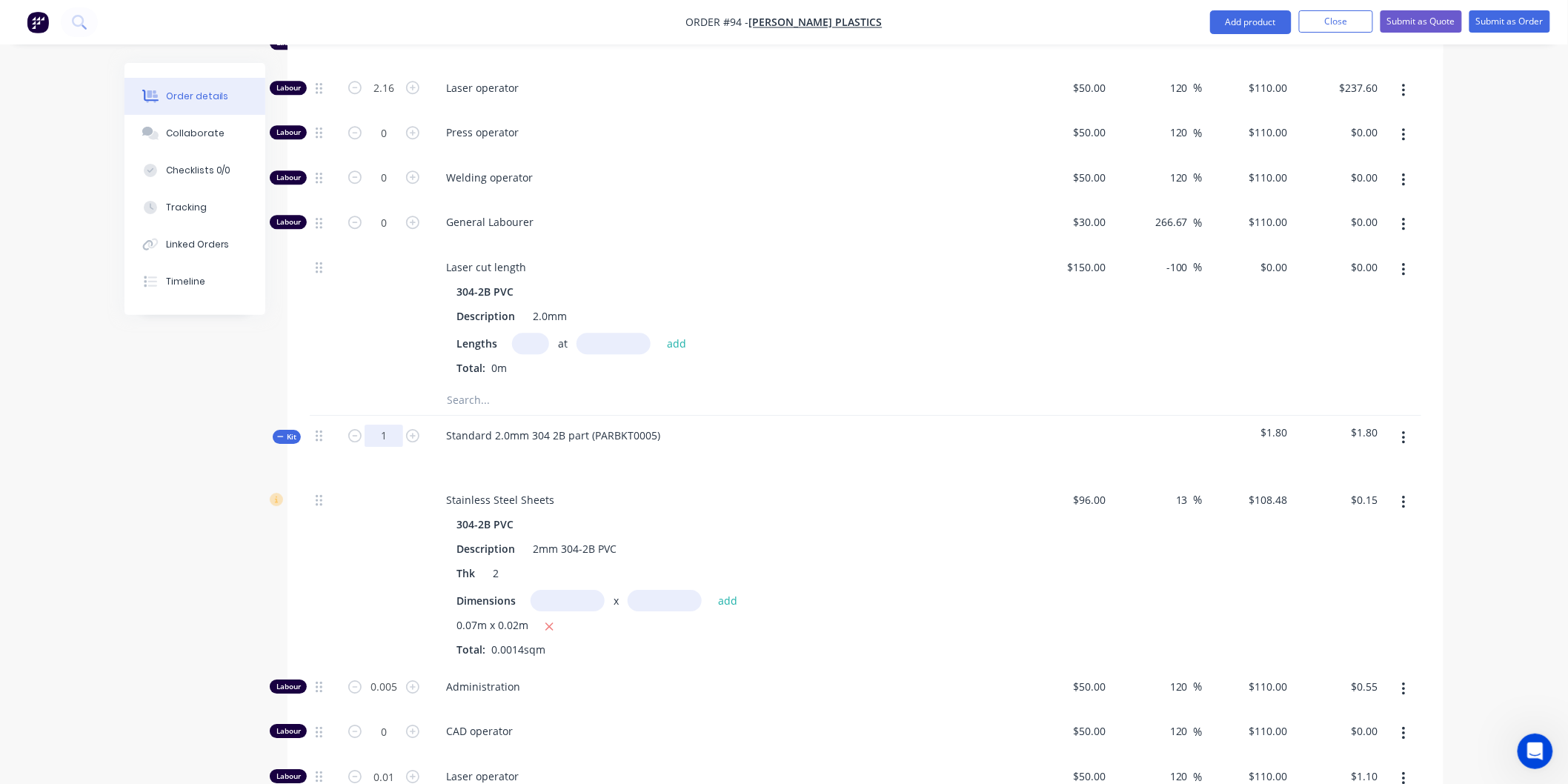
type input "648"
click at [835, 489] on div "Stainless Steel Sheets" at bounding box center [725, 499] width 581 height 21
type input "3.24"
type input "$356.40"
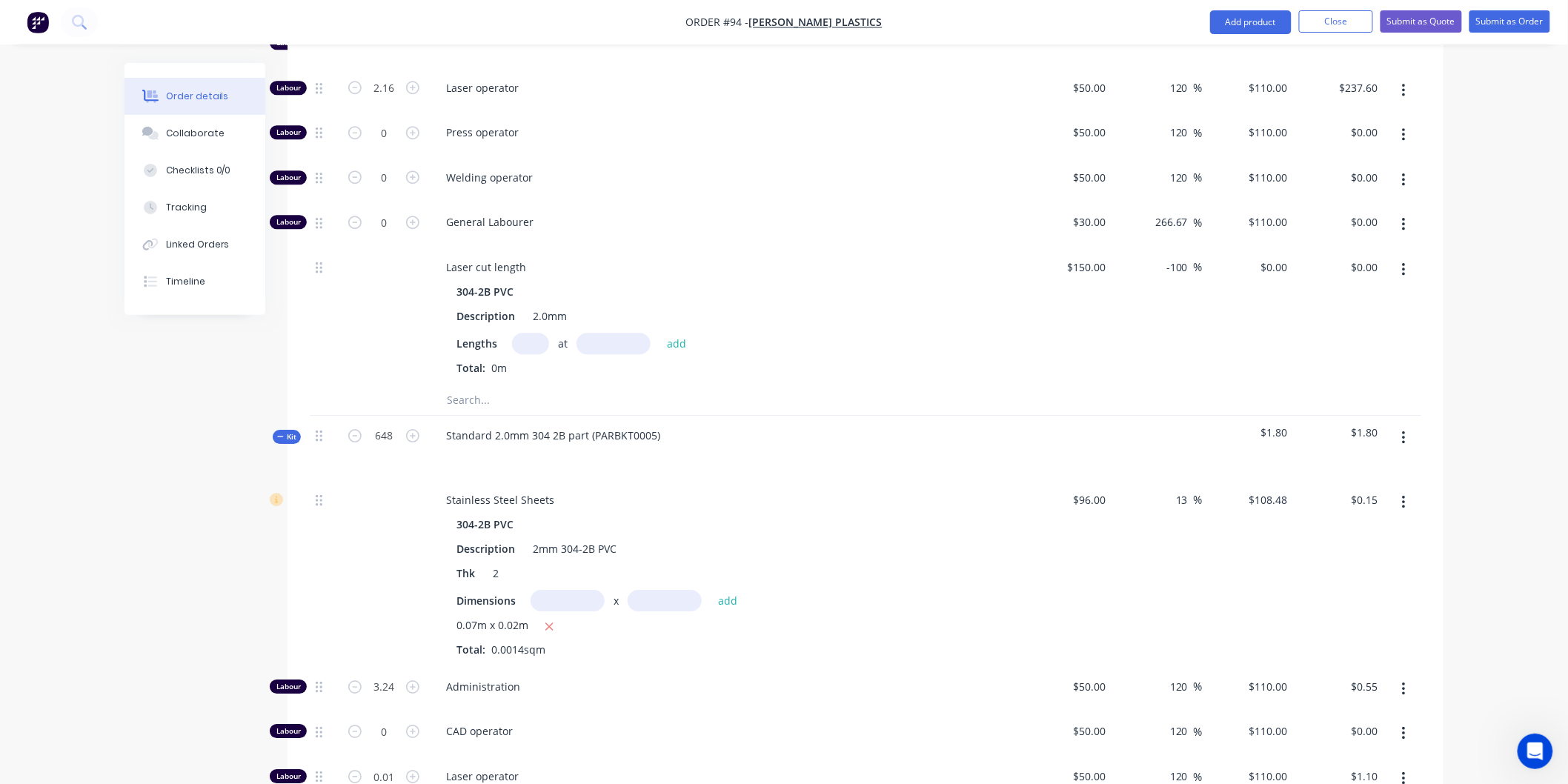
type input "6.48"
type input "$712.80"
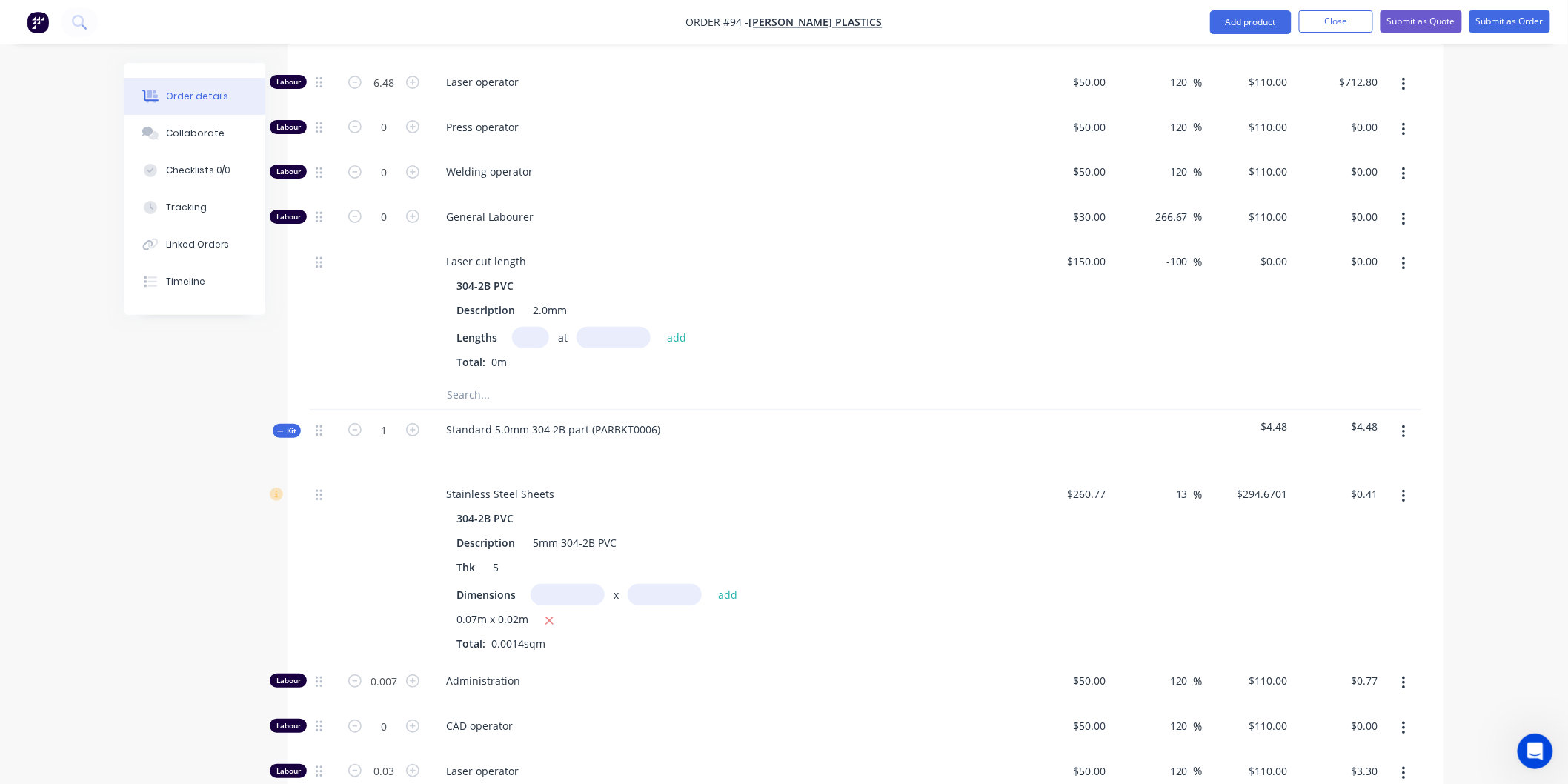
scroll to position [2407, 0]
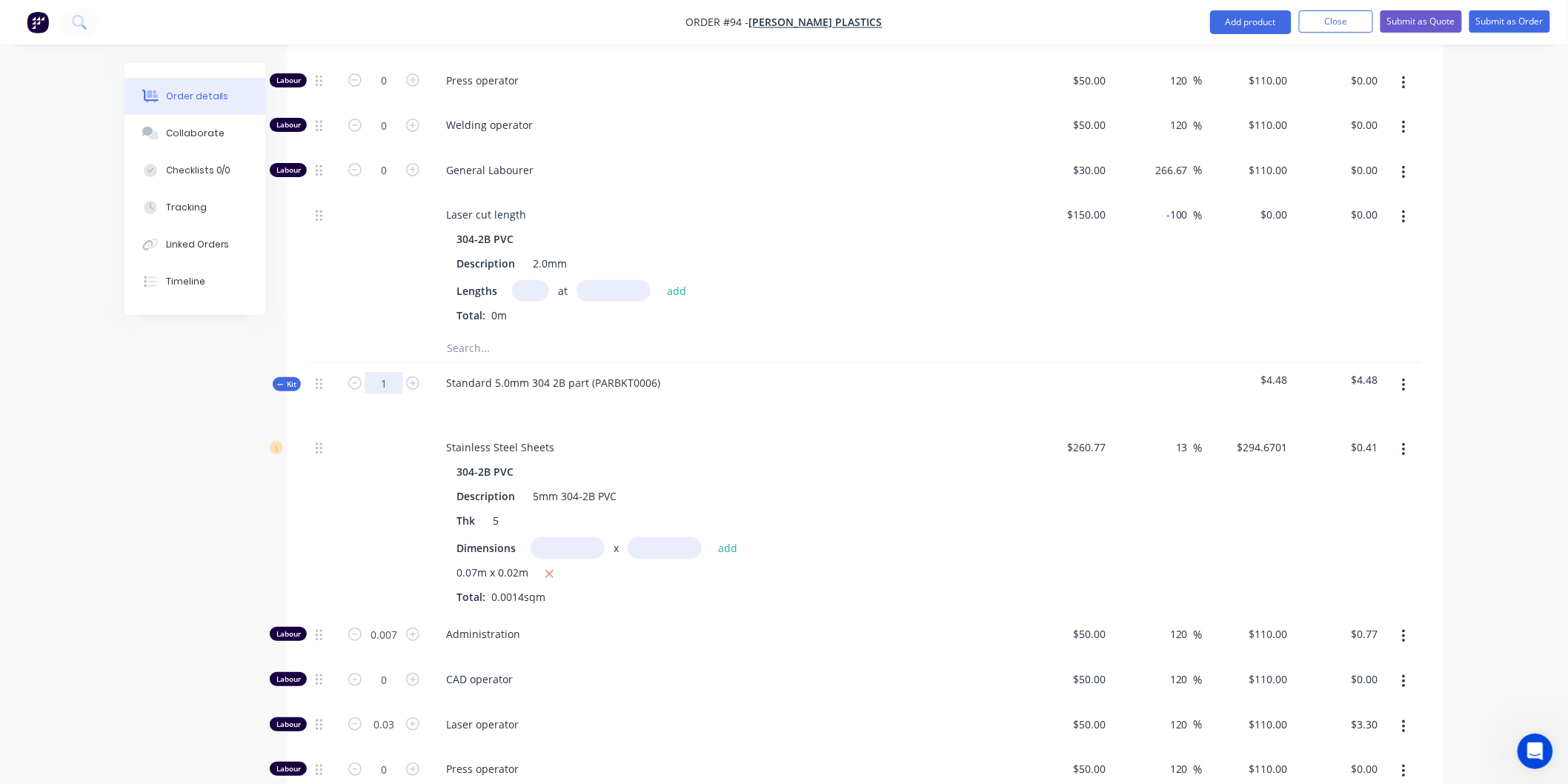
type input "648"
click at [864, 427] on div "Stainless Steel Sheets 304-2B PVC Description 5mm 304-2B PVC Thk 5 Dimensions x…" at bounding box center [725, 520] width 593 height 186
type input "4.536"
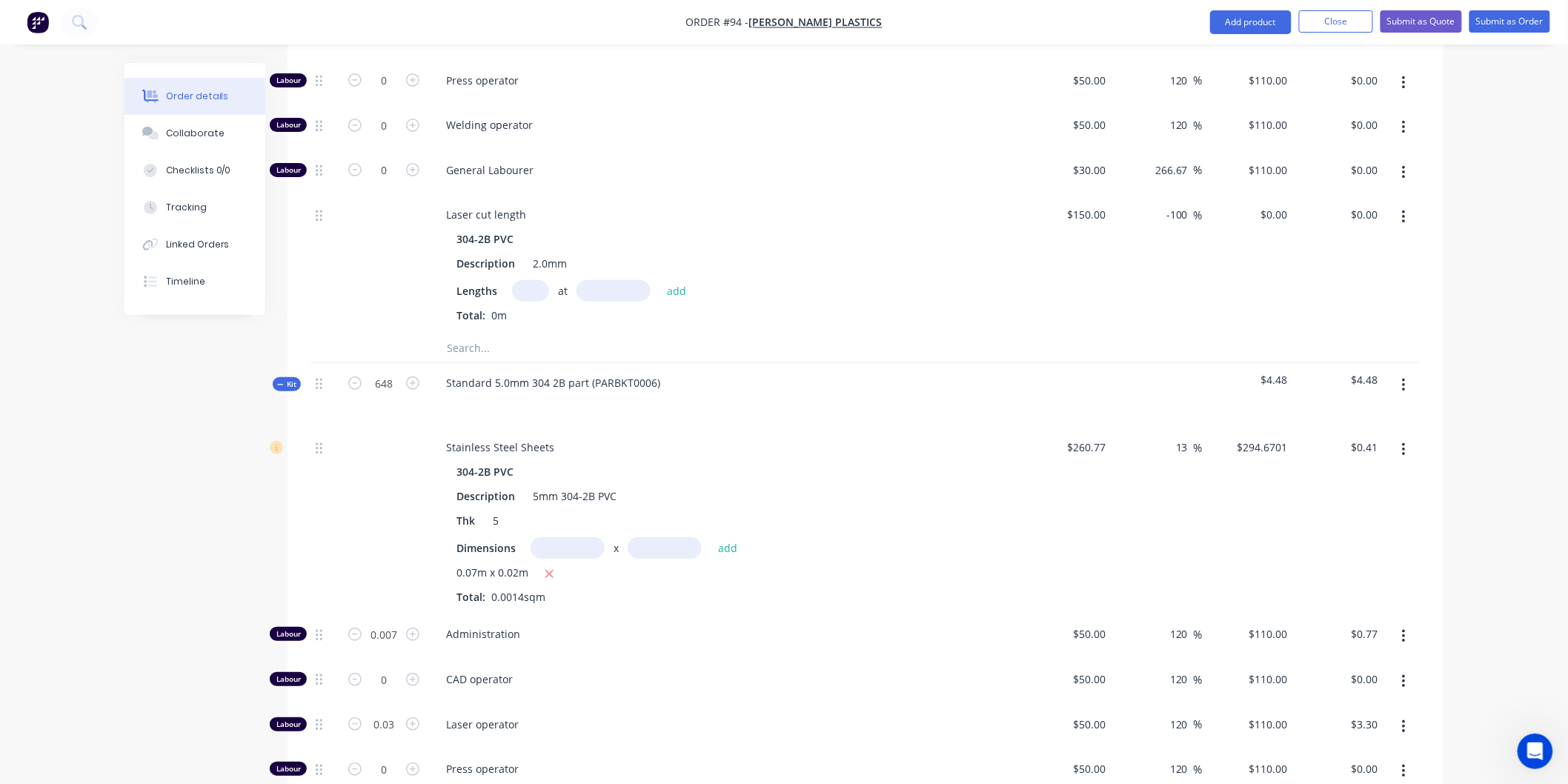
type input "$498.96"
type input "19.44"
type input "$2,138.40"
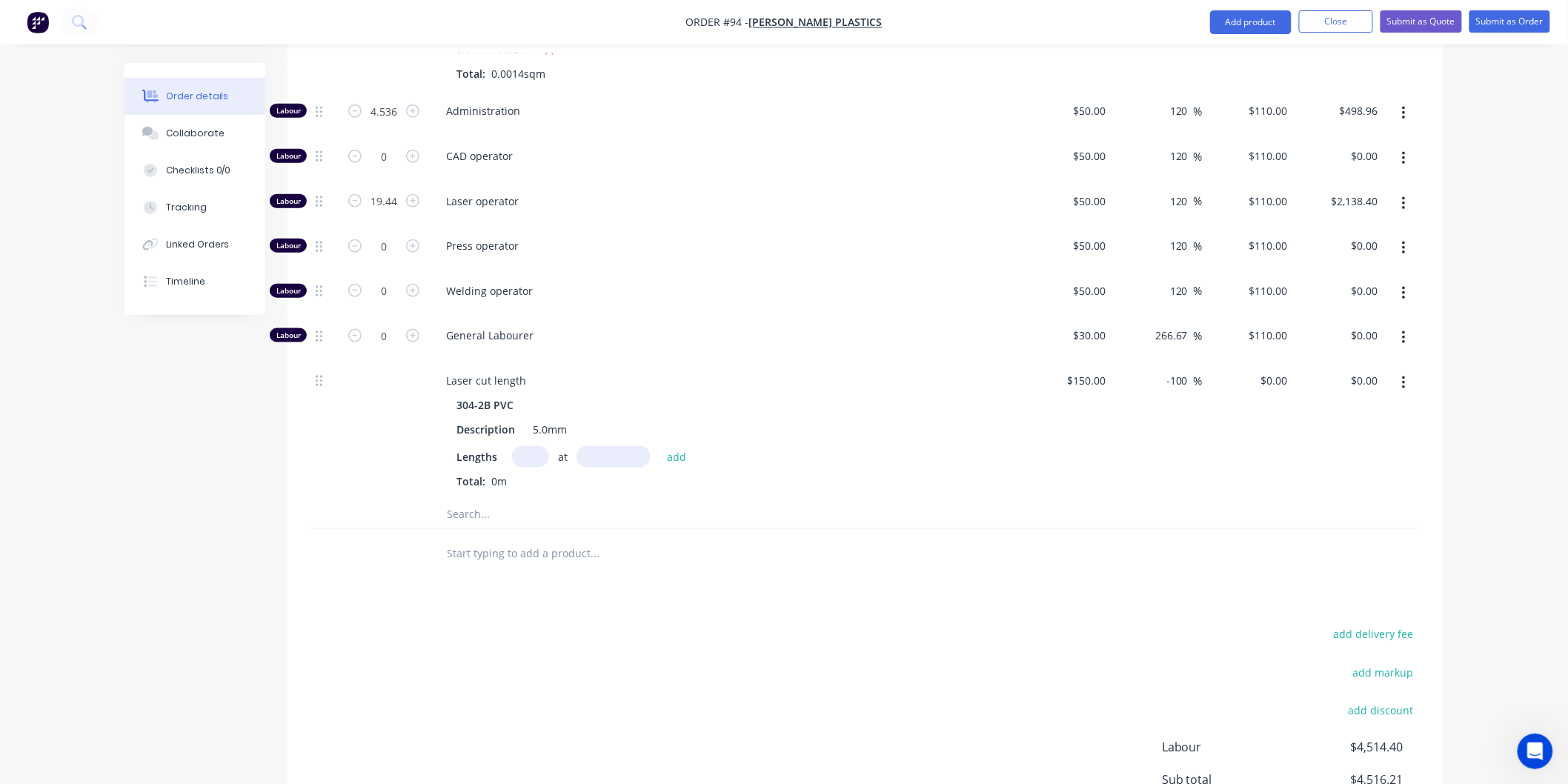
scroll to position [2654, 0]
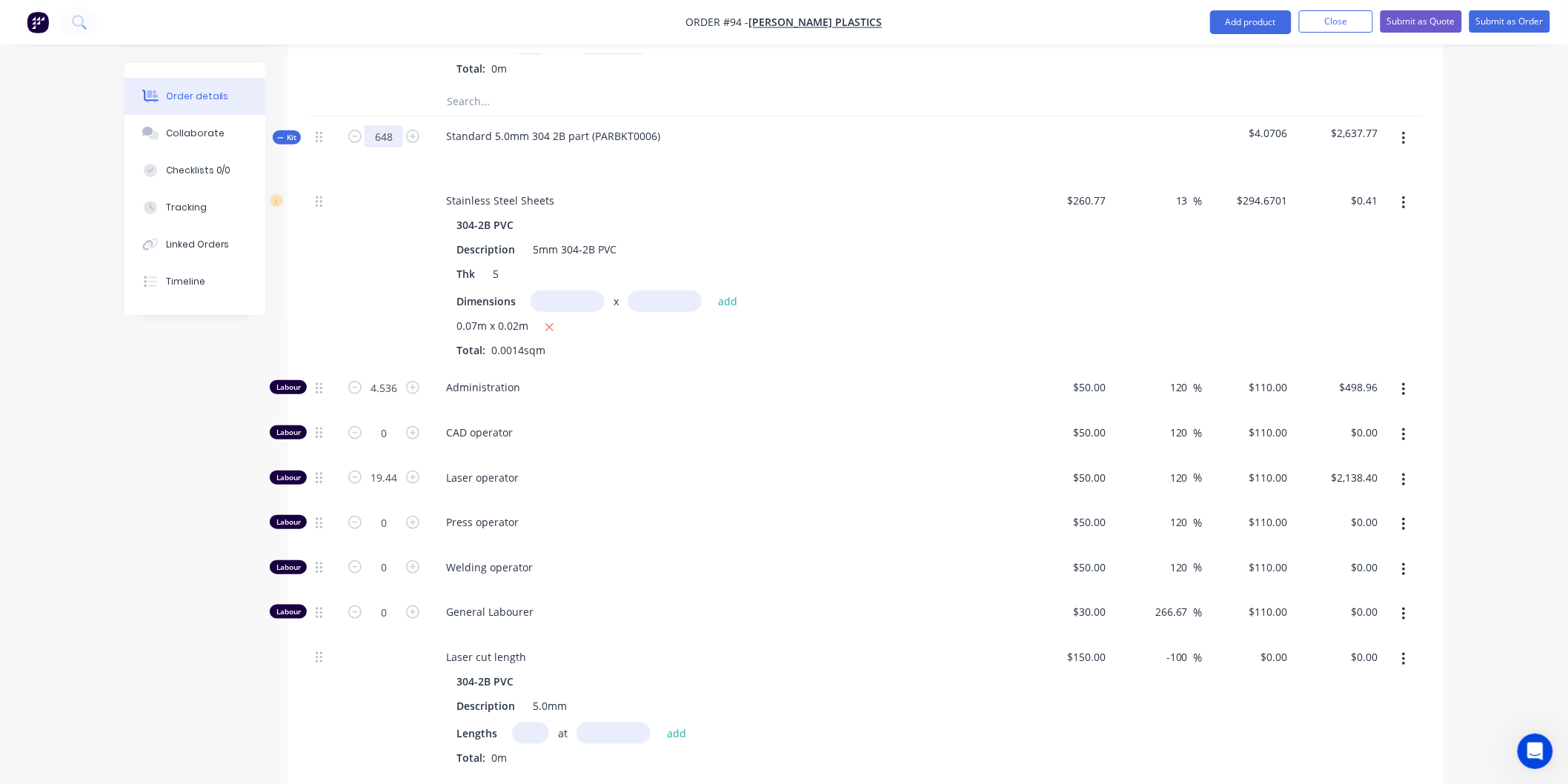
type input "1"
click at [838, 136] on div "Standard 5.0mm 304 2B part (PARBKT0006)" at bounding box center [725, 148] width 593 height 64
type input "0.007"
type input "$0.77"
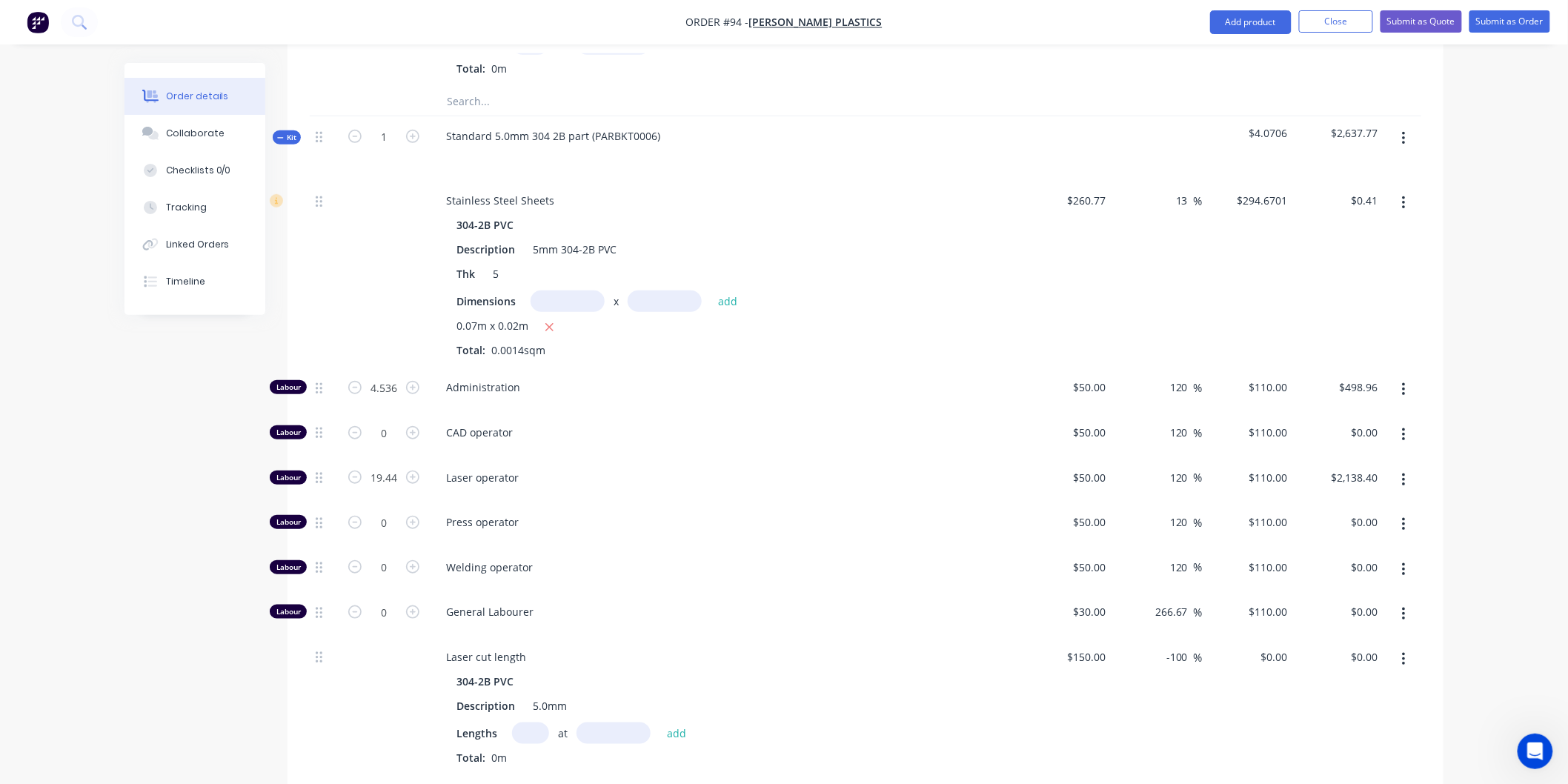
type input "0.03"
type input "$3.30"
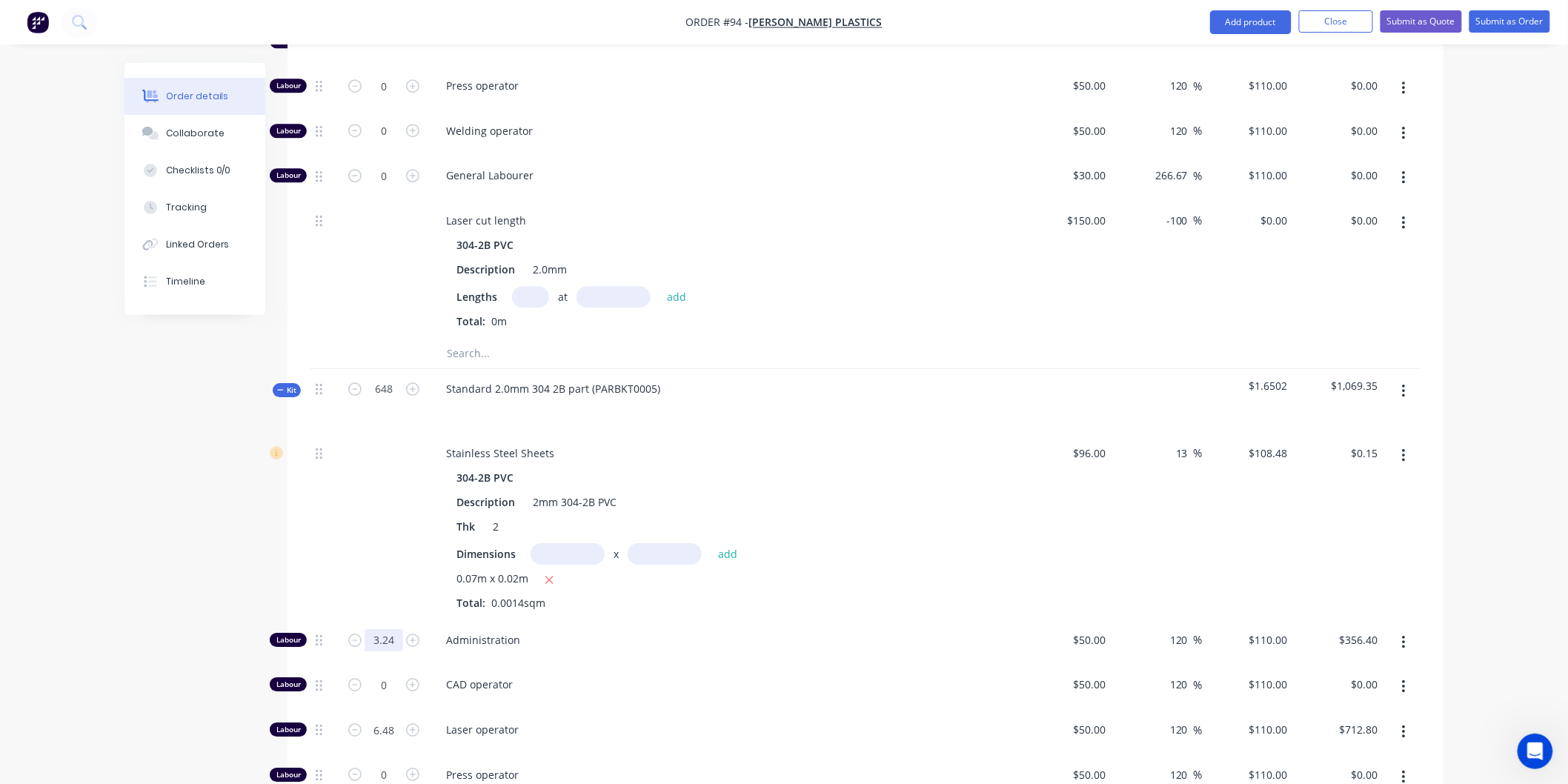
scroll to position [1667, 0]
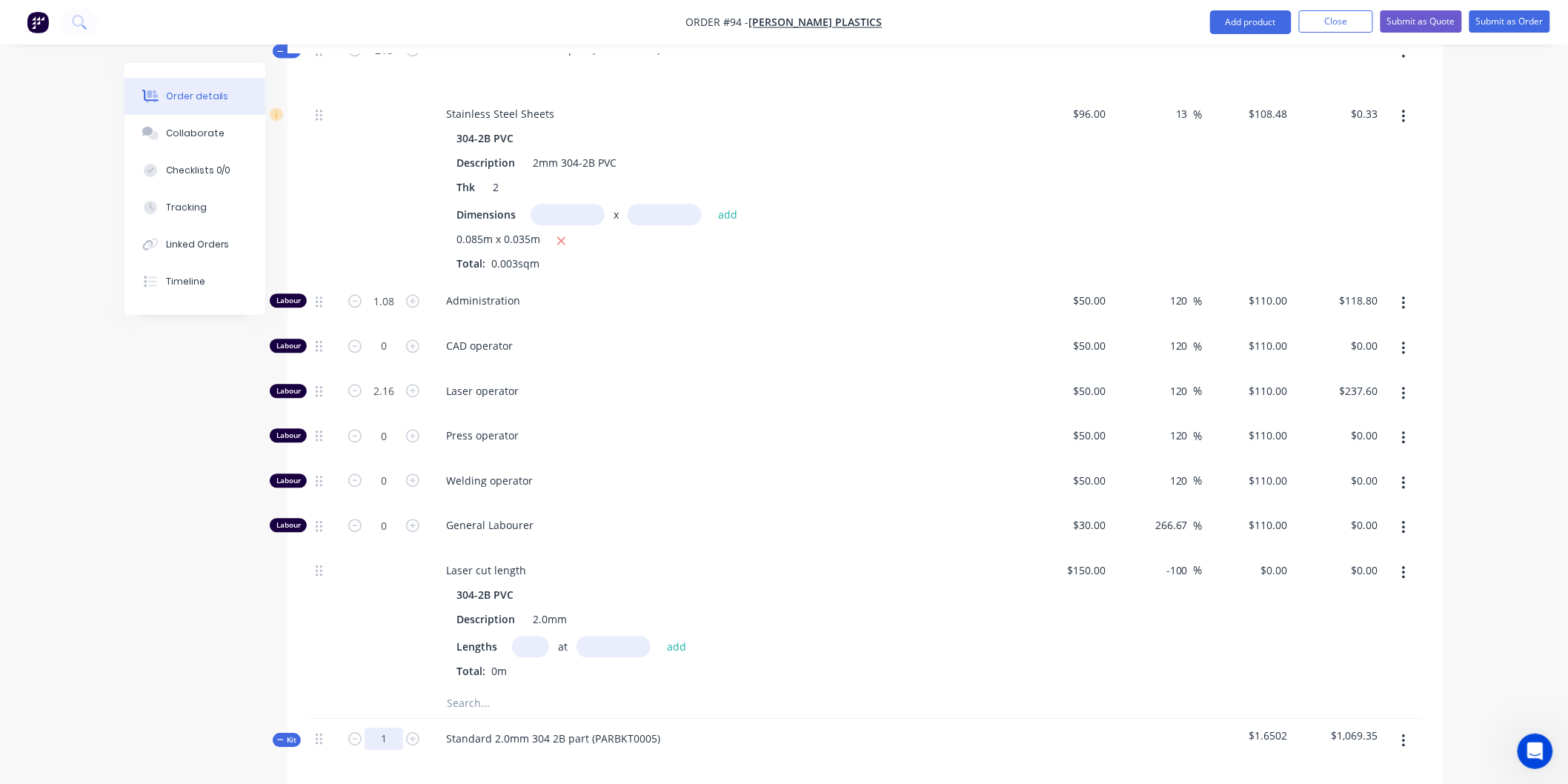
scroll to position [1254, 0]
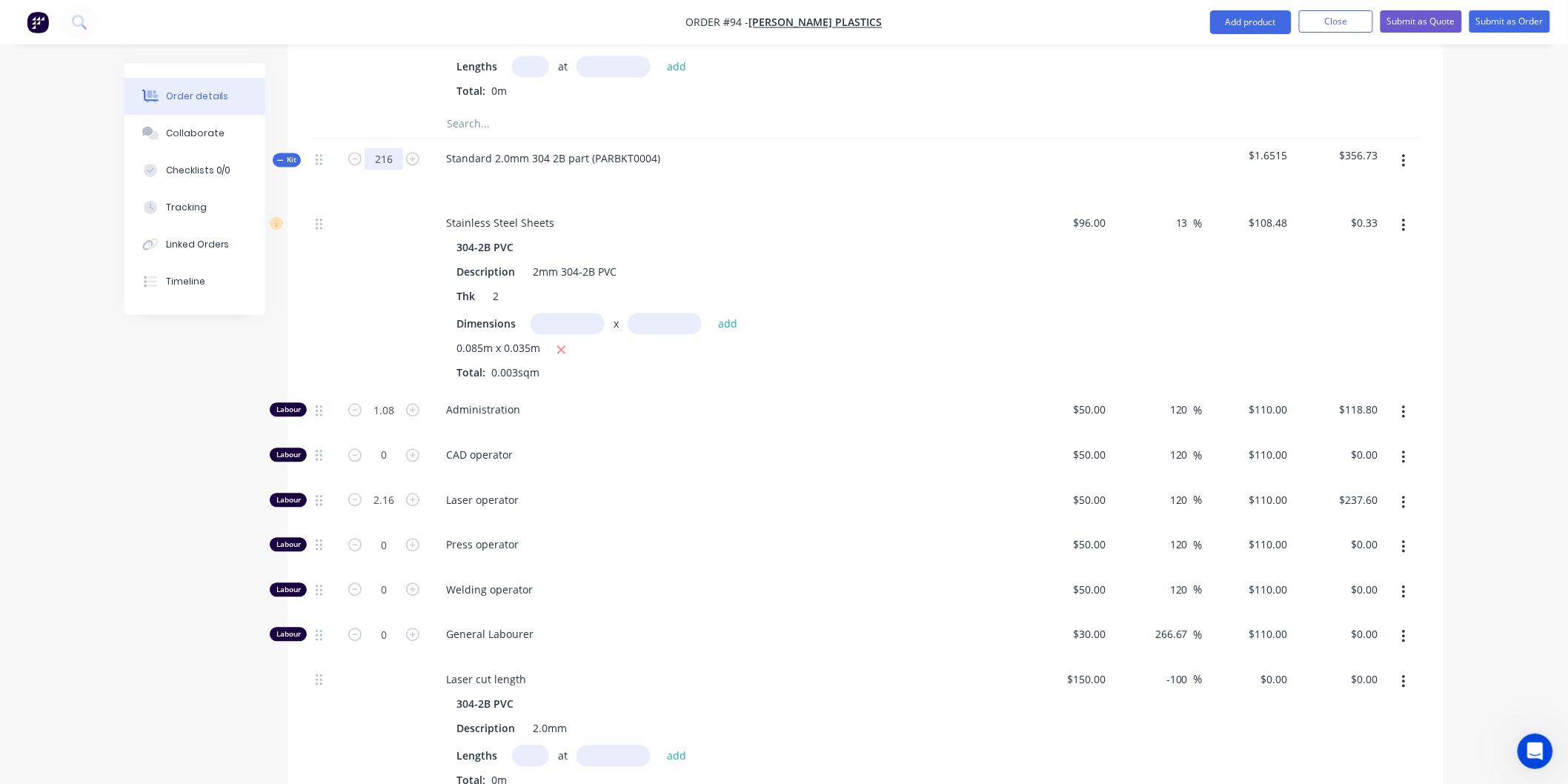
type input "1"
type input "0.005"
type input "$0.55"
type input "0.01"
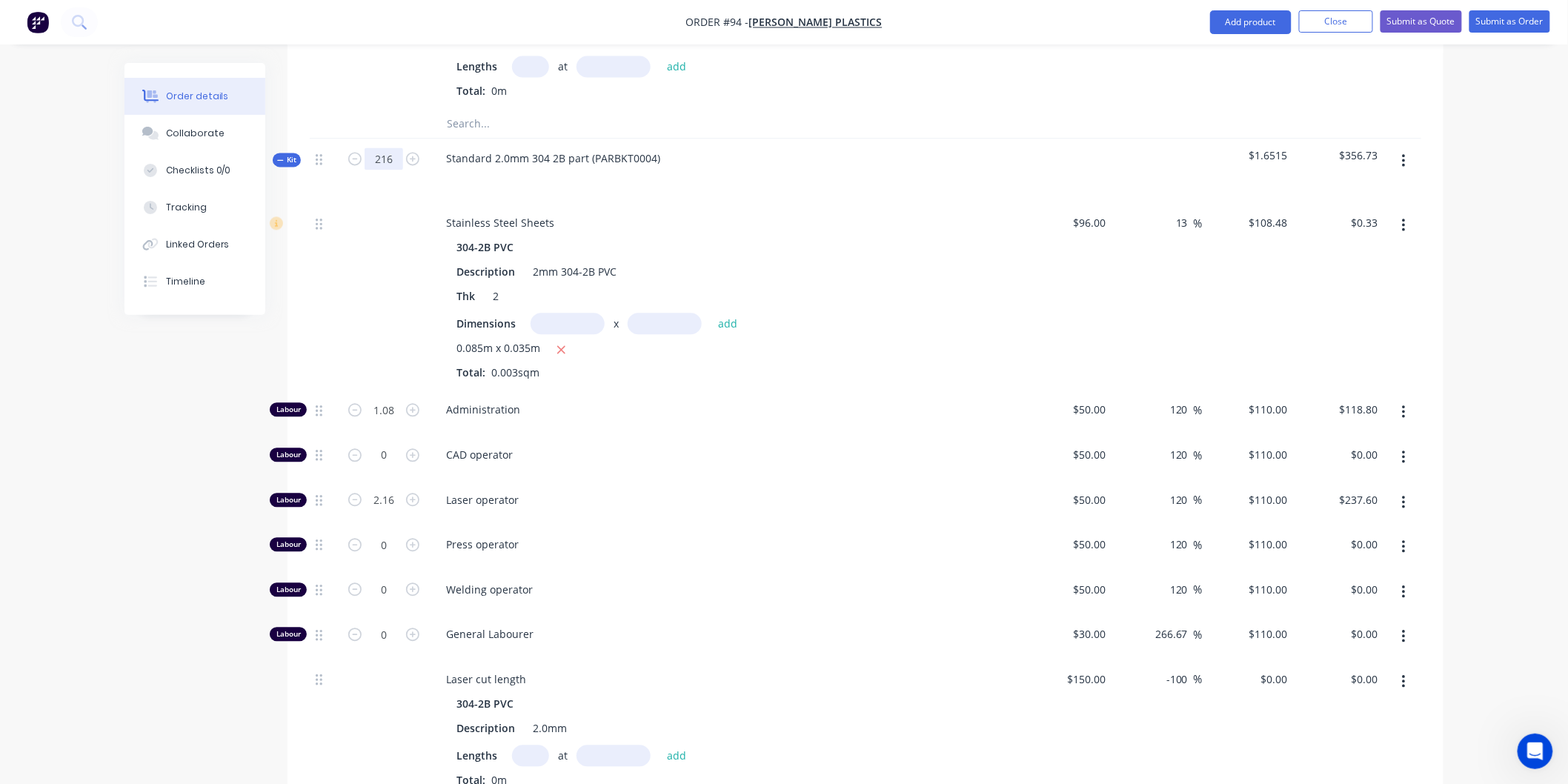
type input "$1.10"
type input "1"
click at [905, 150] on div "Standard 2.0mm 304 2B part (PARBKT0004)" at bounding box center [725, 170] width 593 height 64
type input "0.005"
type input "$0.55"
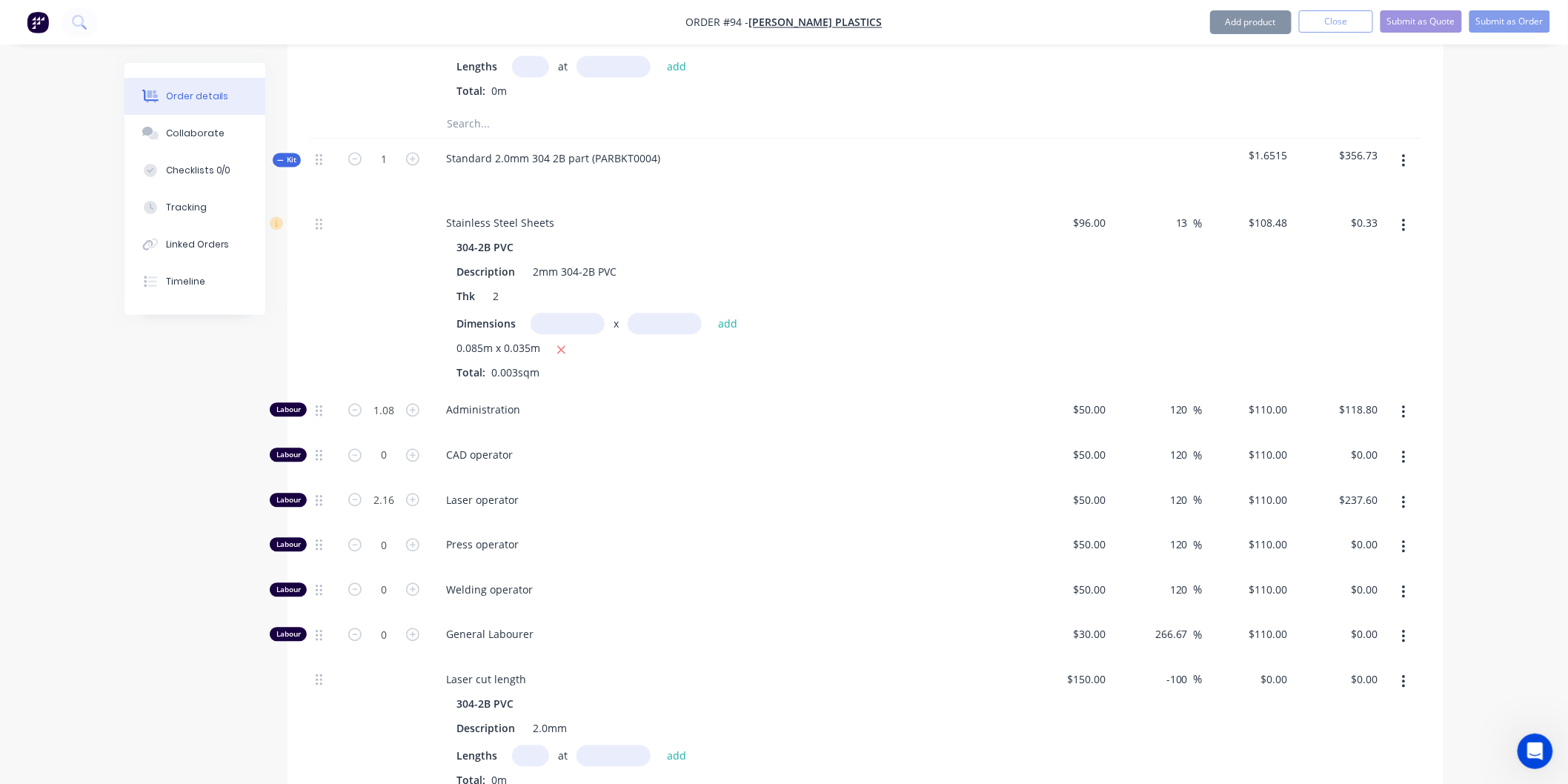
type input "0.01"
type input "$1.10"
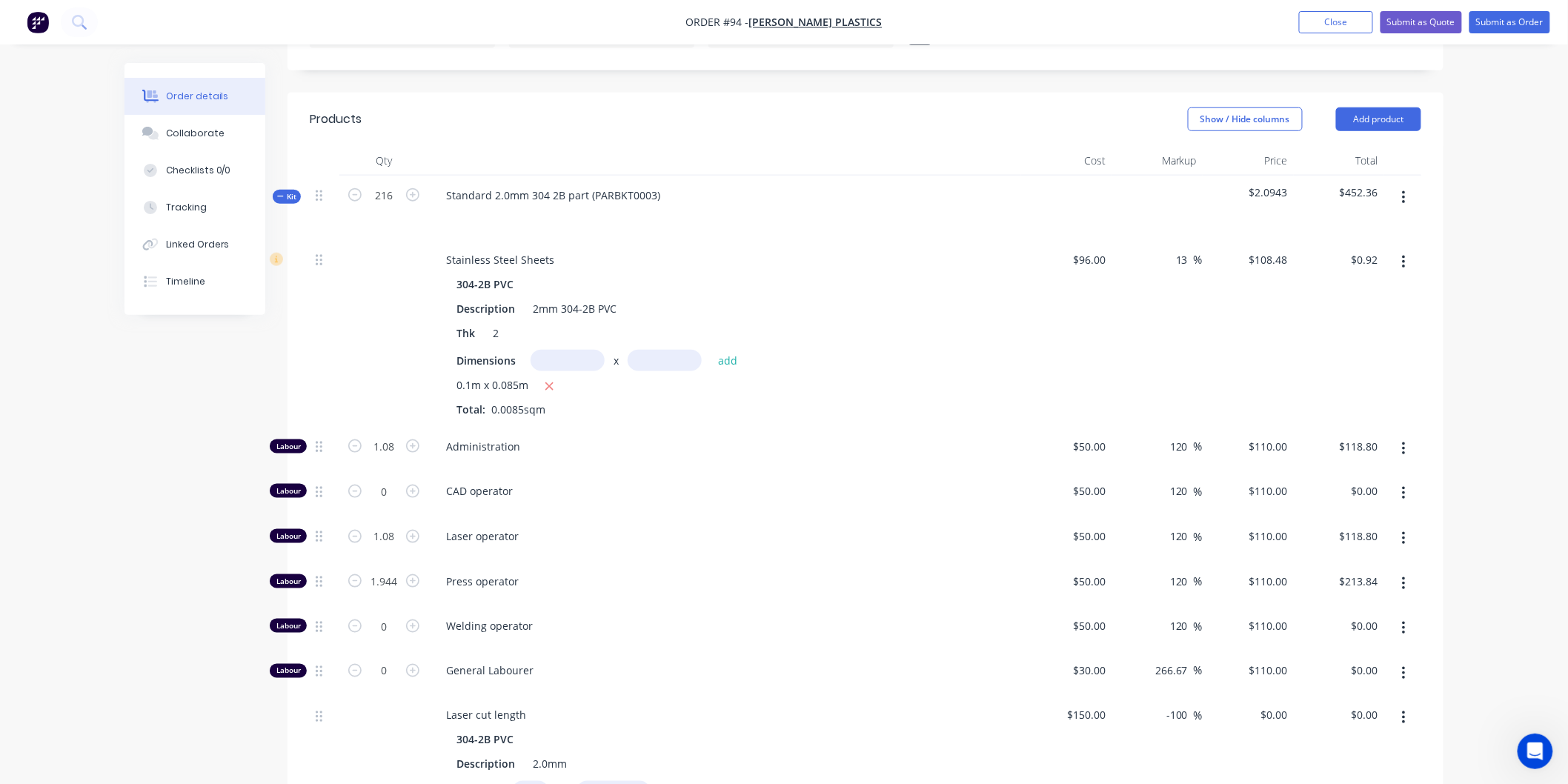
scroll to position [432, 0]
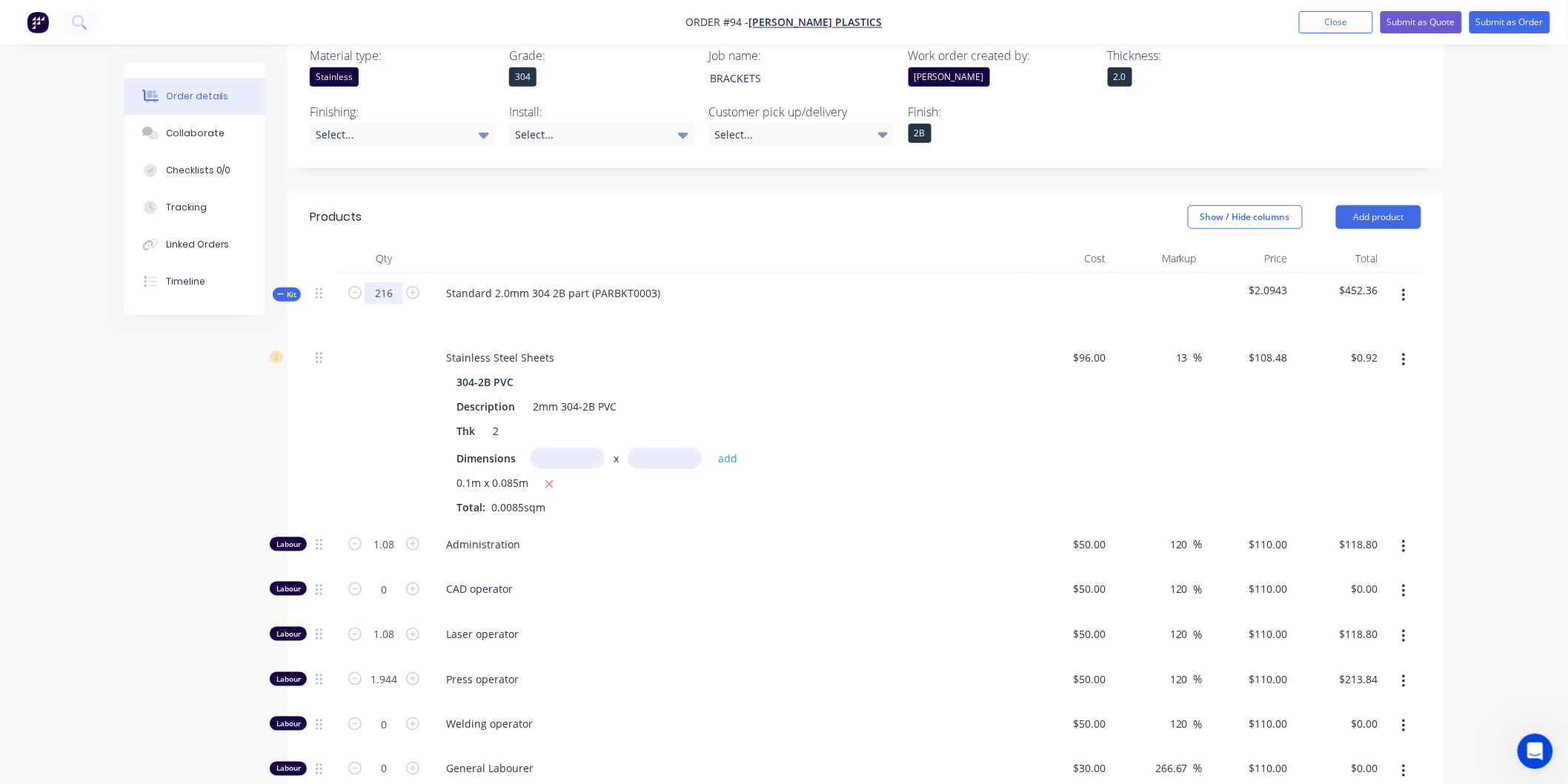
click at [393, 282] on input "216" at bounding box center [383, 293] width 38 height 22
type input "1"
click at [719, 244] on div at bounding box center [725, 259] width 593 height 30
type input "0.005"
type input "$0.55"
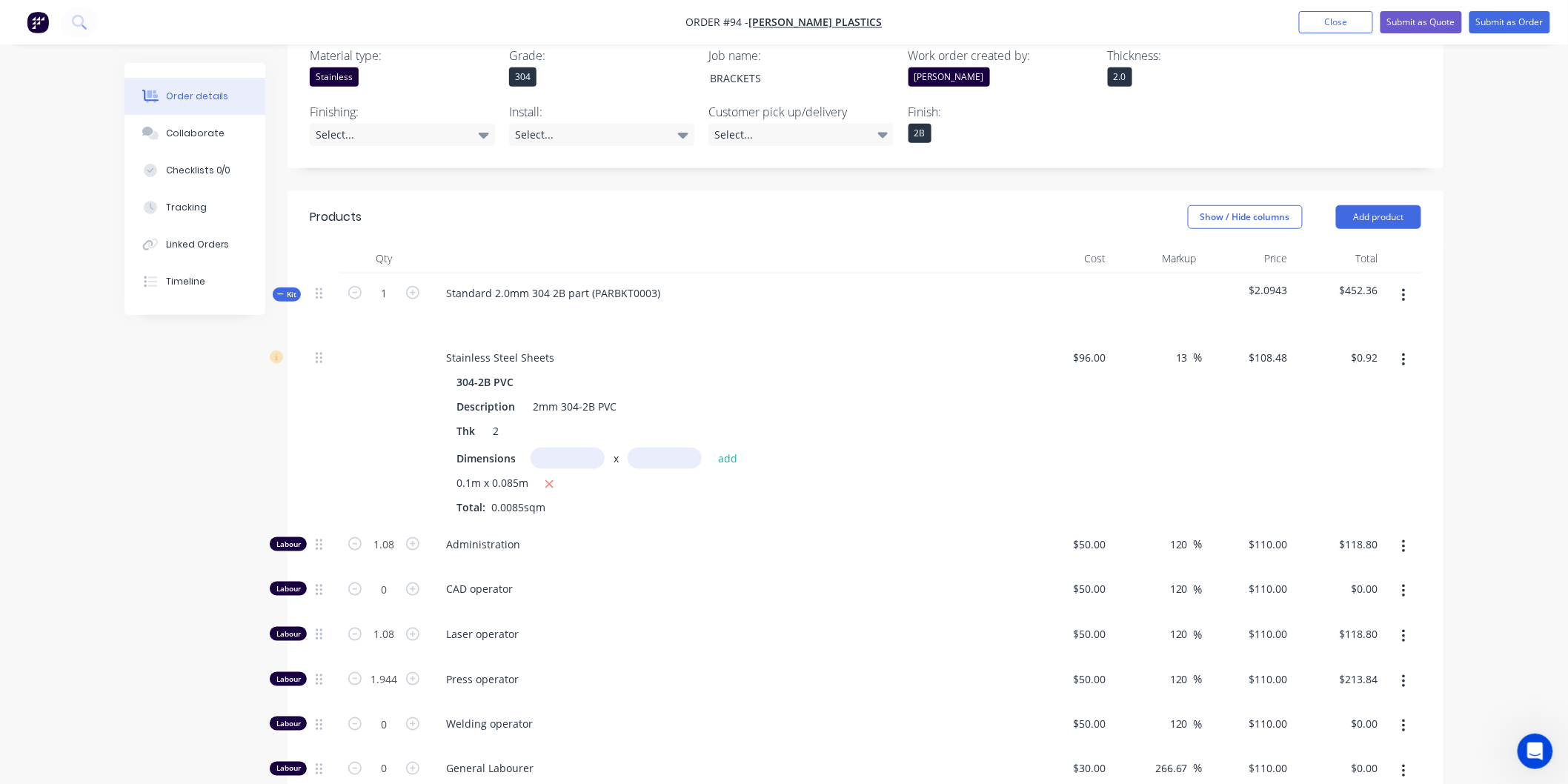
type input "0.005"
type input "$0.55"
type input "0.009"
type input "$0.99"
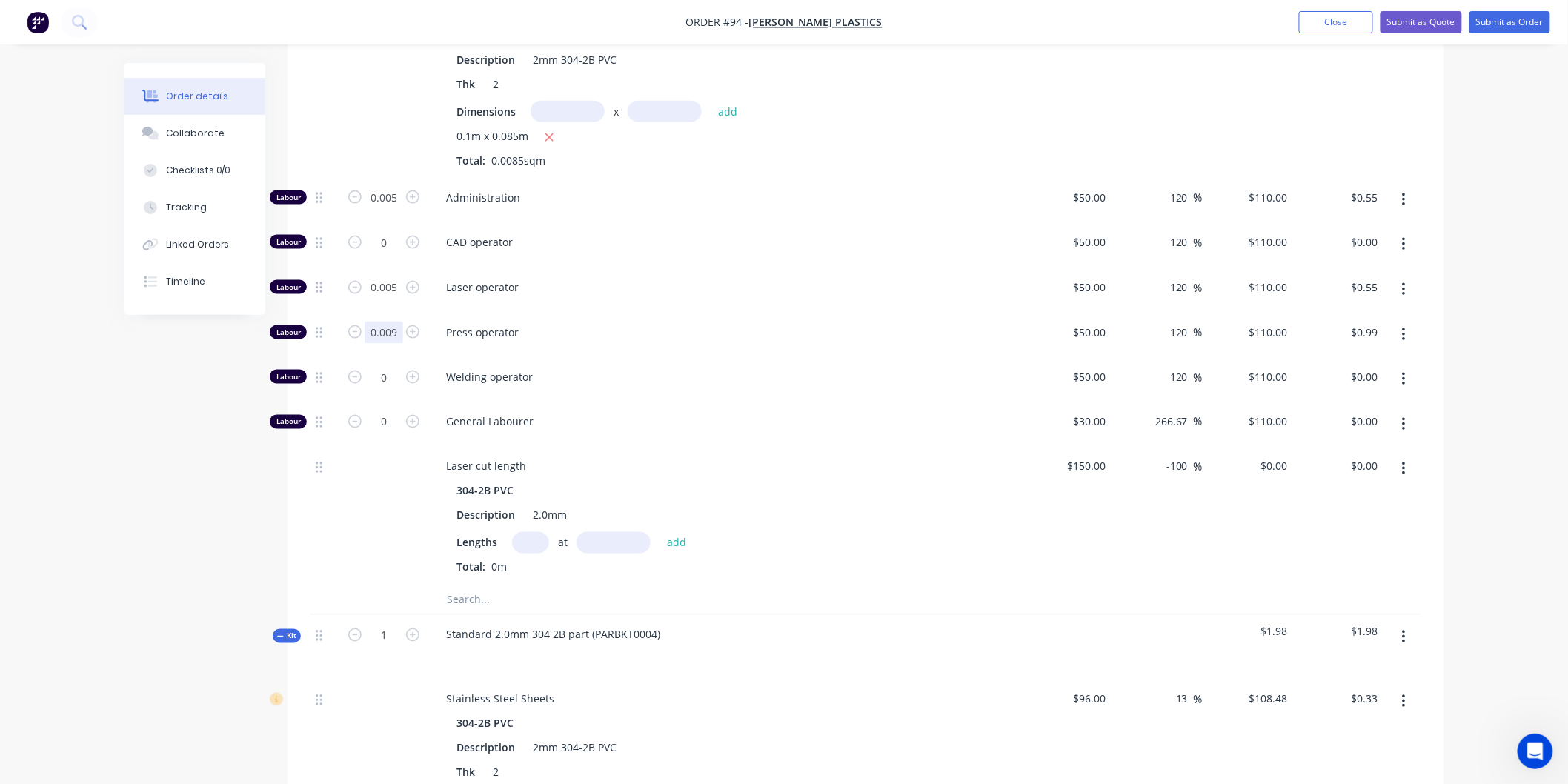
scroll to position [514, 0]
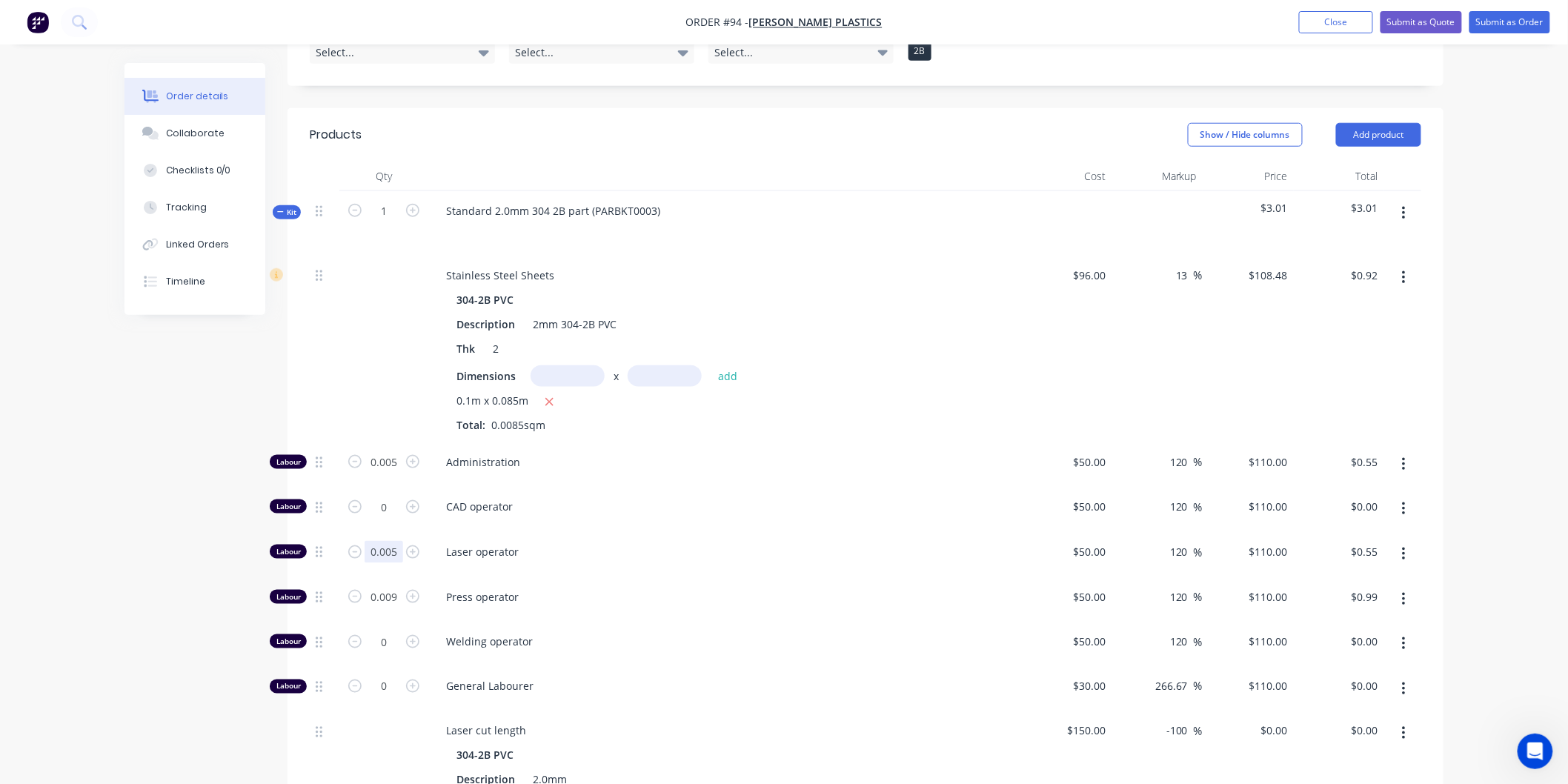
click at [397, 473] on input "0.005" at bounding box center [383, 462] width 38 height 22
type input "0.008"
type input "$0.88"
click at [826, 487] on div "CAD operator" at bounding box center [725, 509] width 593 height 46
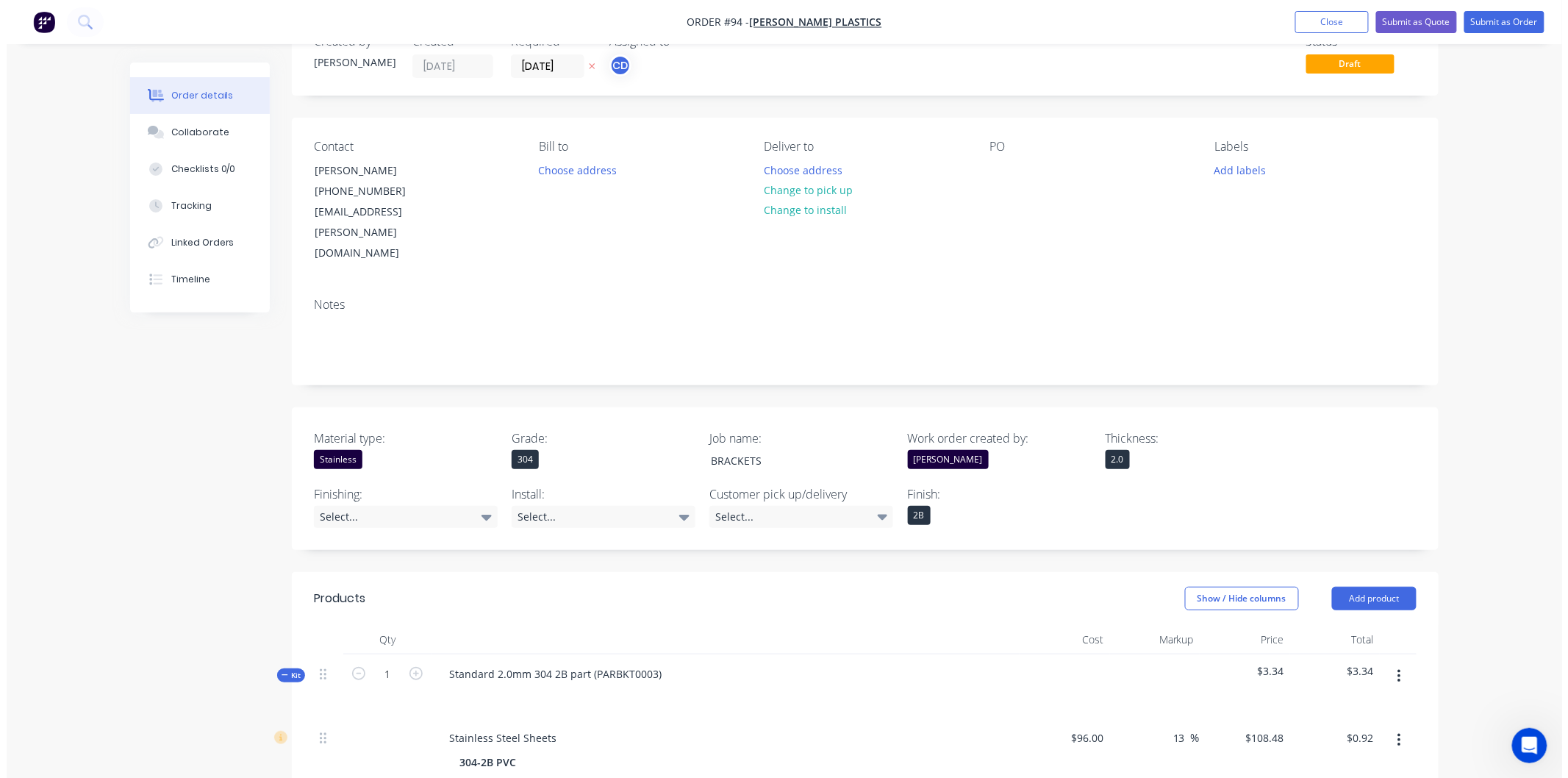
scroll to position [0, 0]
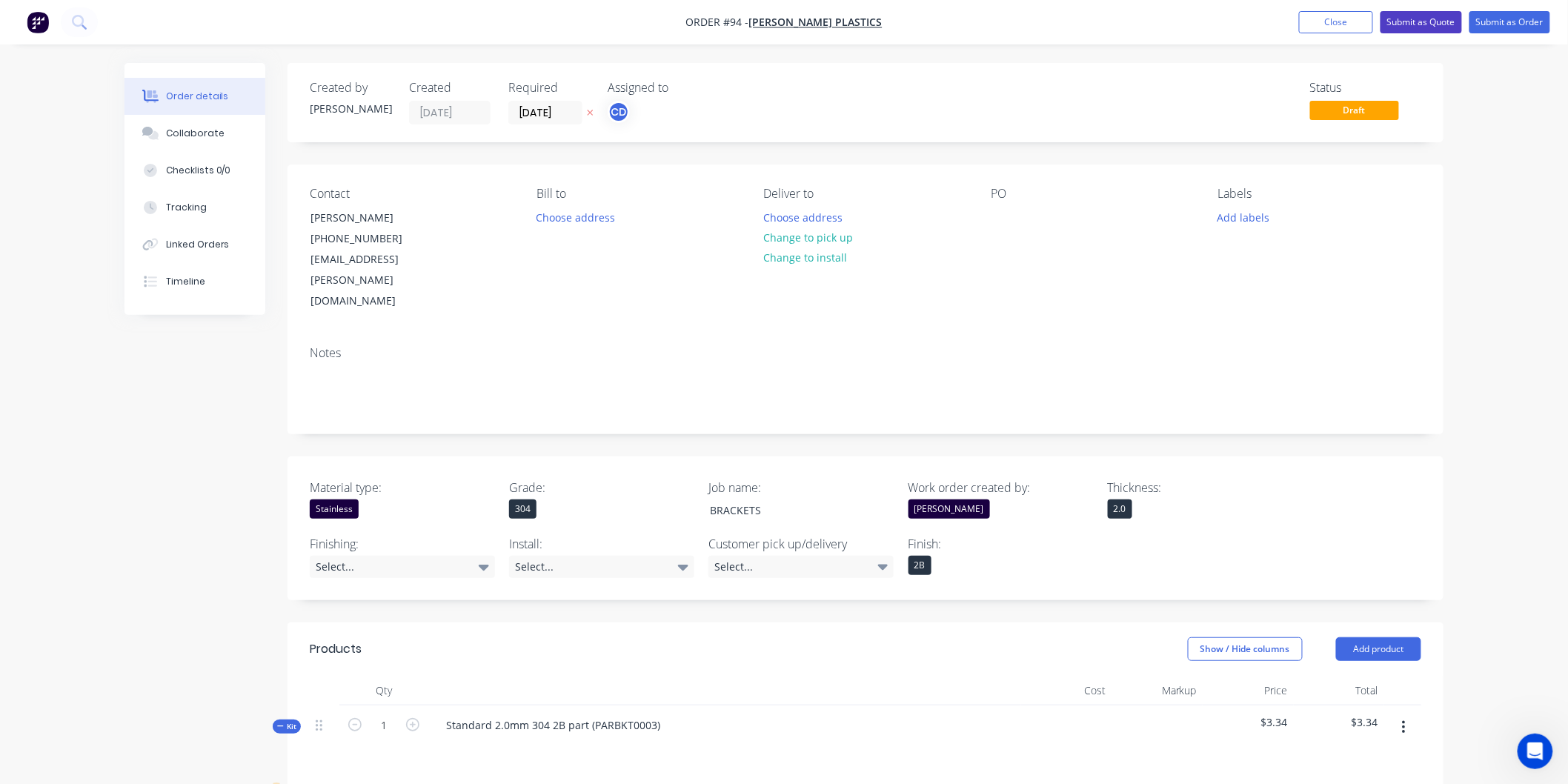
click at [1431, 19] on button "Submit as Quote" at bounding box center [1421, 22] width 81 height 22
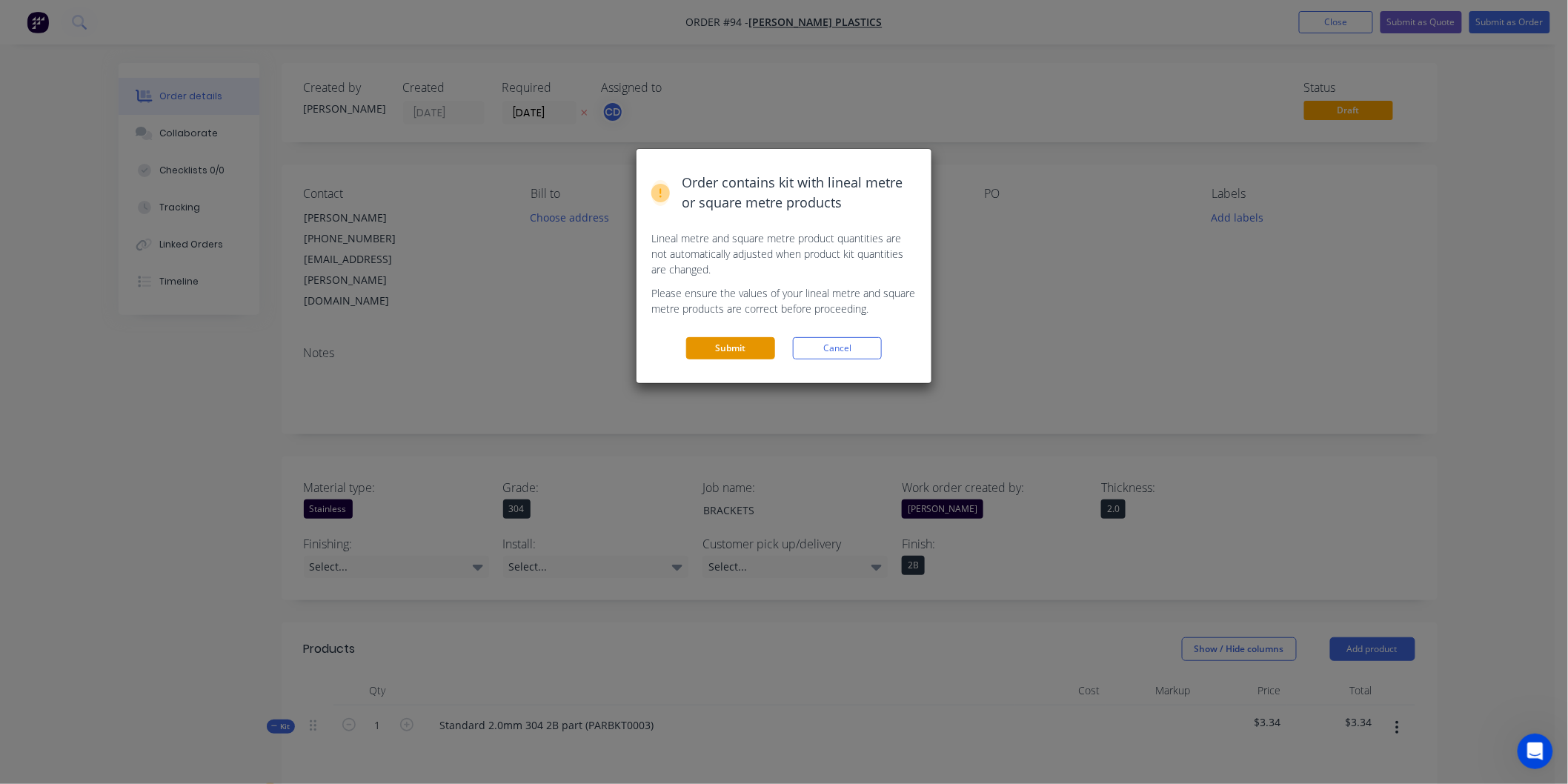
click at [713, 344] on button "Submit" at bounding box center [730, 348] width 89 height 22
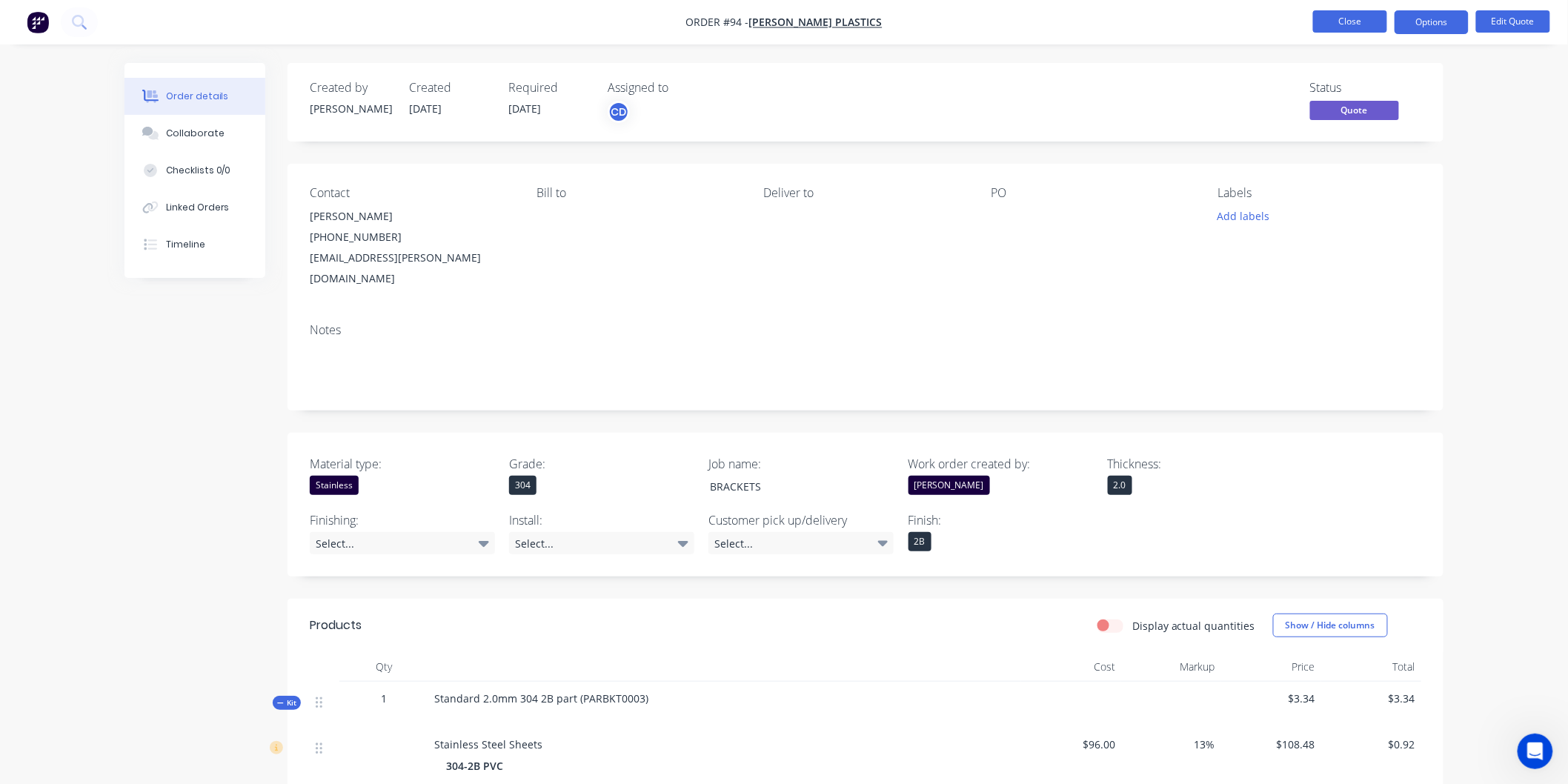
click at [1339, 26] on button "Close" at bounding box center [1350, 21] width 75 height 22
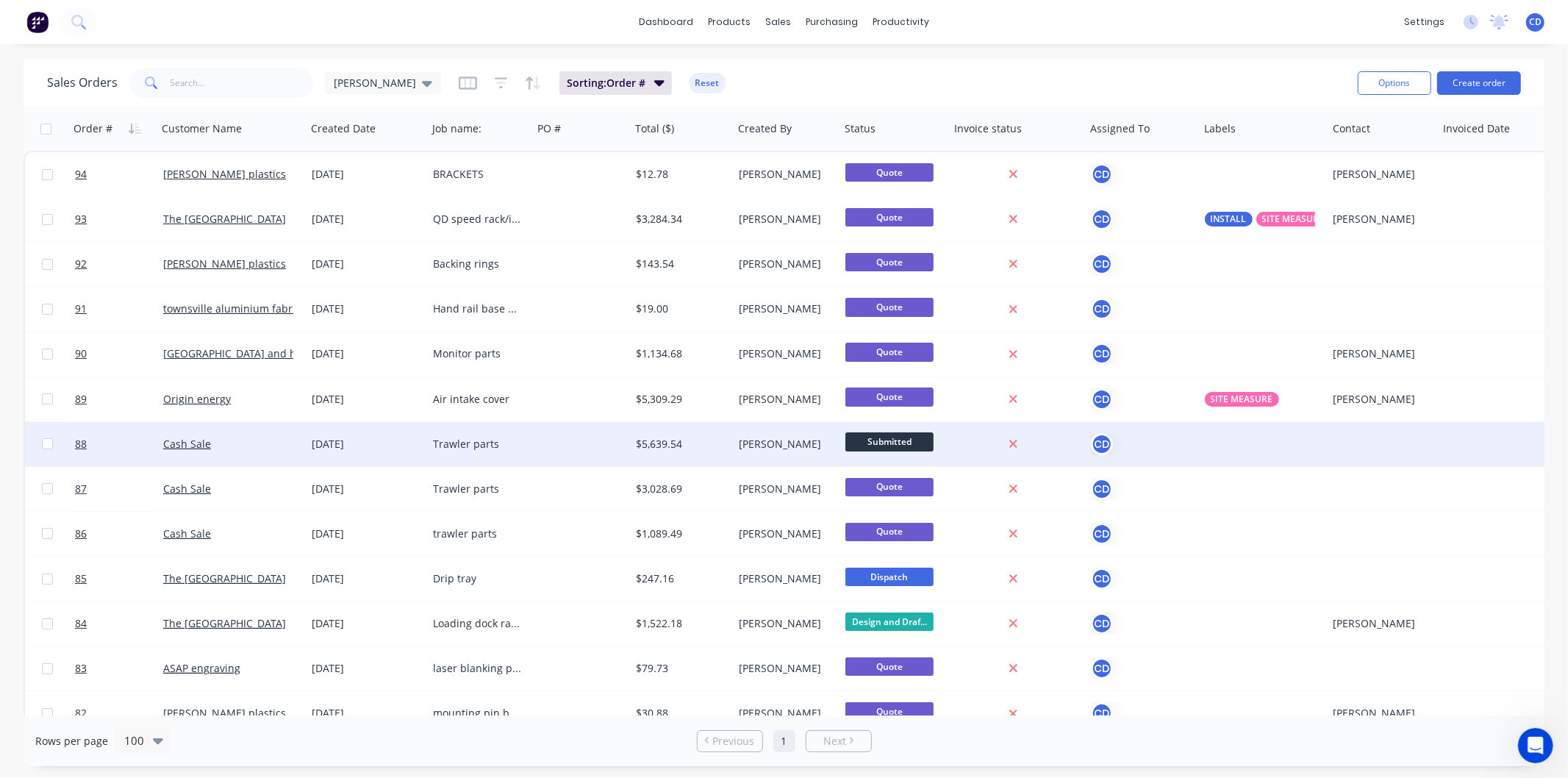
click at [443, 451] on div "Trawler parts" at bounding box center [480, 444] width 105 height 44
click at [348, 445] on div "[DATE]" at bounding box center [366, 444] width 110 height 15
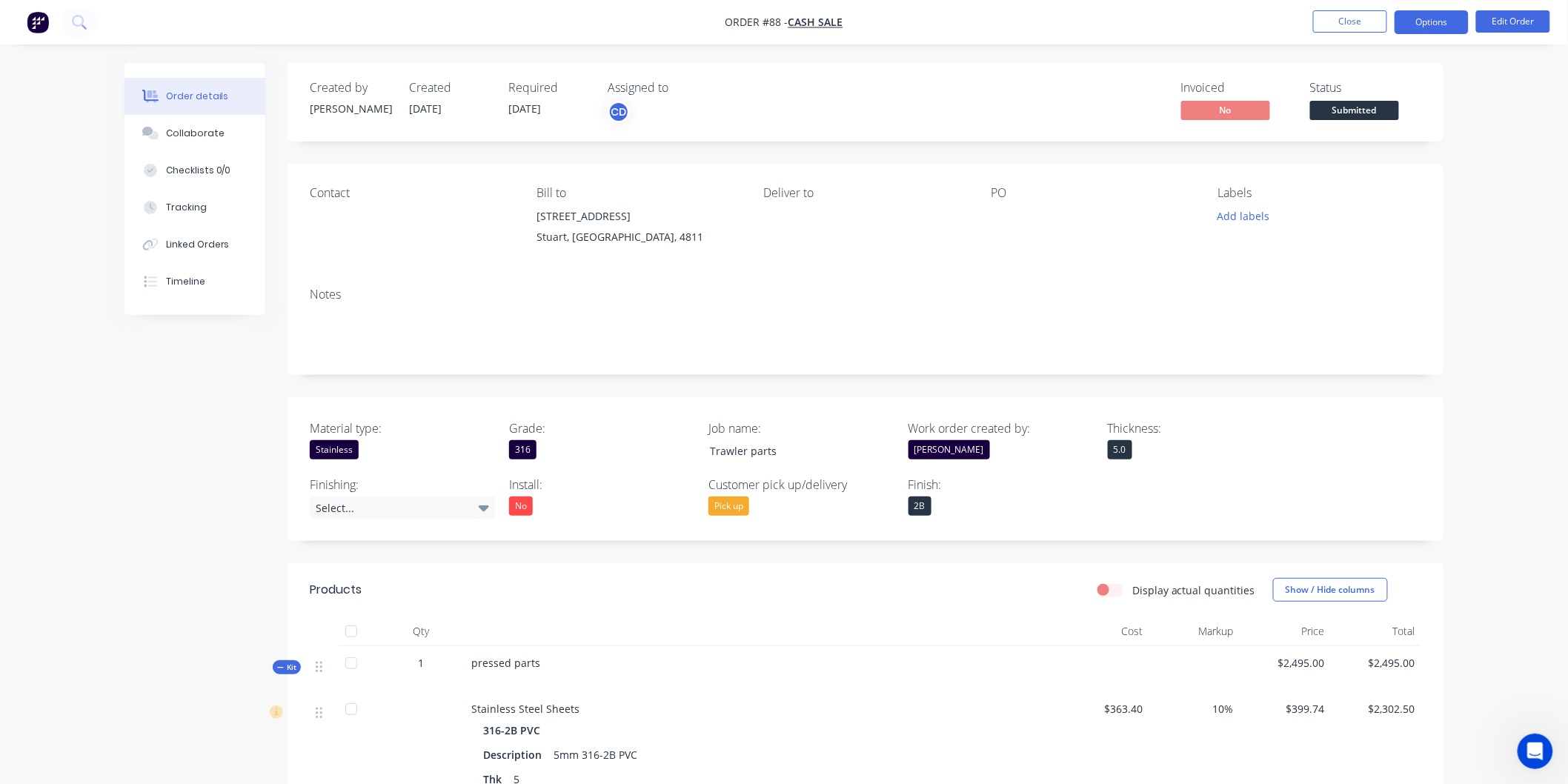
click at [1446, 26] on button "Options" at bounding box center [1432, 21] width 75 height 23
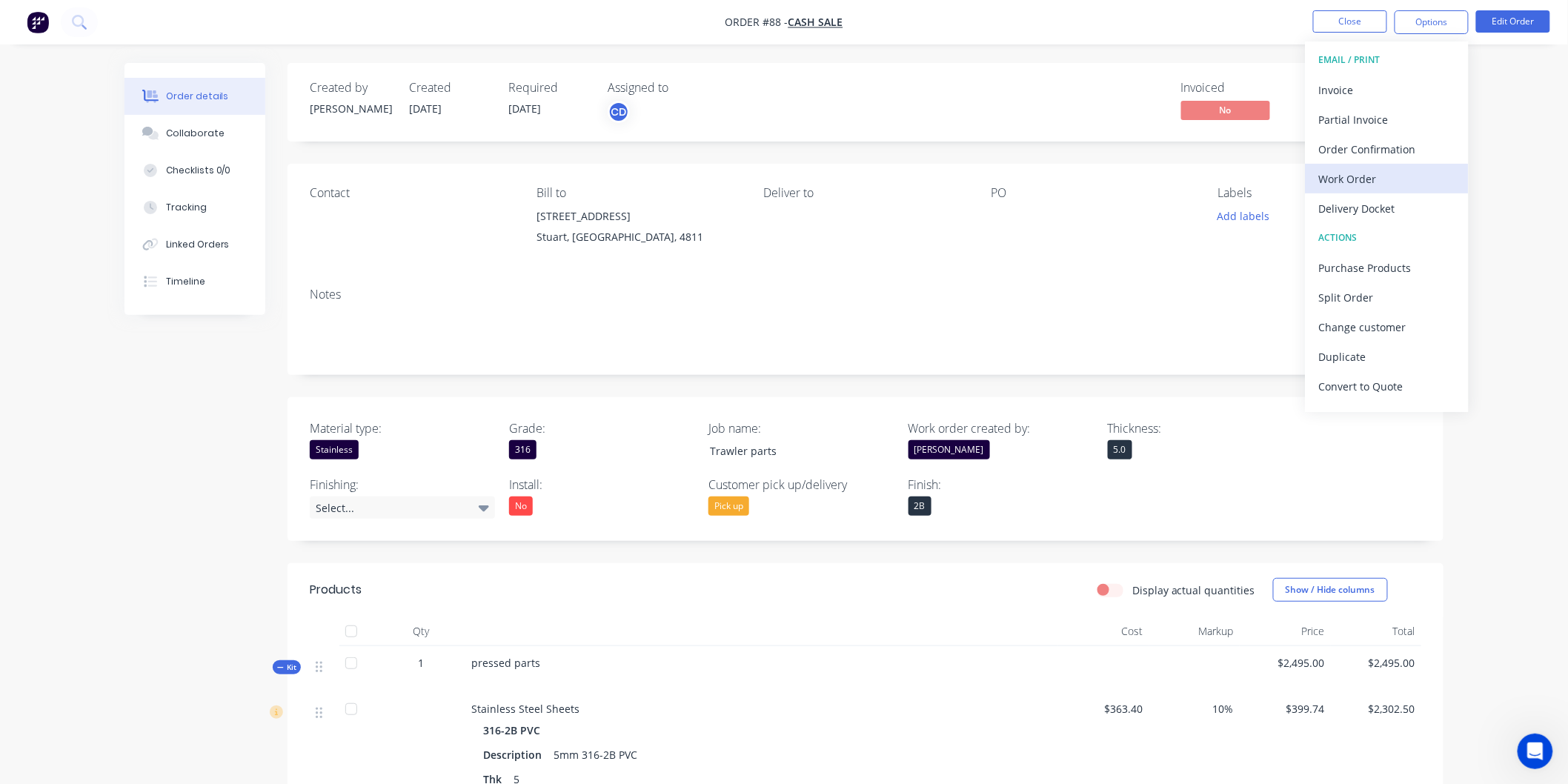
click at [1361, 173] on div "Work Order" at bounding box center [1387, 179] width 136 height 21
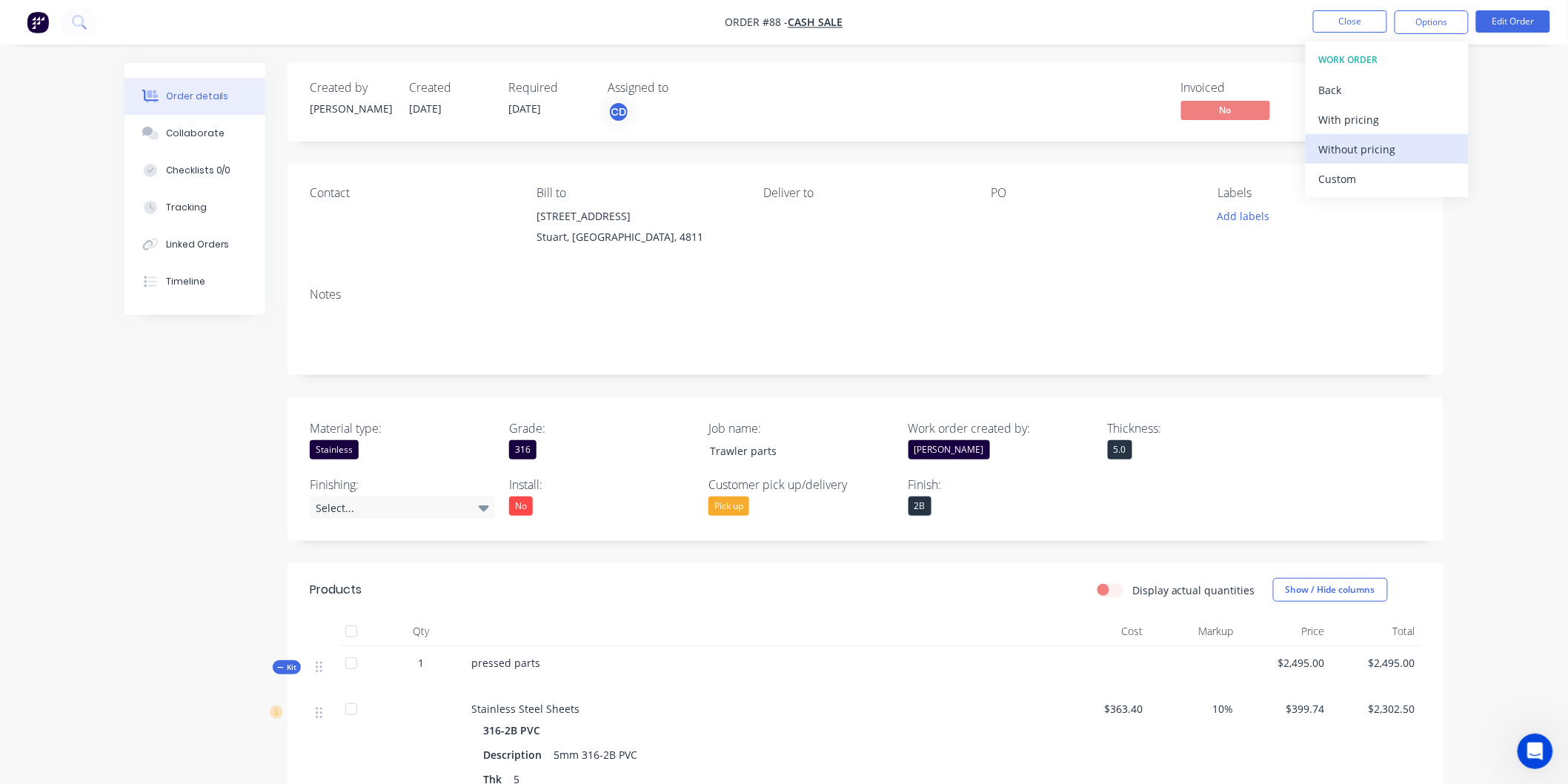
click at [1389, 150] on div "Without pricing" at bounding box center [1387, 149] width 136 height 21
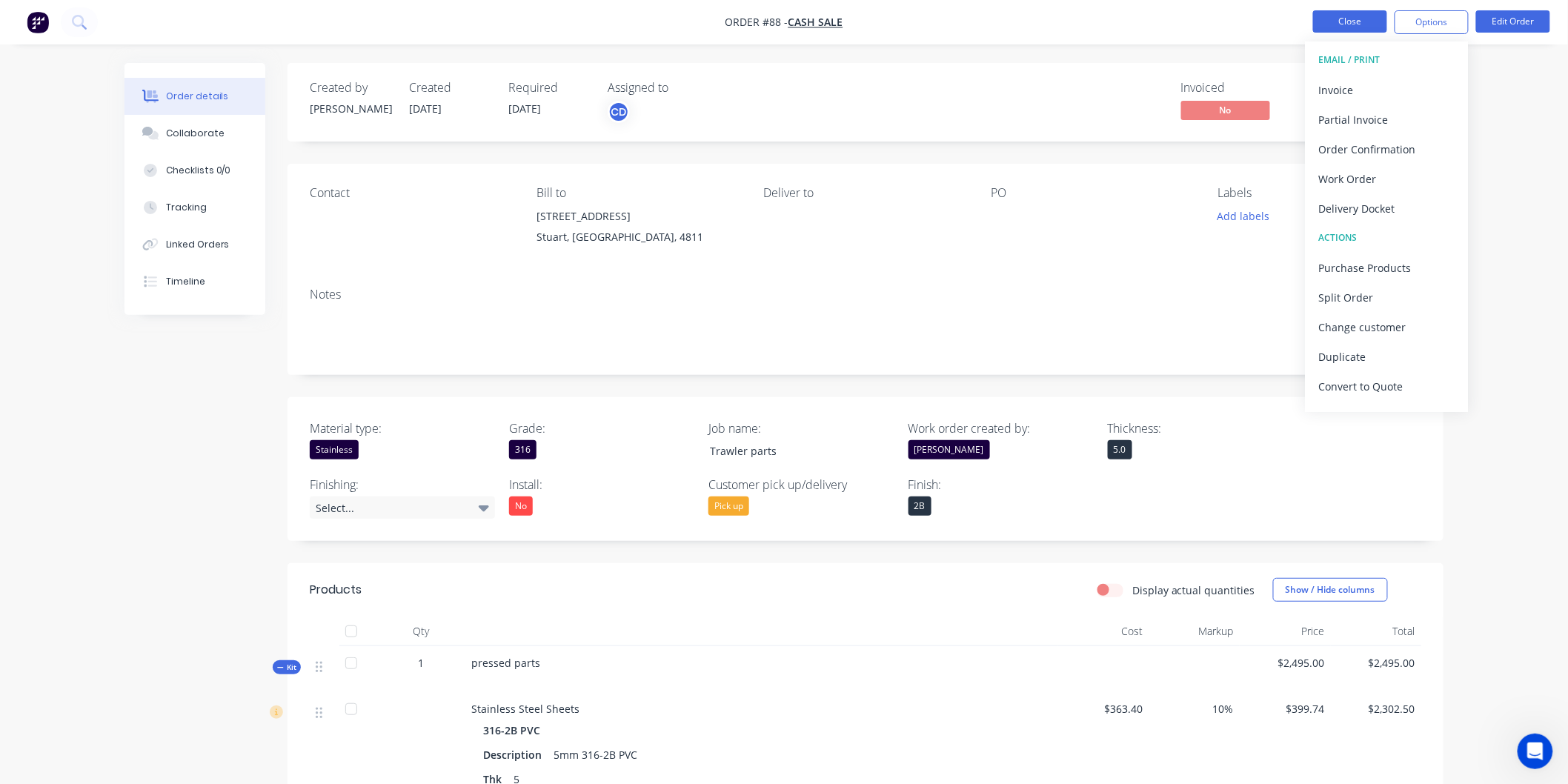
click at [1359, 24] on button "Close" at bounding box center [1350, 21] width 75 height 22
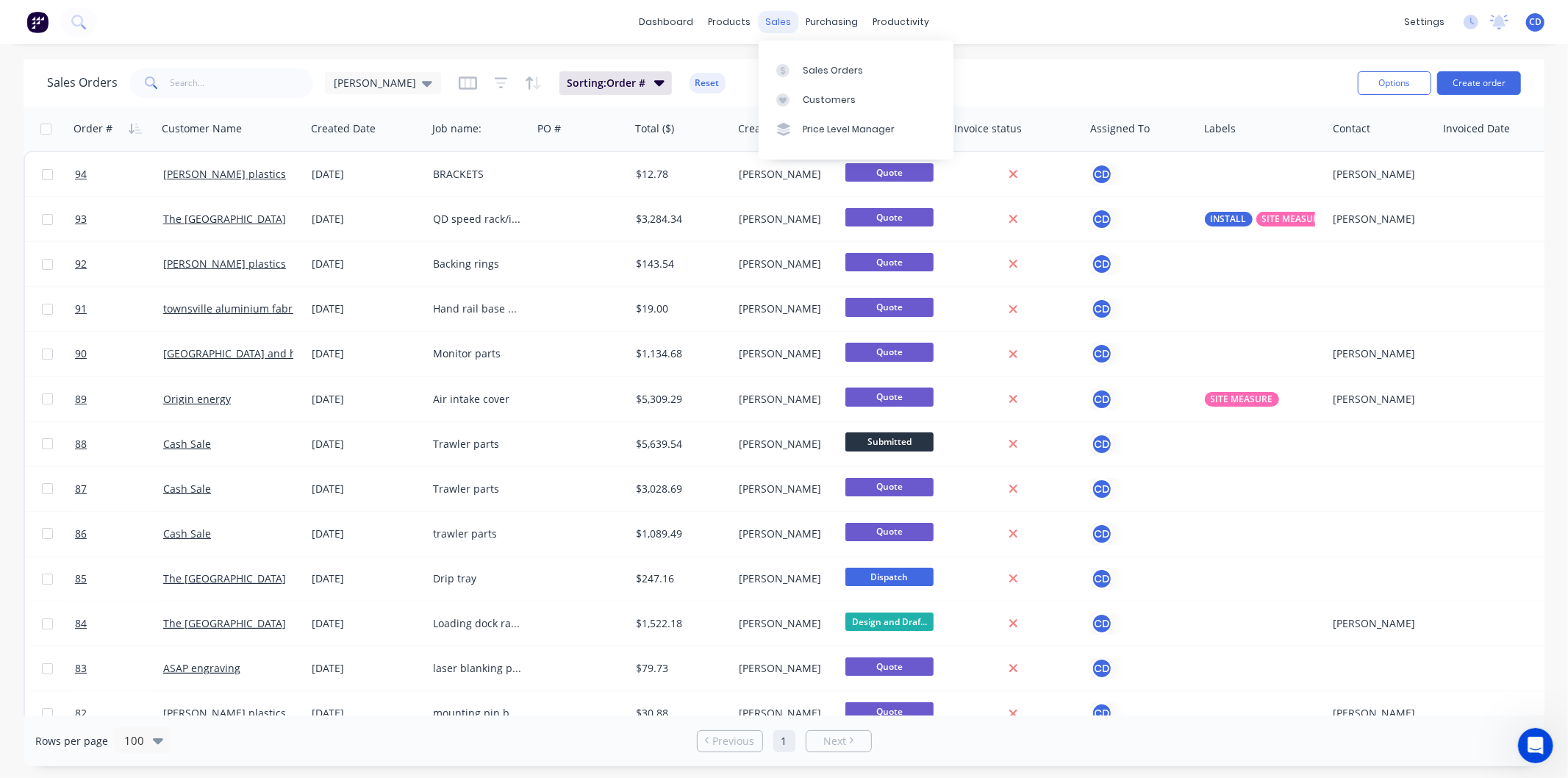
click at [774, 18] on div "sales" at bounding box center [778, 22] width 41 height 22
click at [820, 60] on link "Sales Orders" at bounding box center [856, 70] width 195 height 30
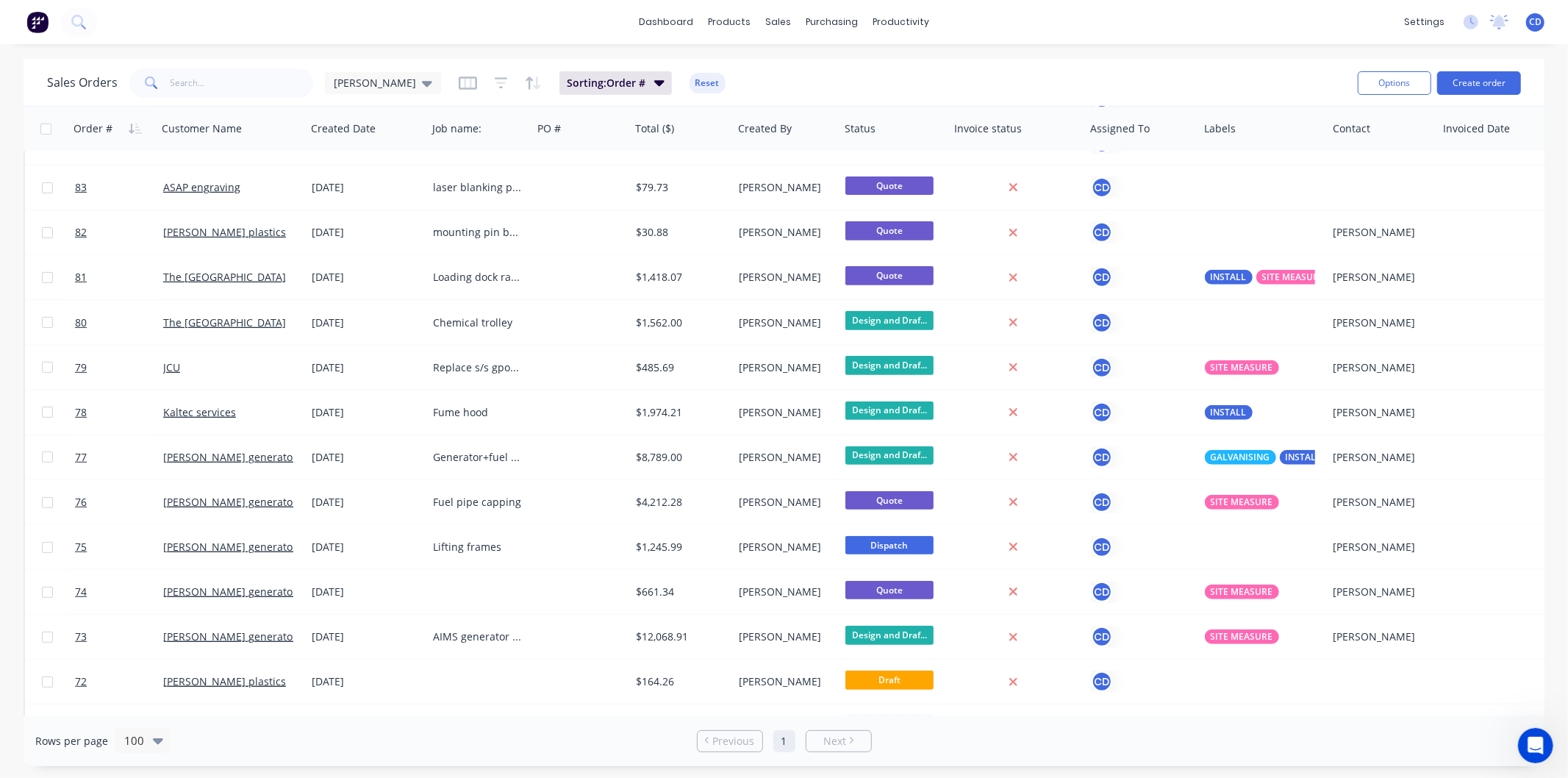
scroll to position [571, 0]
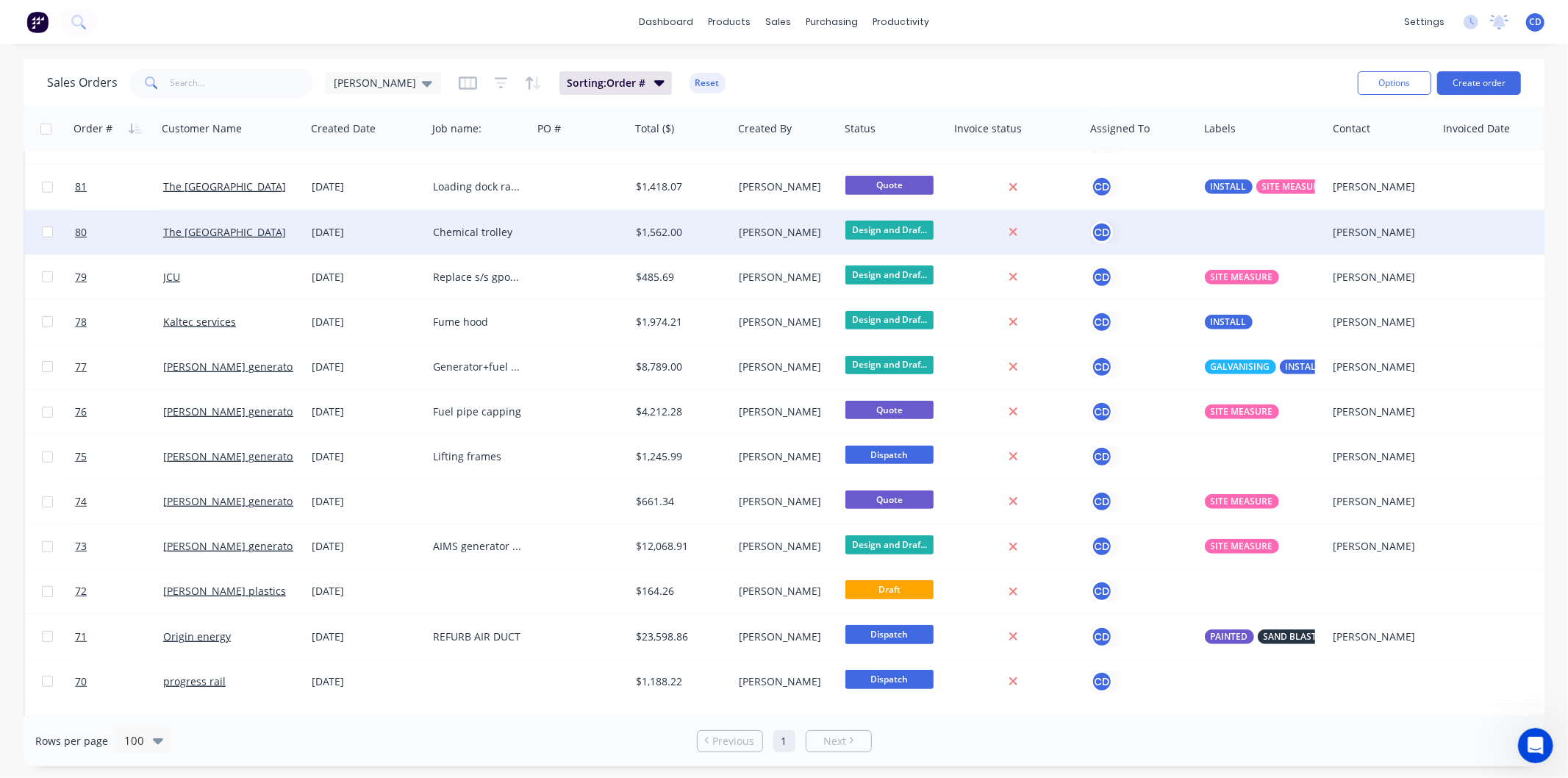
click at [361, 232] on div "[DATE]" at bounding box center [366, 232] width 110 height 15
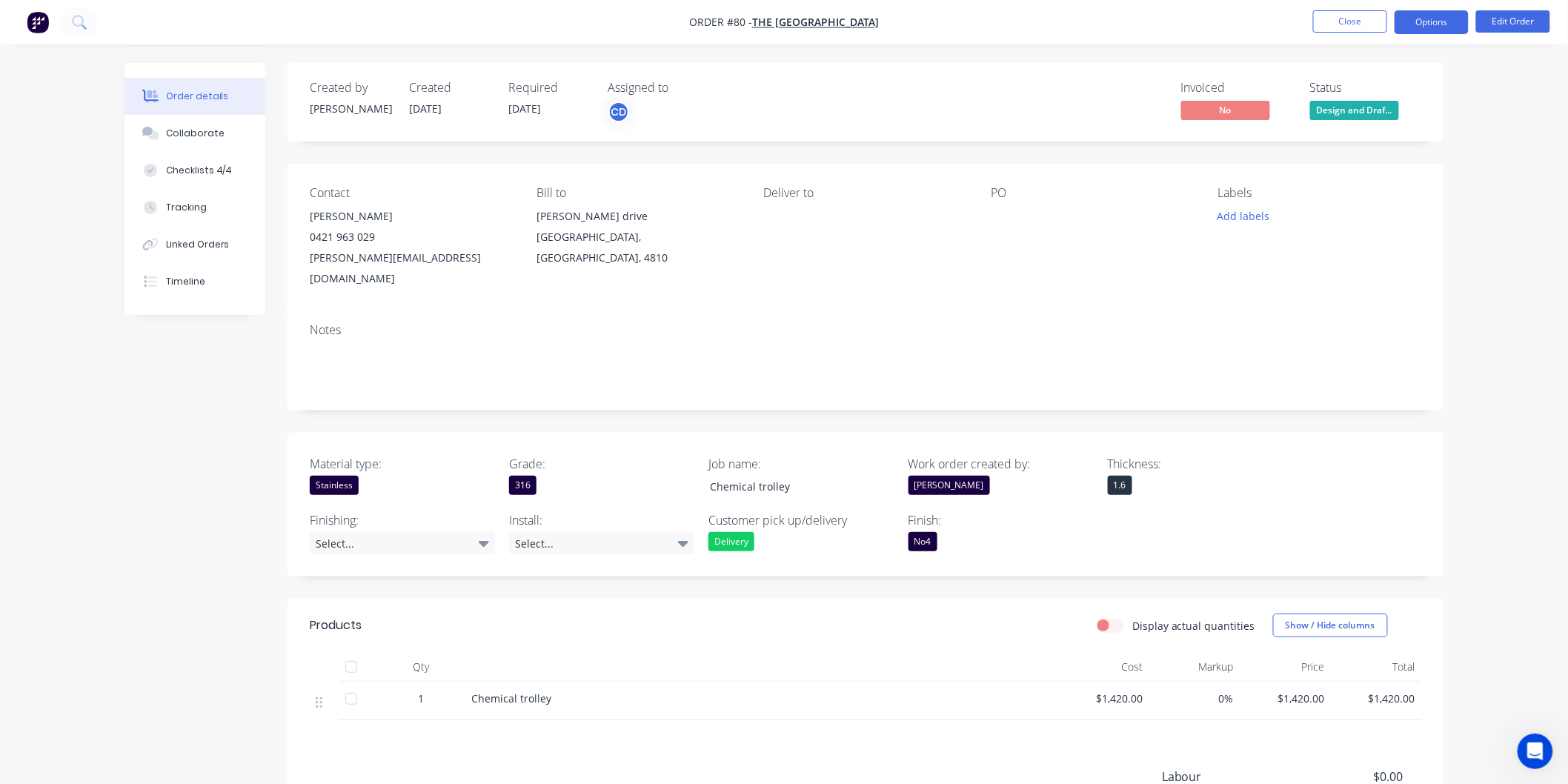
click at [1433, 16] on button "Options" at bounding box center [1432, 21] width 75 height 23
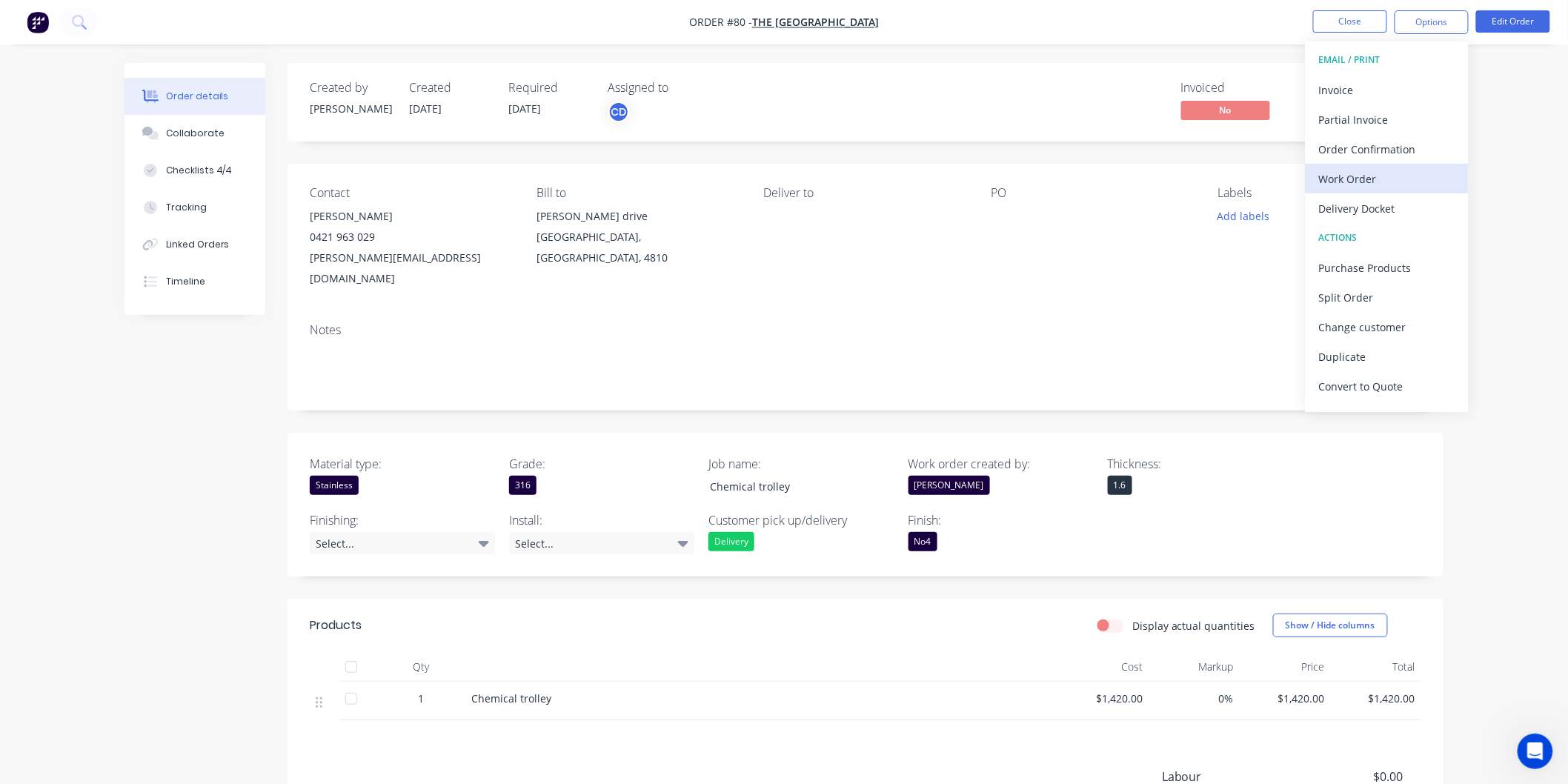
click at [1397, 174] on div "Work Order" at bounding box center [1387, 179] width 136 height 21
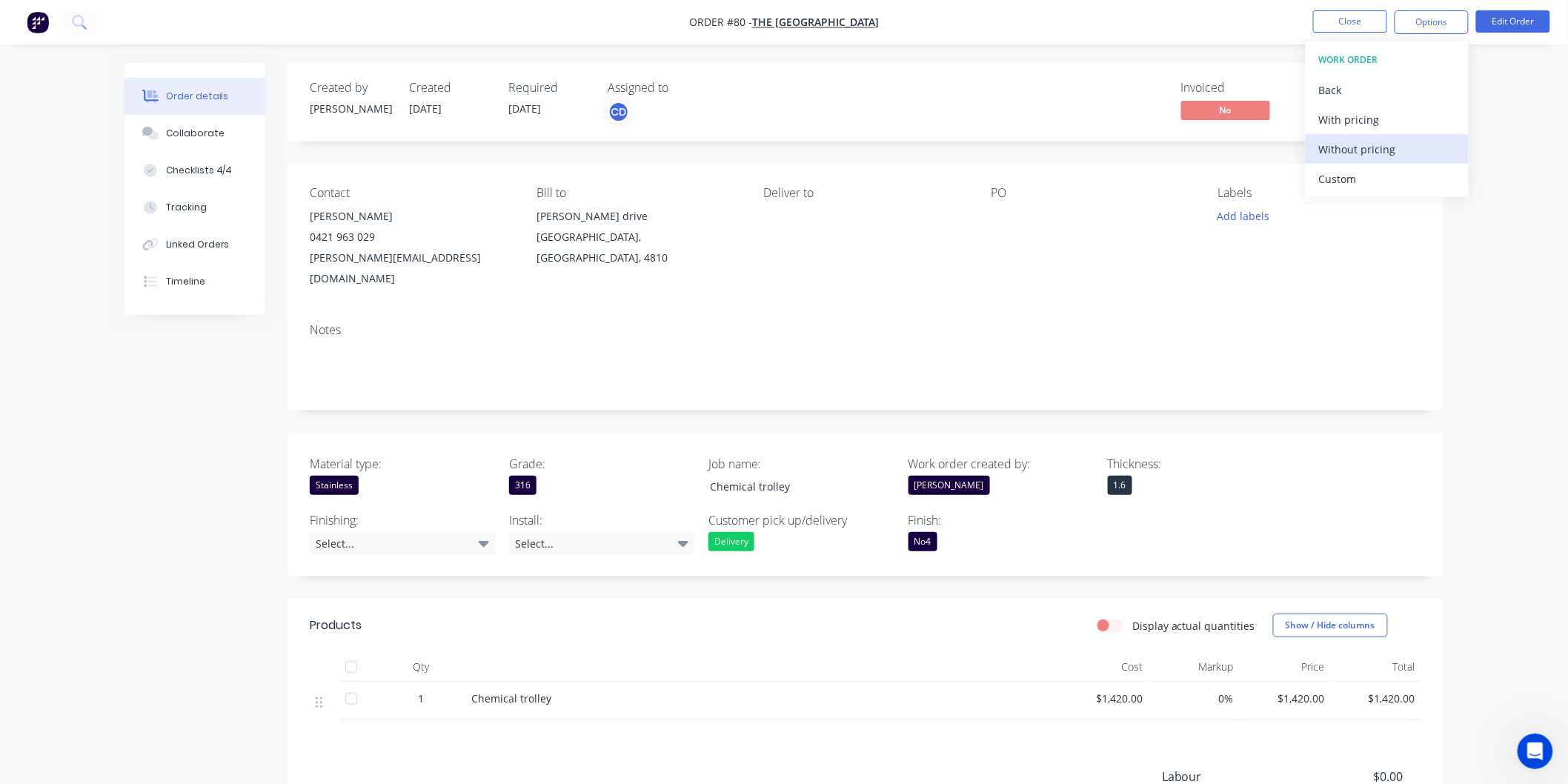
click at [1375, 150] on div "Without pricing" at bounding box center [1387, 149] width 136 height 21
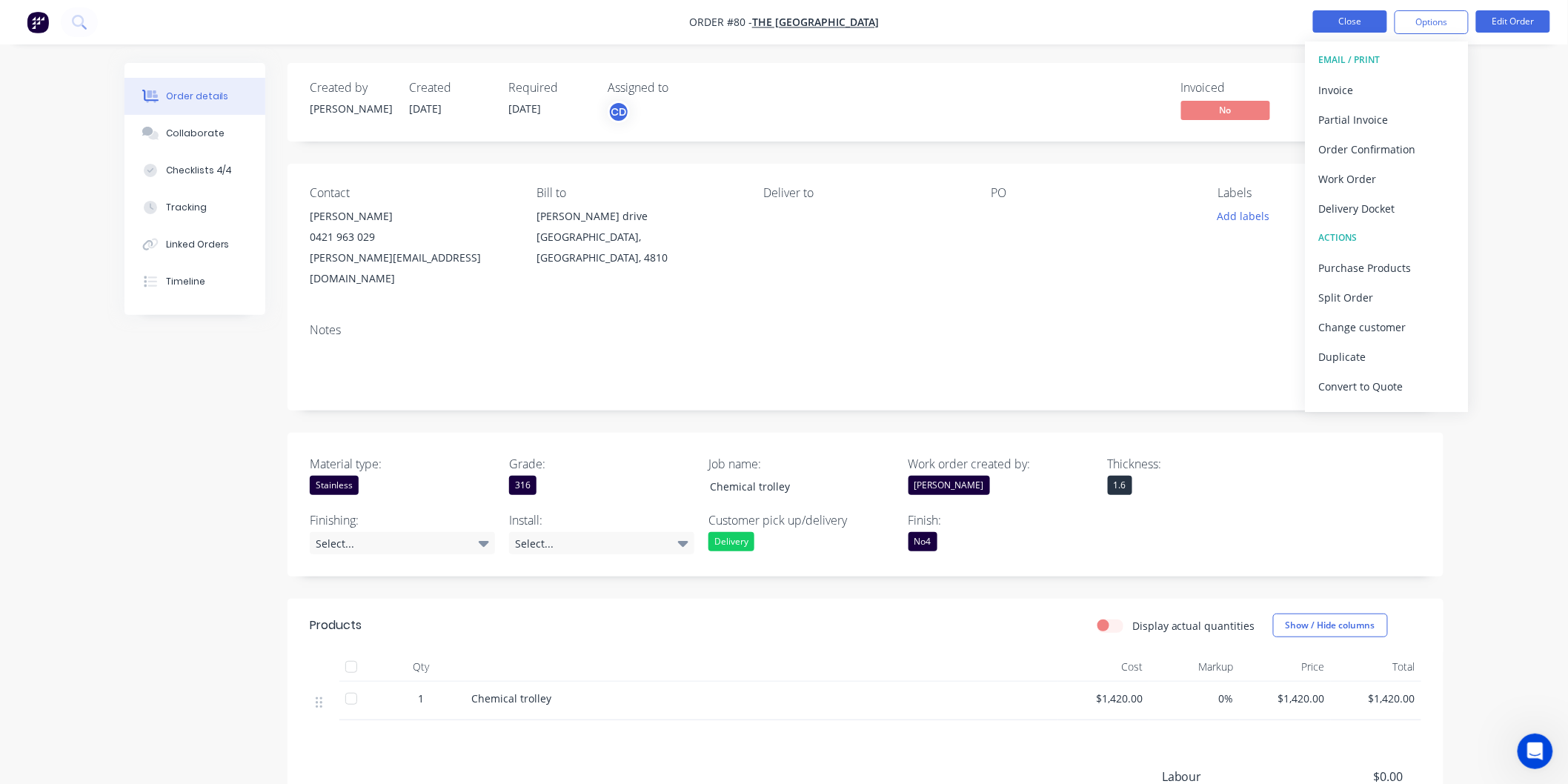
click at [1343, 25] on button "Close" at bounding box center [1350, 21] width 75 height 22
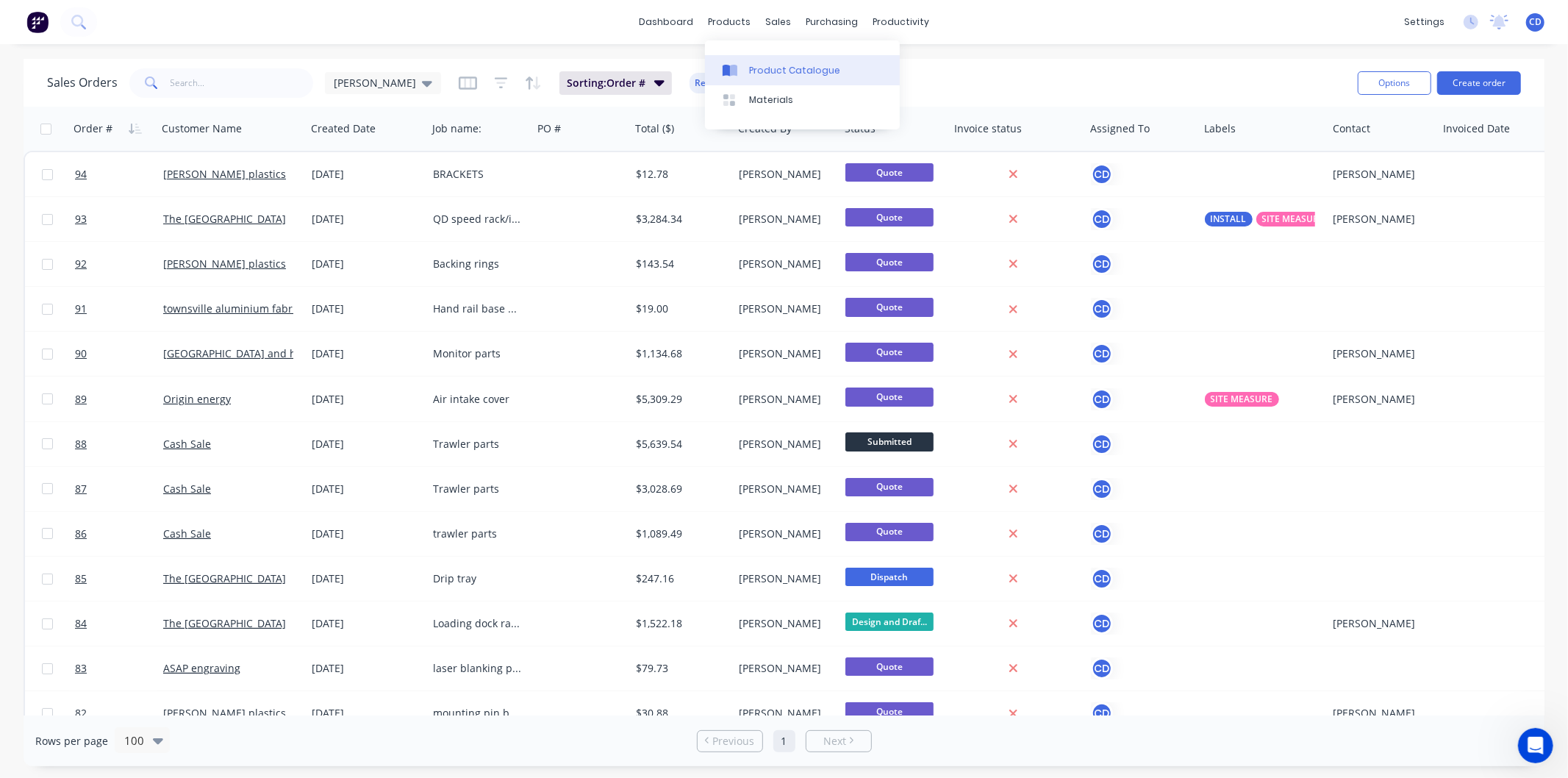
click at [760, 64] on div "Product Catalogue" at bounding box center [795, 70] width 91 height 13
